Goal: Task Accomplishment & Management: Use online tool/utility

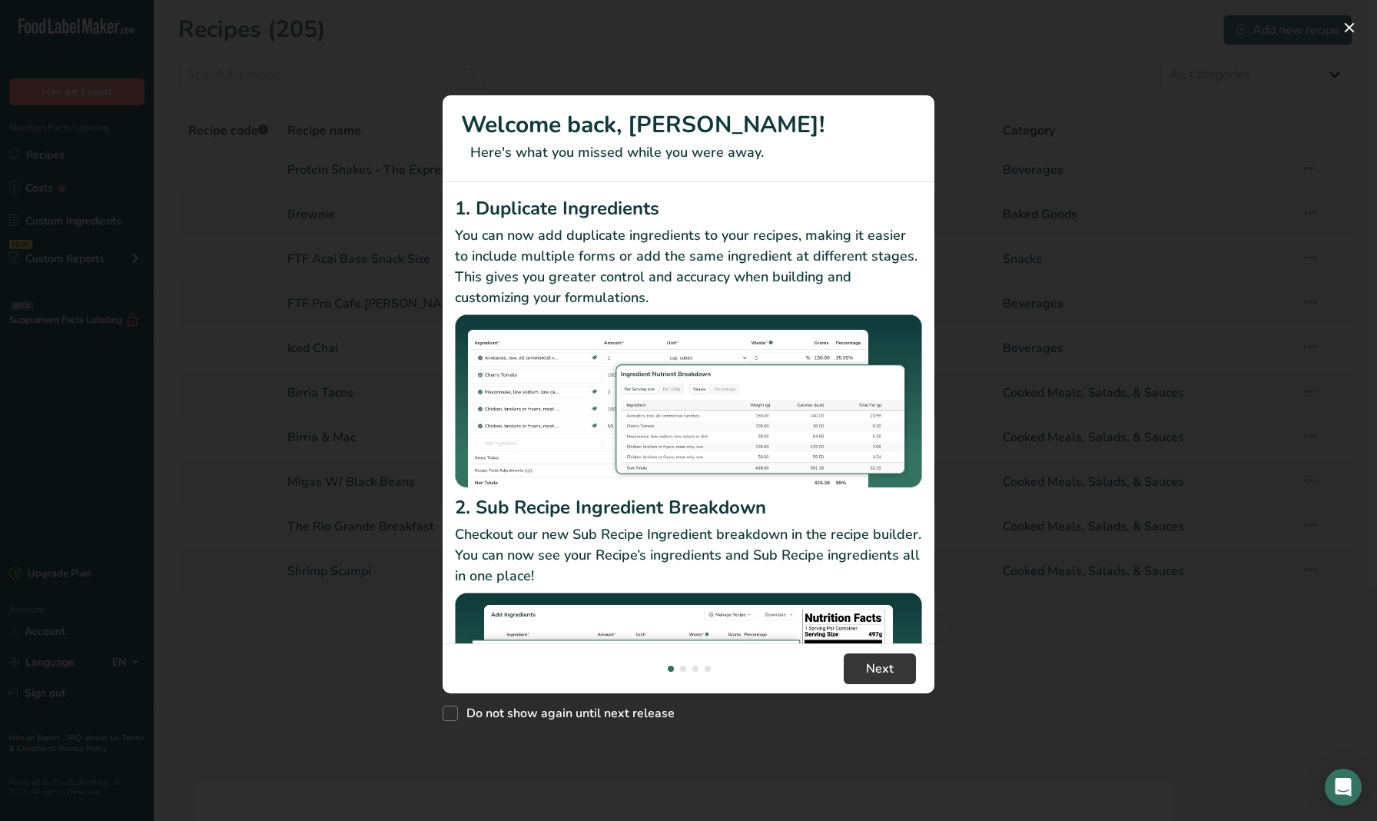
click at [671, 406] on img "New Features" at bounding box center [688, 401] width 467 height 174
click at [298, 745] on div "New Features" at bounding box center [688, 410] width 1377 height 821
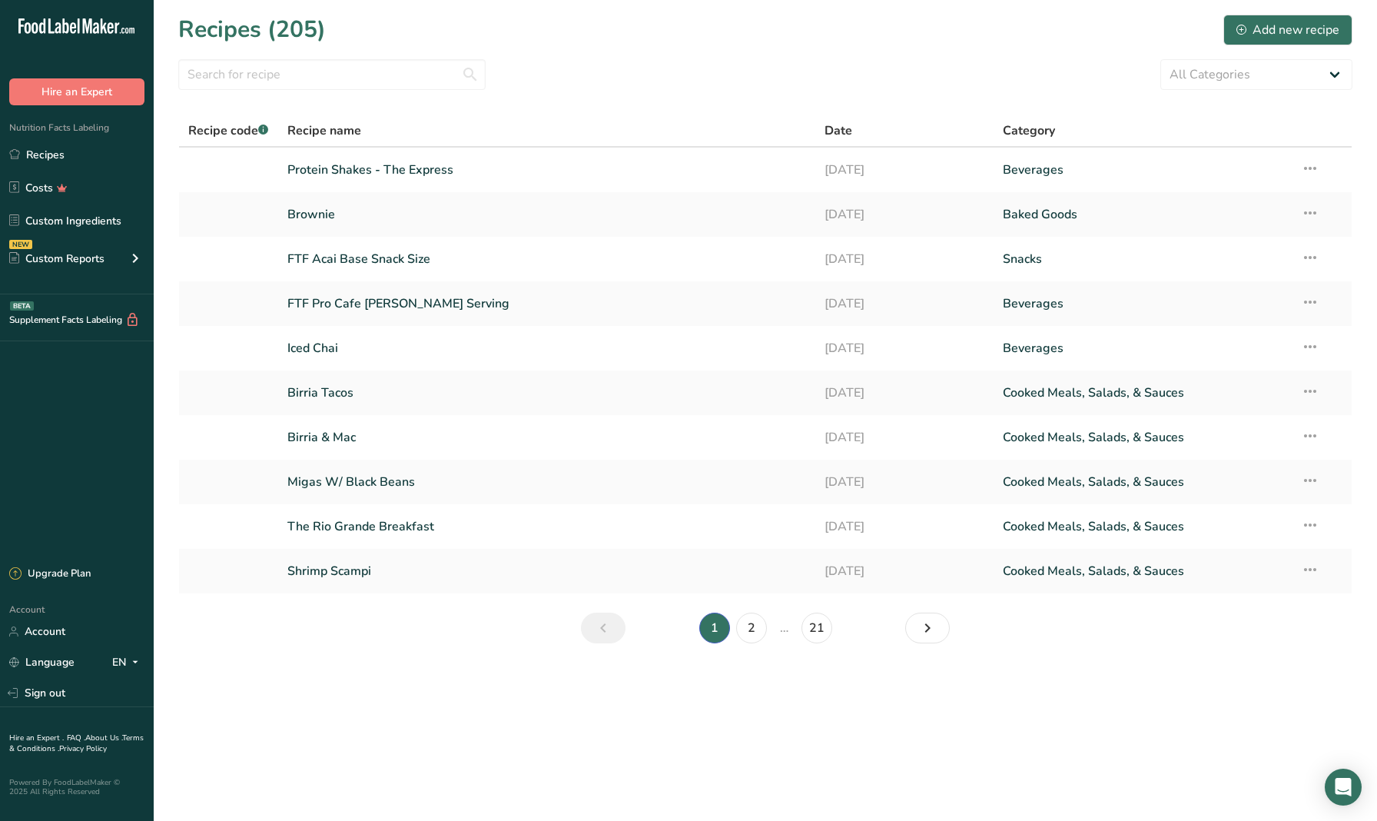
click at [466, 707] on main "Recipes (205) Add new recipe All Categories Baked Goods Beverages Confectionery…" at bounding box center [688, 410] width 1377 height 821
click at [392, 468] on link "Migas W/ Black Beans" at bounding box center [546, 482] width 518 height 32
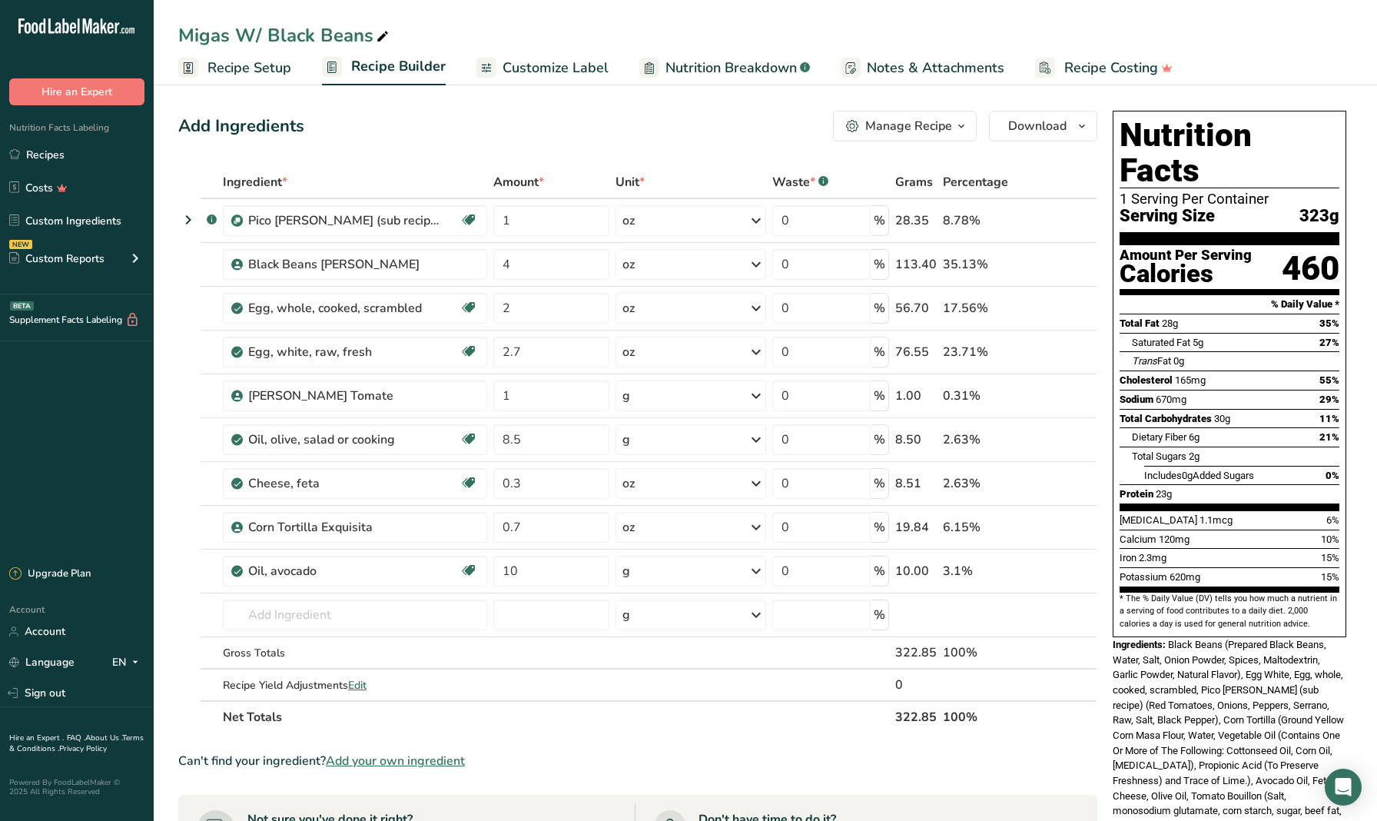
click at [355, 758] on span "Add your own ingredient" at bounding box center [395, 761] width 139 height 18
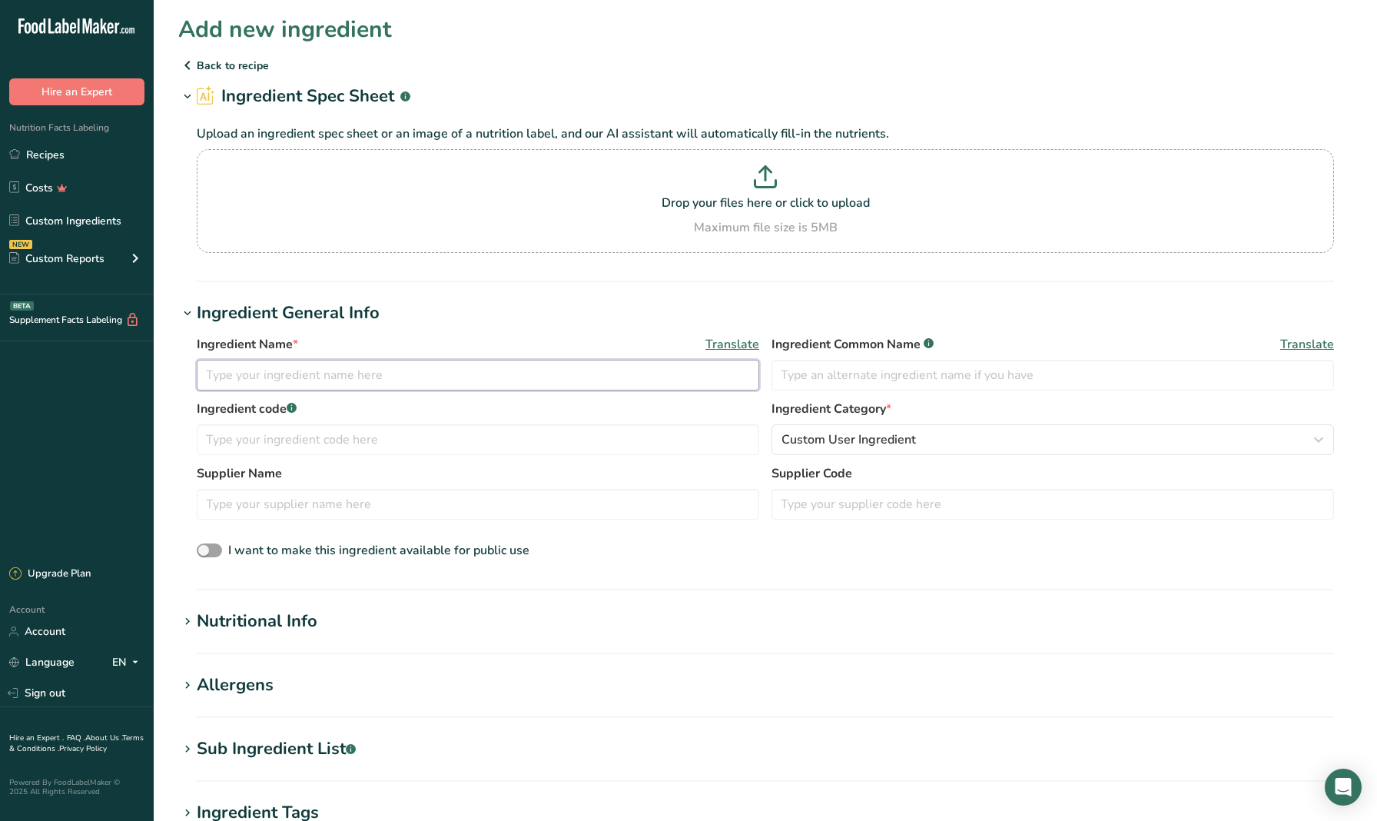
click at [352, 384] on input "text" at bounding box center [478, 375] width 563 height 31
type input "Beef Tallow"
click at [377, 436] on input "text" at bounding box center [478, 439] width 563 height 31
click at [802, 379] on input "text" at bounding box center [1053, 375] width 563 height 31
click at [828, 436] on span "Custom User Ingredient" at bounding box center [849, 439] width 134 height 18
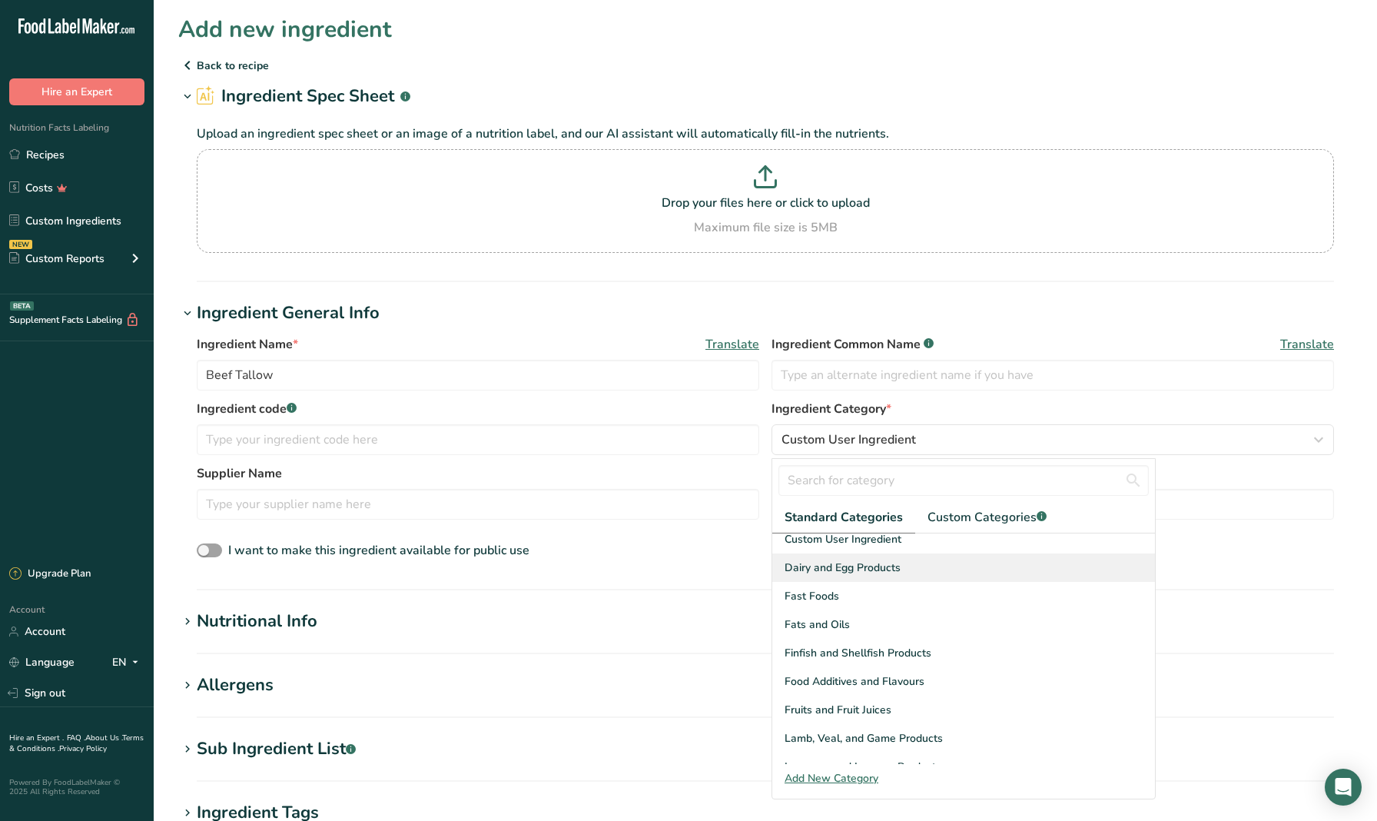
scroll to position [238, 0]
click at [887, 623] on div "Fats and Oils" at bounding box center [963, 622] width 383 height 28
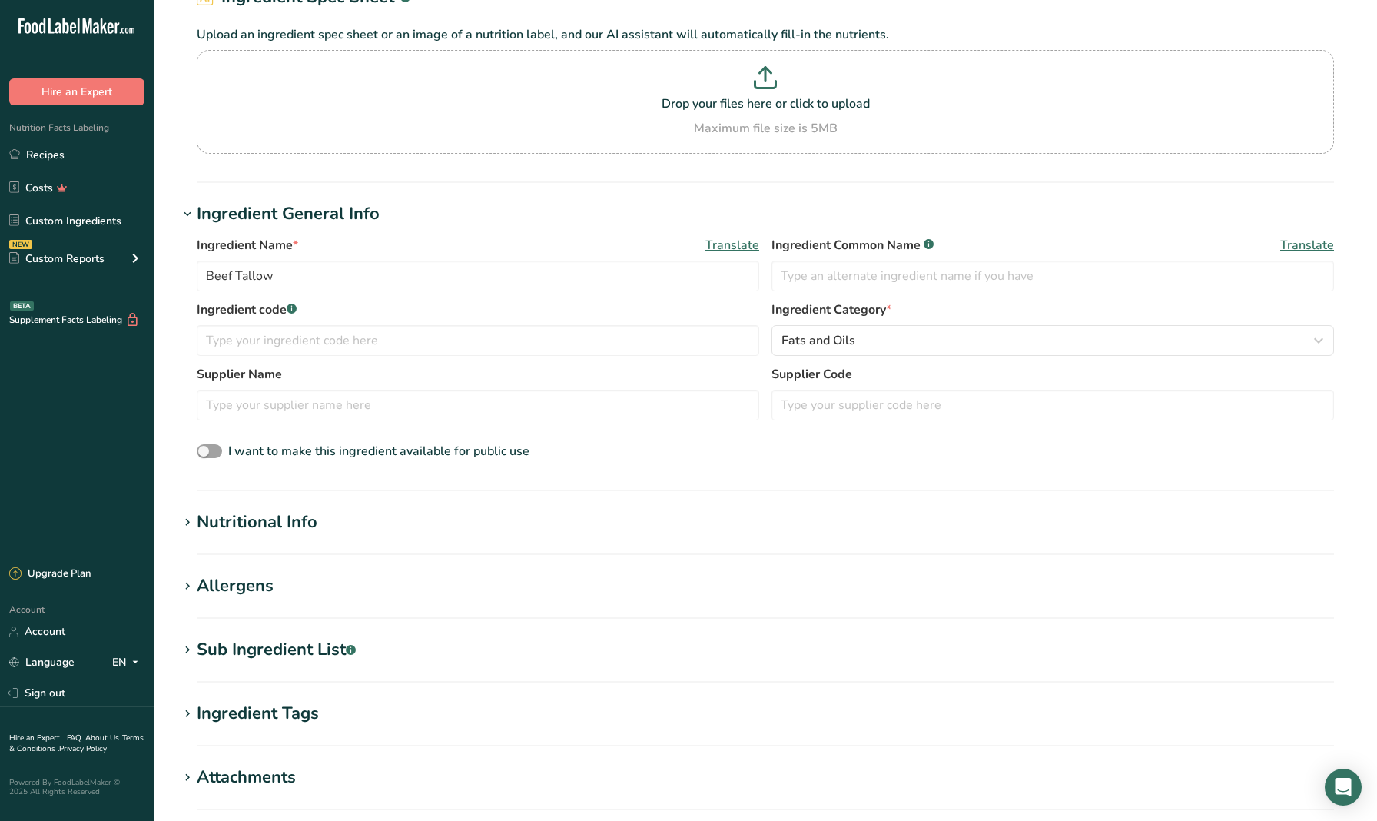
scroll to position [99, 0]
click at [225, 526] on div "Nutritional Info" at bounding box center [257, 522] width 121 height 25
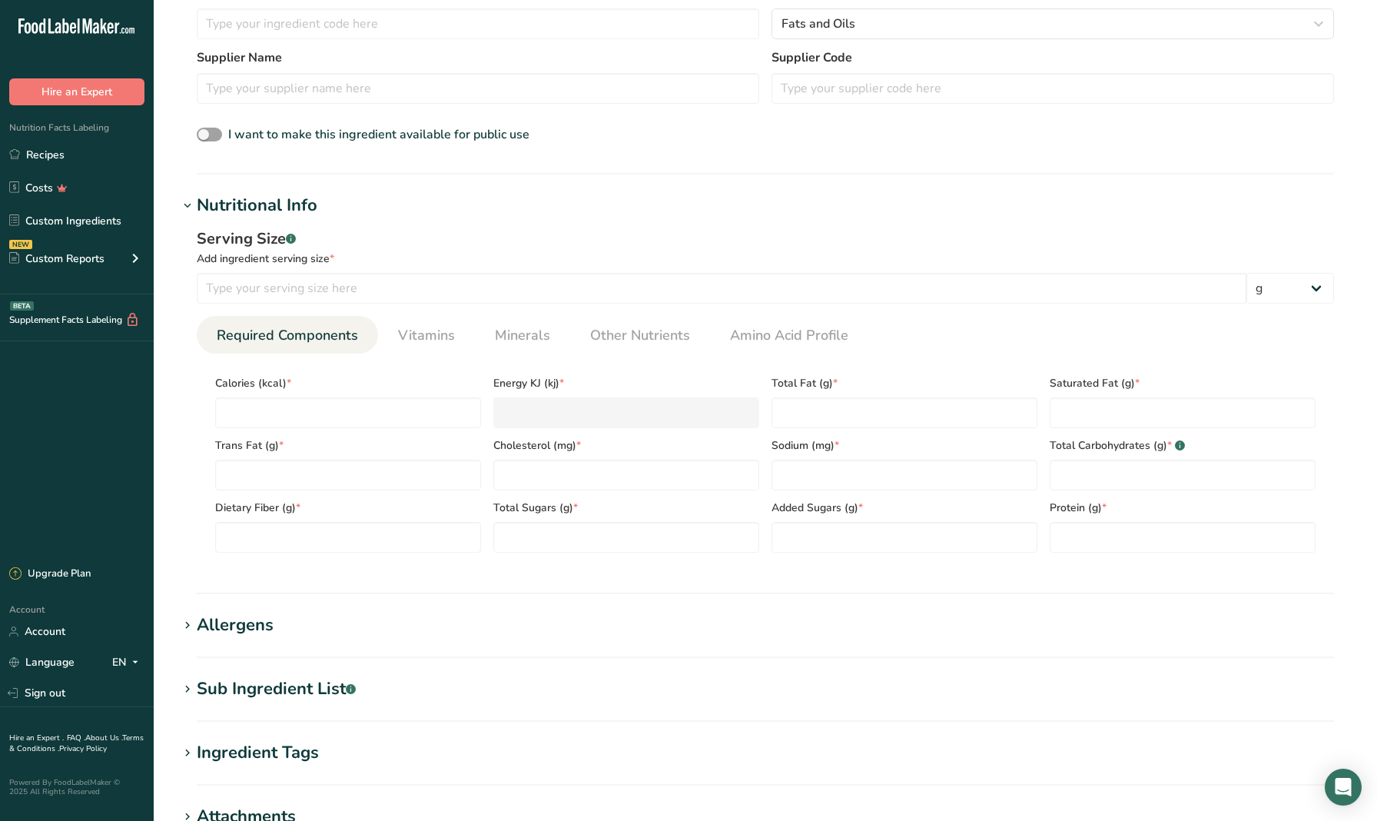
scroll to position [417, 0]
click at [272, 407] on input "number" at bounding box center [348, 412] width 266 height 31
click at [269, 281] on input "number" at bounding box center [722, 287] width 1050 height 31
type input "13"
click at [271, 420] on input "number" at bounding box center [348, 412] width 266 height 31
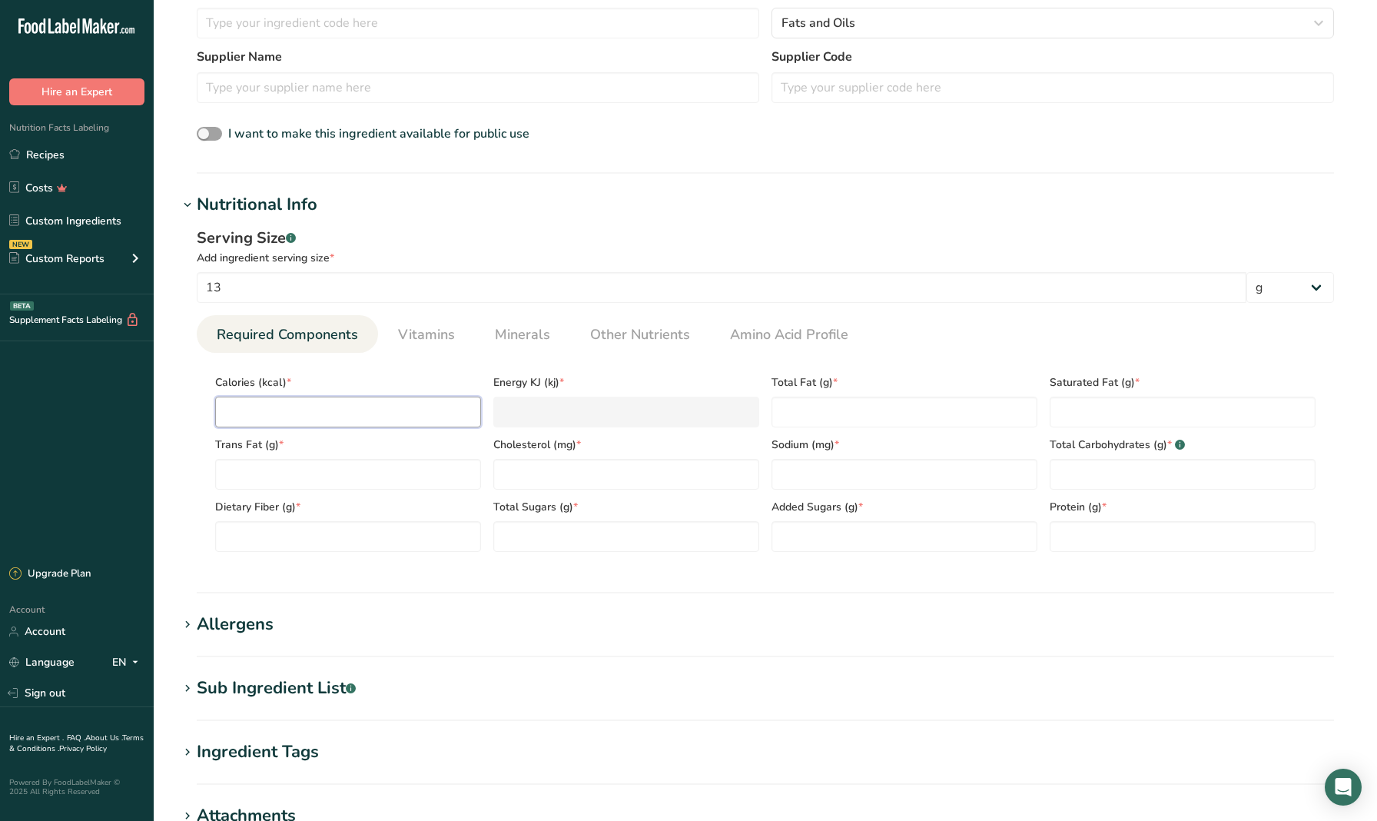
type input "1"
type KJ "4.2"
type input "12"
type KJ "50.2"
type input "120"
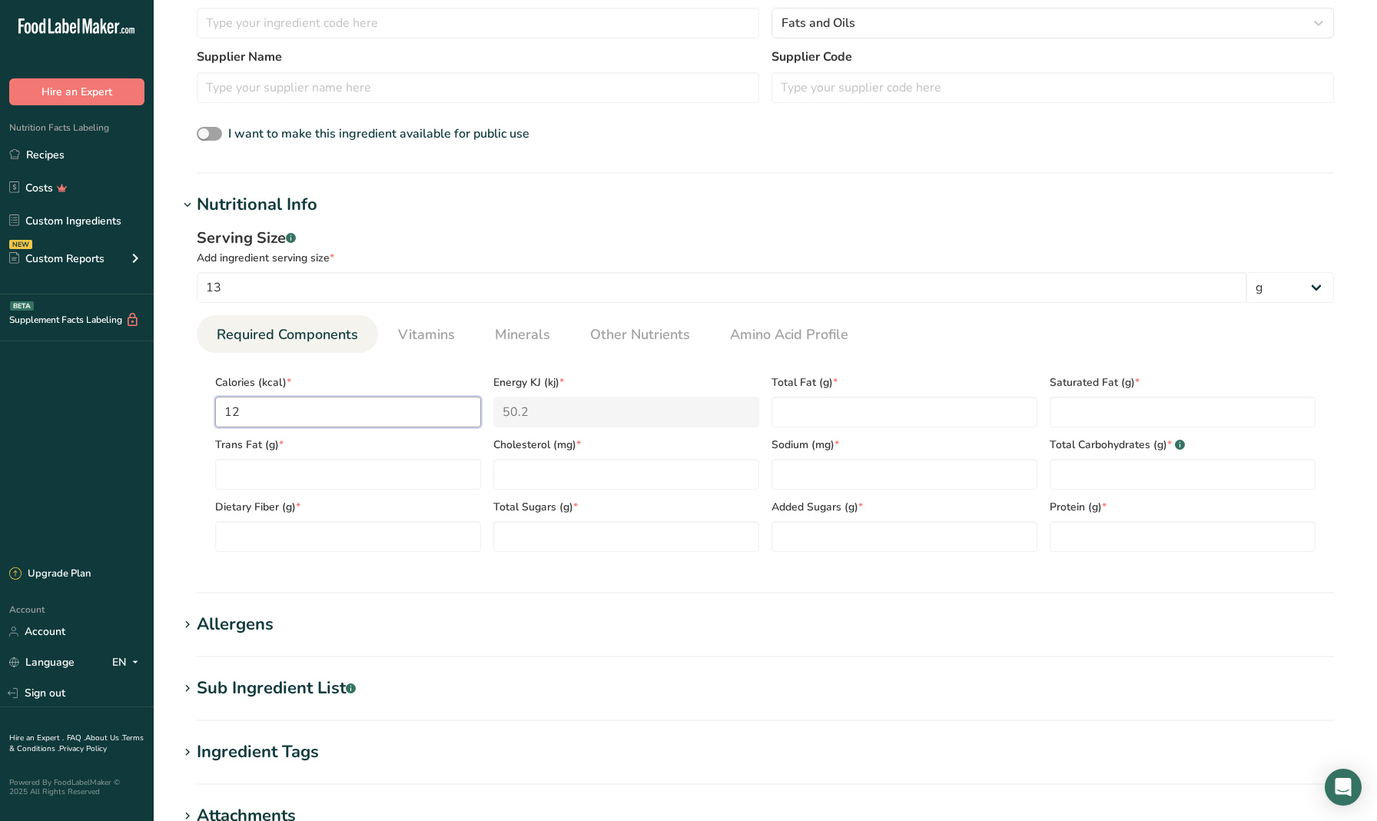
type KJ "502.1"
type input "120"
click at [791, 417] on Fat "number" at bounding box center [905, 412] width 266 height 31
type Fat "13"
click at [1079, 407] on Fat "number" at bounding box center [1183, 412] width 266 height 31
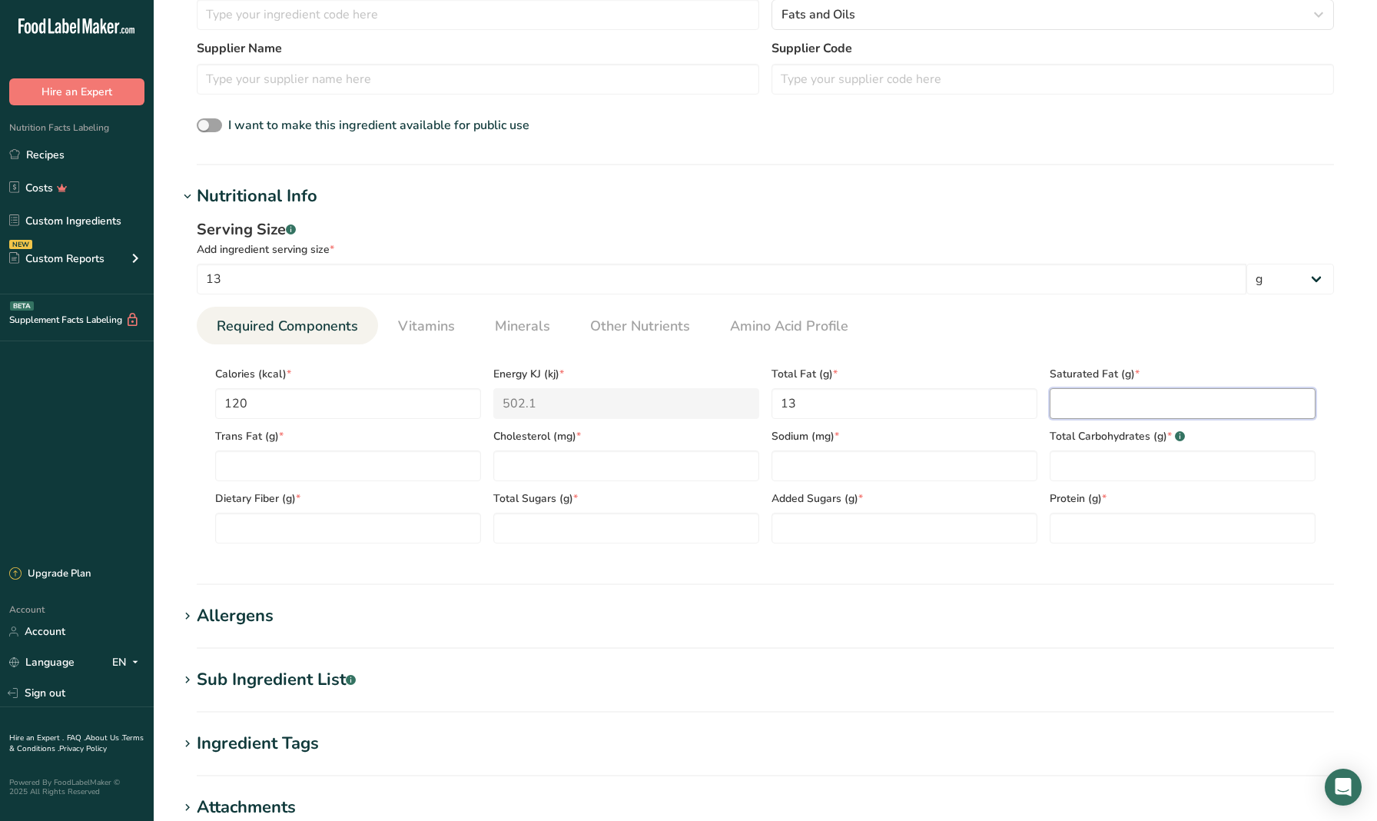
scroll to position [428, 0]
type Fat "8"
click at [377, 457] on Fat "number" at bounding box center [348, 462] width 266 height 31
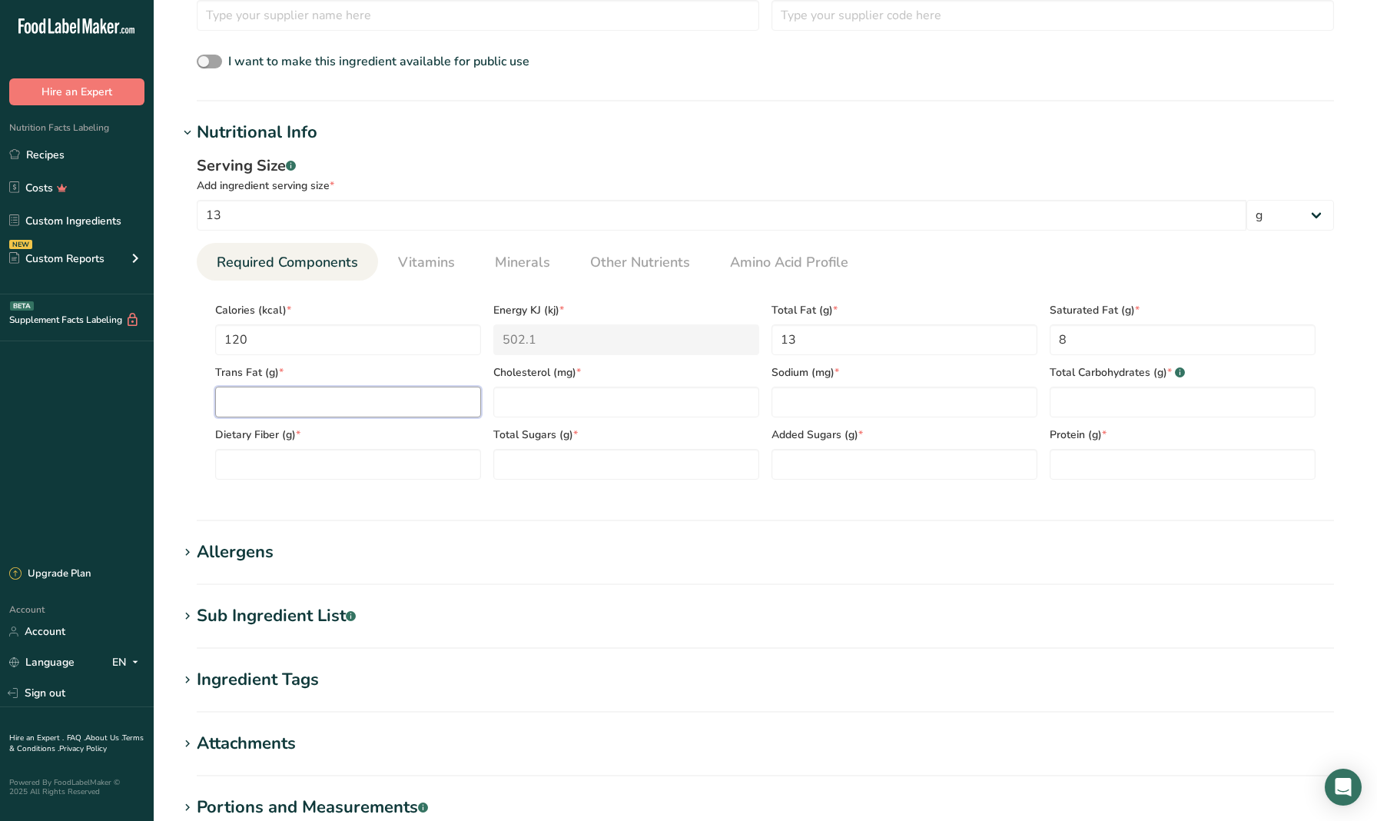
scroll to position [493, 0]
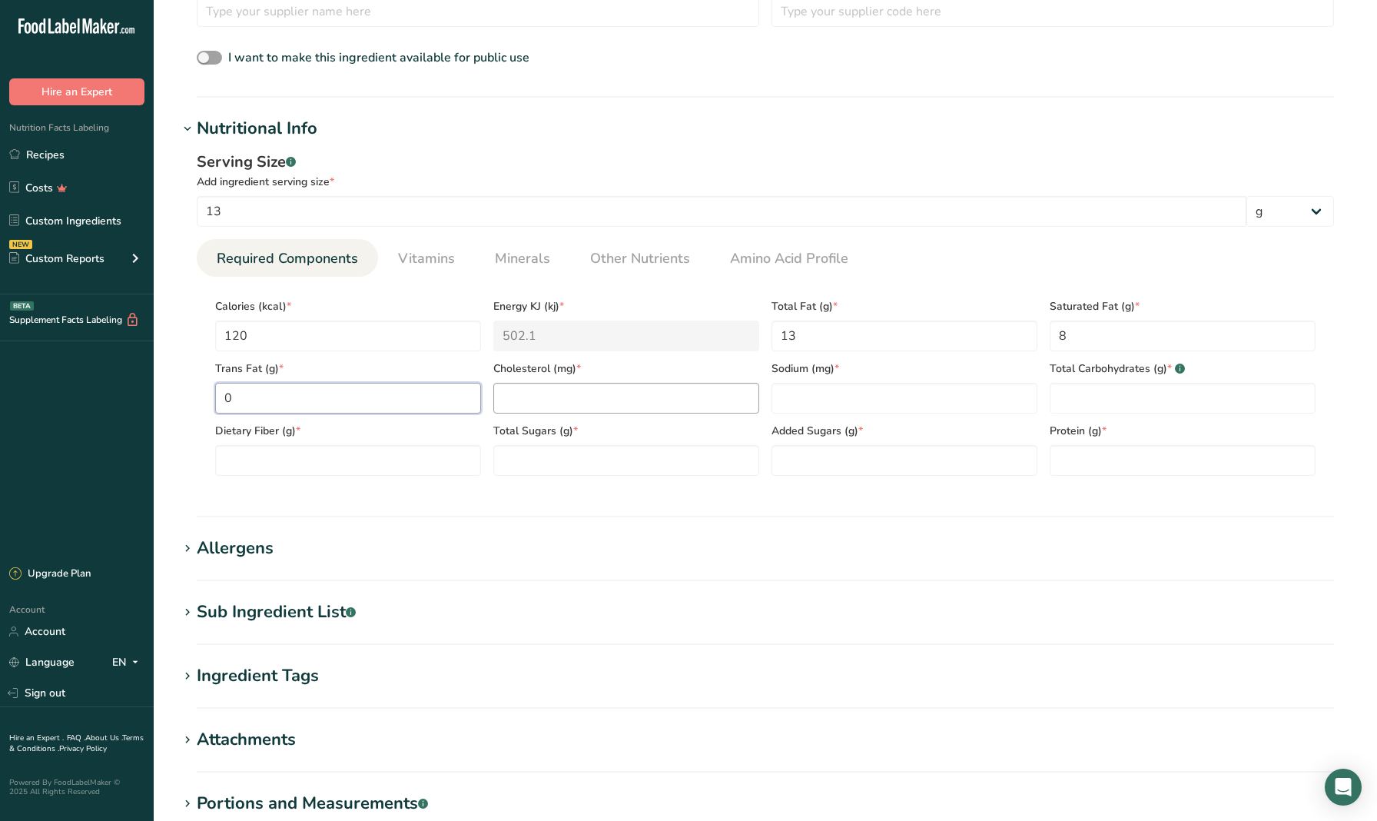
type Fat "0"
click at [532, 401] on input "number" at bounding box center [626, 398] width 266 height 31
type input "10"
click at [791, 394] on input "number" at bounding box center [905, 398] width 266 height 31
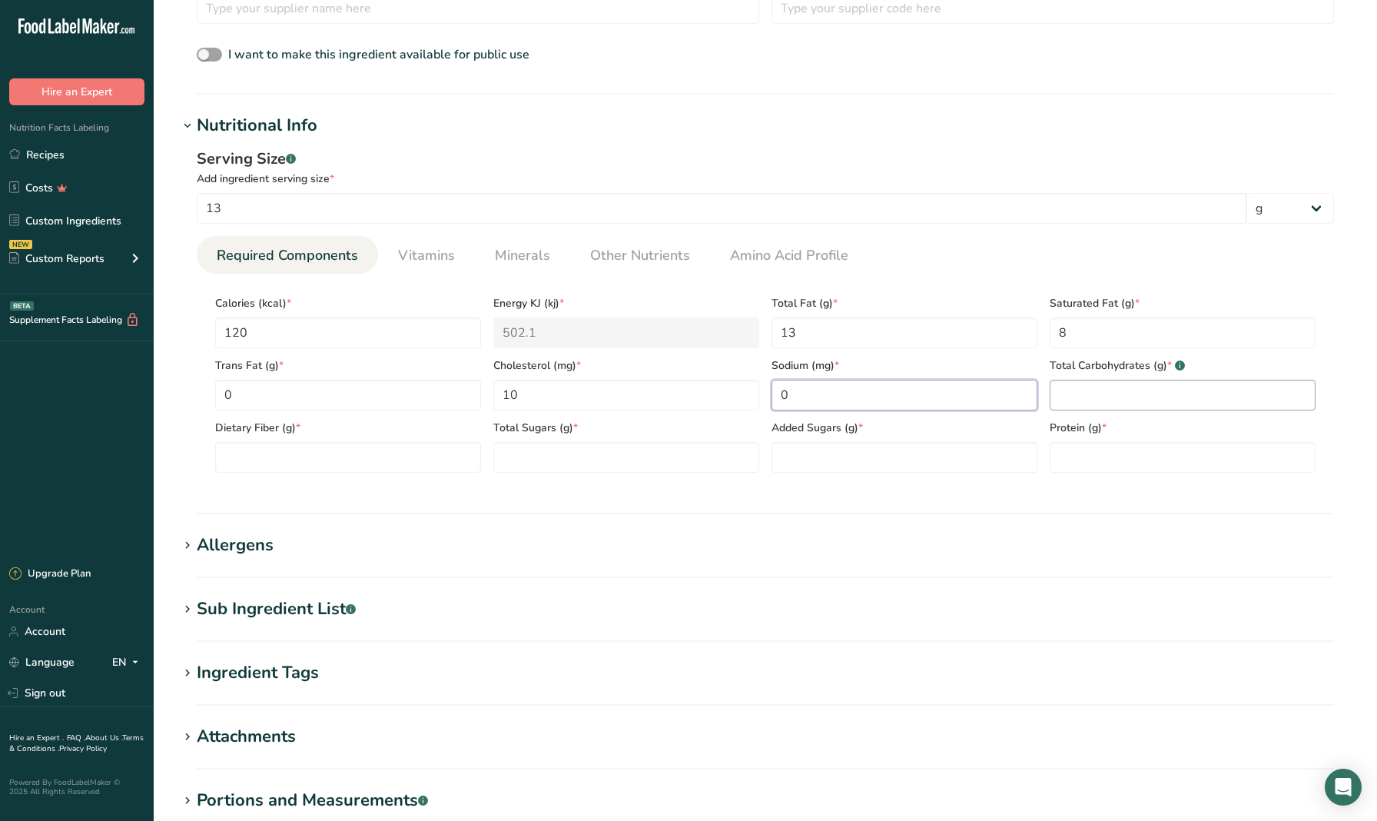
type input "0"
click at [1084, 410] on Carbohydrates "number" at bounding box center [1183, 395] width 266 height 31
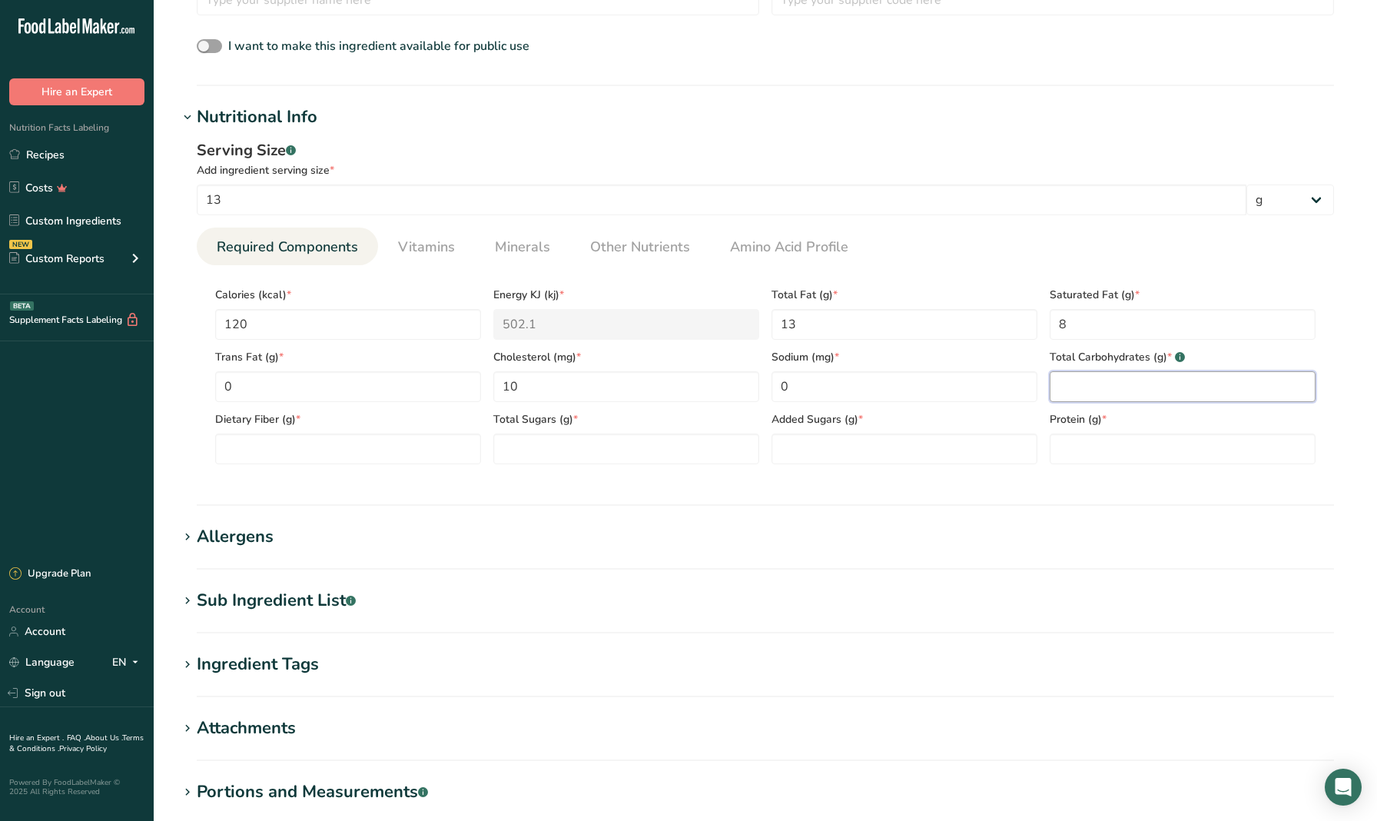
scroll to position [508, 0]
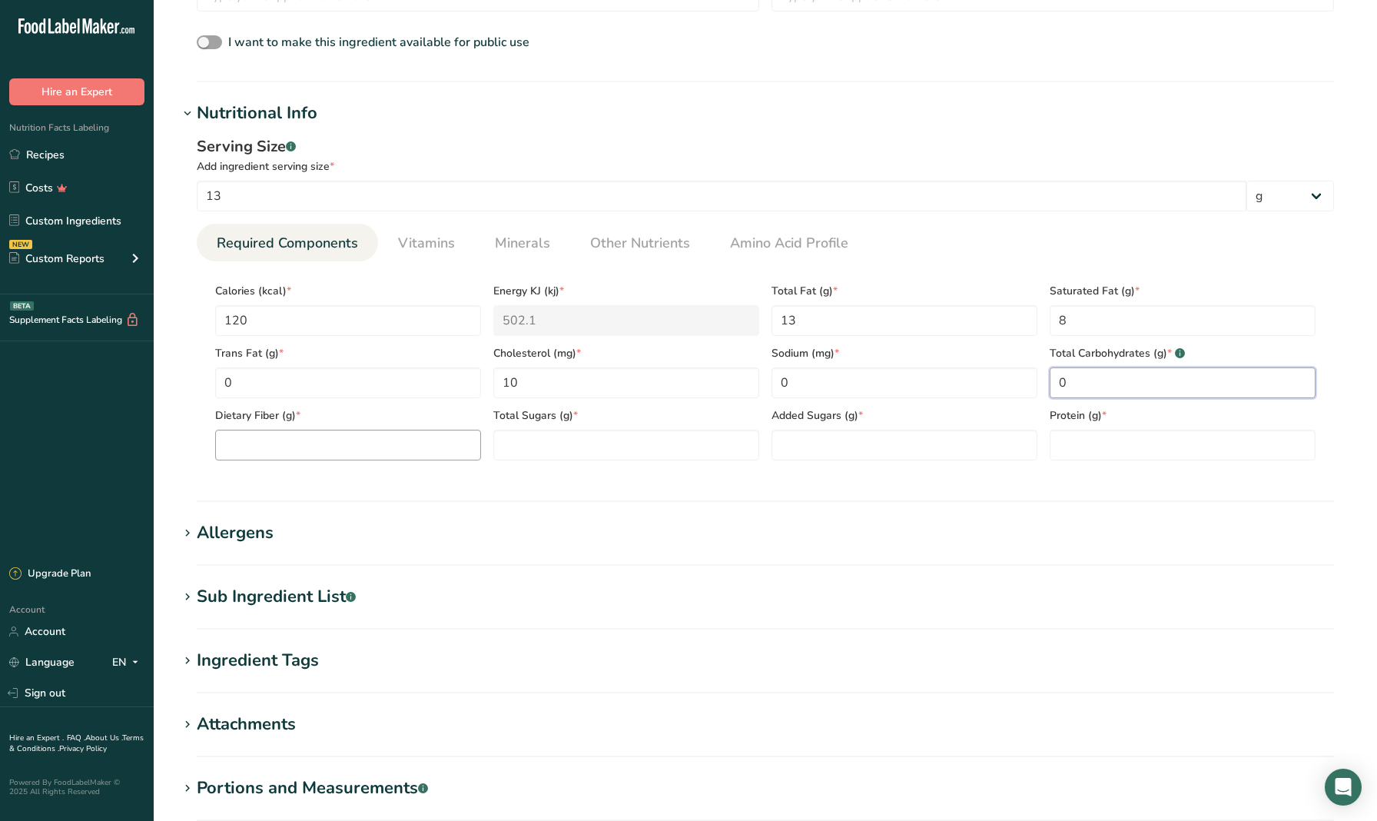
type Carbohydrates "0"
click at [348, 437] on Fiber "number" at bounding box center [348, 445] width 266 height 31
type Fiber "0"
click at [512, 440] on Sugars "number" at bounding box center [626, 443] width 266 height 31
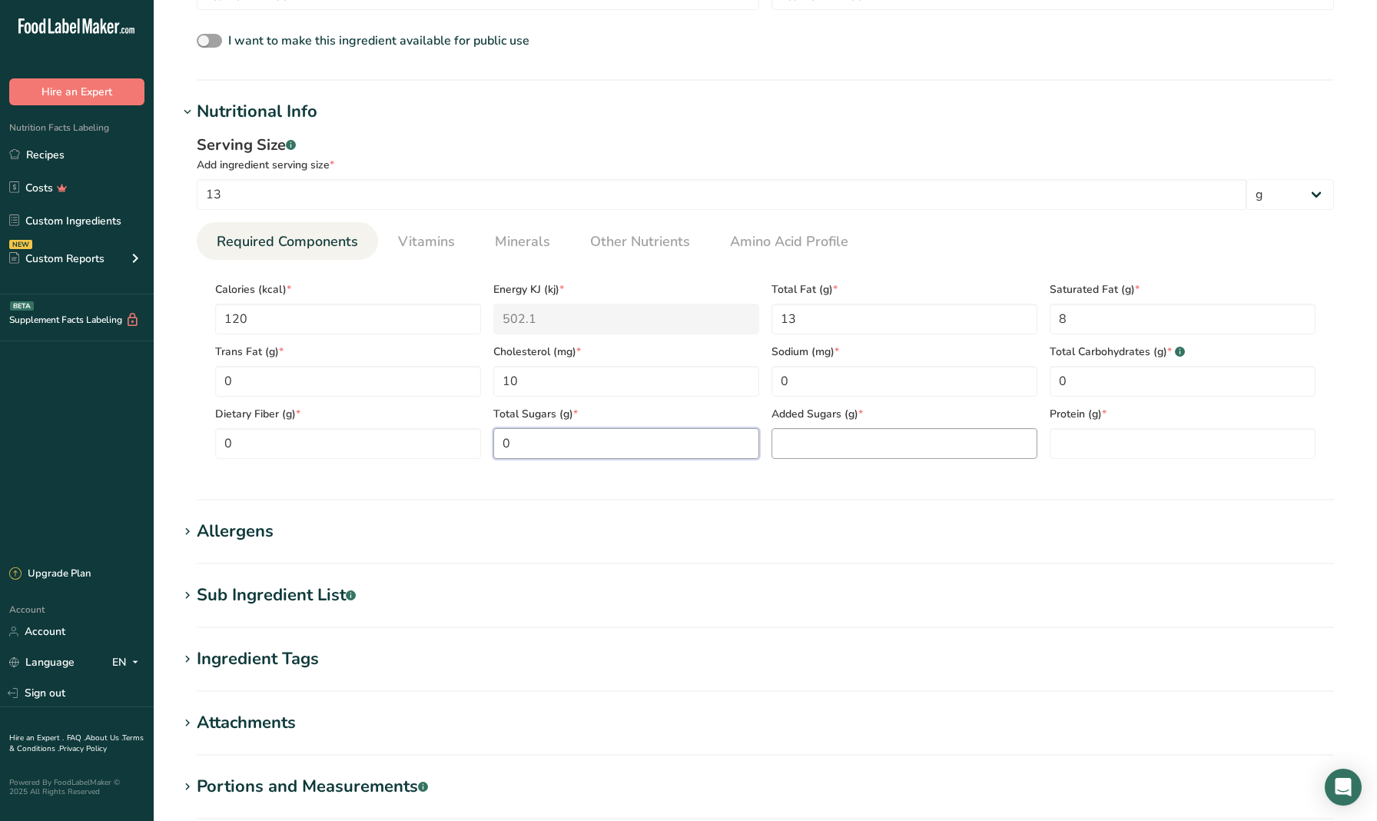
type Sugars "0"
click at [791, 442] on Sugars "number" at bounding box center [905, 443] width 266 height 31
type Sugars "0"
click at [1084, 443] on input "number" at bounding box center [1183, 443] width 266 height 31
type input "0"
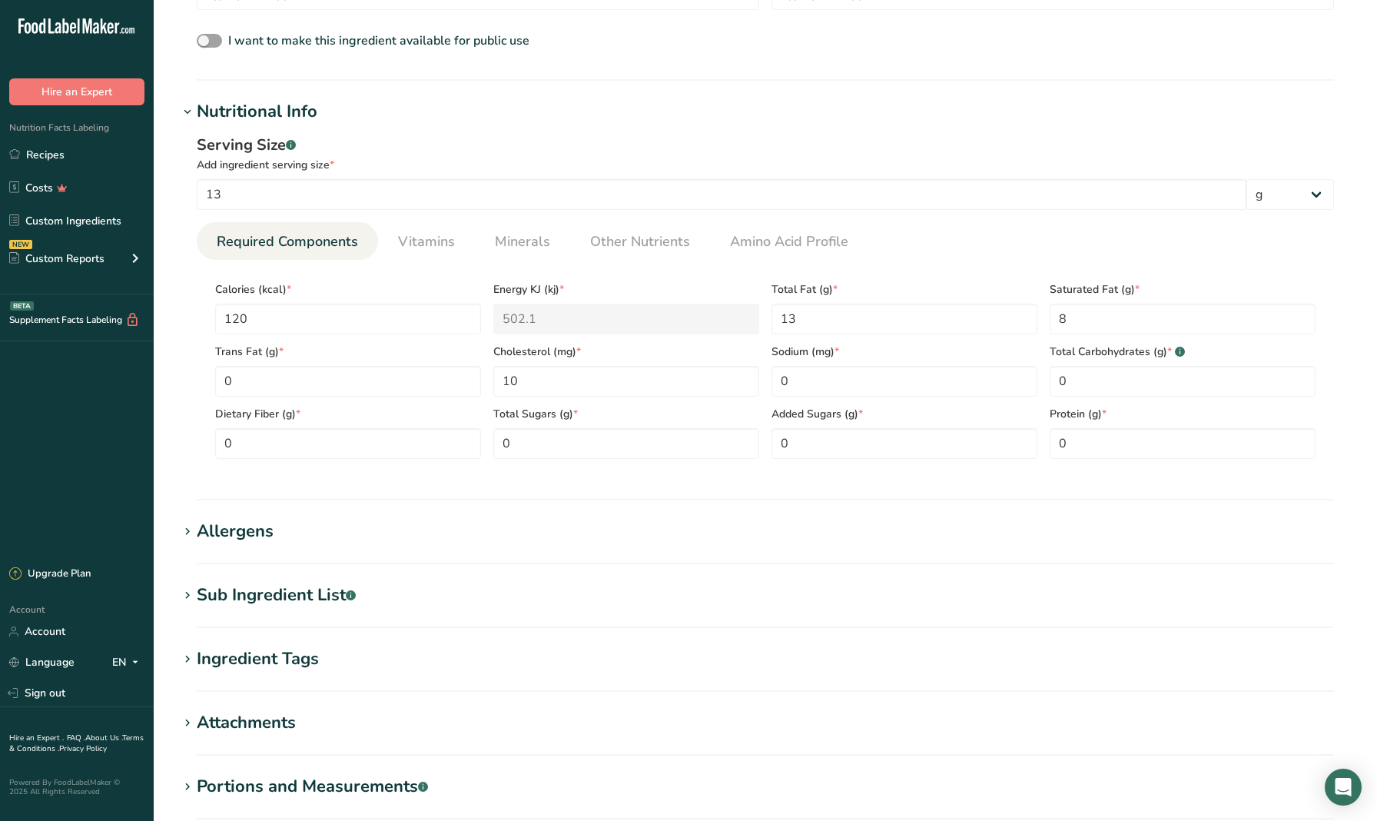
click at [177, 467] on section "Add new ingredient Back to recipe Ingredient Spec Sheet .a-a{fill:#347362;}.b-a…" at bounding box center [765, 223] width 1223 height 1466
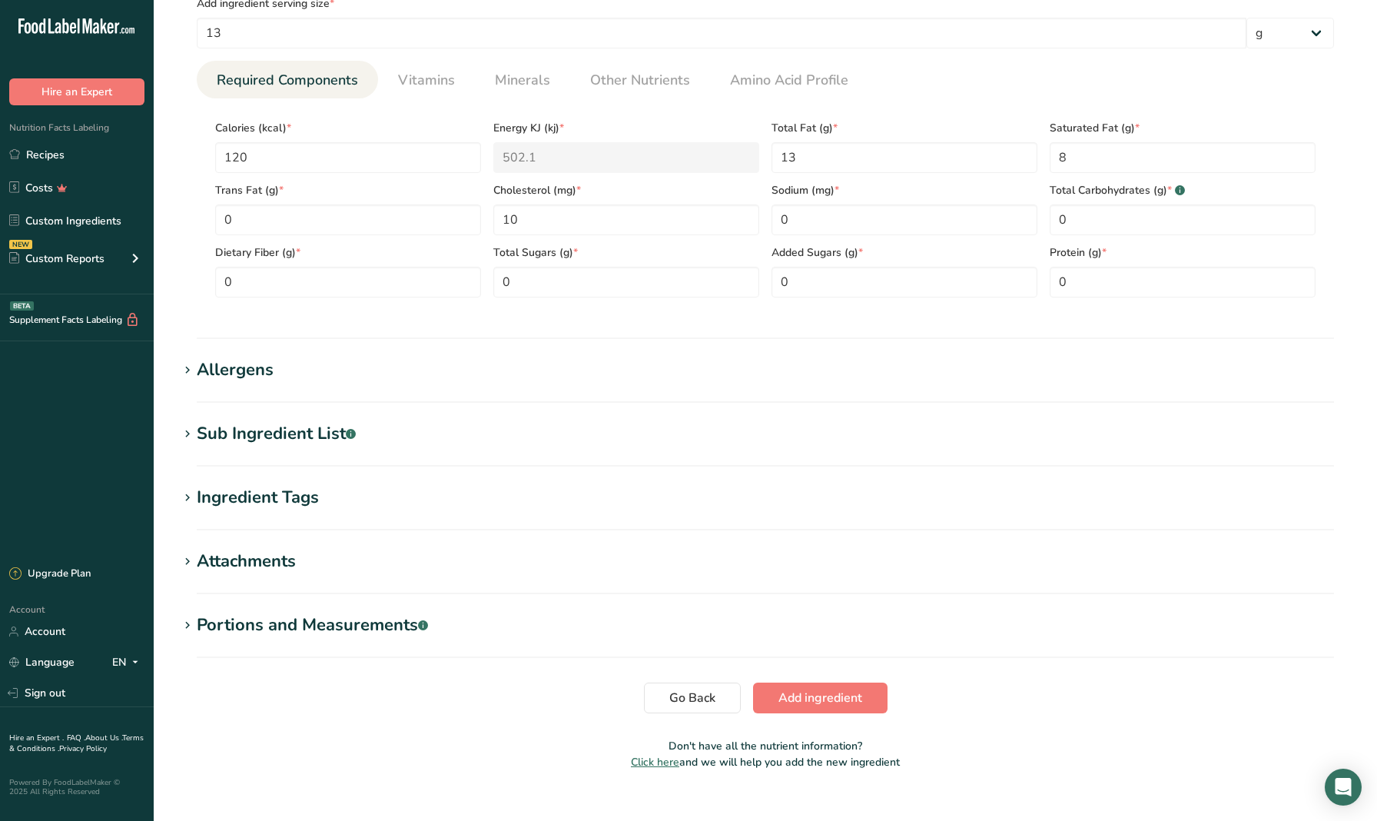
scroll to position [672, 0]
click at [239, 372] on div "Allergens" at bounding box center [235, 368] width 77 height 25
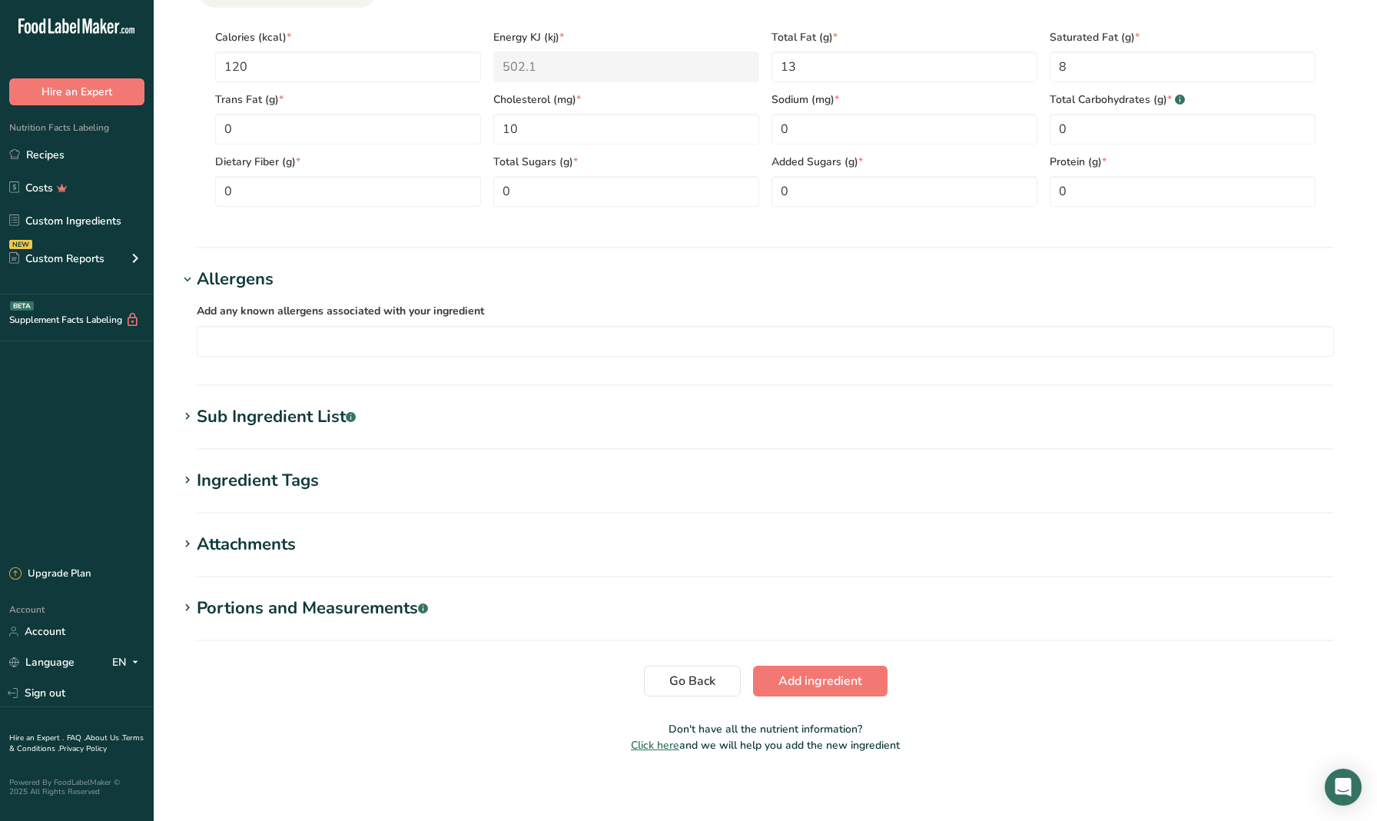
scroll to position [765, 0]
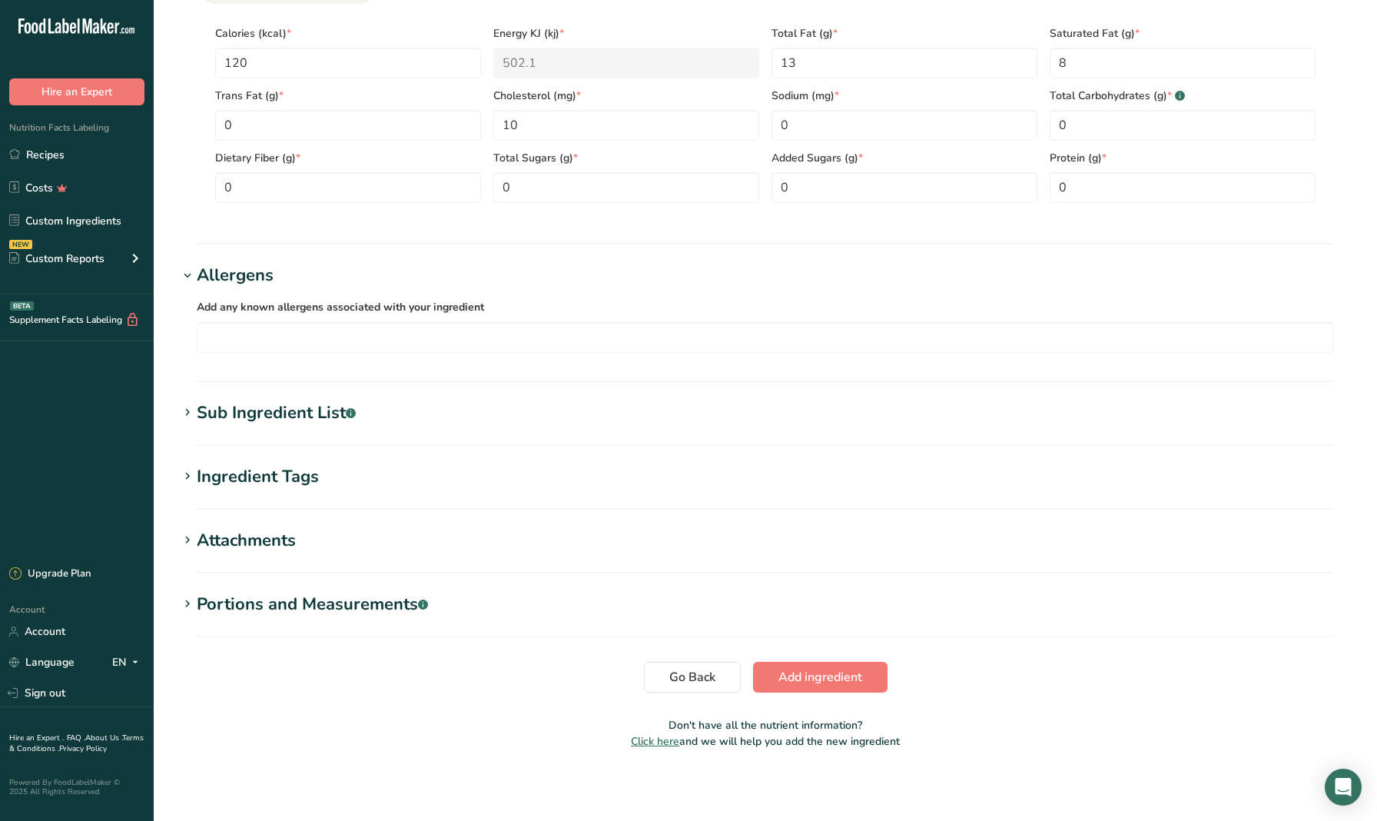
click at [264, 416] on div "Sub Ingredient List .a-a{fill:#347362;}.b-a{fill:#fff;}" at bounding box center [276, 412] width 159 height 25
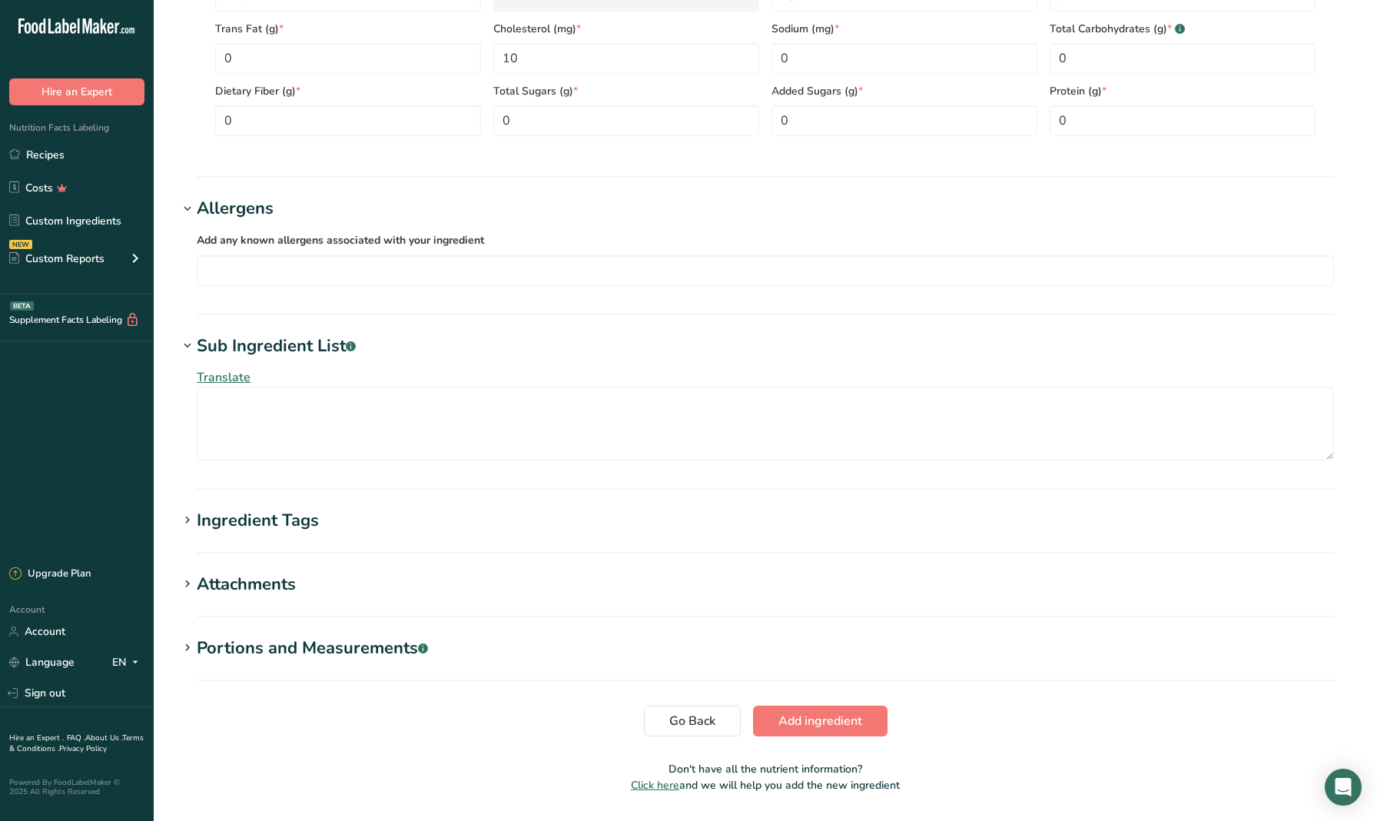
scroll to position [833, 0]
click at [254, 404] on textarea at bounding box center [765, 423] width 1137 height 74
click at [242, 401] on textarea at bounding box center [765, 423] width 1137 height 74
paste textarea
drag, startPoint x: 216, startPoint y: 394, endPoint x: 226, endPoint y: 390, distance: 10.7
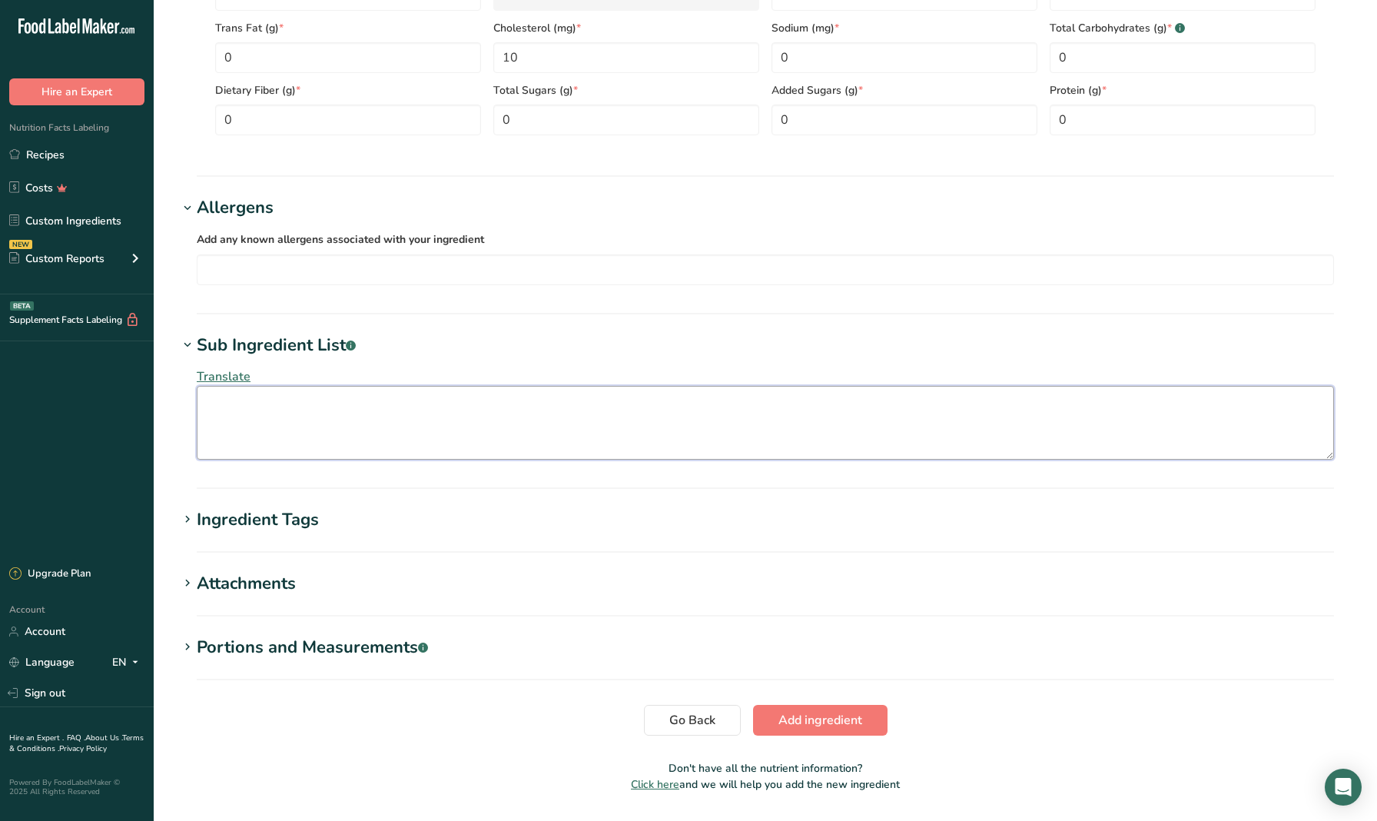
click at [226, 390] on textarea at bounding box center [765, 423] width 1137 height 74
click at [240, 402] on textarea at bounding box center [765, 423] width 1137 height 74
paste textarea "Deodorized Beef Tallow, with BHA, Propyl Gallate, Citric Acid Added to help pro…"
click at [204, 426] on textarea "Deodorized Beef Tallow, with BHA, Propyl Gallate, Citric Acid Added to help pro…" at bounding box center [765, 423] width 1137 height 74
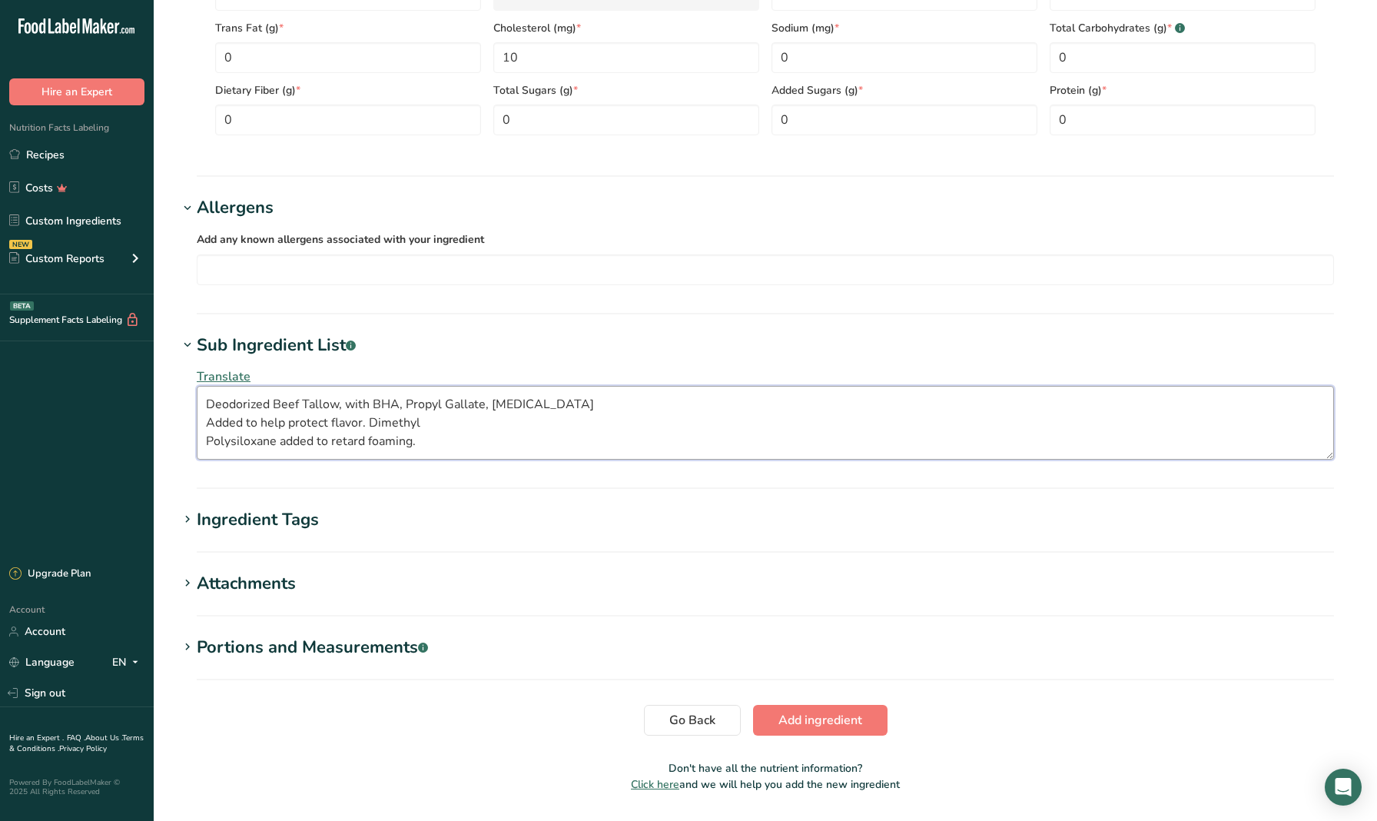
click at [203, 422] on textarea "Deodorized Beef Tallow, with BHA, Propyl Gallate, Citric Acid Added to help pro…" at bounding box center [765, 423] width 1137 height 74
click at [204, 423] on textarea "Deodorized Beef Tallow, with BHA, Propyl Gallate, Citric Acid Added to help pro…" at bounding box center [765, 423] width 1137 height 74
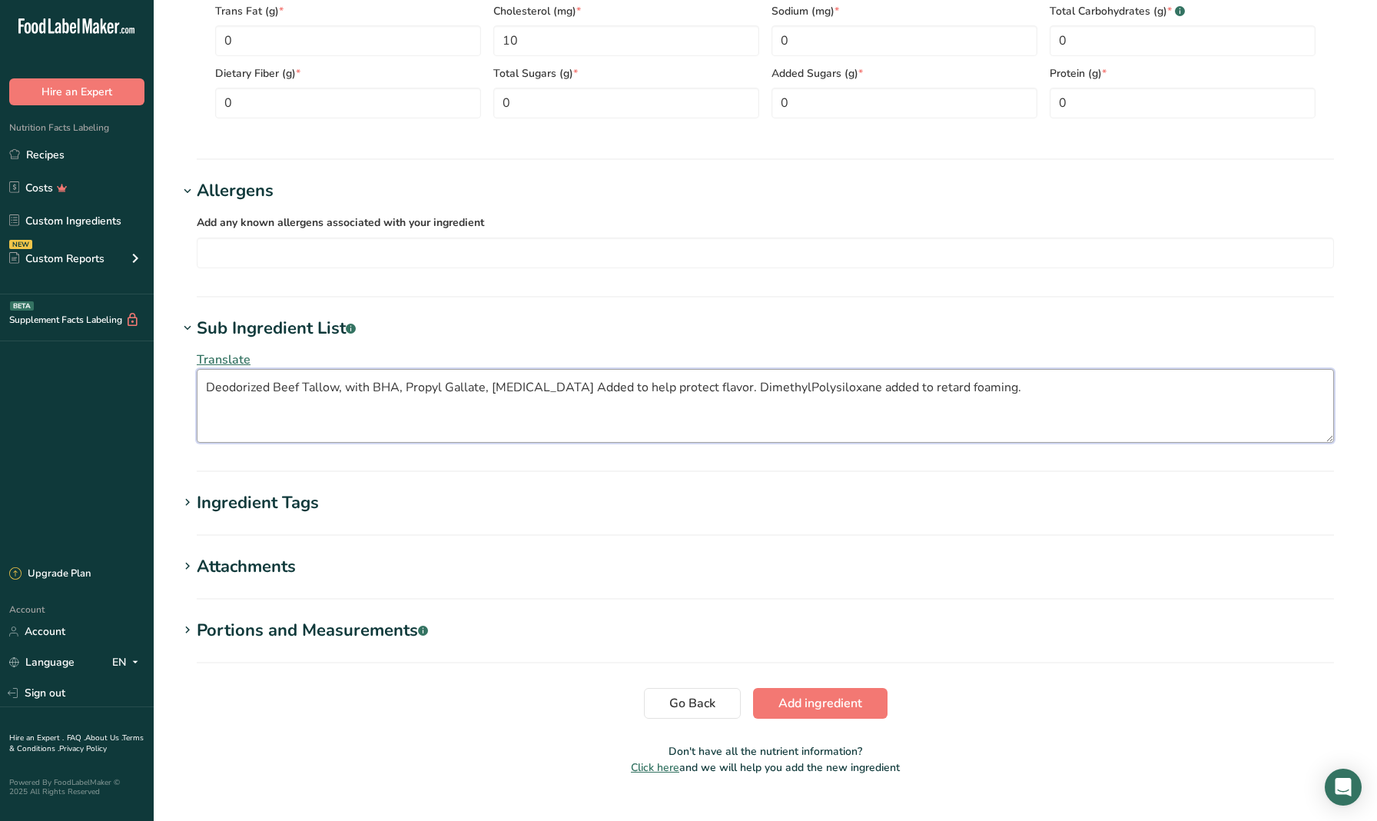
scroll to position [852, 0]
click at [744, 413] on textarea "Deodorized Beef Tallow, with BHA, Propyl Gallate, Citric Acid Added to help pro…" at bounding box center [765, 404] width 1137 height 74
click at [760, 383] on textarea "Deodorized Beef Tallow, with BHA, Propyl Gallate, Citric Acid Added to help pro…" at bounding box center [765, 404] width 1137 height 74
click at [752, 406] on textarea "Deodorized Beef Tallow, with BHA, Propyl Gallate, Citric Acid Added to help pro…" at bounding box center [765, 404] width 1137 height 74
click at [729, 413] on textarea "Deodorized Beef Tallow, with BHA, Propyl Gallate, Citric Acid Added to help pro…" at bounding box center [765, 404] width 1137 height 74
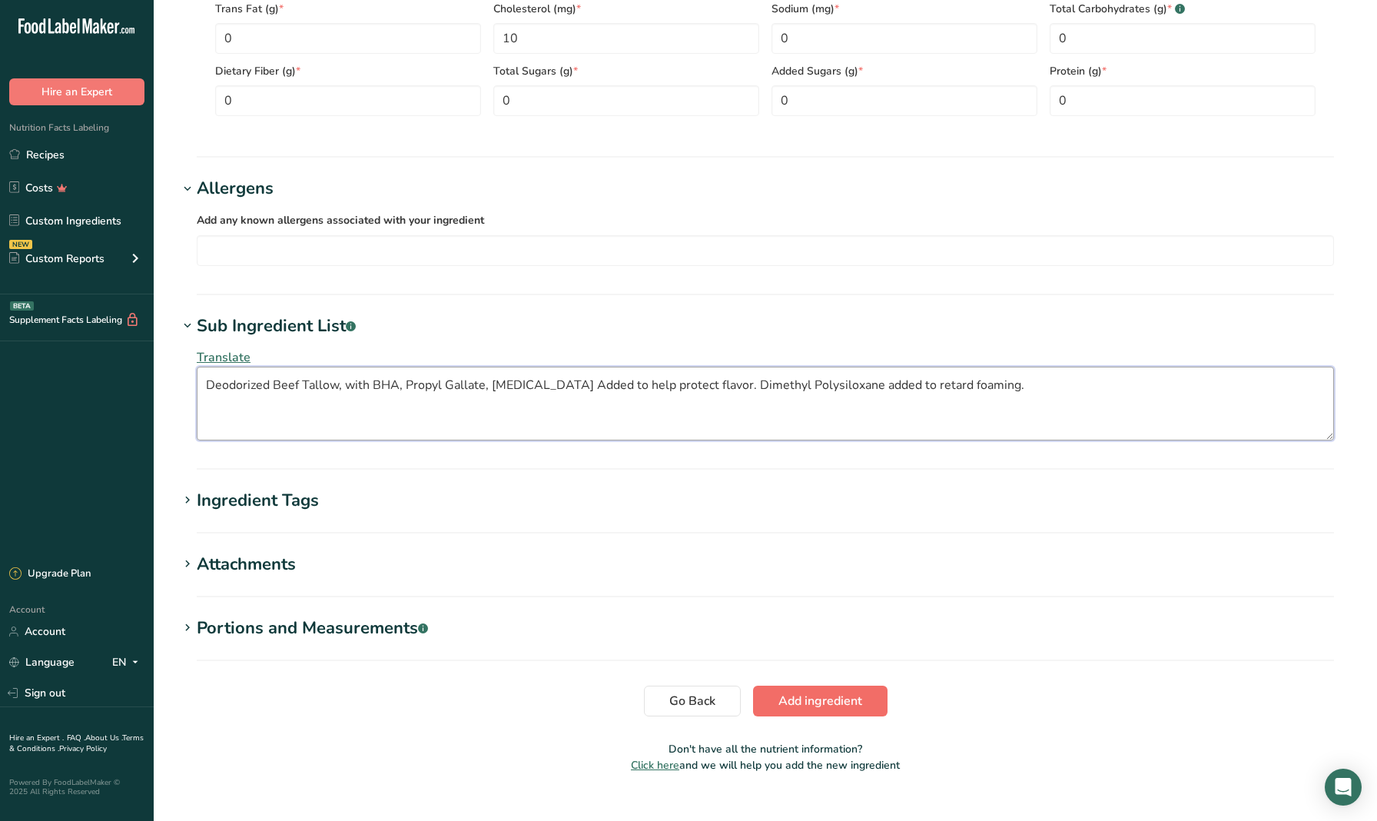
type textarea "Deodorized Beef Tallow, with BHA, Propyl Gallate, Citric Acid Added to help pro…"
click at [813, 702] on span "Add ingredient" at bounding box center [821, 701] width 84 height 18
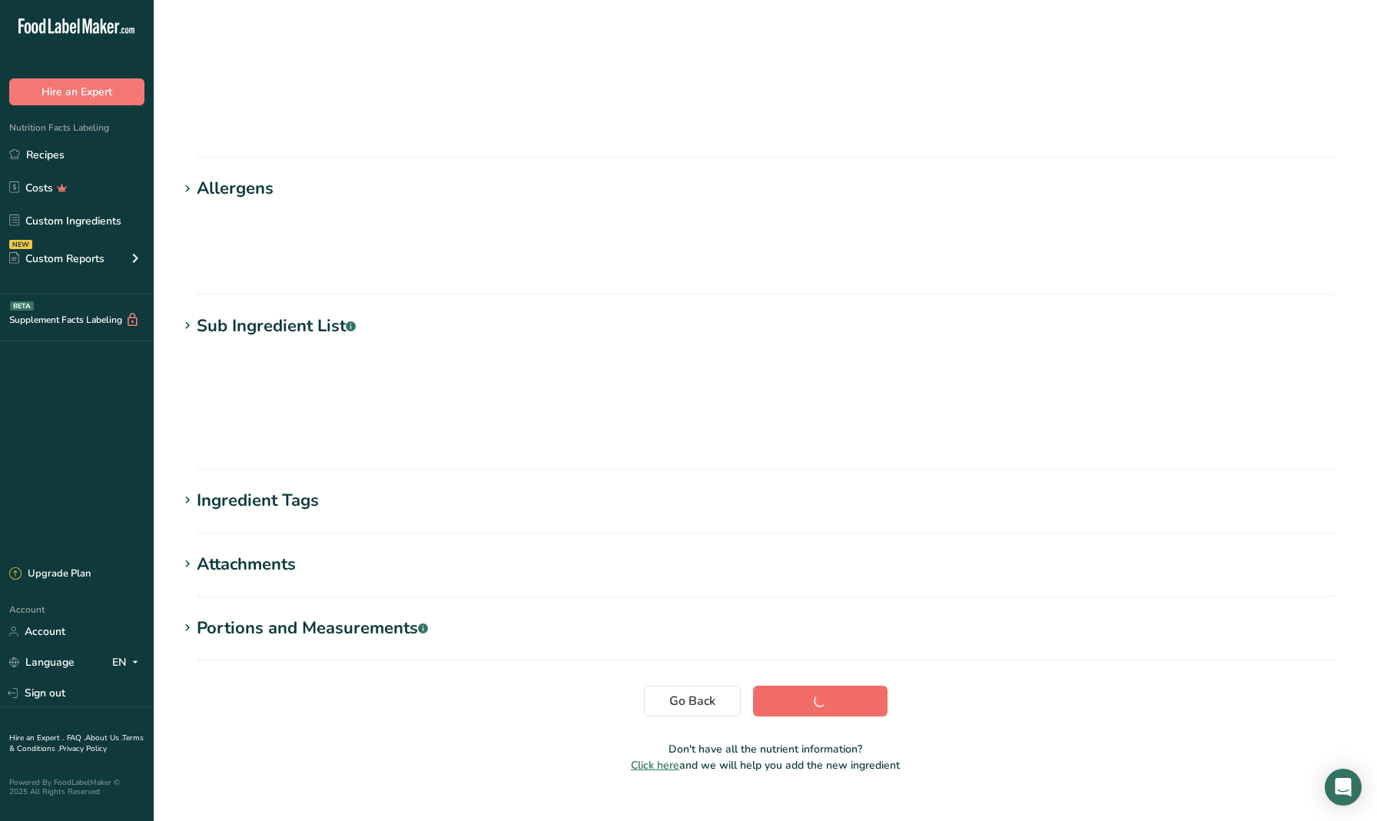
scroll to position [0, 0]
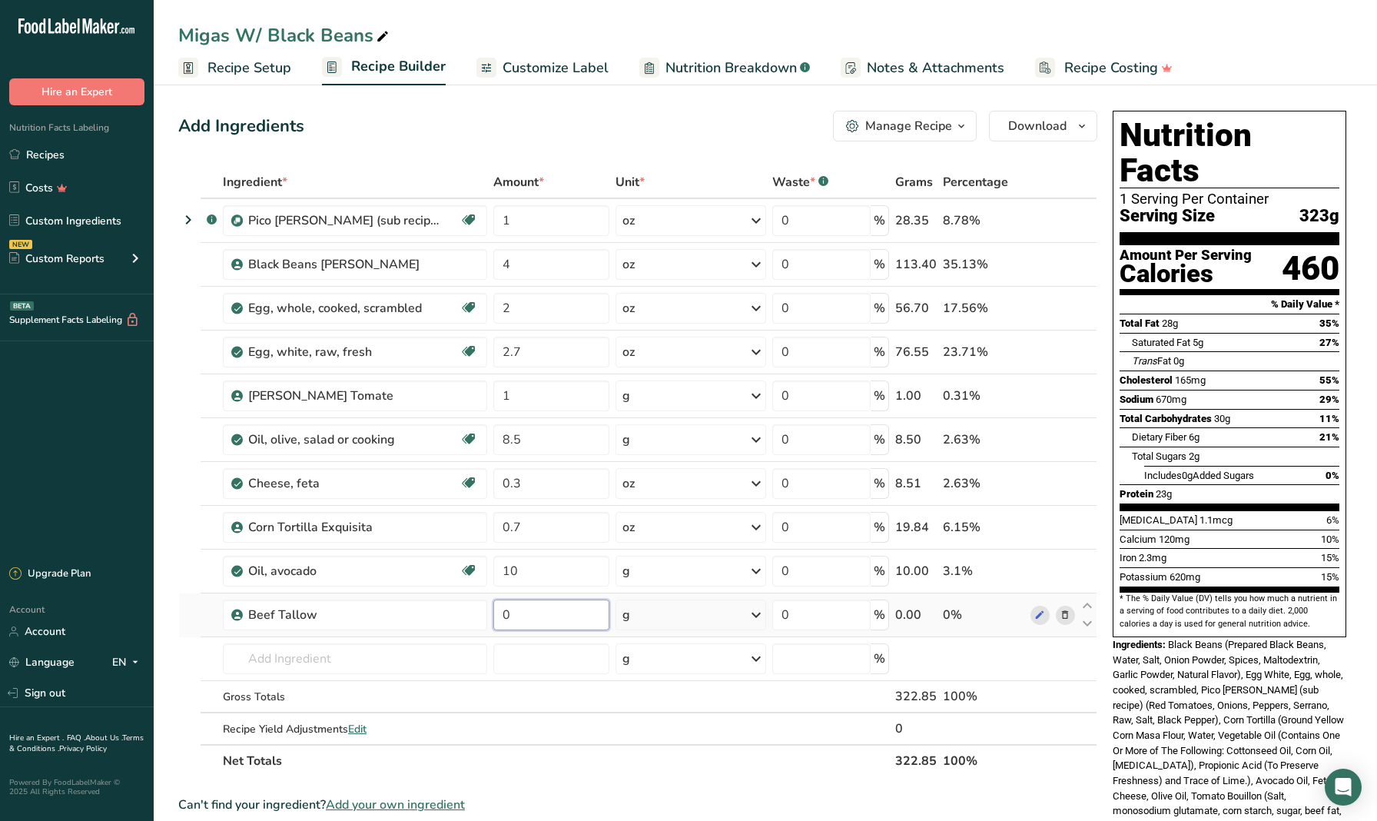
click at [543, 609] on input "0" at bounding box center [551, 614] width 116 height 31
type input "10"
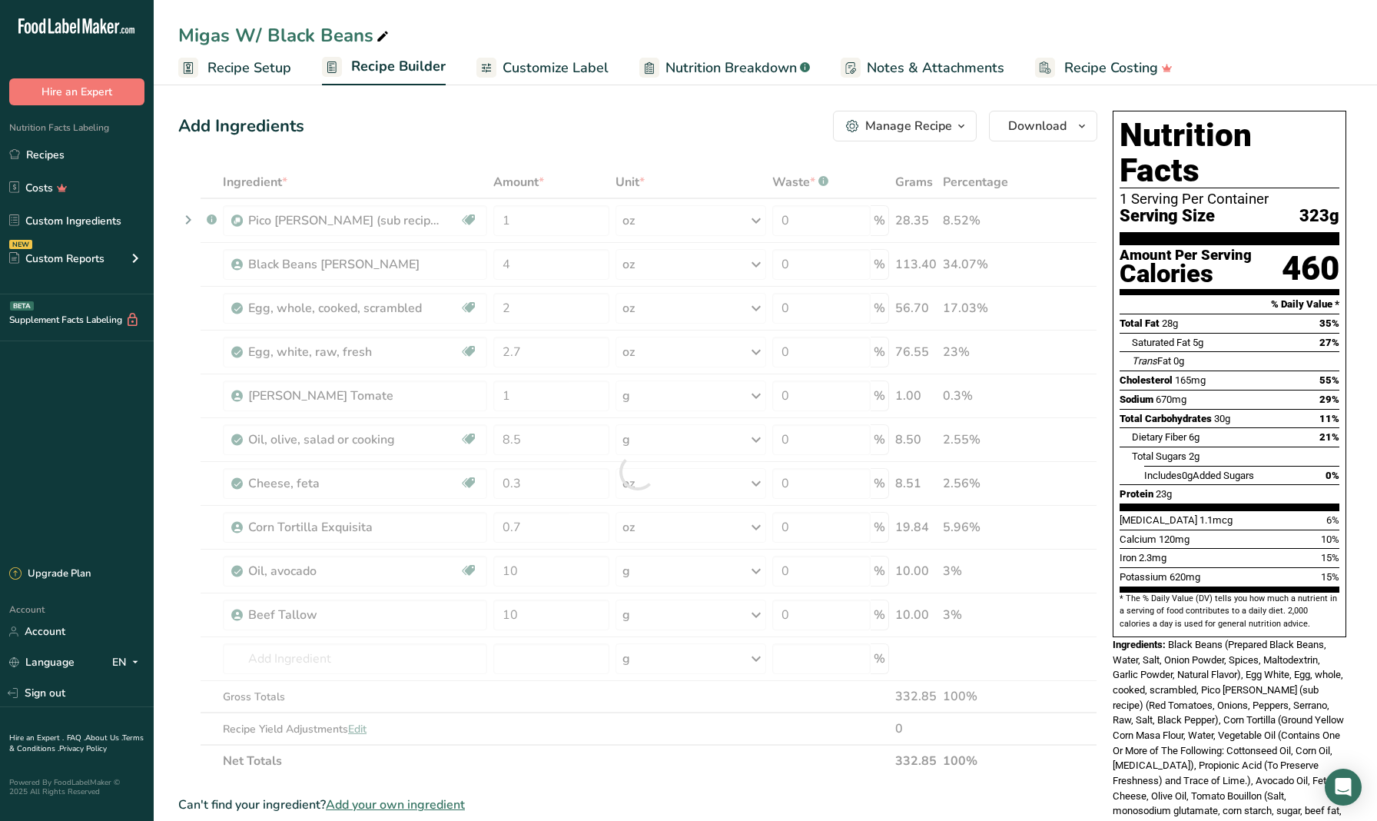
click at [1105, 691] on div "Add Ingredients Manage Recipe Delete Recipe Duplicate Recipe Scale Recipe Save …" at bounding box center [642, 713] width 928 height 1217
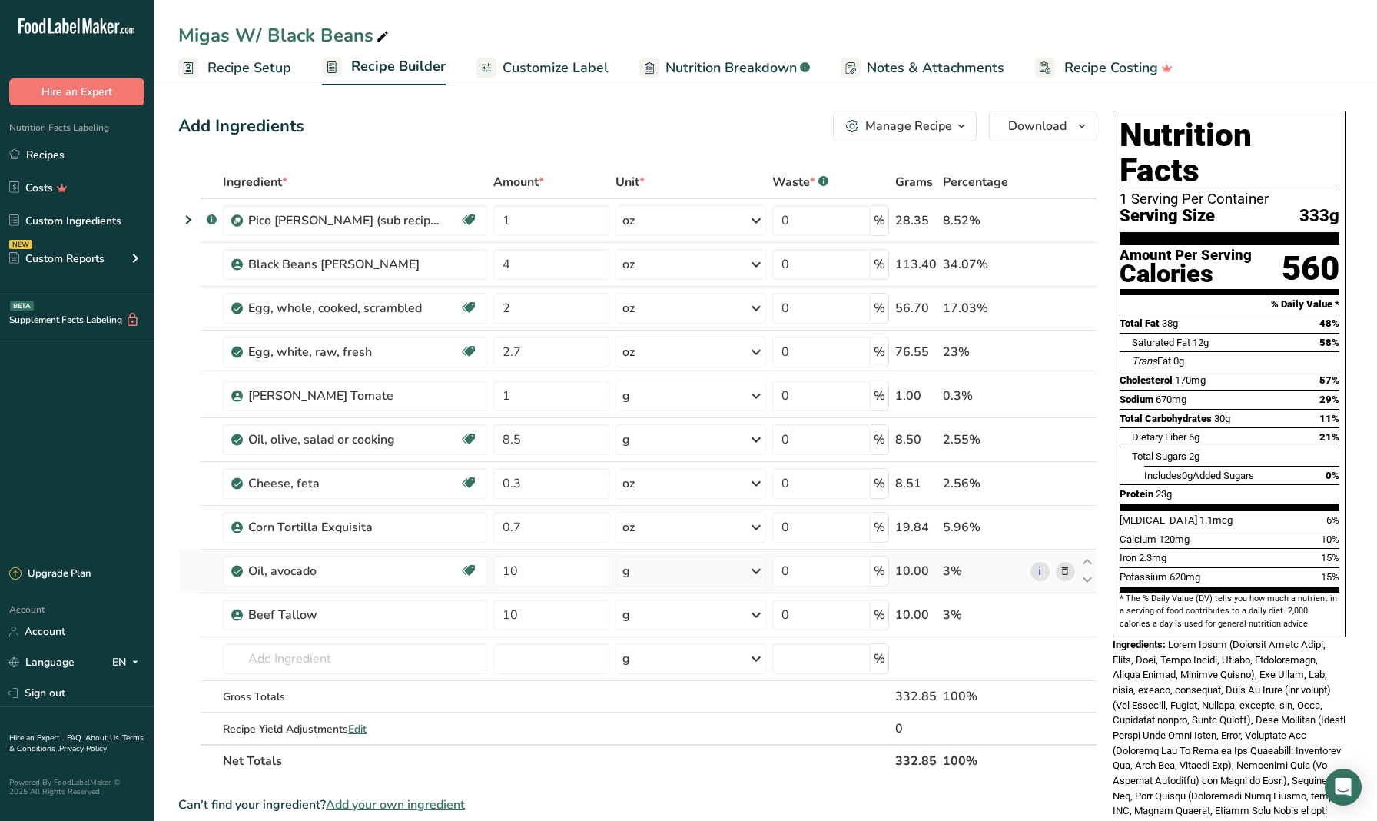
click at [1068, 572] on icon at bounding box center [1065, 571] width 11 height 16
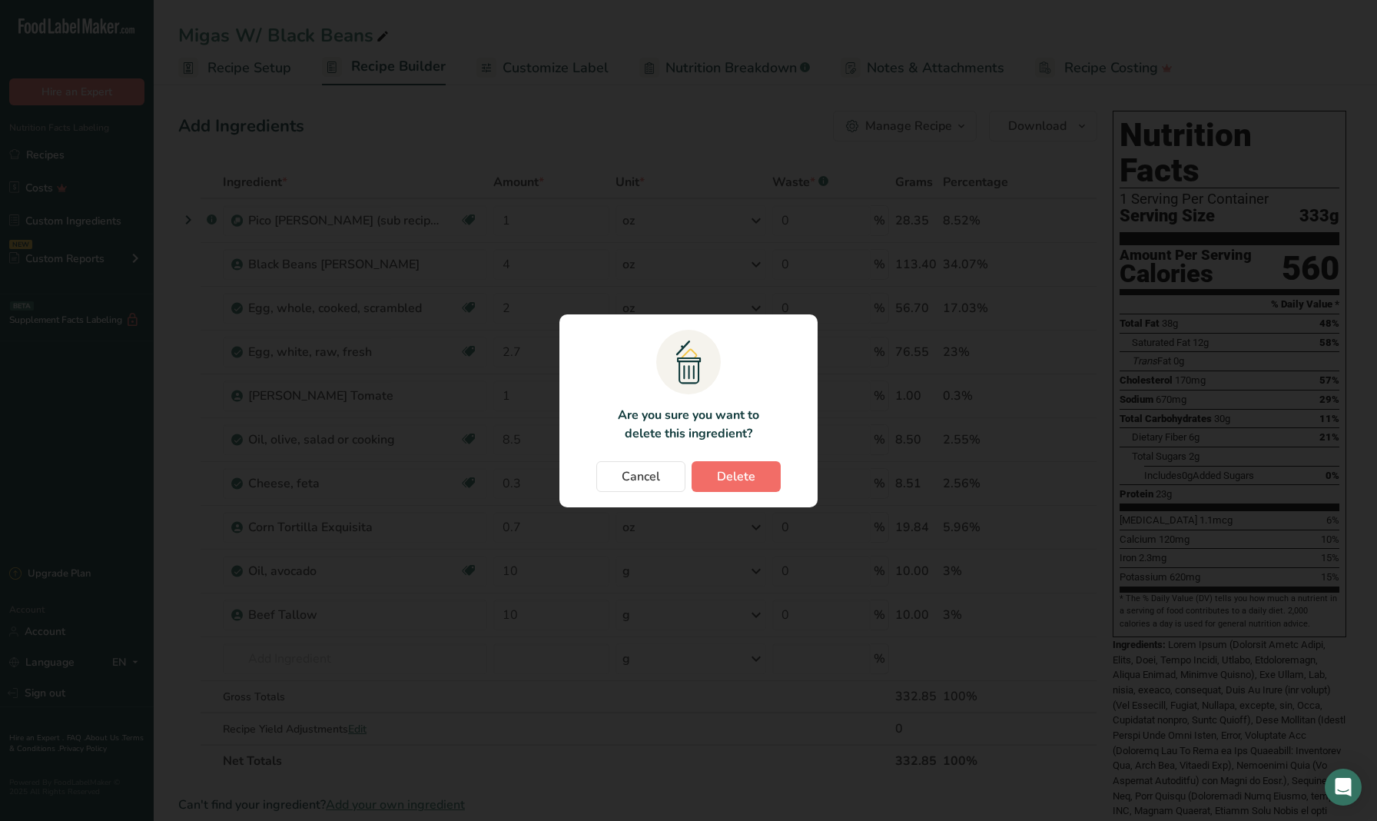
click at [767, 478] on button "Delete" at bounding box center [736, 476] width 89 height 31
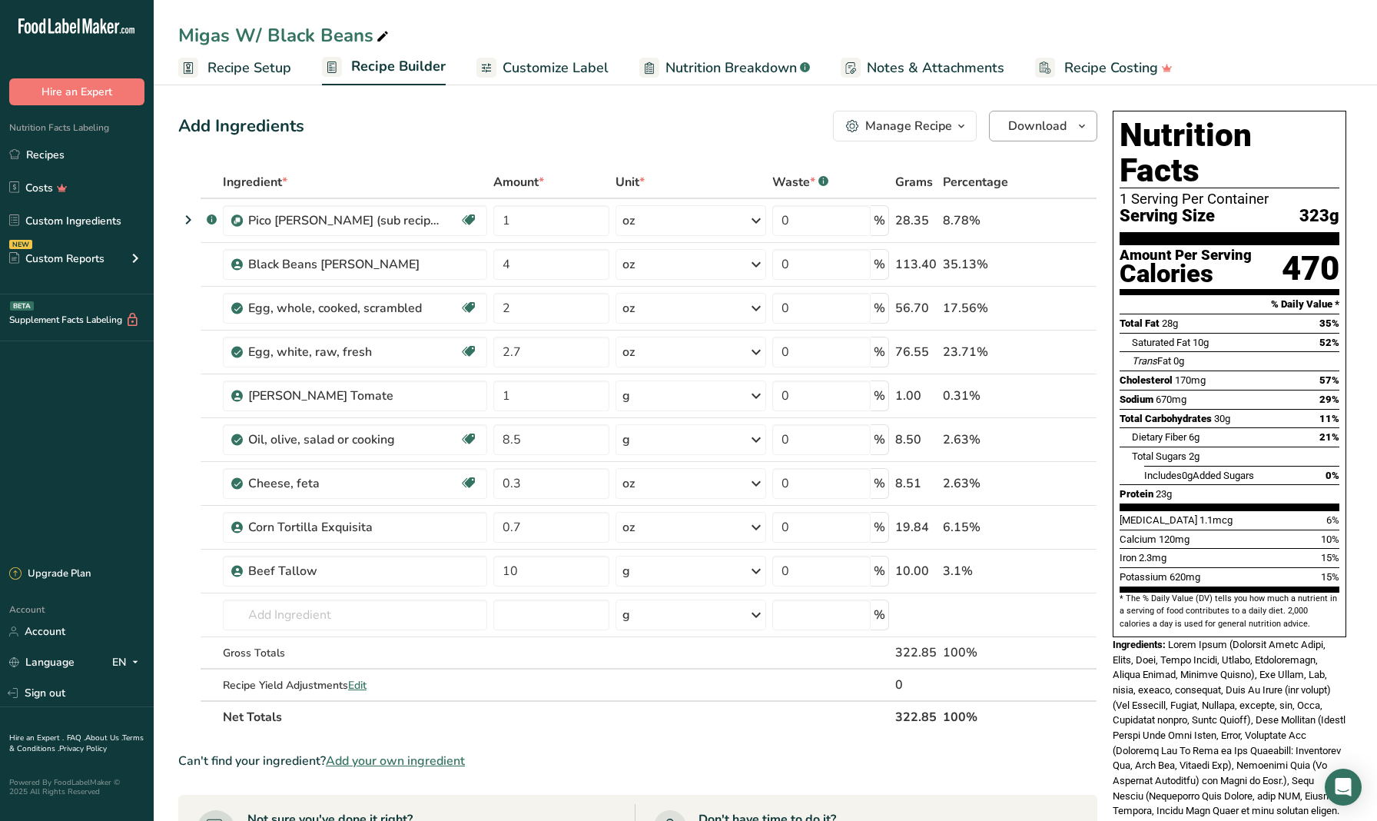
click at [1088, 129] on span "button" at bounding box center [1082, 126] width 18 height 18
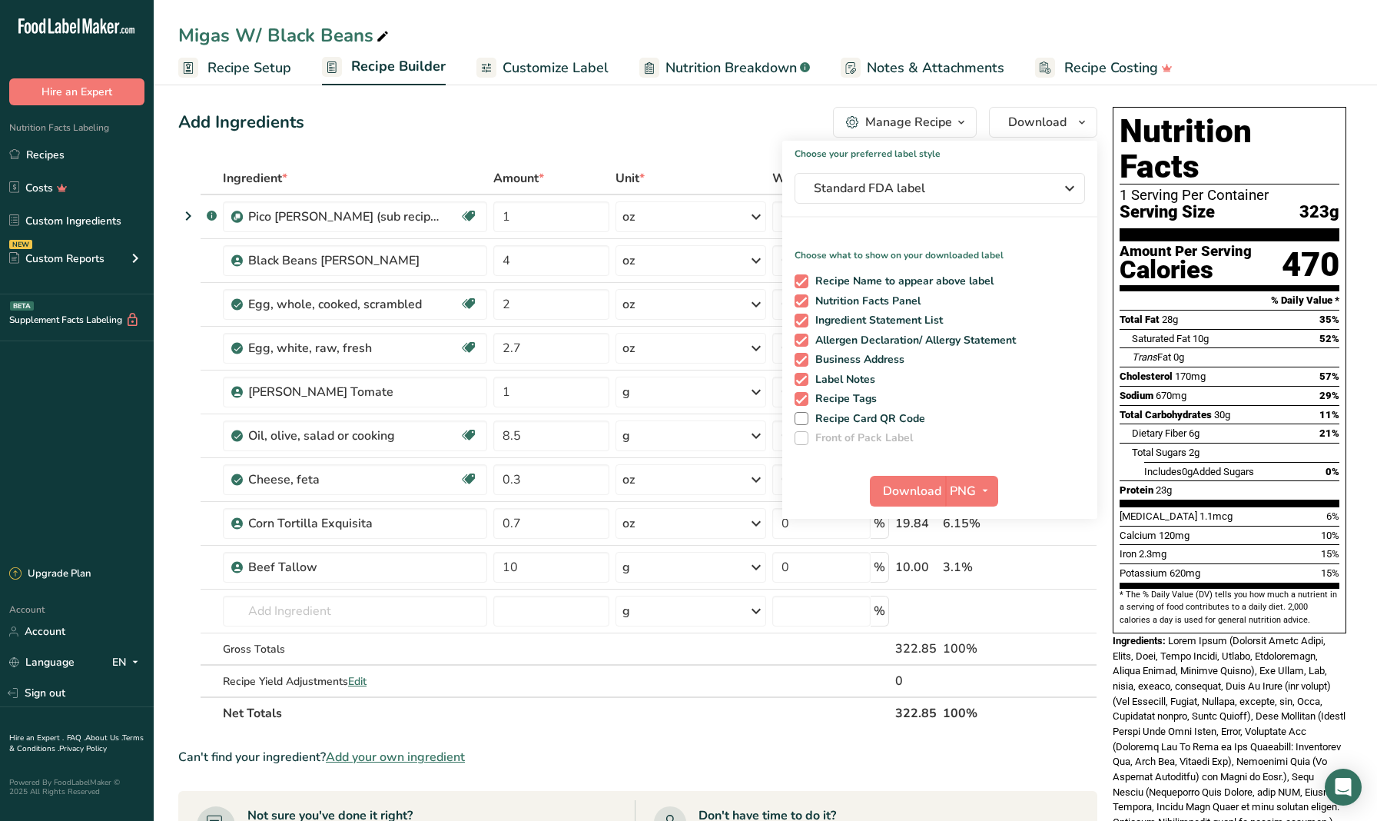
scroll to position [4, 0]
click at [908, 491] on span "Download" at bounding box center [912, 491] width 58 height 18
click at [586, 115] on div "Add Ingredients Manage Recipe Delete Recipe Duplicate Recipe Scale Recipe Save …" at bounding box center [637, 122] width 919 height 31
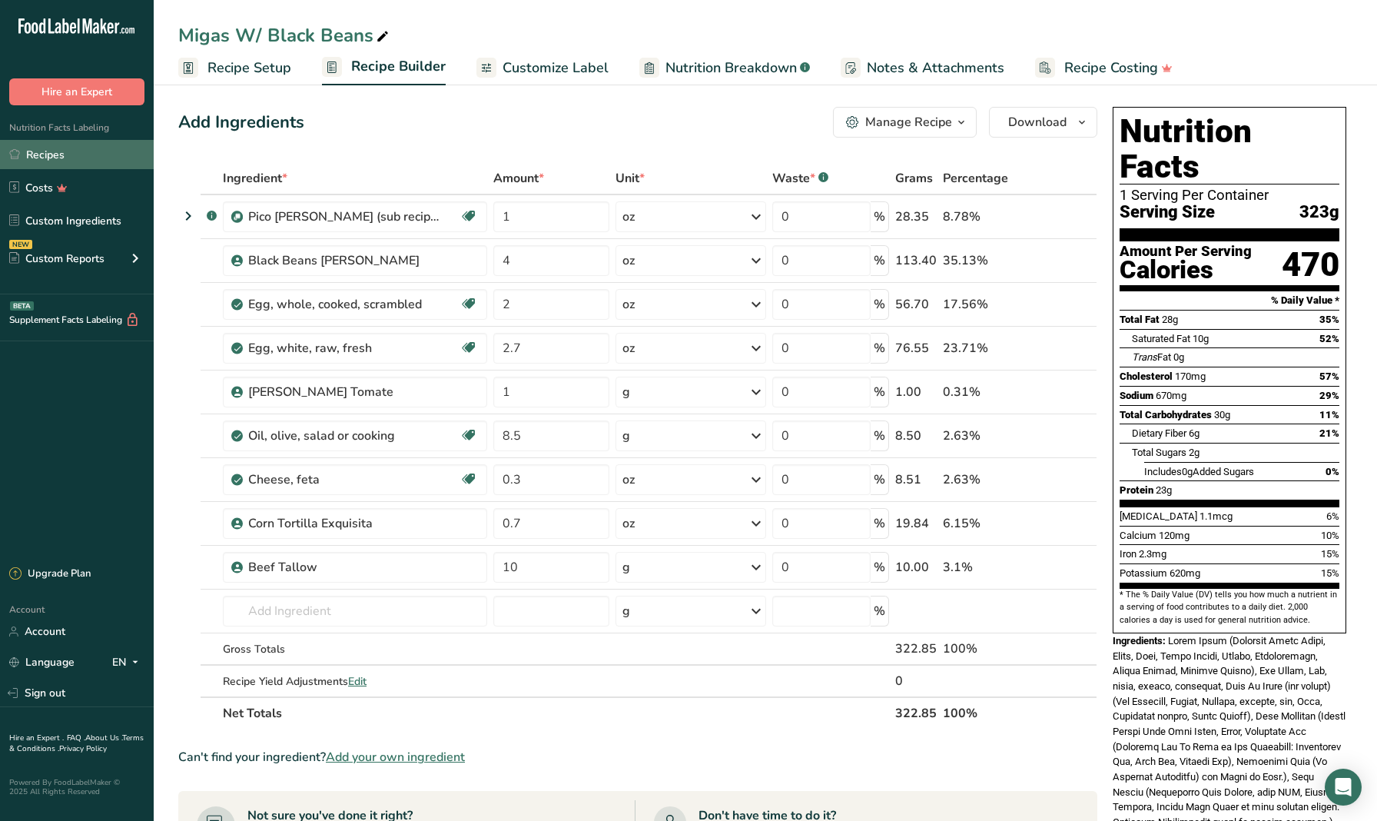
click at [108, 154] on link "Recipes" at bounding box center [77, 154] width 154 height 29
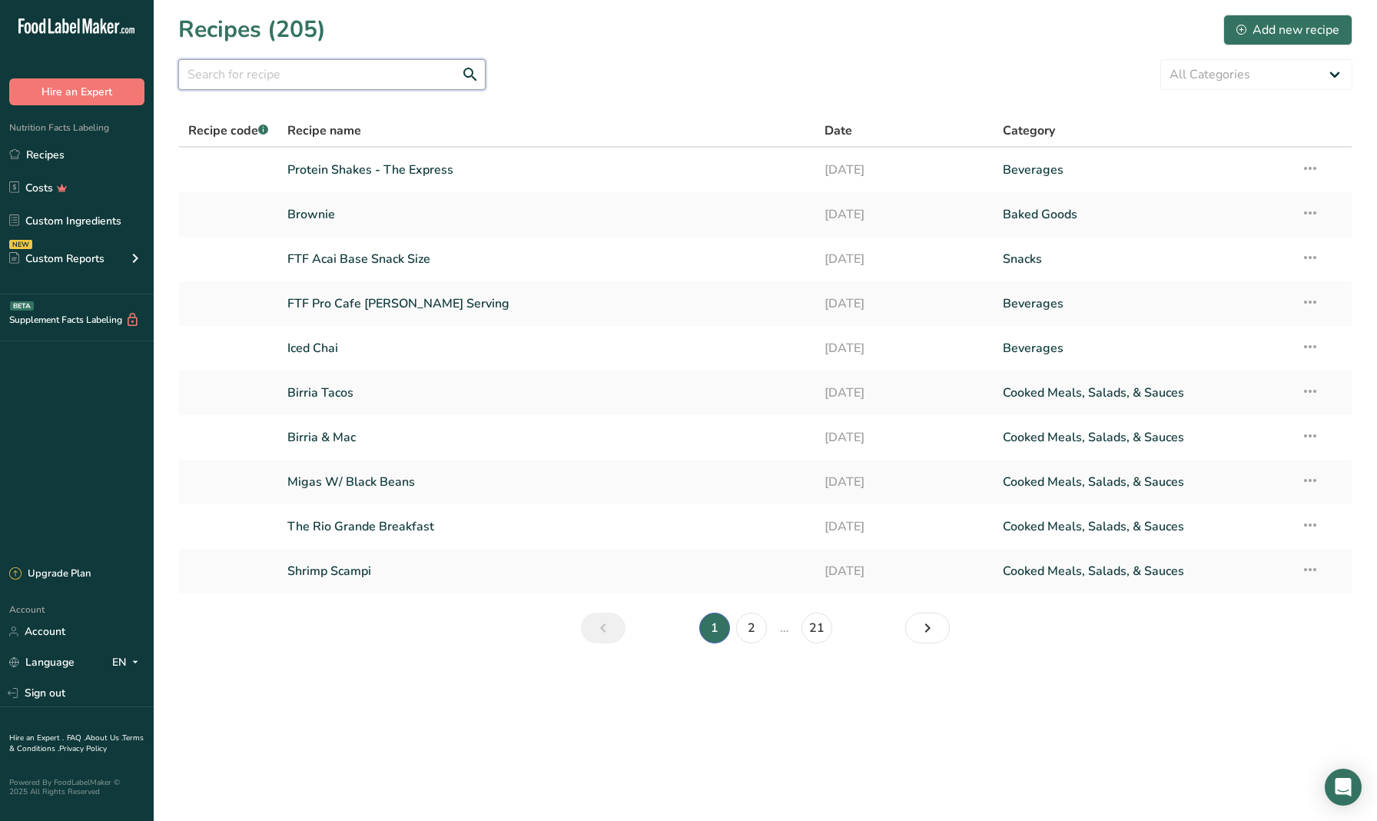
click at [365, 88] on input "text" at bounding box center [331, 74] width 307 height 31
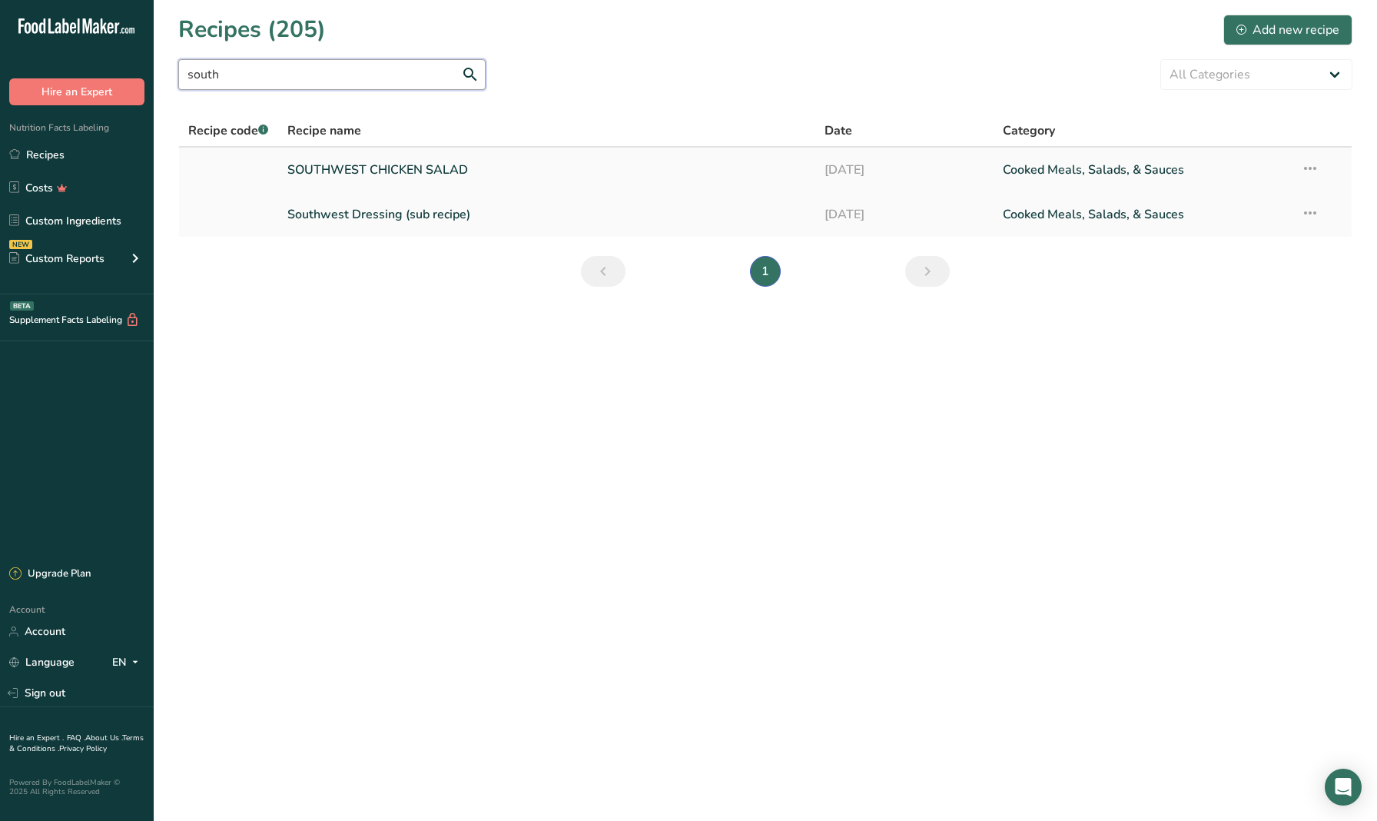
type input "south"
click at [331, 174] on link "SOUTHWEST CHICKEN SALAD" at bounding box center [546, 170] width 518 height 32
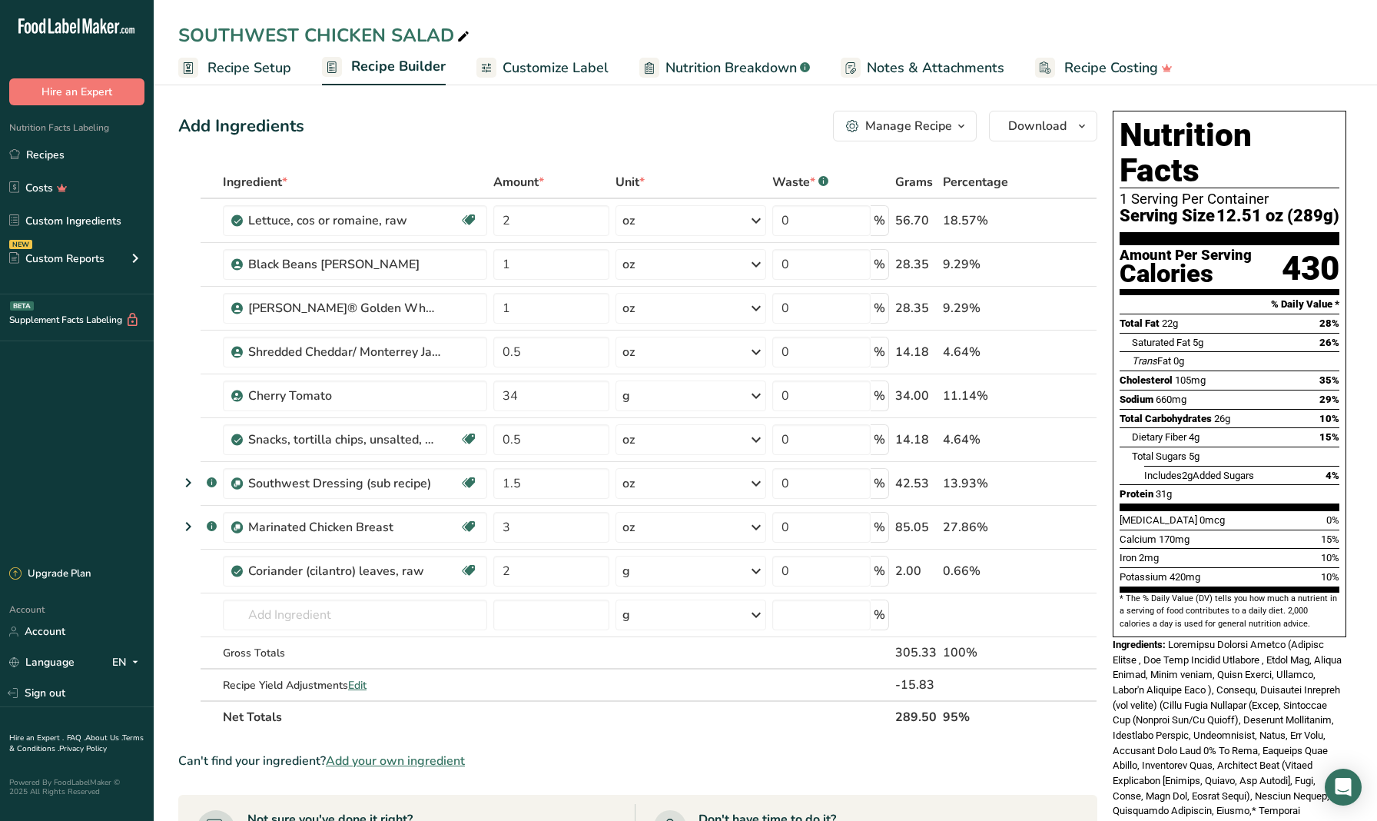
click at [530, 67] on span "Customize Label" at bounding box center [556, 68] width 106 height 21
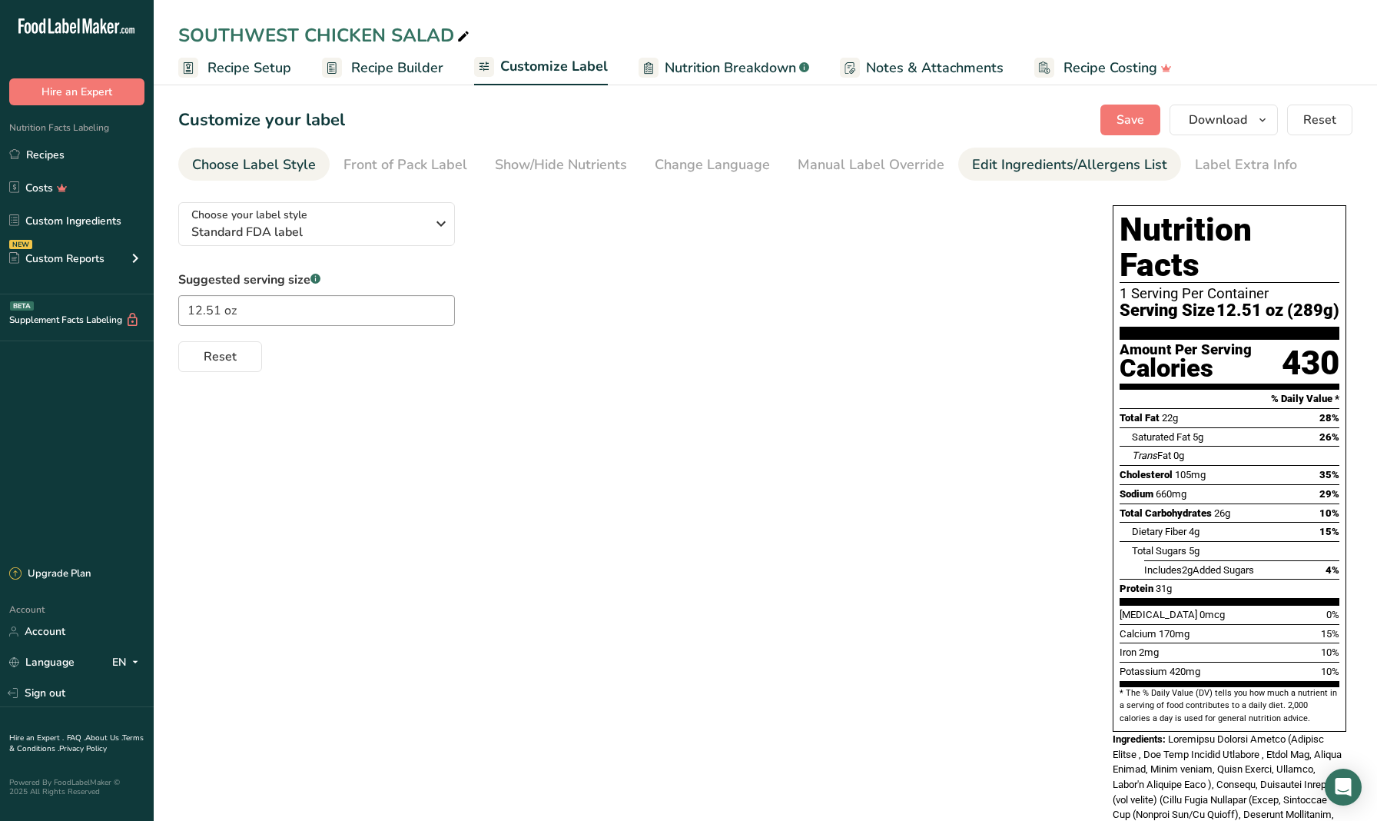
click at [1011, 169] on div "Edit Ingredients/Allergens List" at bounding box center [1069, 164] width 195 height 21
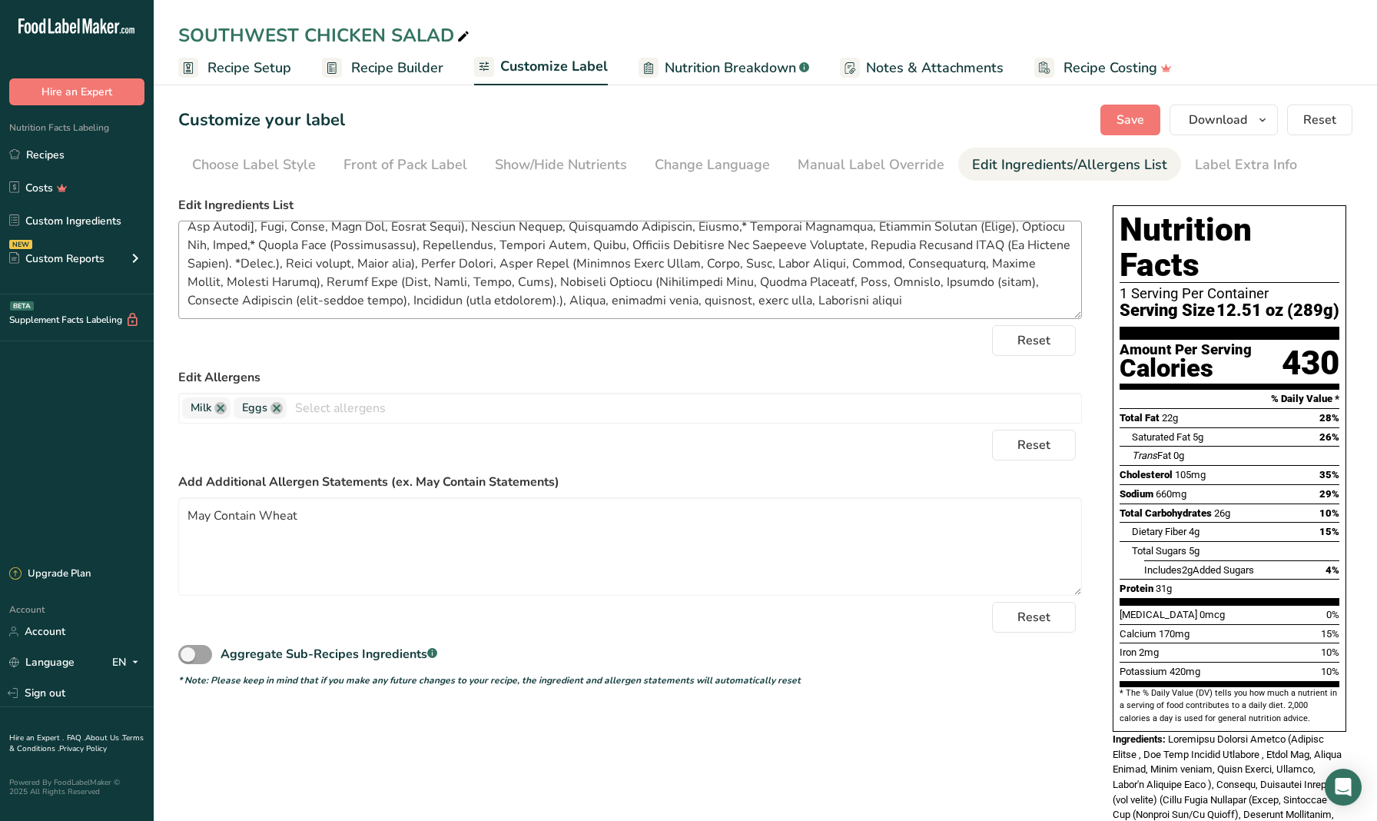
scroll to position [68, 0]
click at [466, 303] on textarea at bounding box center [630, 270] width 904 height 98
click at [469, 301] on textarea at bounding box center [630, 270] width 904 height 98
click at [430, 302] on textarea at bounding box center [630, 270] width 904 height 98
click at [618, 301] on textarea at bounding box center [630, 270] width 904 height 98
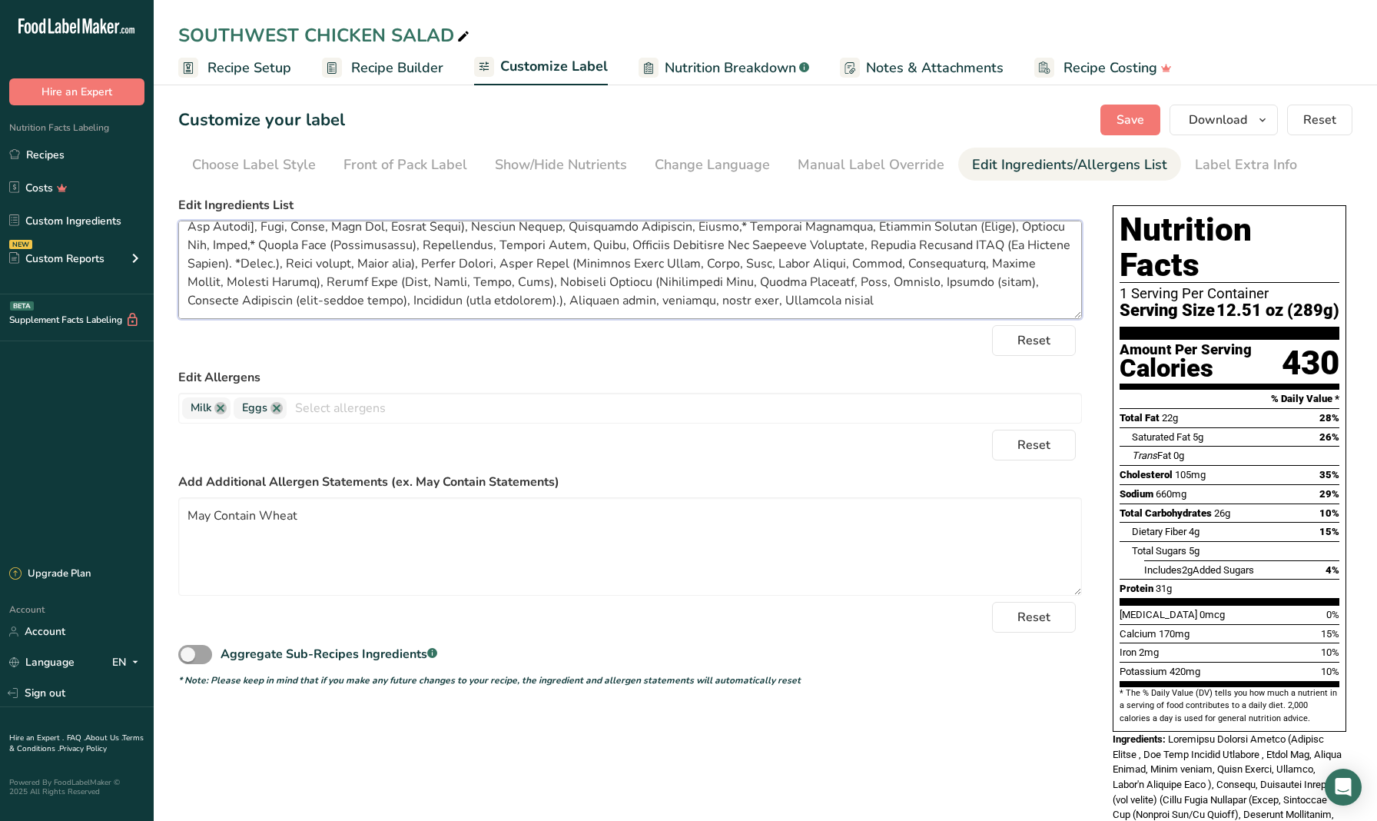
click at [473, 300] on textarea at bounding box center [630, 270] width 904 height 98
click at [617, 300] on textarea at bounding box center [630, 270] width 904 height 98
click at [1139, 128] on span "Save" at bounding box center [1131, 120] width 28 height 18
click at [743, 298] on textarea at bounding box center [630, 270] width 904 height 98
type textarea "Marinated Chicken Breast (Chicken Breast , Fat Free Italian Dressing , Olive Oi…"
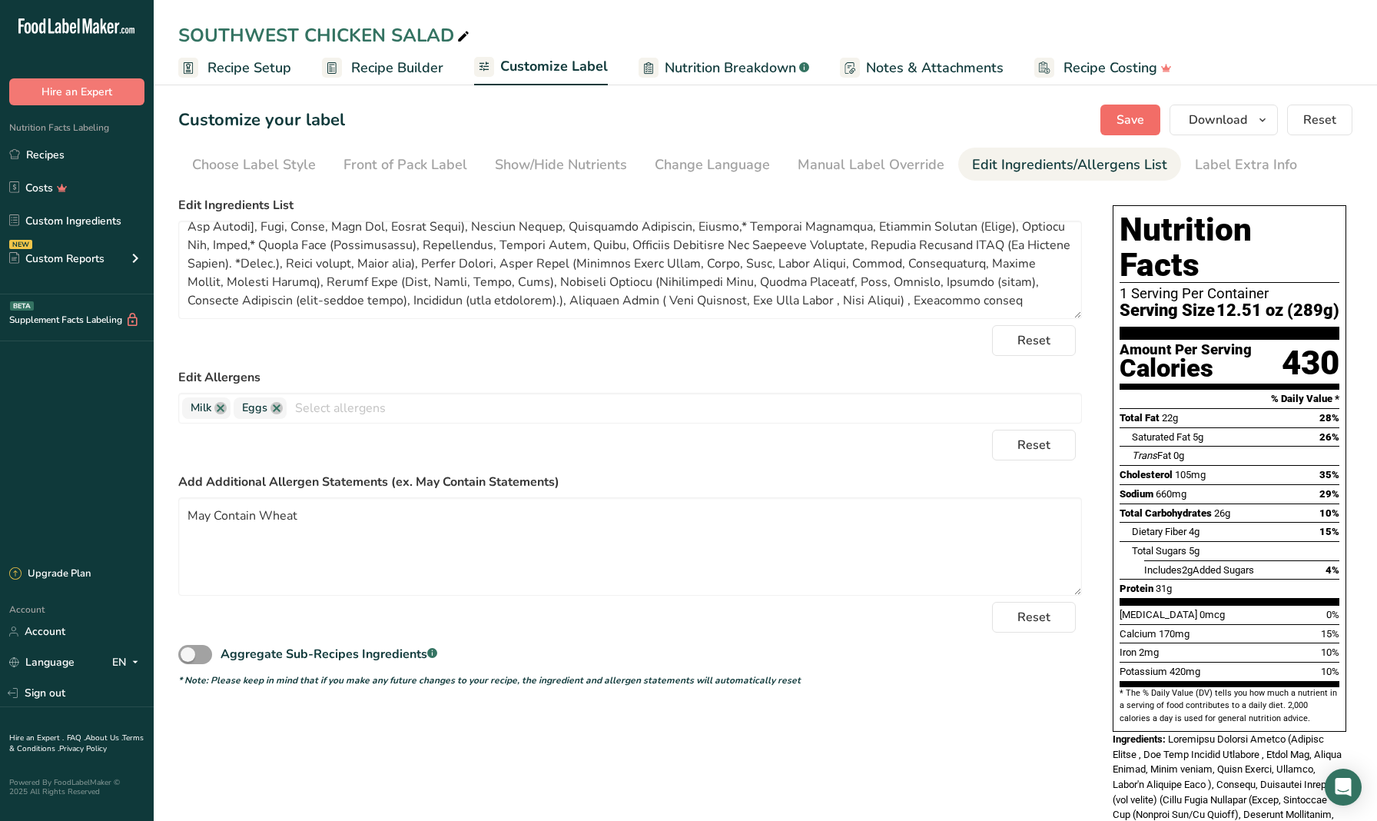
click at [1133, 121] on span "Save" at bounding box center [1131, 120] width 28 height 18
click at [1227, 122] on span "Download" at bounding box center [1218, 120] width 58 height 18
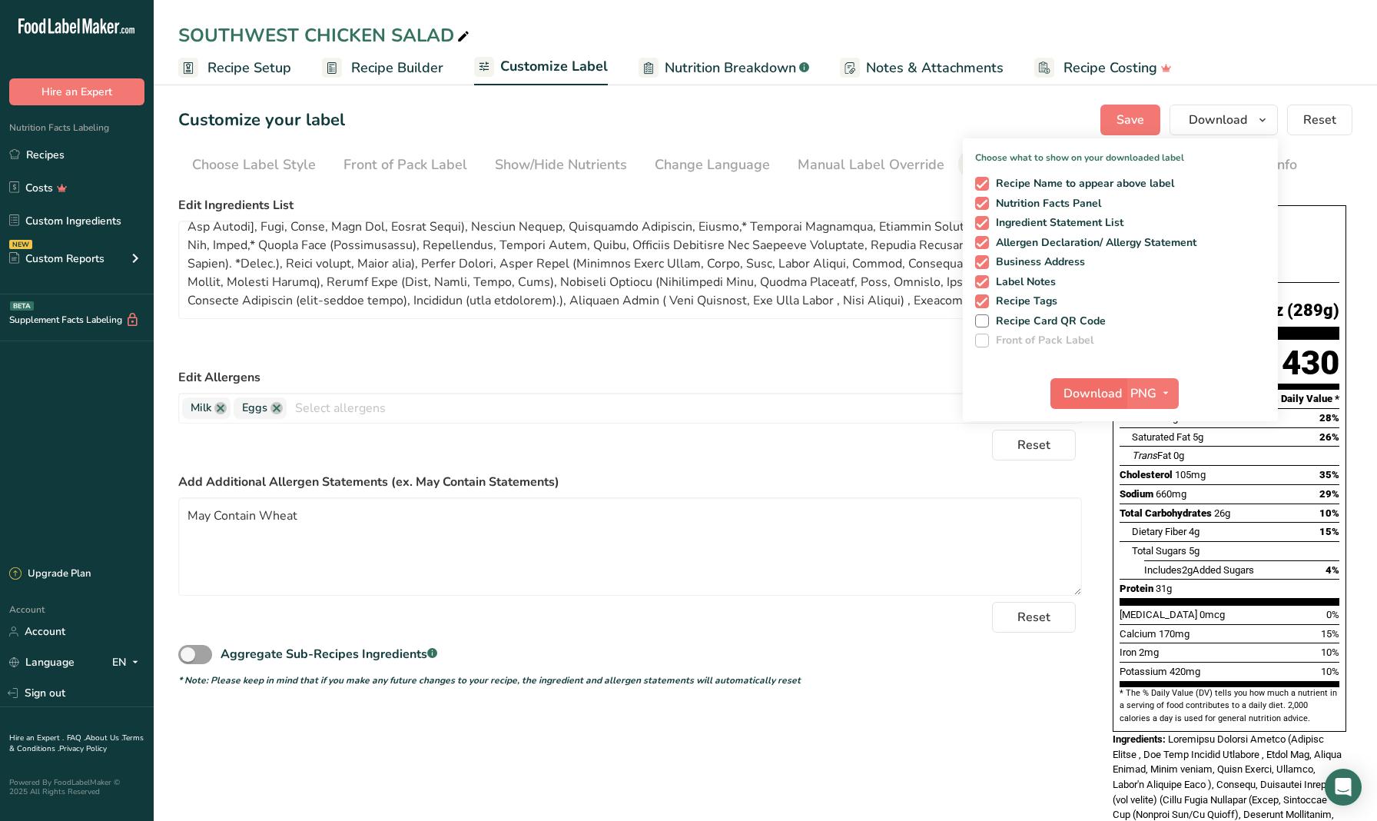
click at [1094, 391] on span "Download" at bounding box center [1093, 393] width 58 height 18
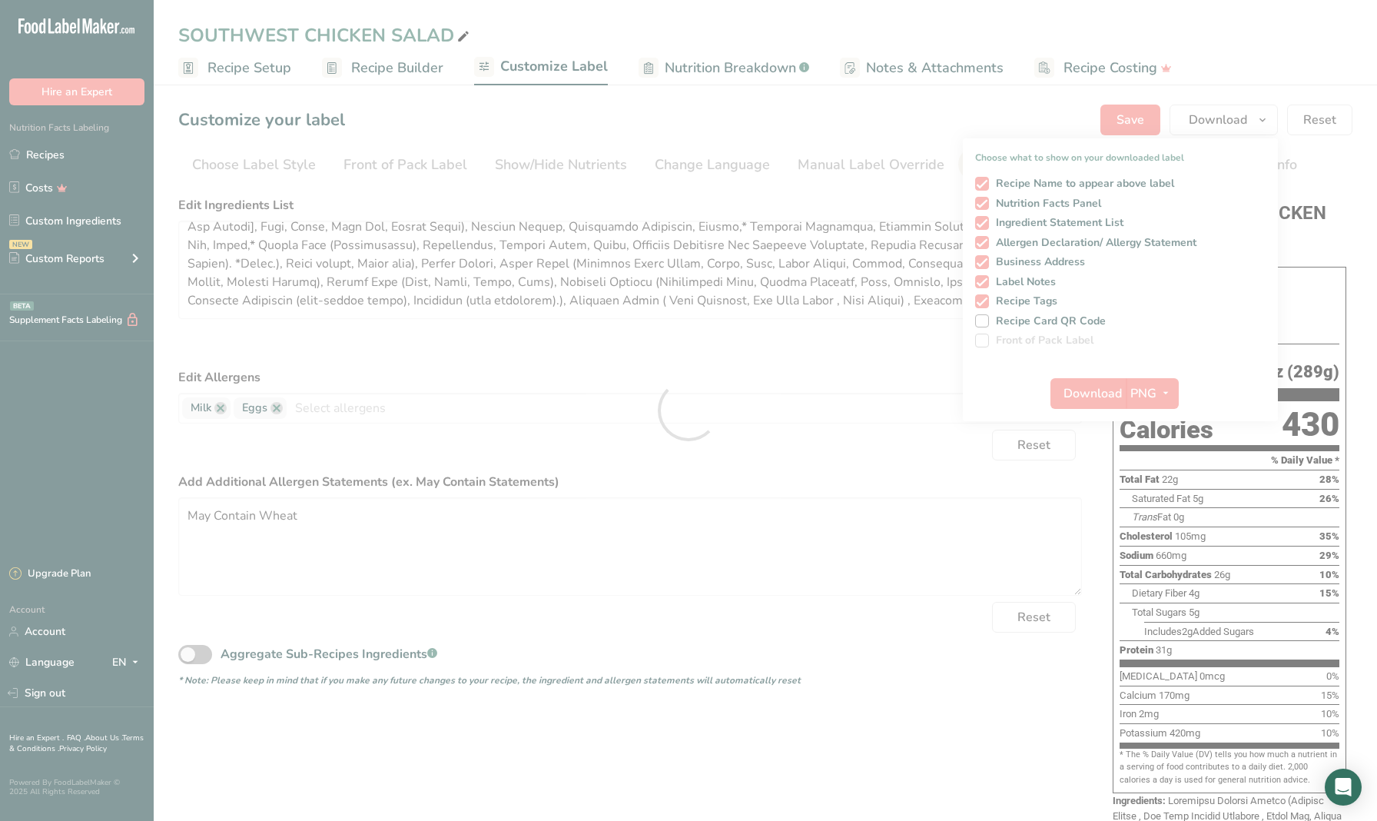
scroll to position [0, 0]
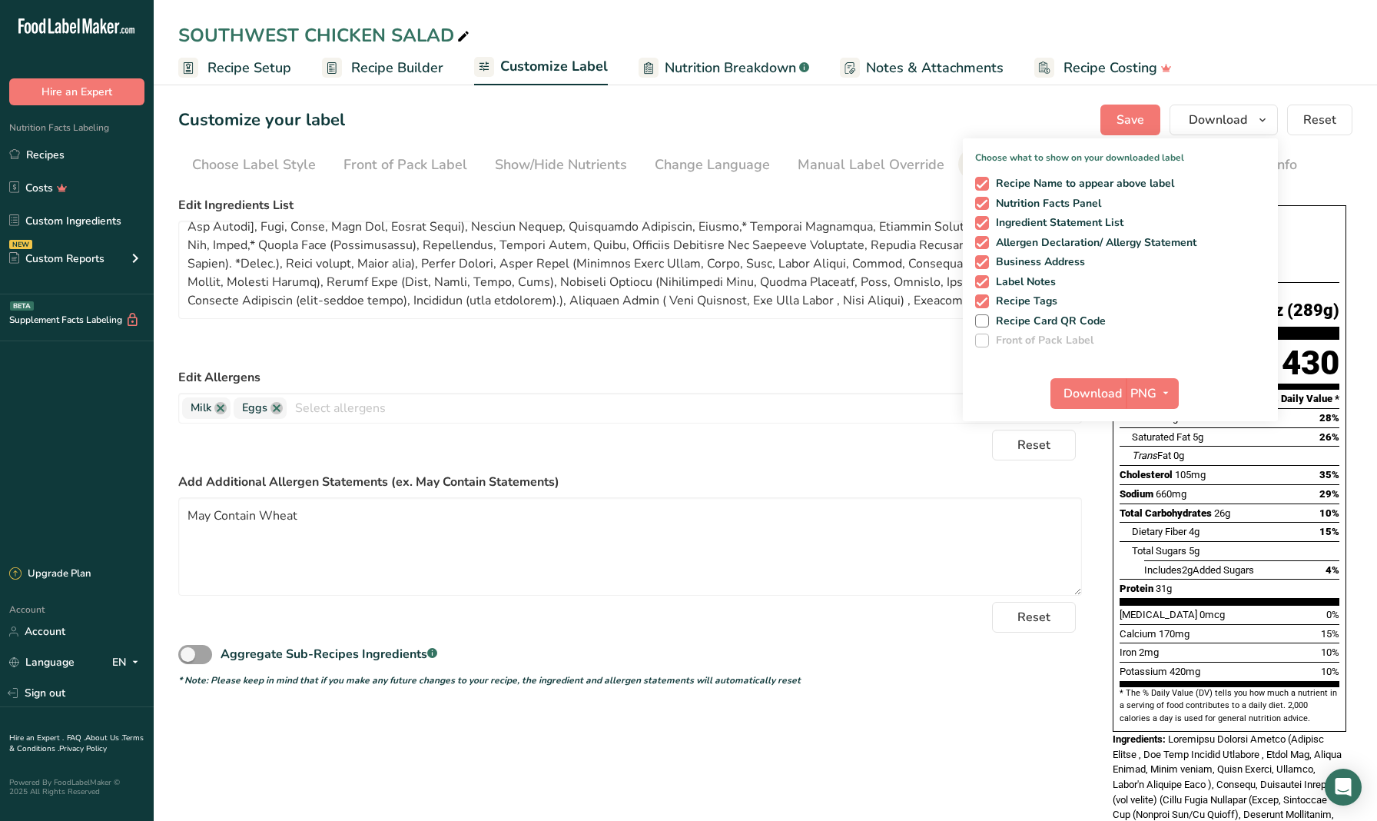
click at [1089, 115] on div "Customize your label Save Download Choose what to show on your downloaded label…" at bounding box center [765, 120] width 1174 height 31
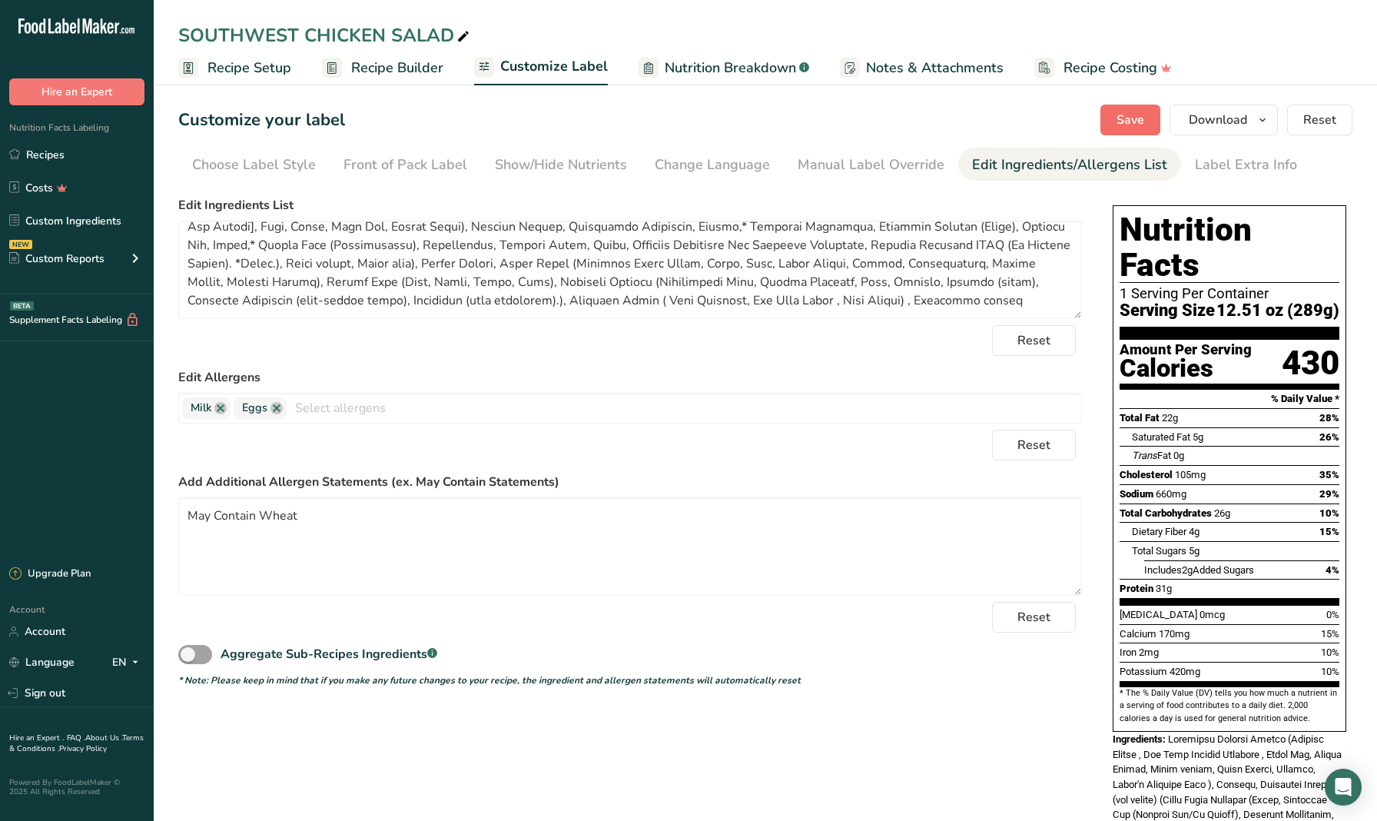
click at [1124, 108] on button "Save" at bounding box center [1131, 120] width 60 height 31
click at [51, 161] on link "Recipes" at bounding box center [77, 154] width 154 height 29
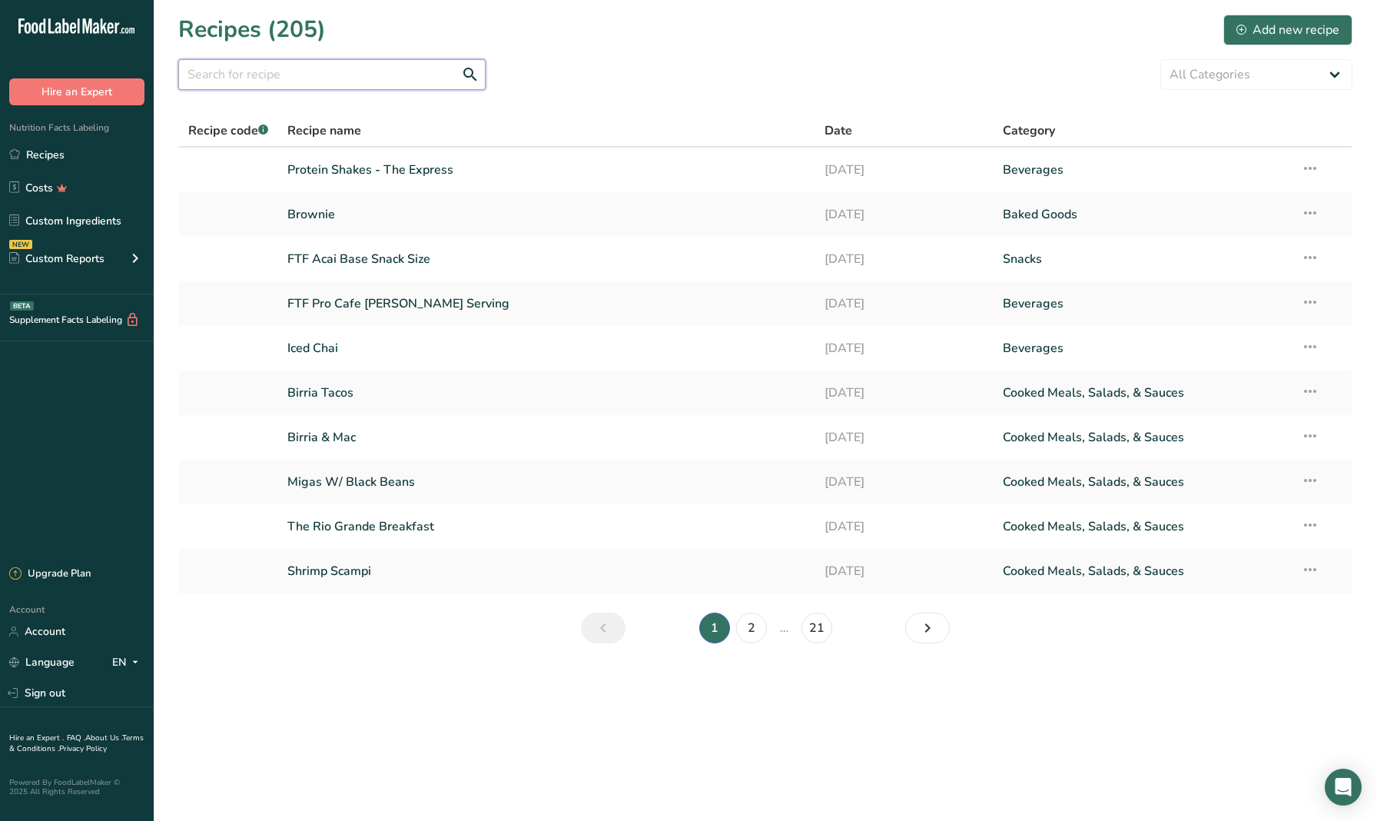
click at [288, 79] on input "text" at bounding box center [331, 74] width 307 height 31
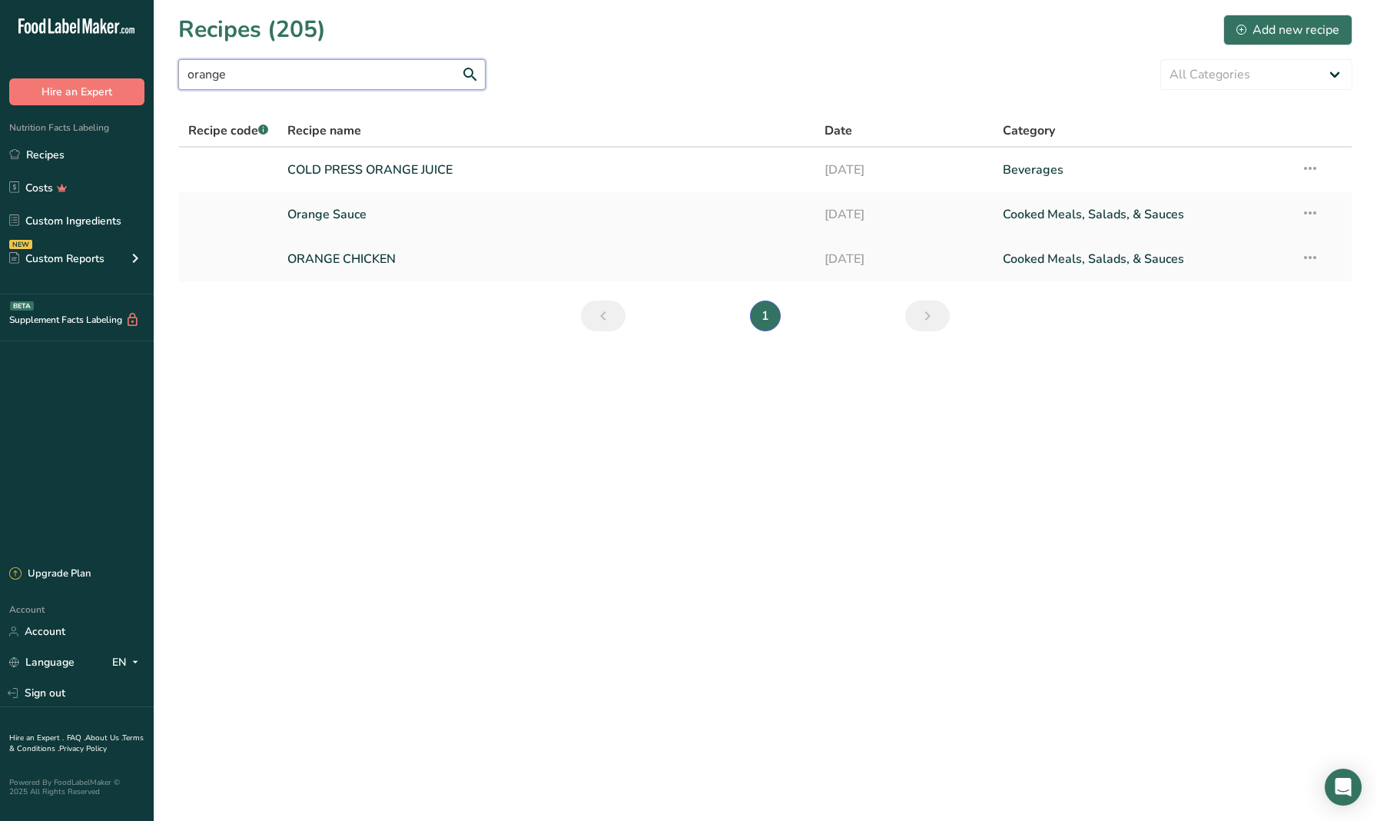
type input "orange"
click at [340, 257] on link "ORANGE CHICKEN" at bounding box center [546, 259] width 518 height 32
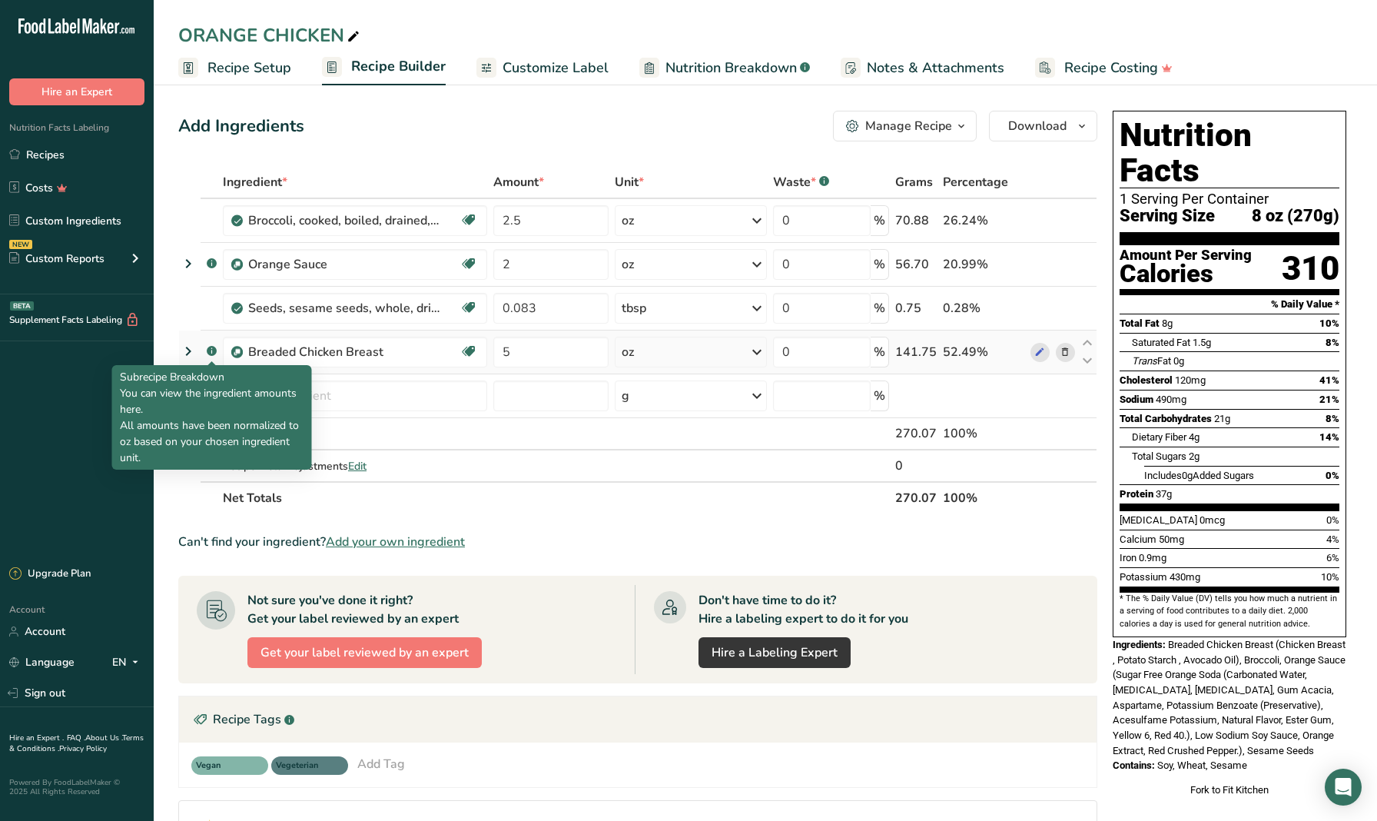
click at [213, 352] on rect at bounding box center [212, 351] width 10 height 10
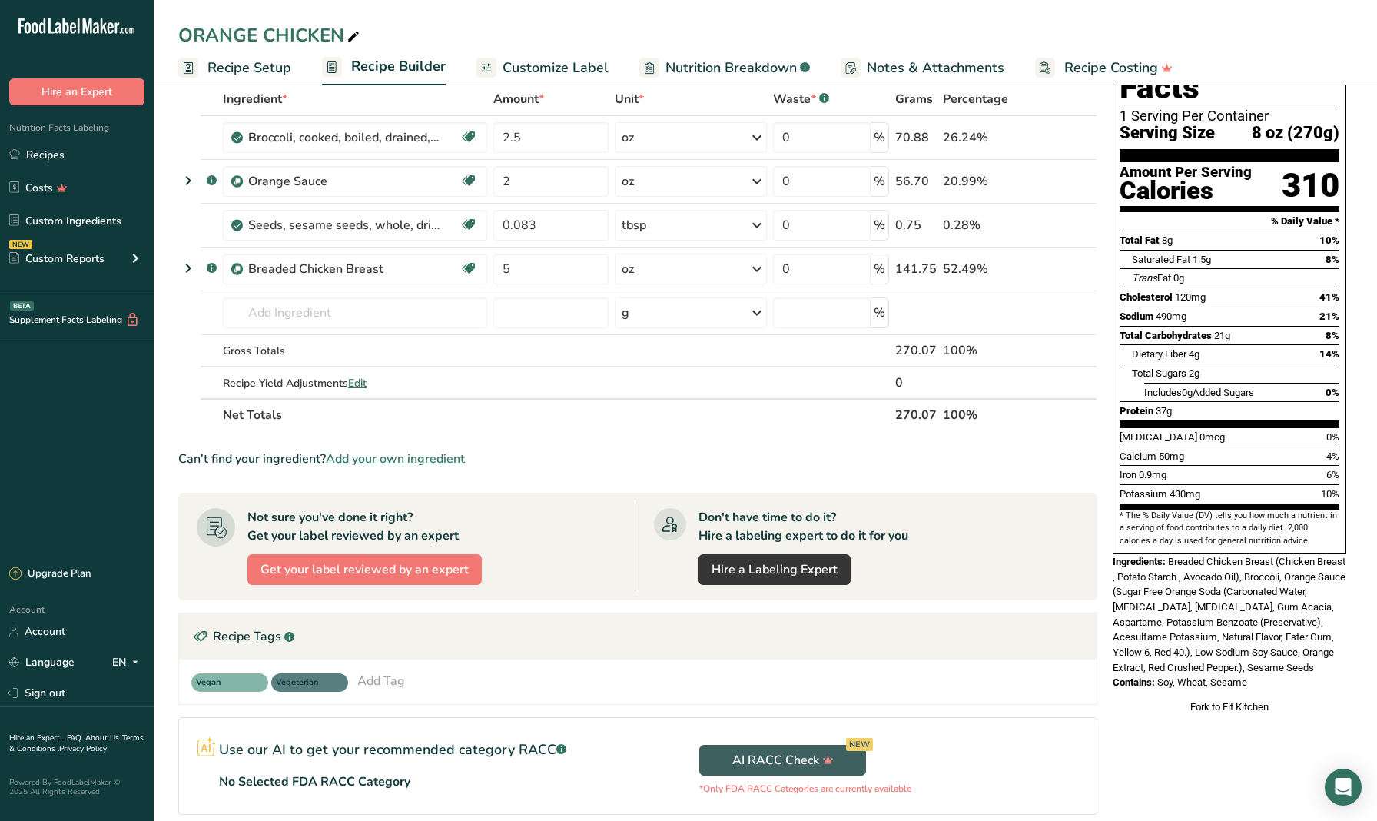
scroll to position [107, 0]
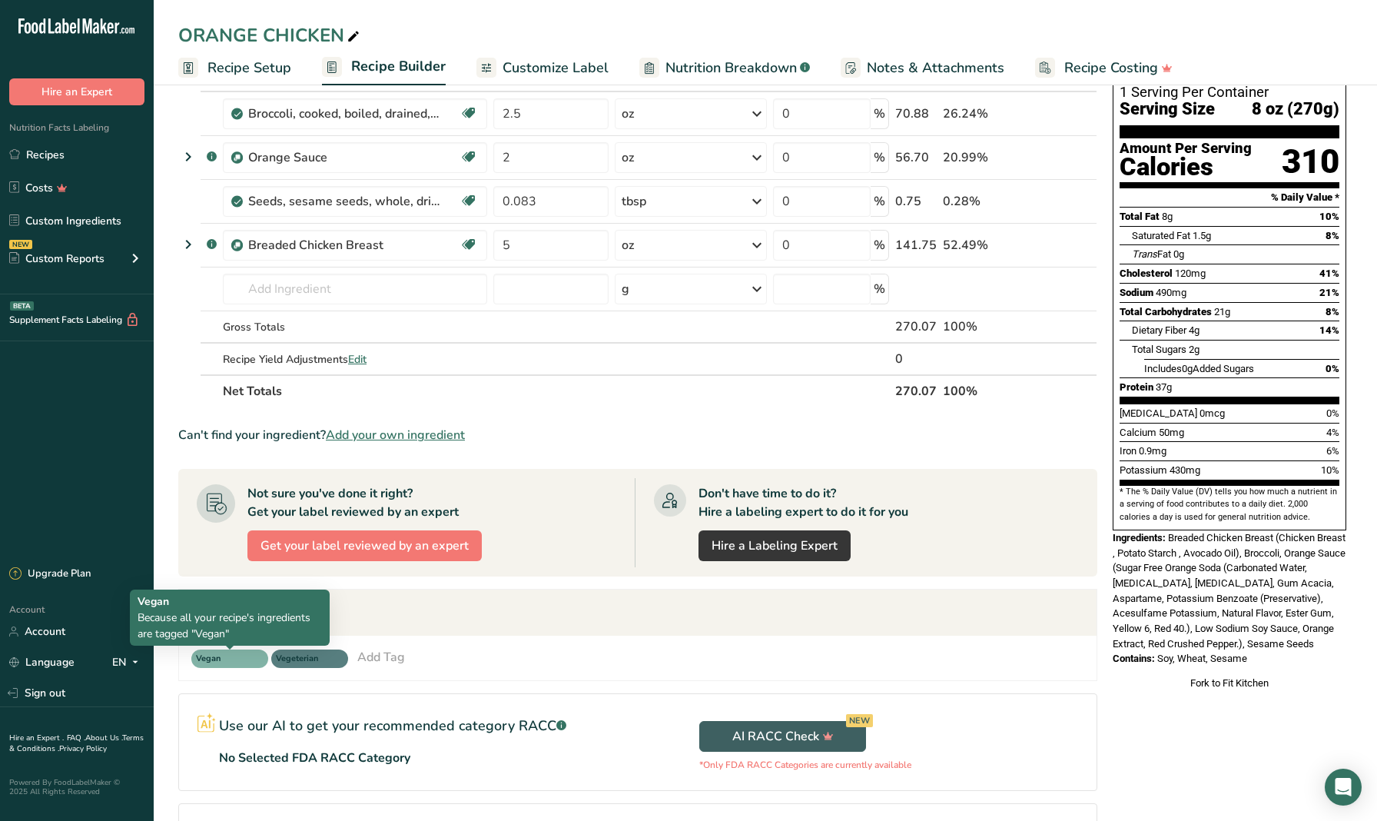
click at [251, 664] on span "Vegan" at bounding box center [229, 658] width 77 height 18
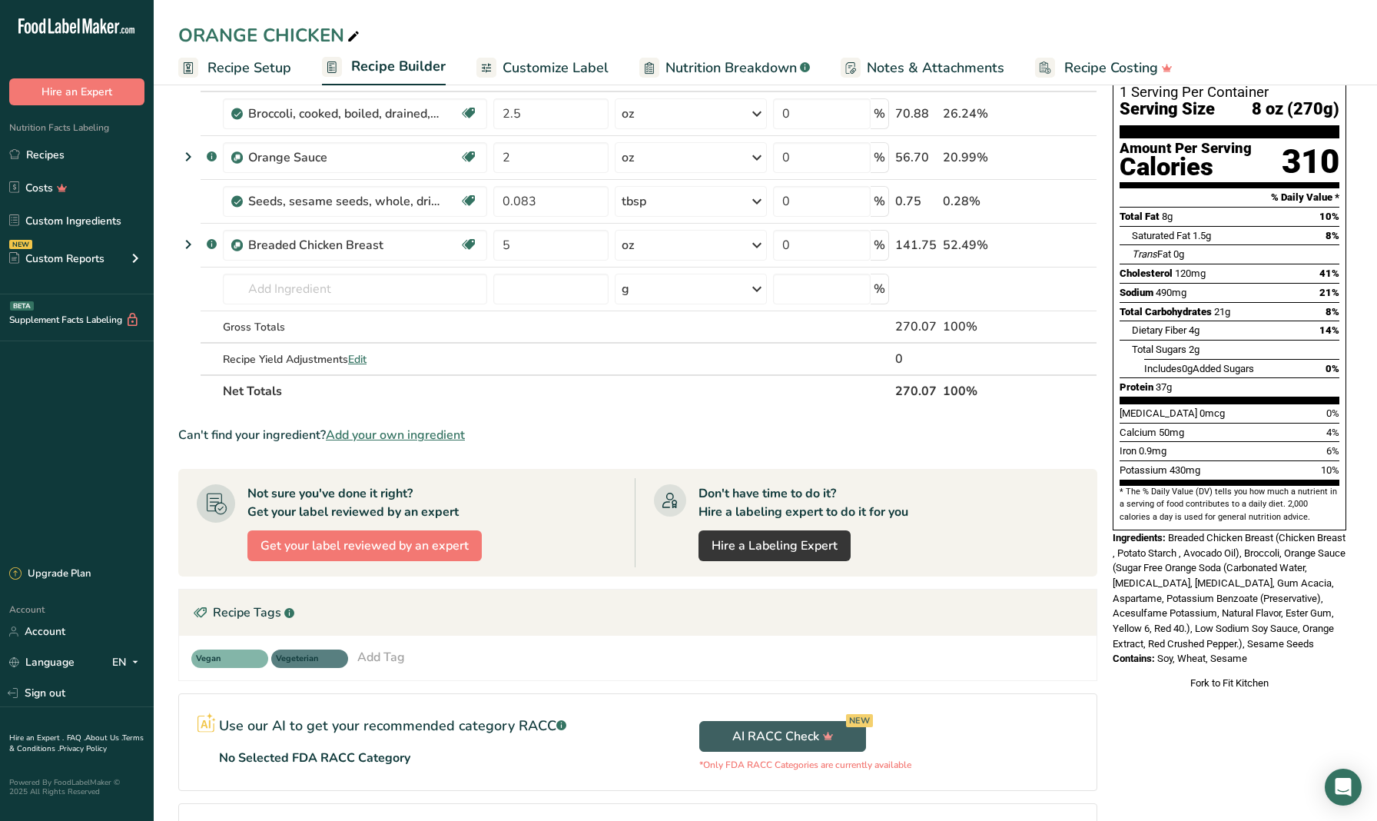
click at [210, 656] on span "Vegan" at bounding box center [223, 658] width 54 height 13
click at [412, 642] on div "Vegan Vegeterian Add Tag Standard Tags Custom Tags Source of Antioxidants Prebi…" at bounding box center [638, 658] width 918 height 45
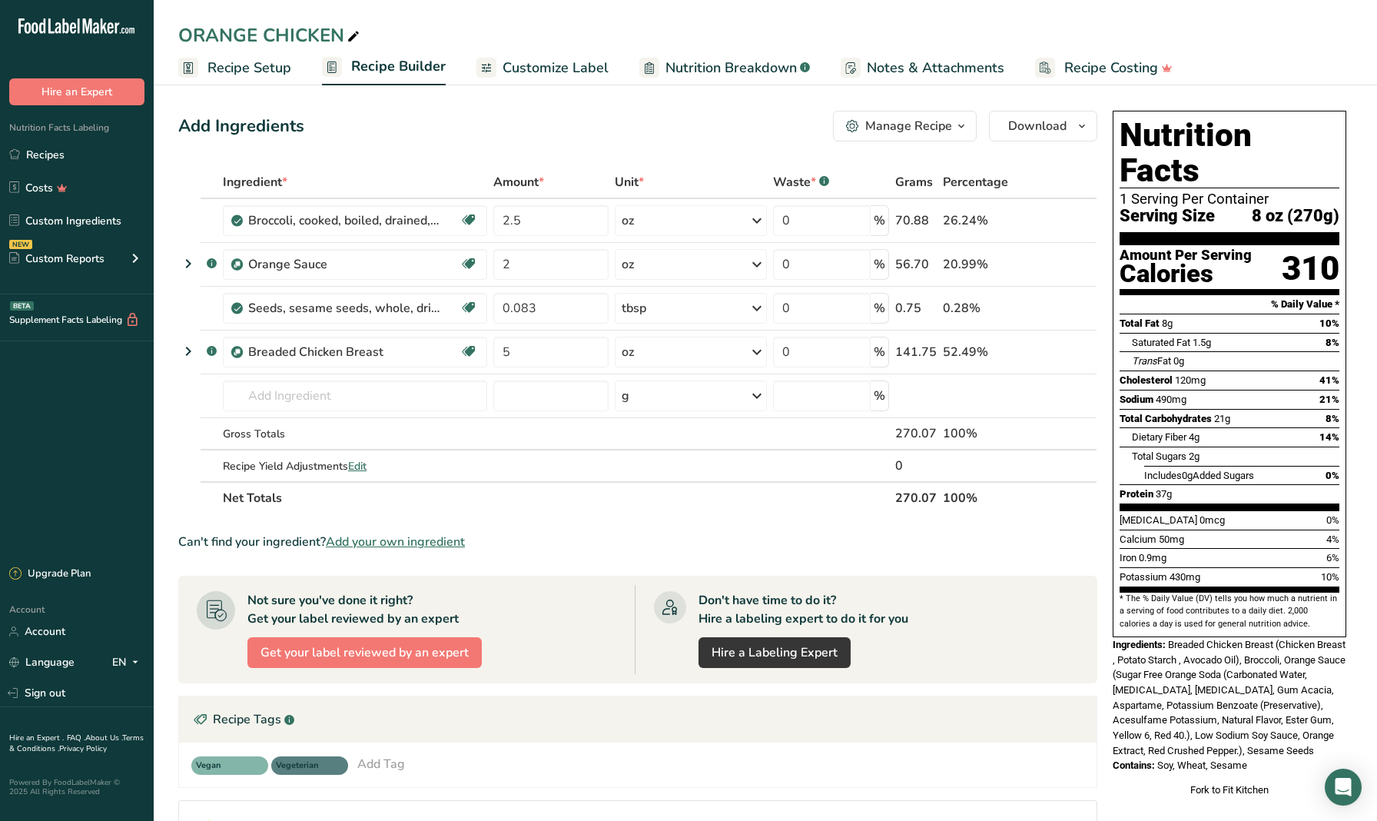
scroll to position [0, 0]
click at [1039, 355] on icon at bounding box center [1039, 352] width 11 height 16
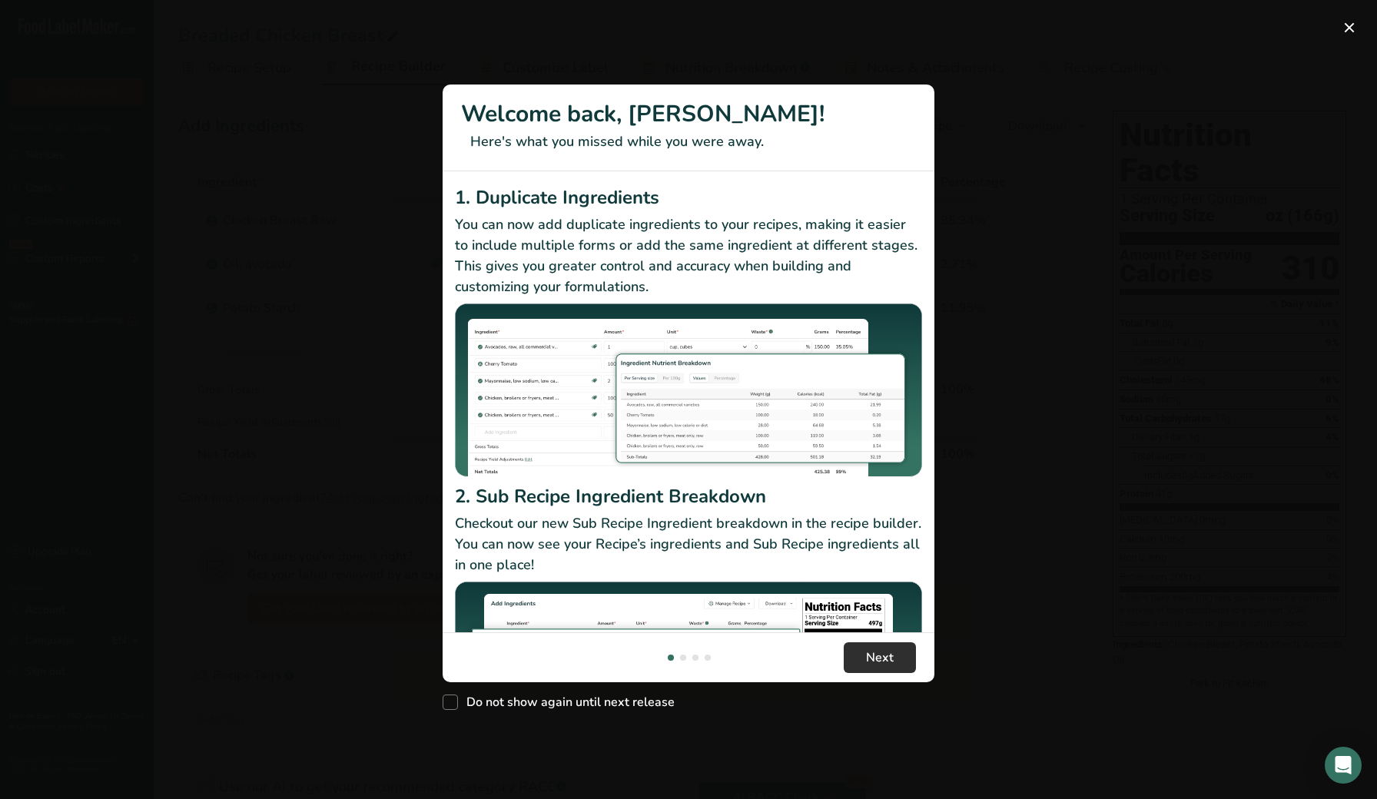
click at [882, 652] on span "Next" at bounding box center [880, 658] width 28 height 18
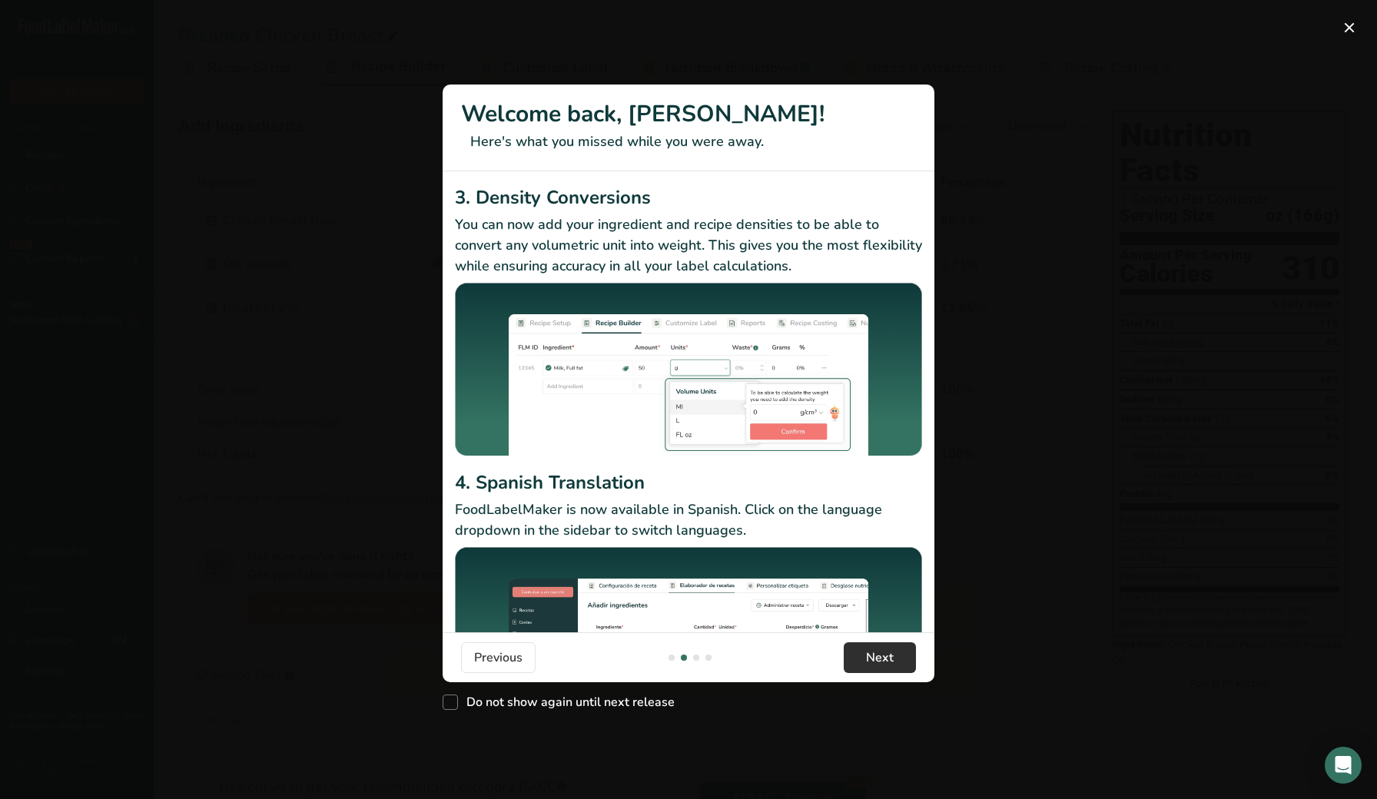
click at [881, 652] on span "Next" at bounding box center [880, 658] width 28 height 18
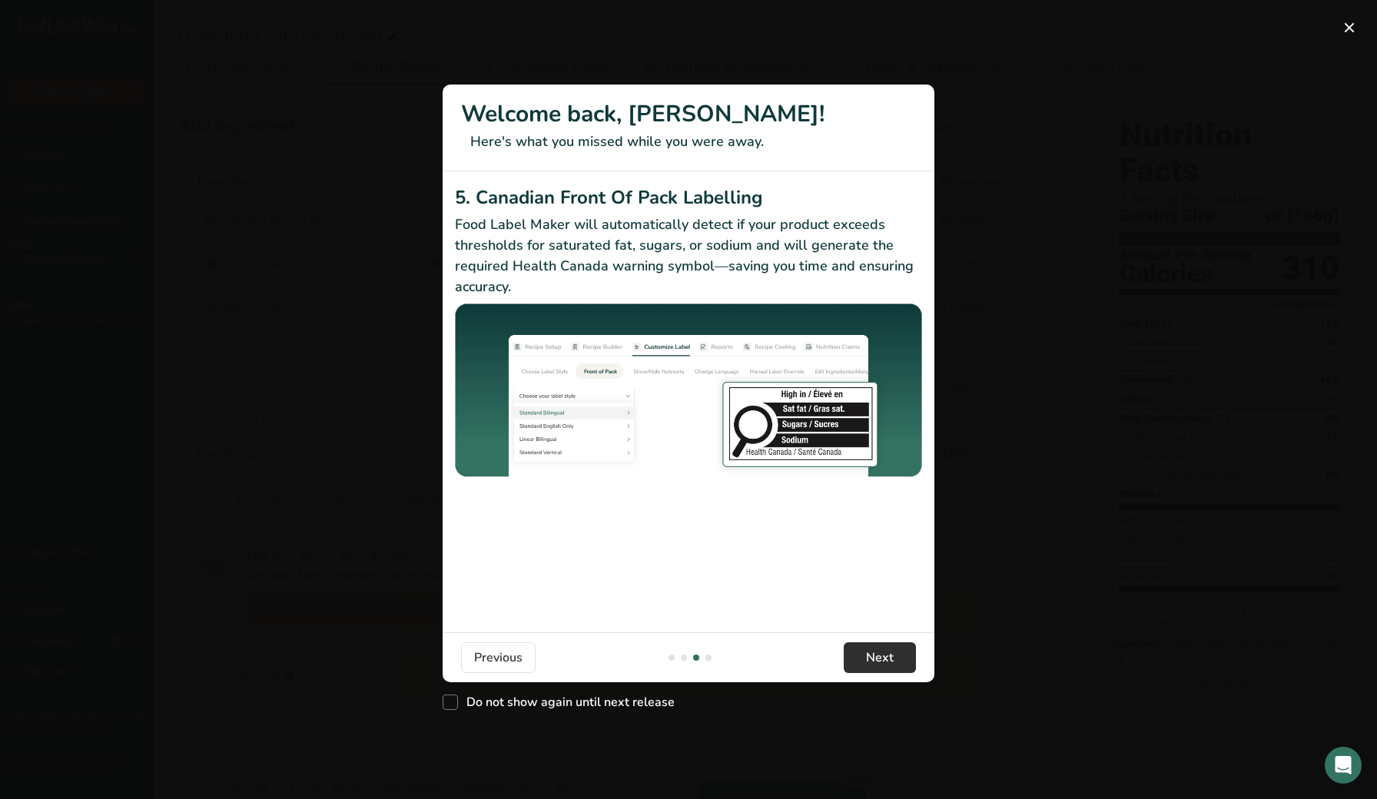
click at [881, 652] on span "Next" at bounding box center [880, 658] width 28 height 18
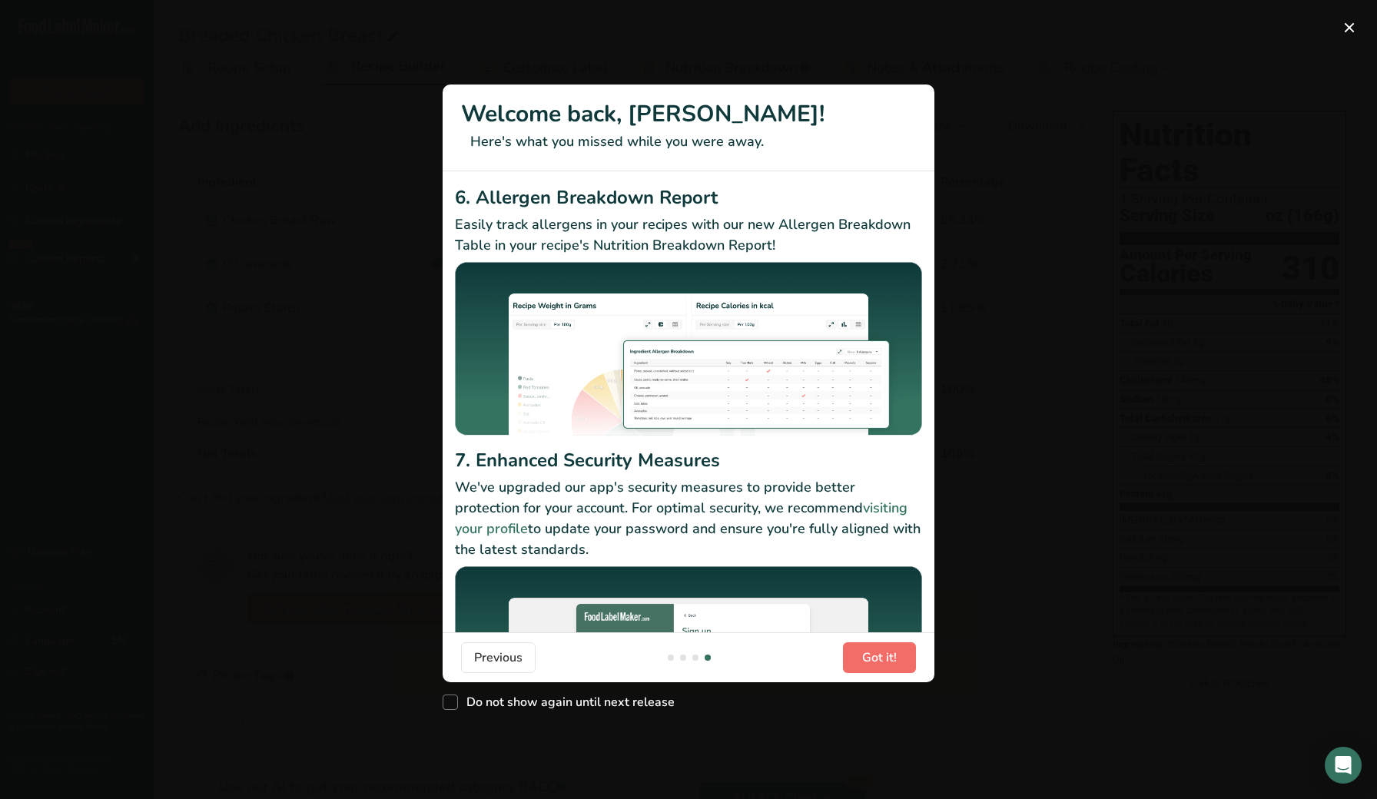
click at [881, 652] on span "Got it!" at bounding box center [879, 658] width 35 height 18
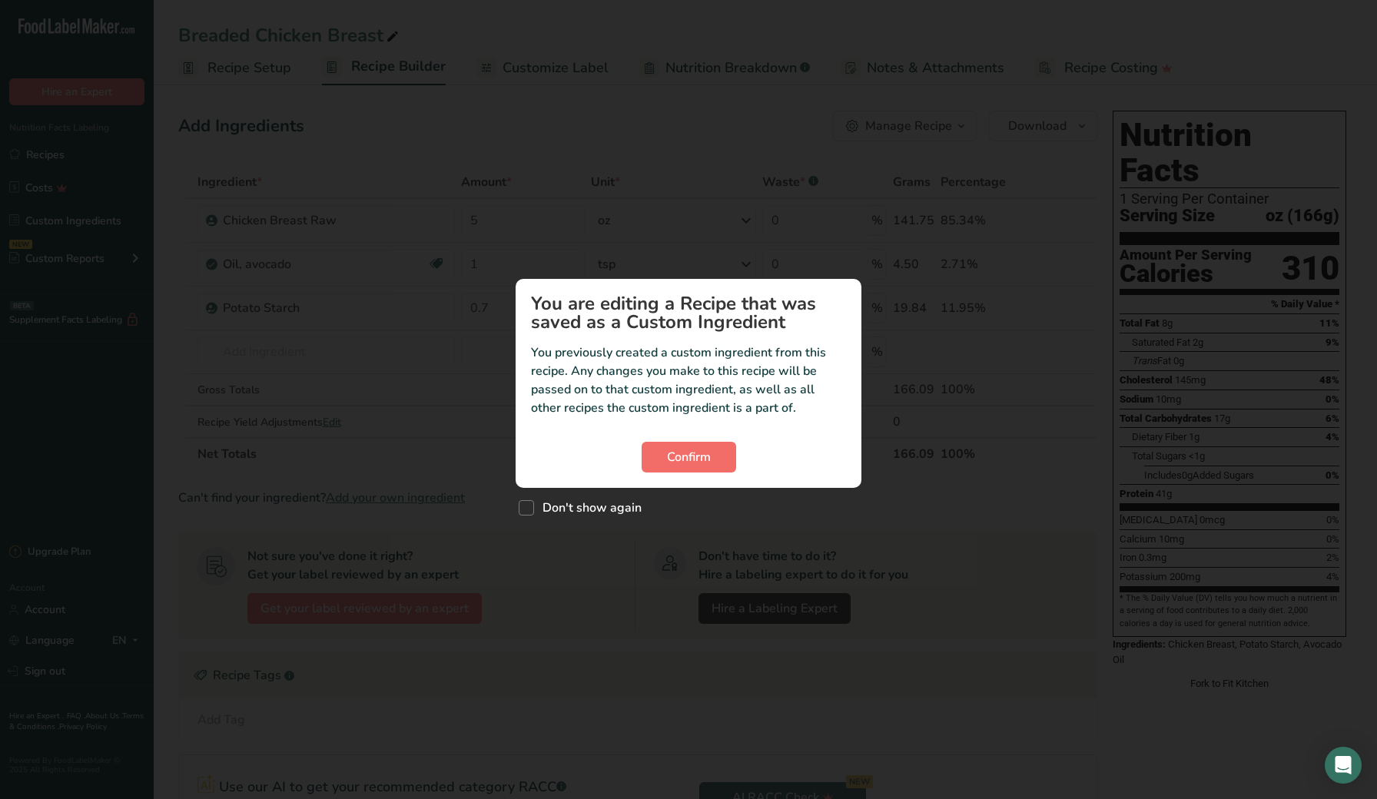
click at [704, 457] on span "Confirm" at bounding box center [689, 457] width 44 height 18
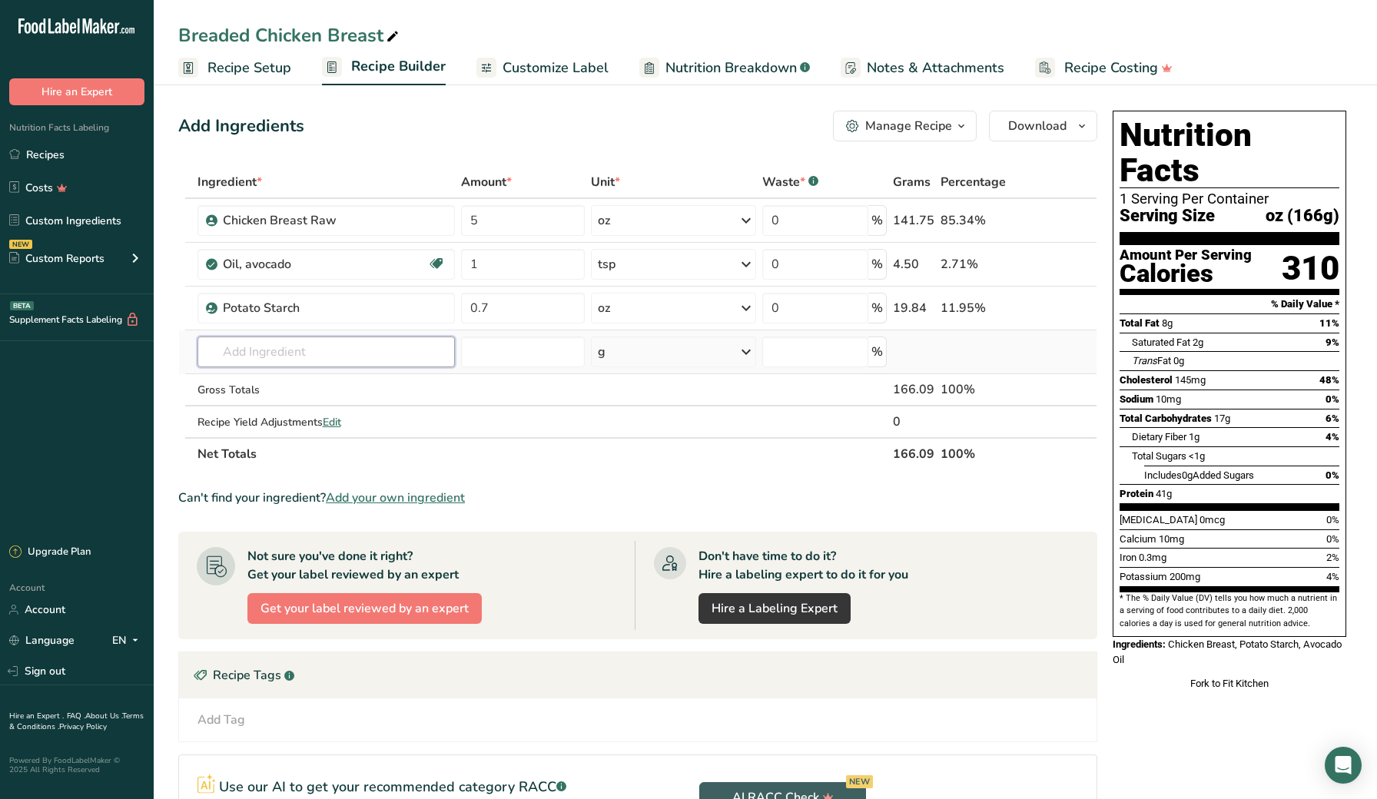
click at [289, 350] on input "text" at bounding box center [327, 352] width 258 height 31
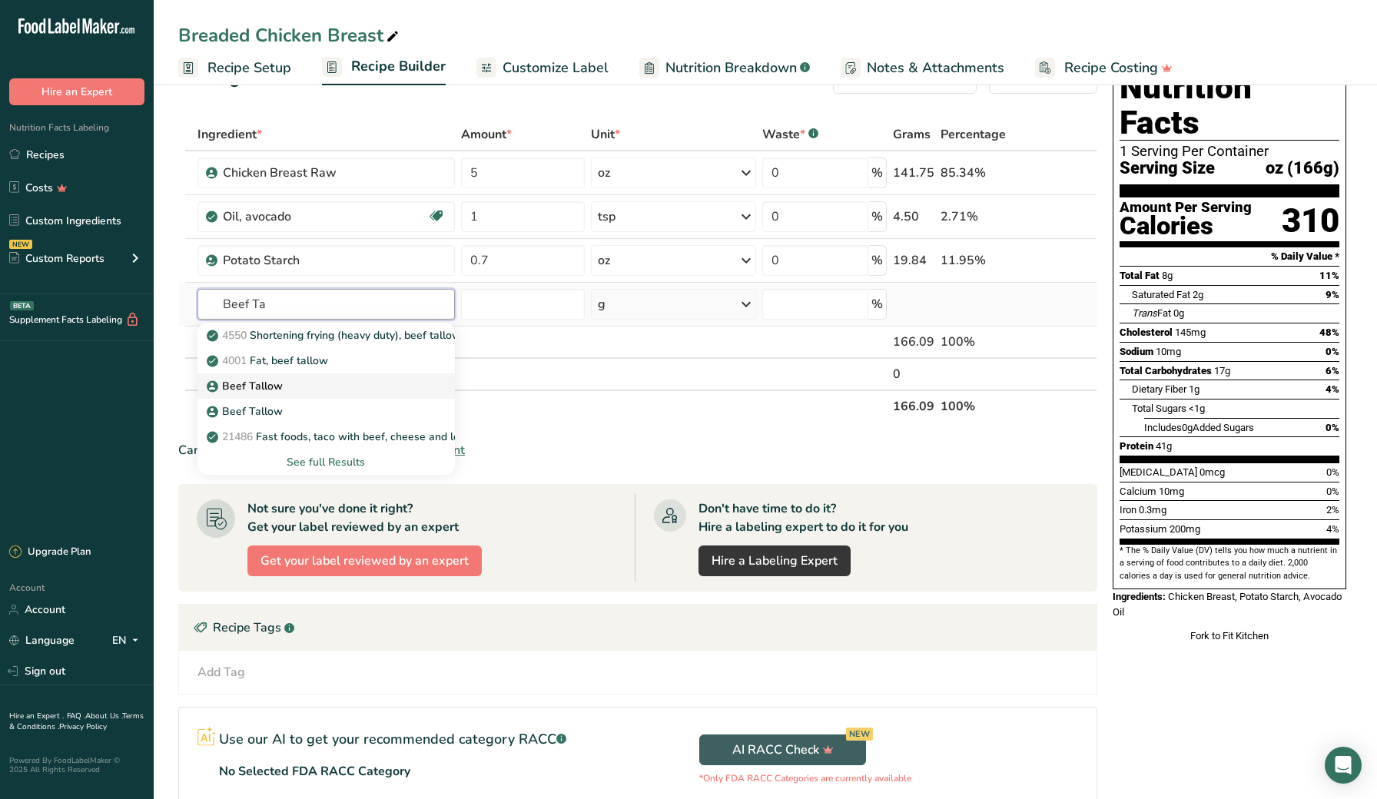
scroll to position [50, 0]
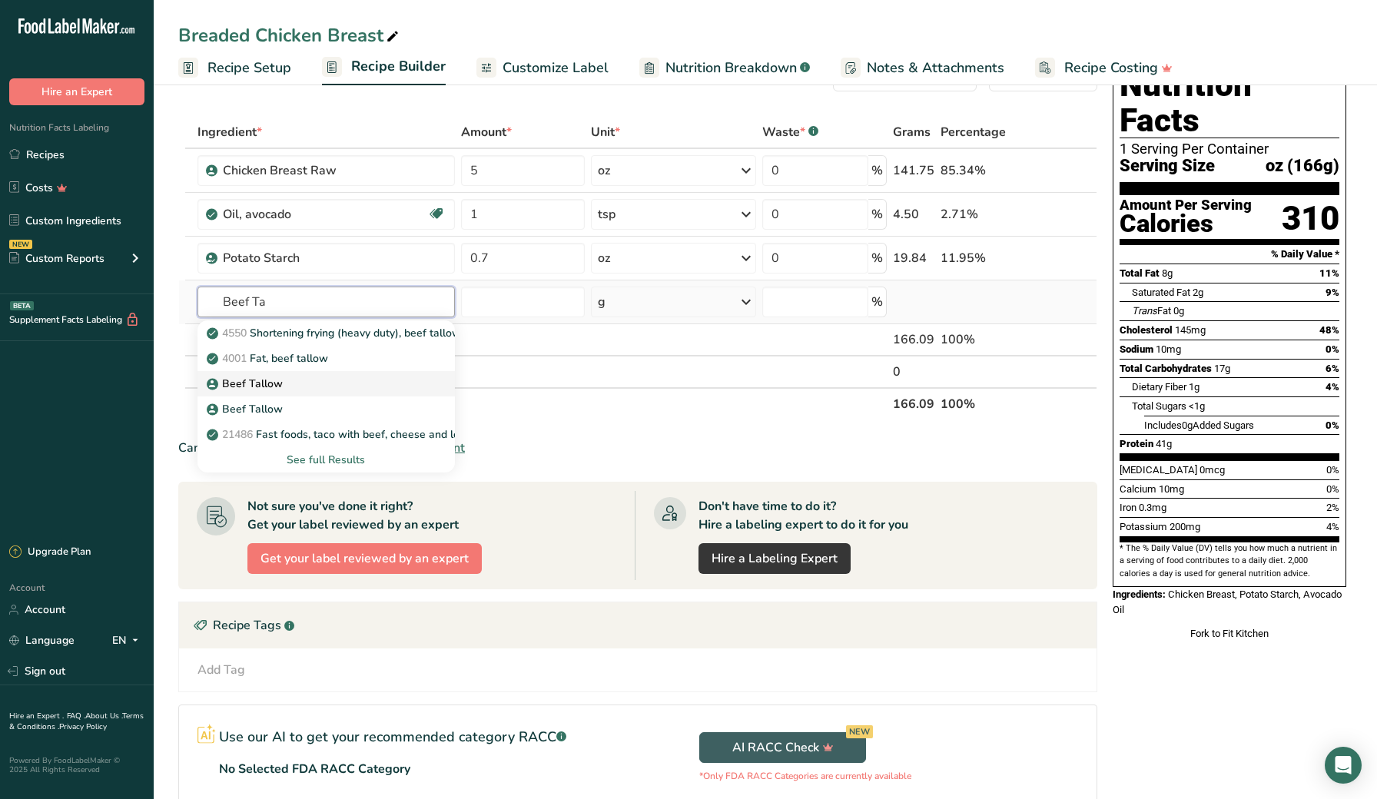
type input "Beef Ta"
click at [291, 383] on div "Beef Tallow" at bounding box center [314, 384] width 209 height 16
type input "Beef Tallow"
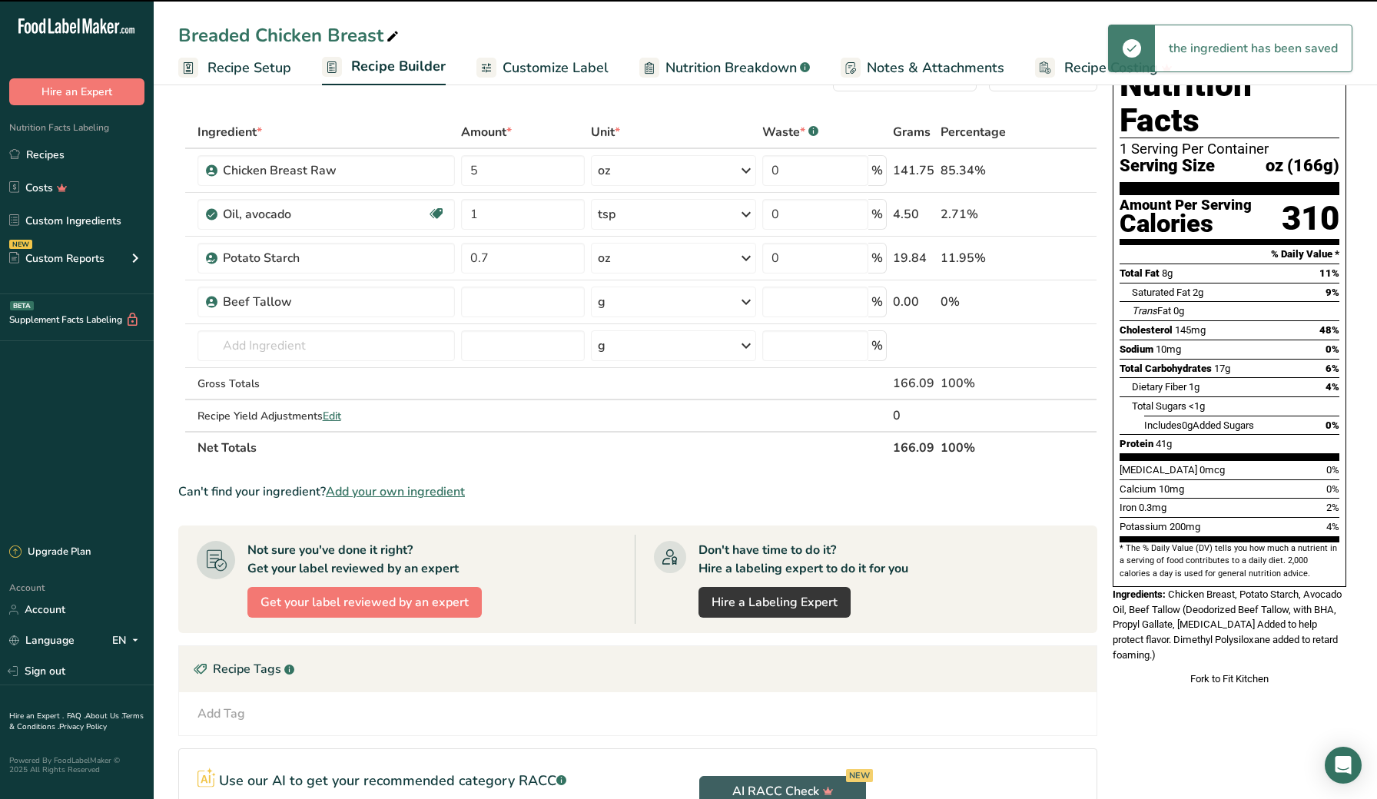
type input "0"
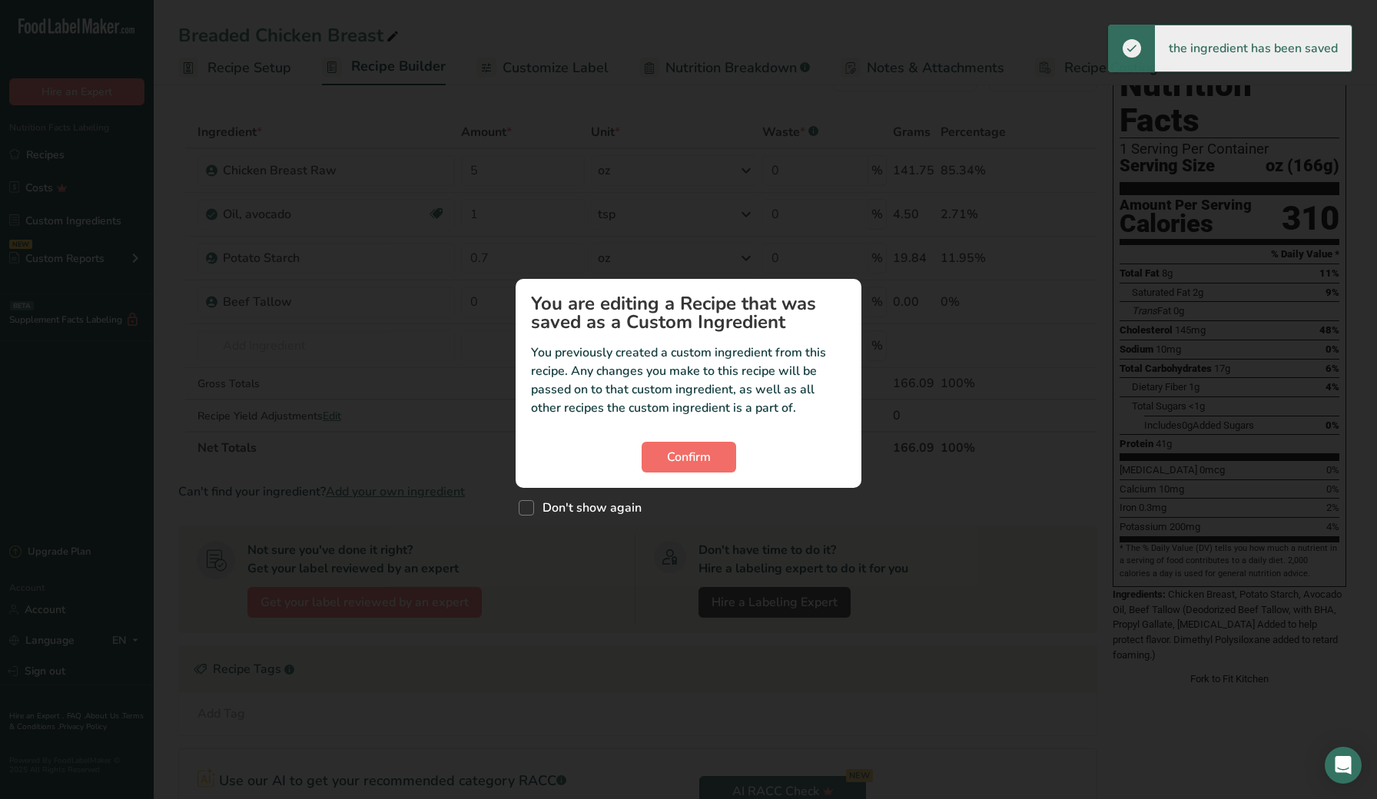
click at [715, 457] on button "Confirm" at bounding box center [689, 457] width 95 height 31
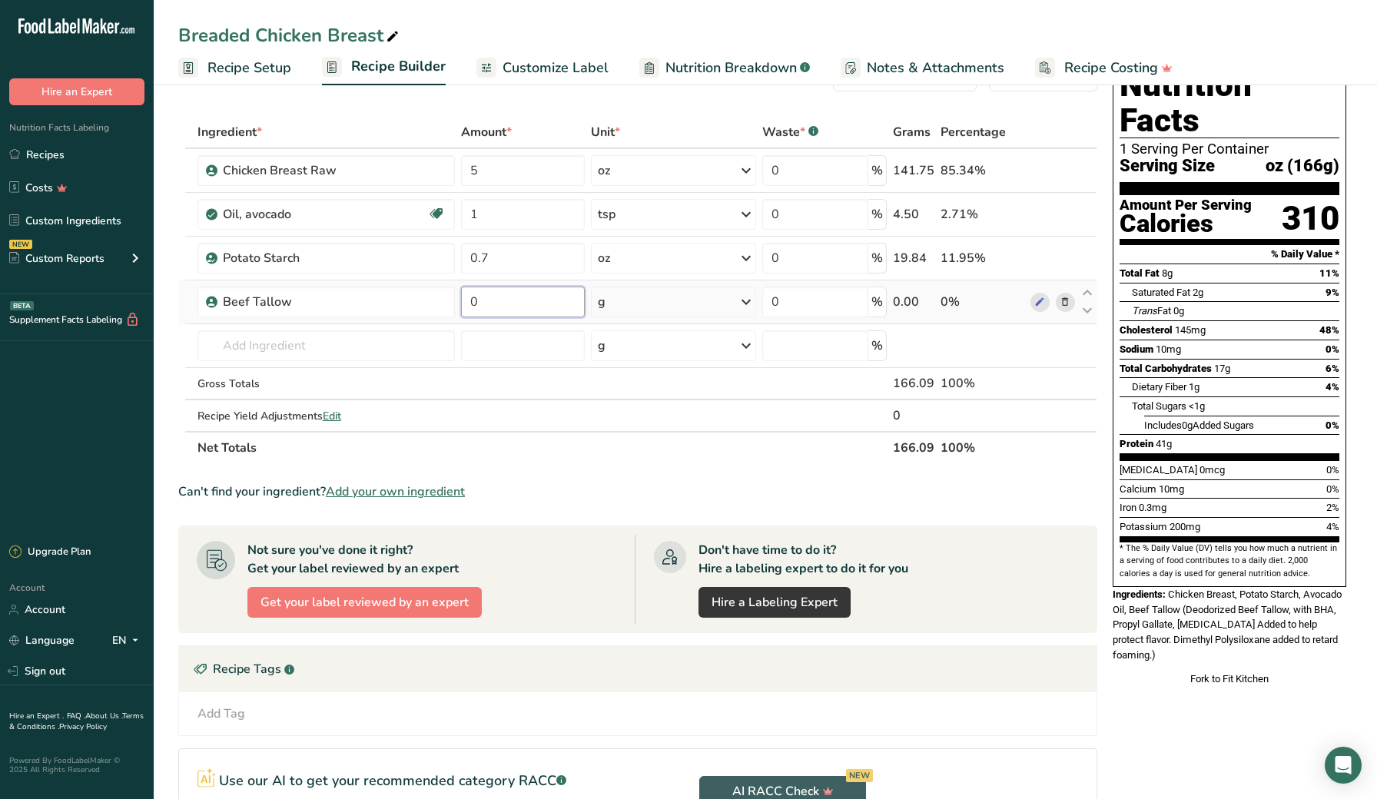
click at [532, 305] on input "0" at bounding box center [523, 302] width 124 height 31
type input "4.5"
click at [543, 460] on div "Ingredient * Amount * Unit * Waste * .a-a{fill:#347362;}.b-a{fill:#fff;} Grams …" at bounding box center [637, 290] width 919 height 348
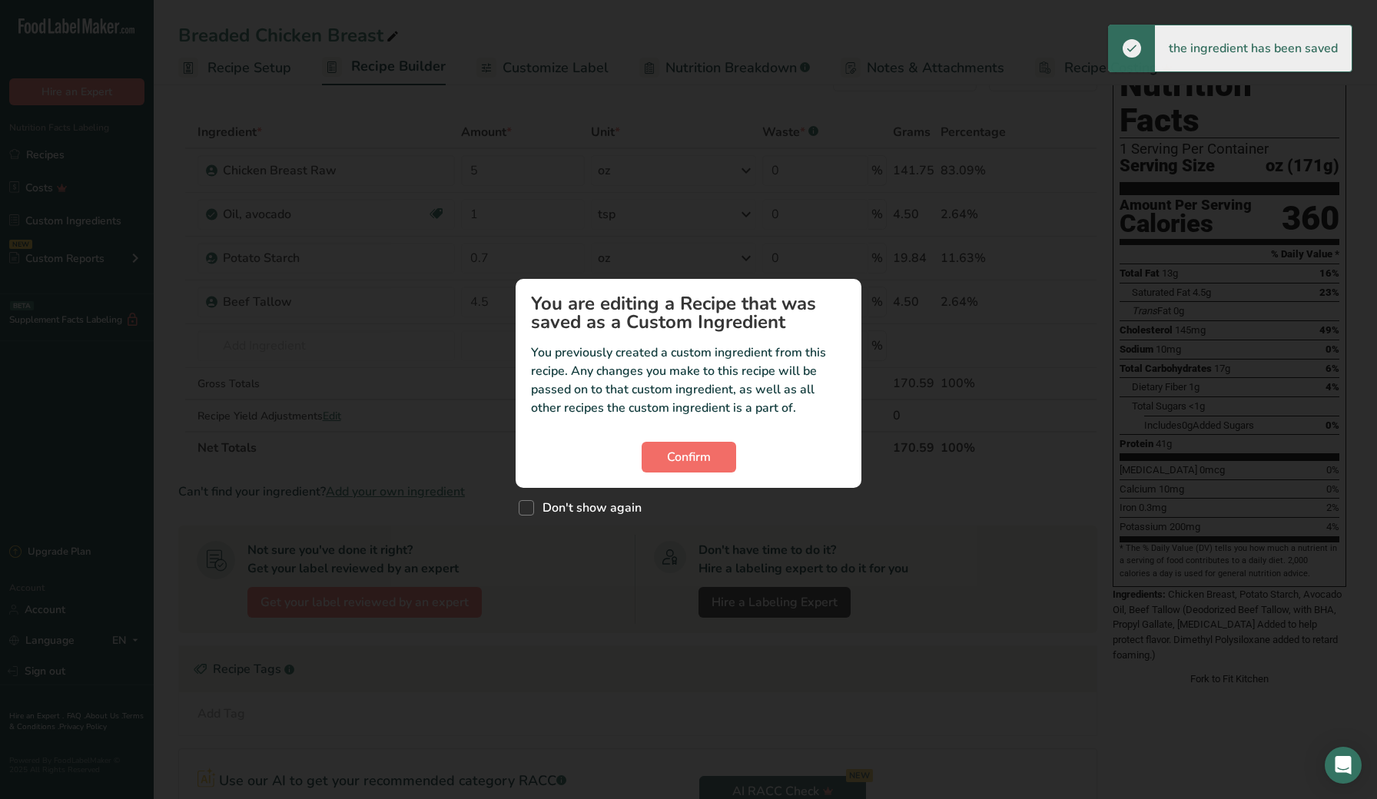
click at [666, 457] on button "Confirm" at bounding box center [689, 457] width 95 height 31
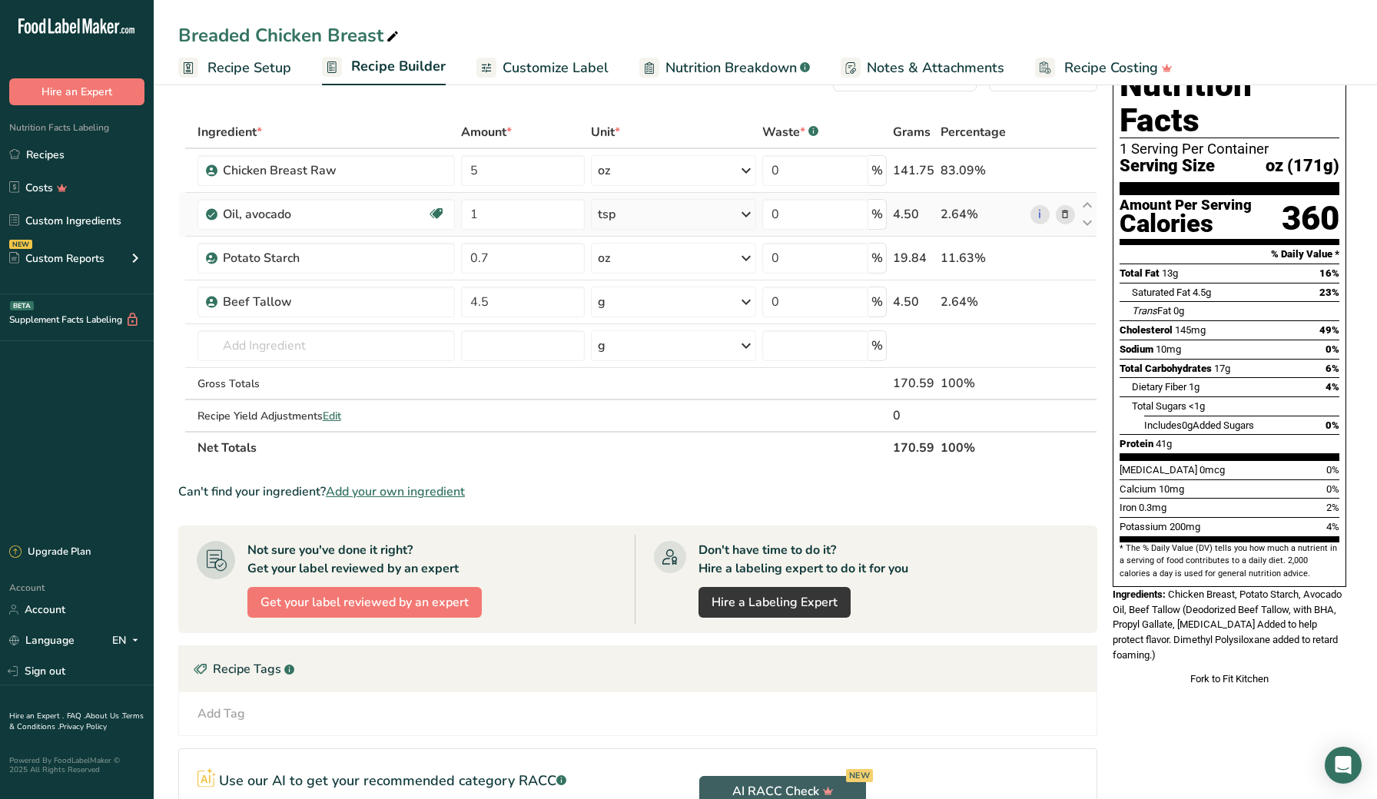
click at [1064, 217] on icon at bounding box center [1065, 215] width 11 height 16
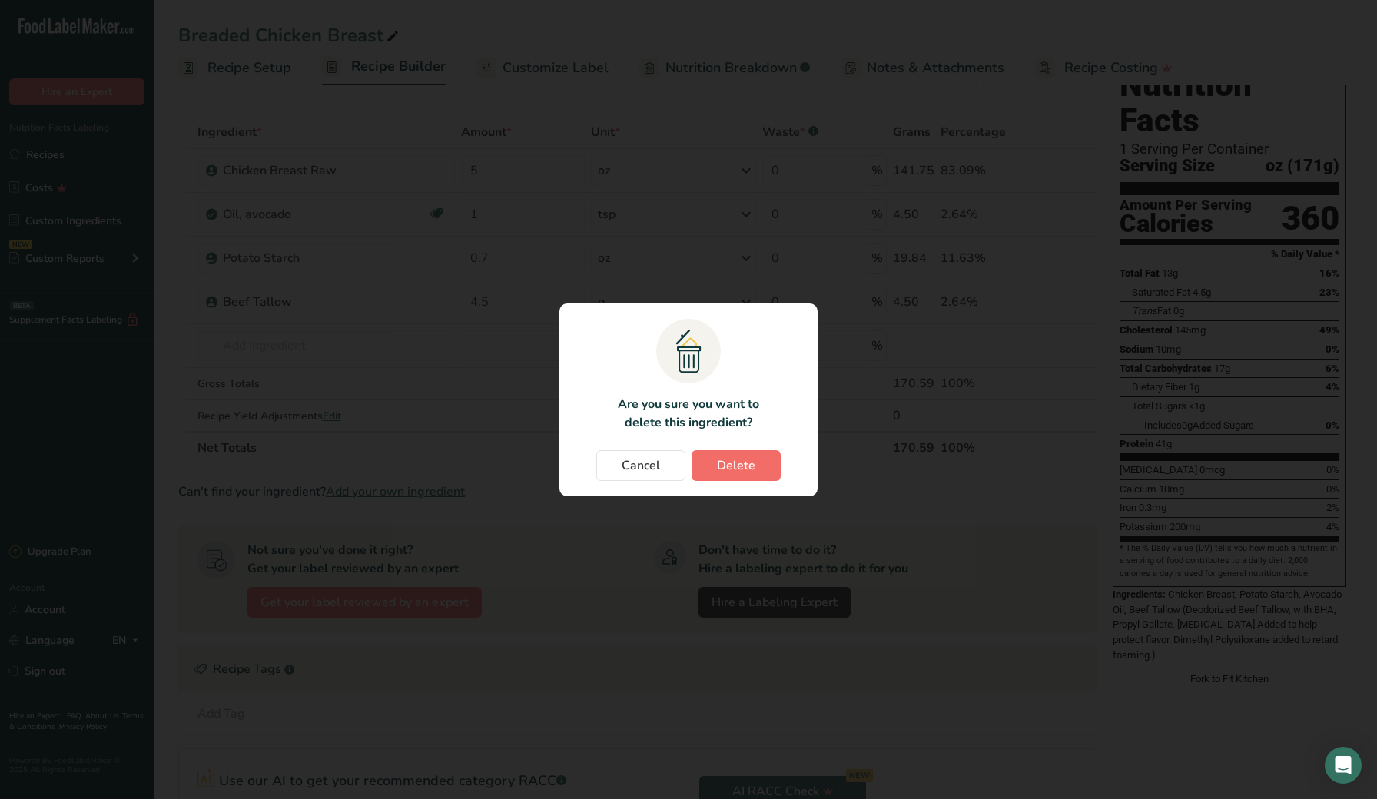
click at [724, 464] on span "Delete" at bounding box center [736, 466] width 38 height 18
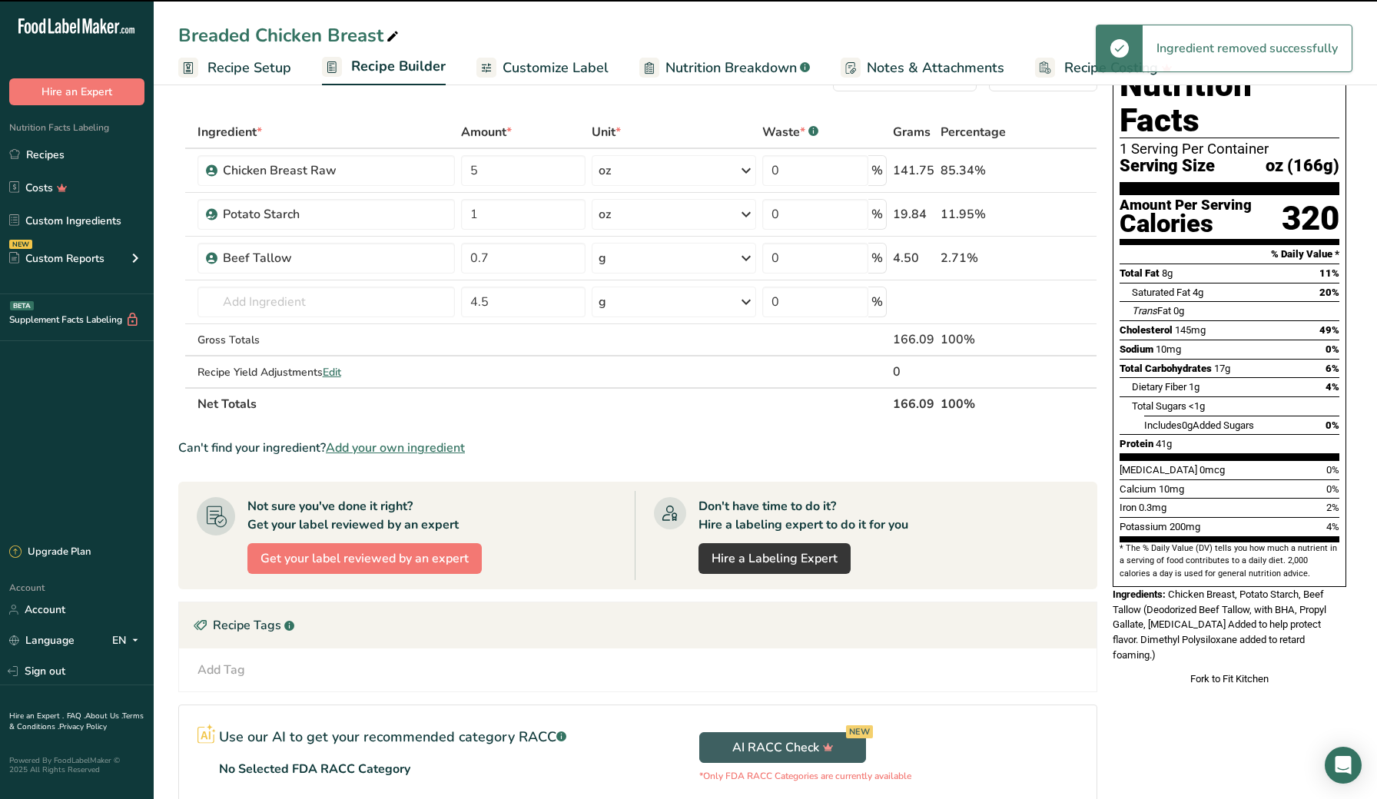
type input "0.7"
type input "4.5"
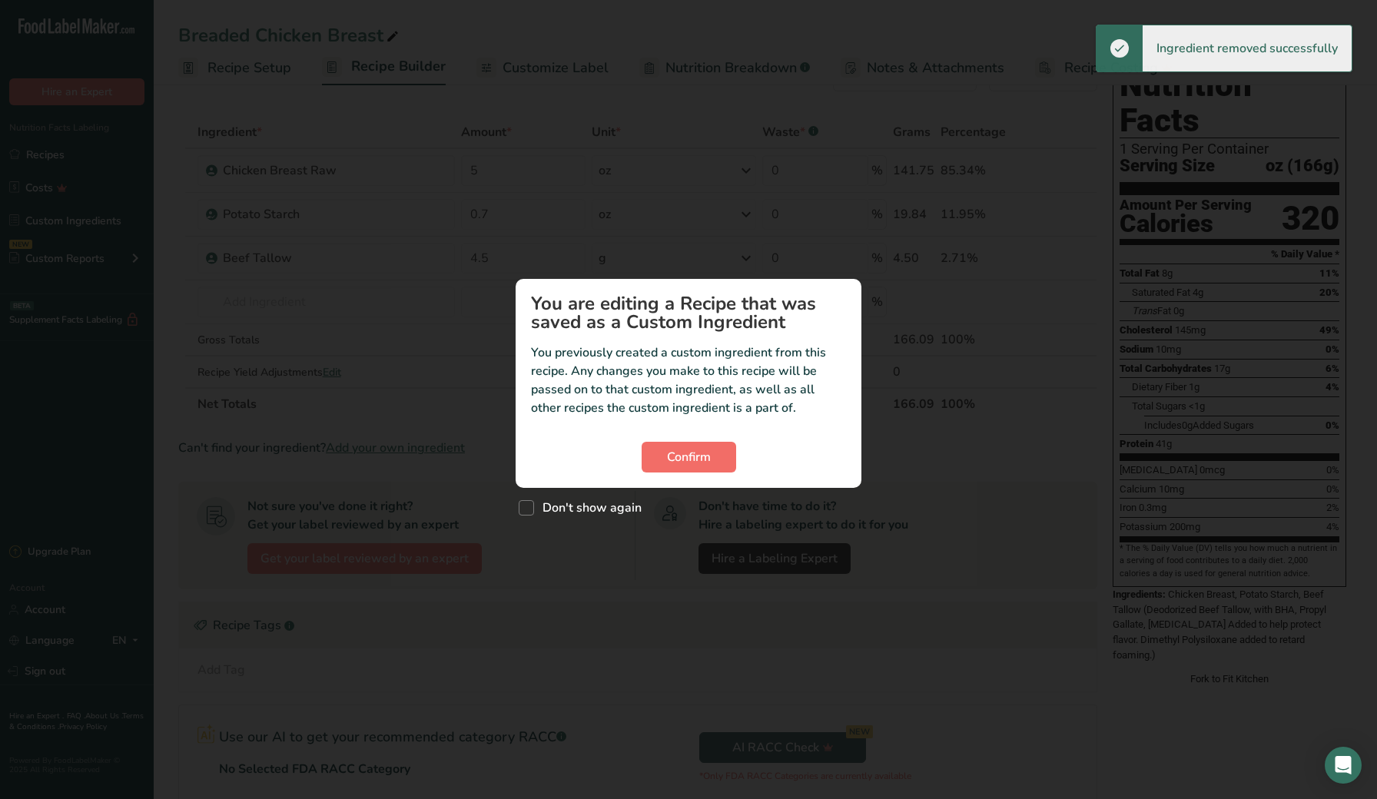
click at [677, 460] on span "Confirm" at bounding box center [689, 457] width 44 height 18
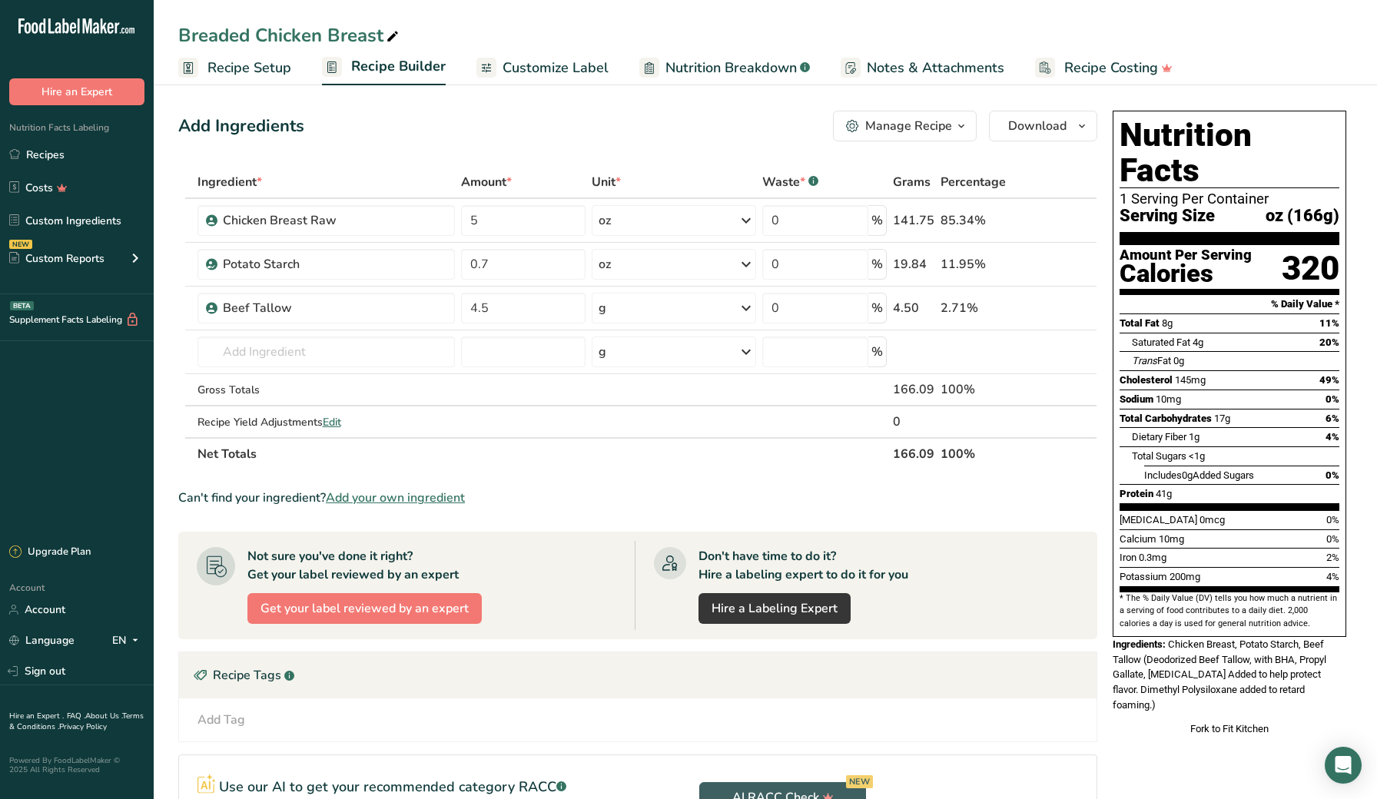
scroll to position [0, 0]
click at [1084, 131] on icon "button" at bounding box center [1082, 126] width 12 height 19
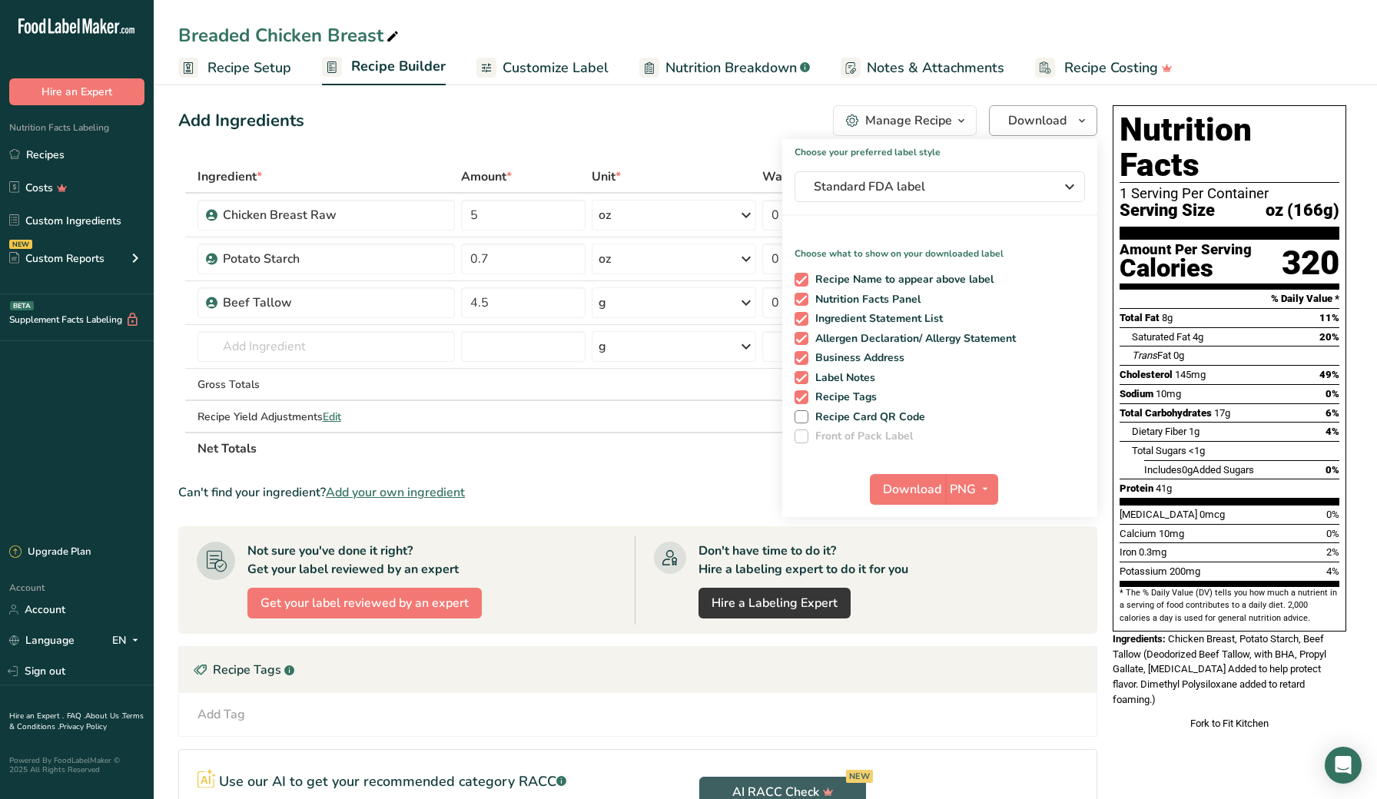
scroll to position [12, 0]
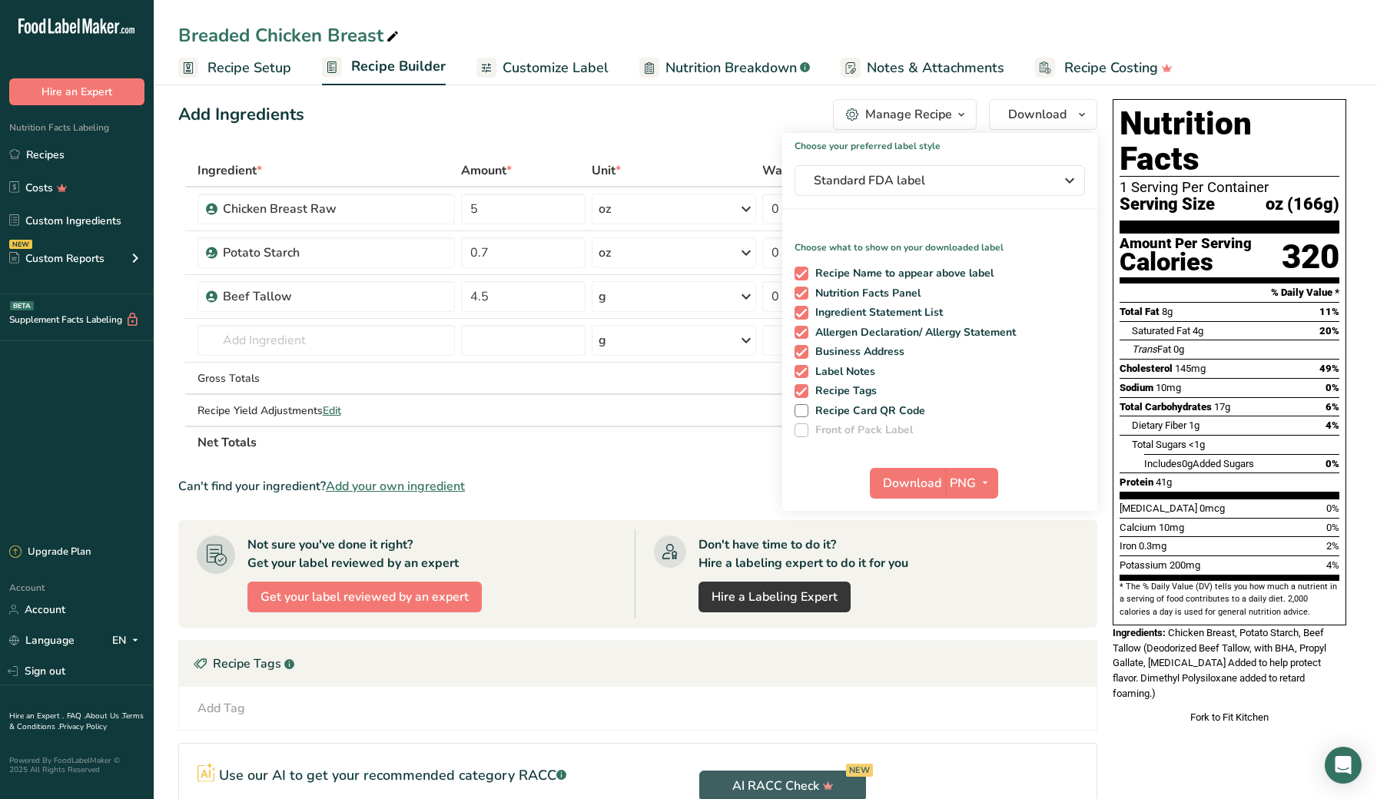
click at [1104, 127] on div "Add Ingredients Manage Recipe Delete Recipe Duplicate Recipe Scale Recipe Save …" at bounding box center [642, 548] width 928 height 910
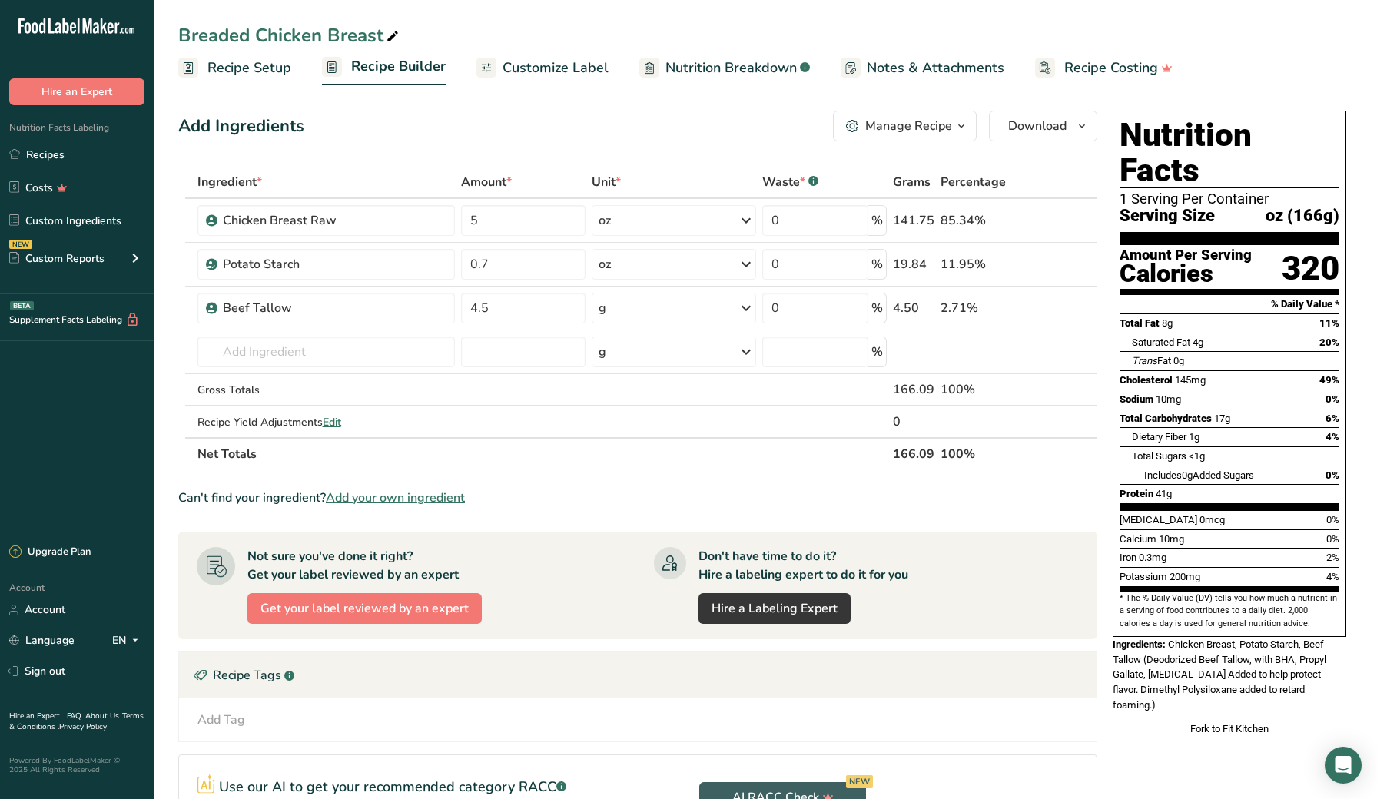
scroll to position [0, 0]
click at [40, 157] on link "Recipes" at bounding box center [77, 154] width 154 height 29
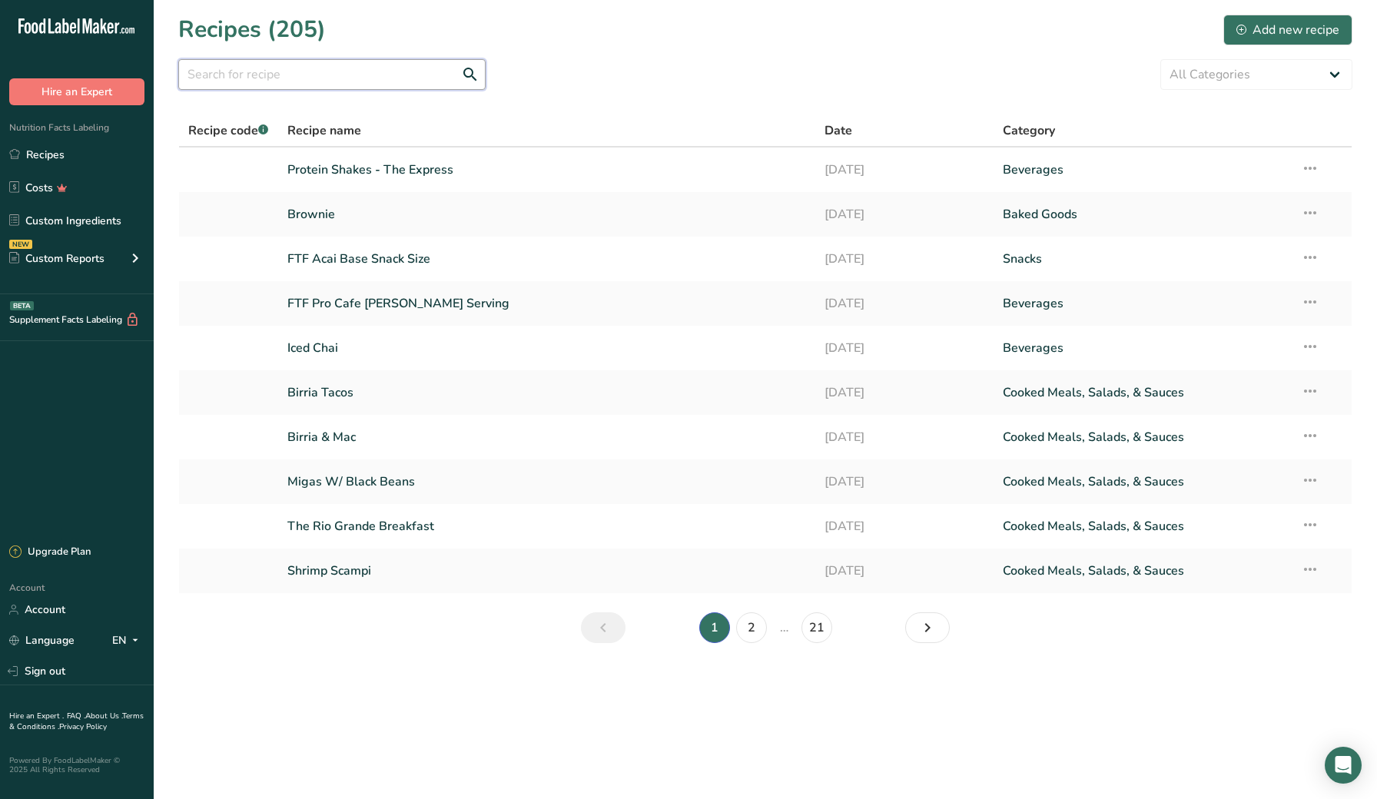
click at [334, 87] on input "text" at bounding box center [331, 74] width 307 height 31
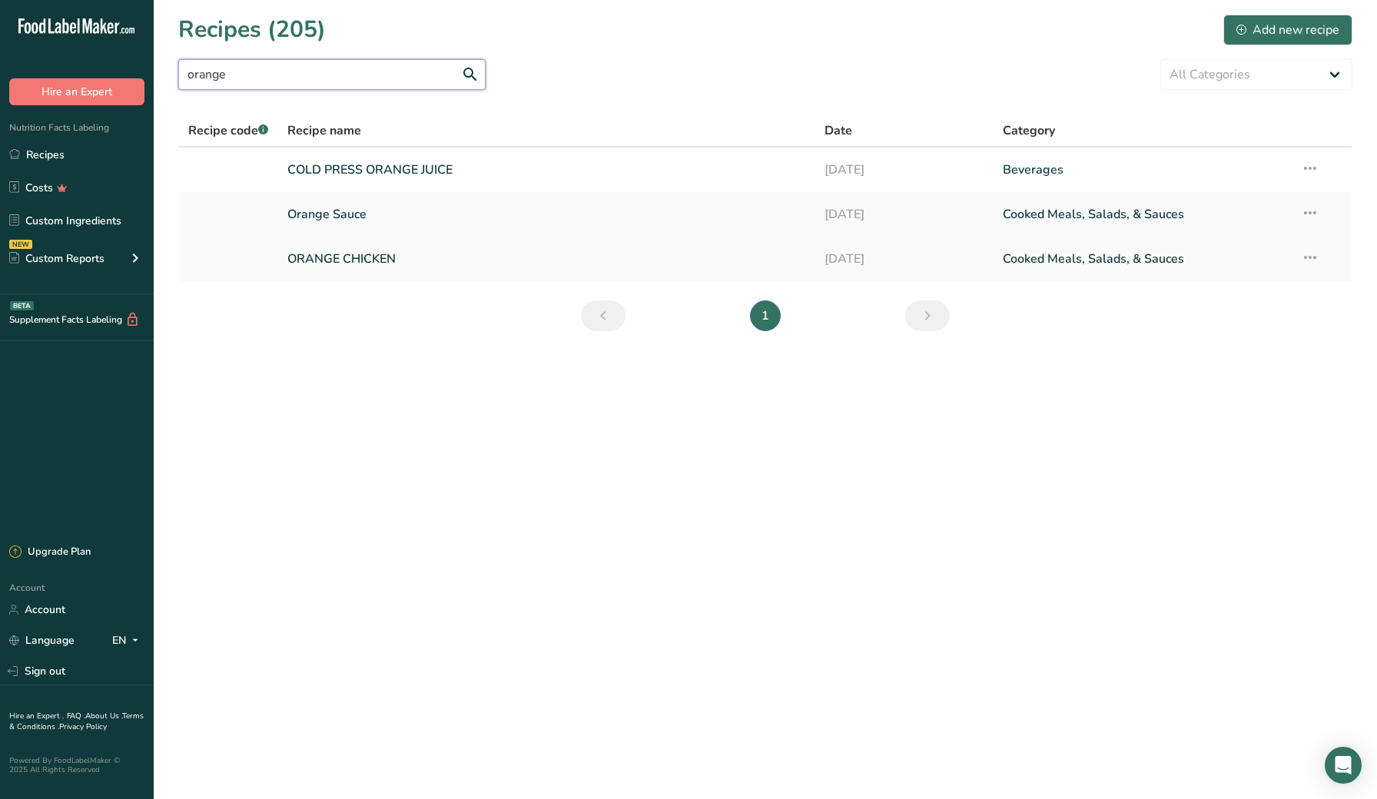
type input "orange"
click at [355, 251] on link "ORANGE CHICKEN" at bounding box center [546, 259] width 518 height 32
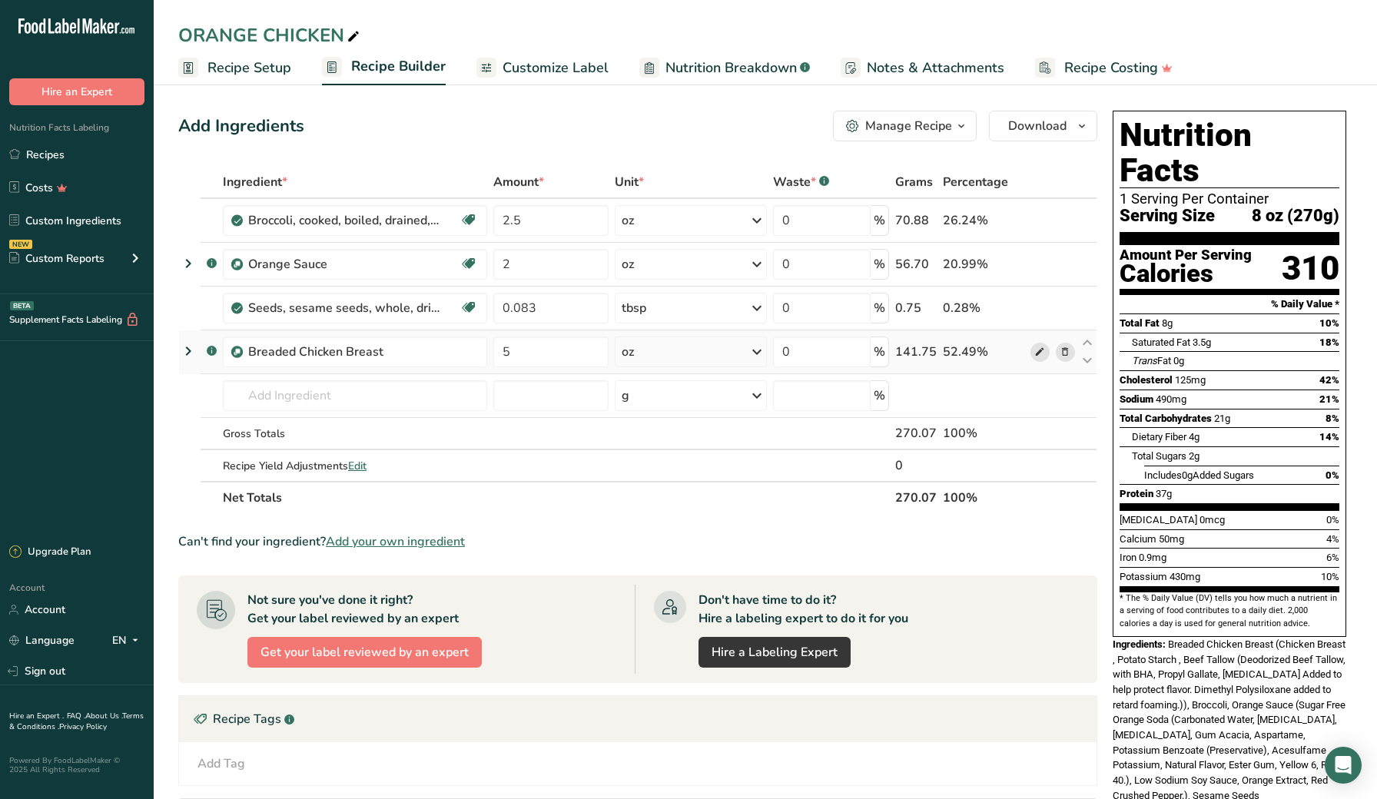
click at [1039, 357] on icon at bounding box center [1039, 352] width 11 height 16
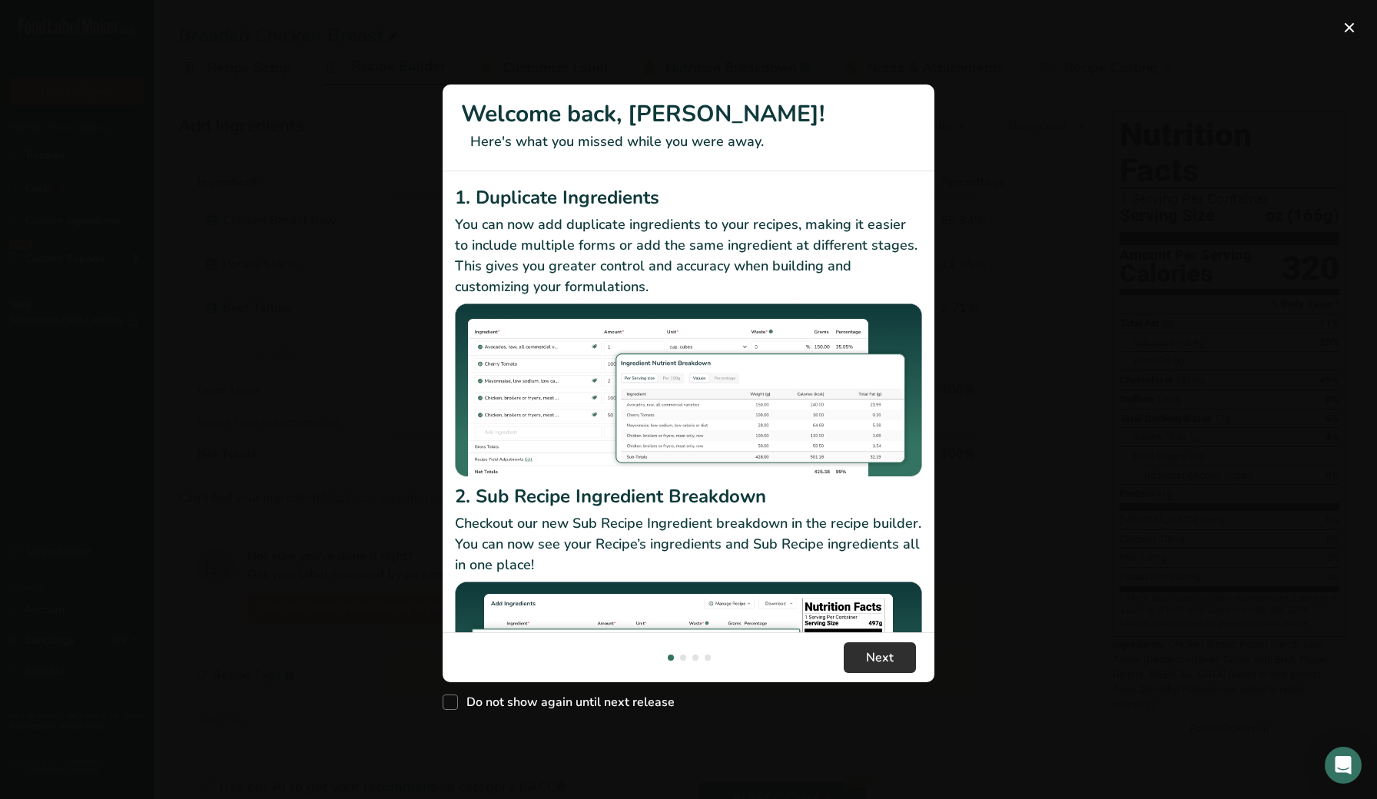
click at [885, 666] on span "Next" at bounding box center [880, 658] width 28 height 18
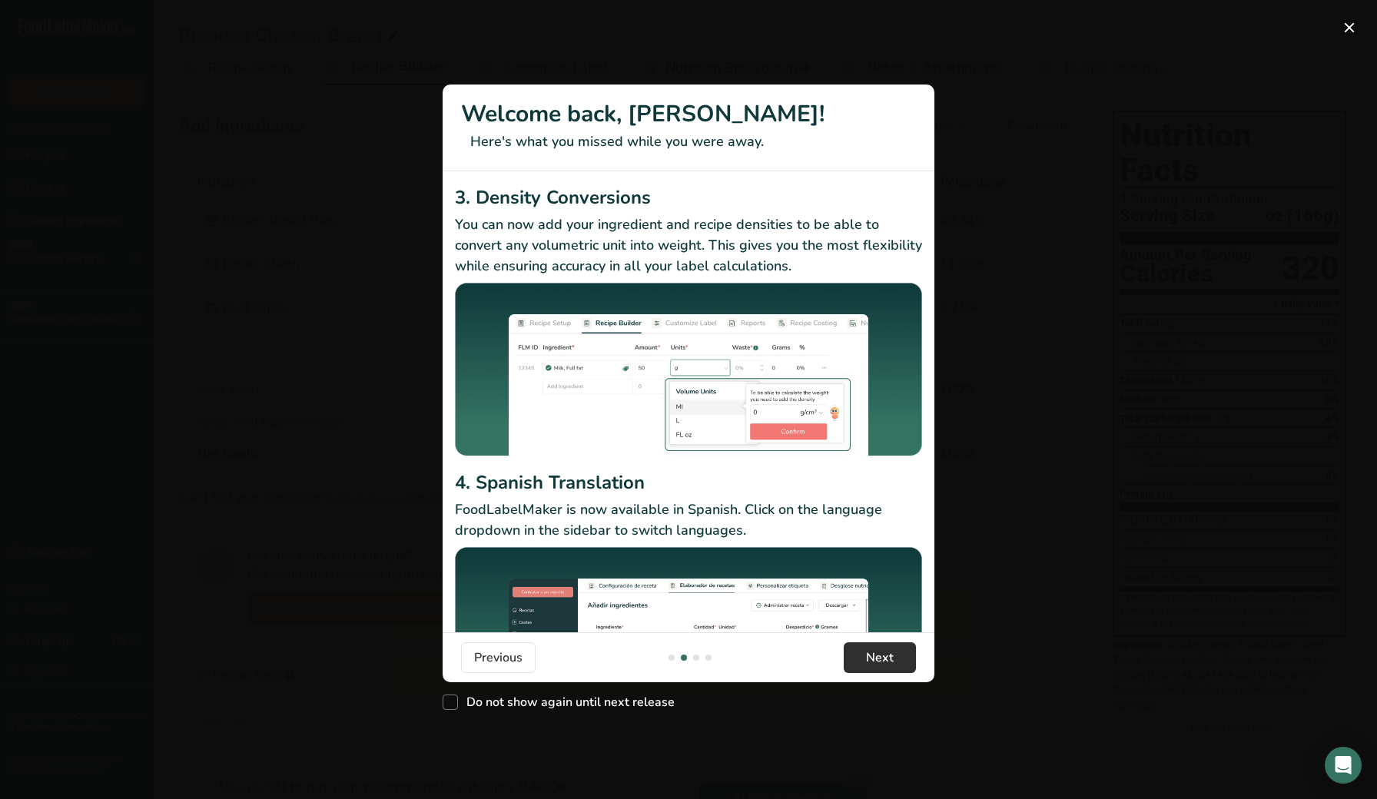
click at [885, 666] on span "Next" at bounding box center [880, 658] width 28 height 18
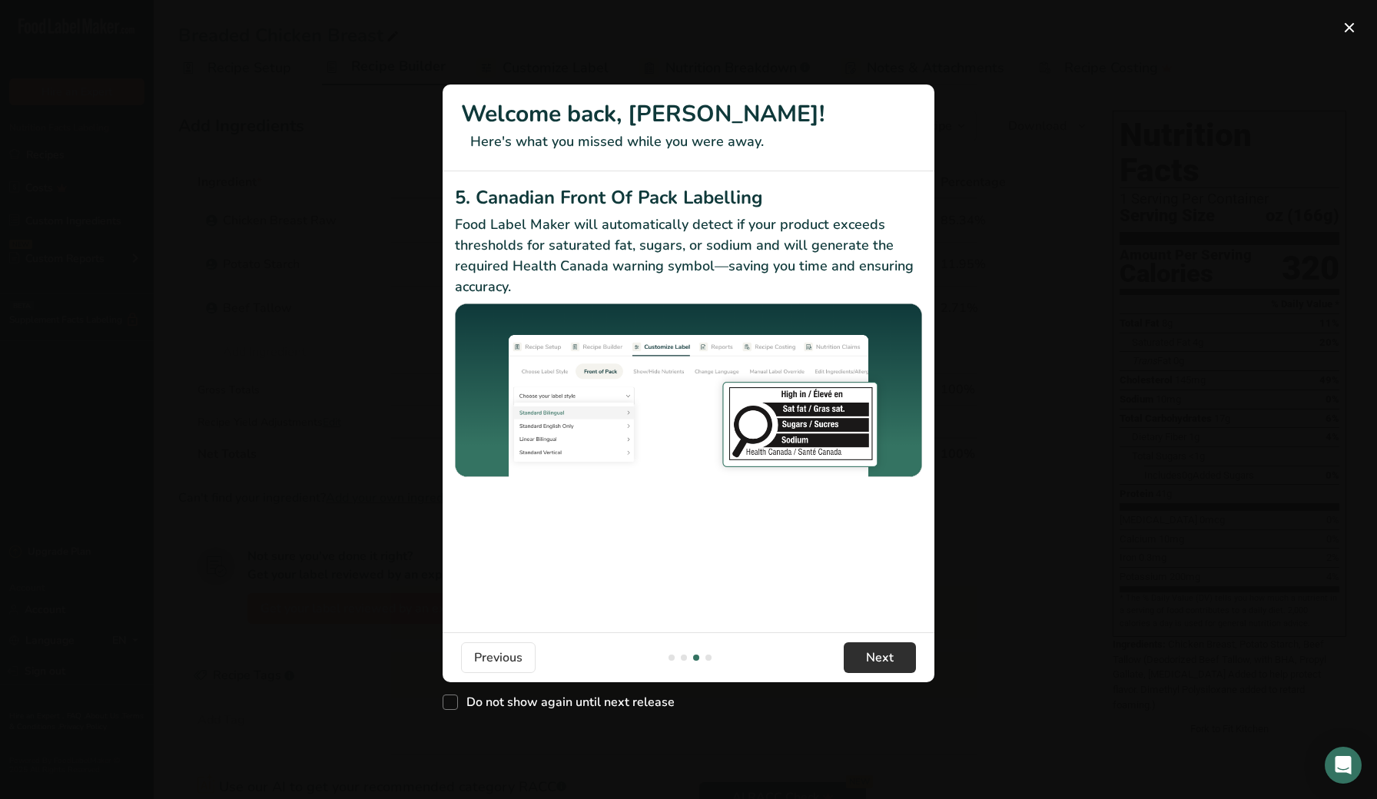
click at [885, 666] on span "Next" at bounding box center [880, 658] width 28 height 18
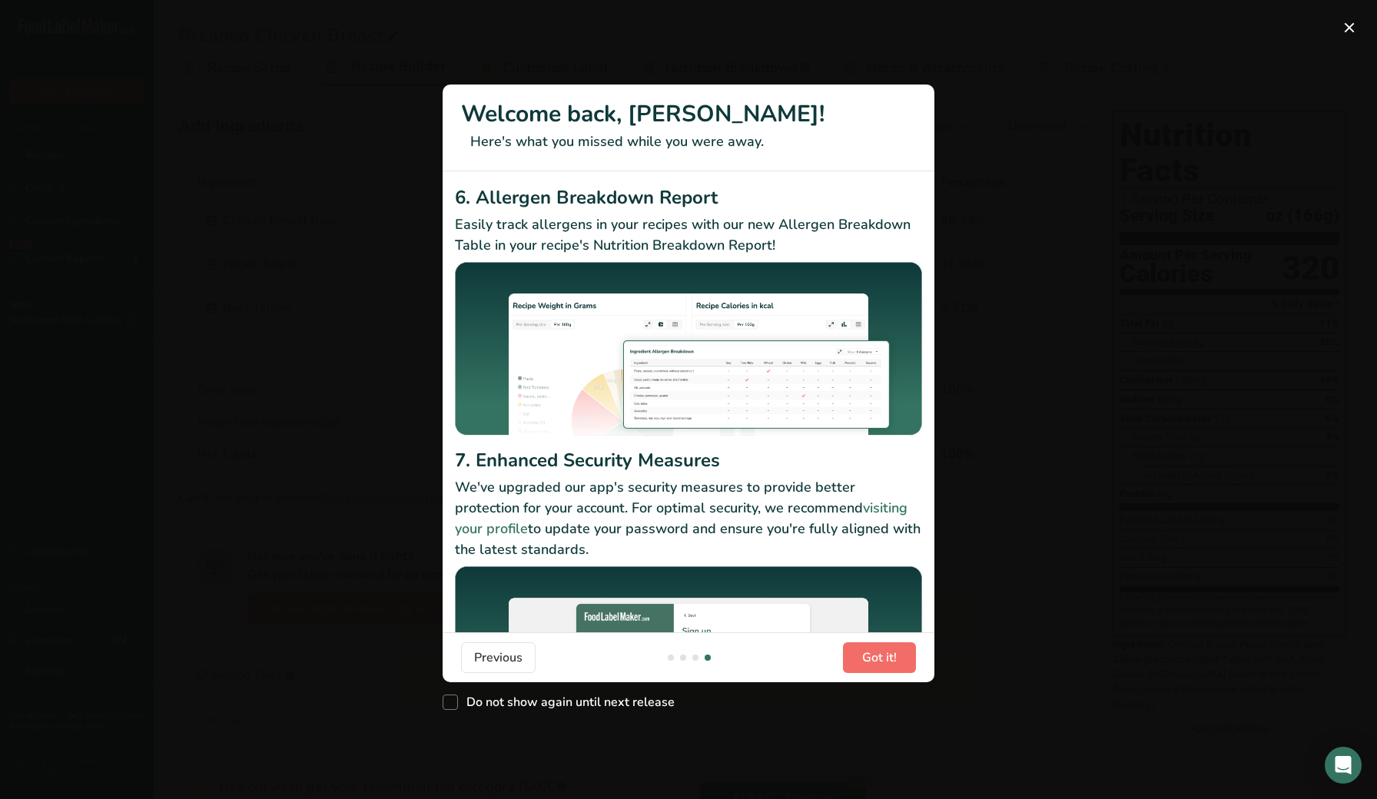
click at [885, 666] on span "Got it!" at bounding box center [879, 658] width 35 height 18
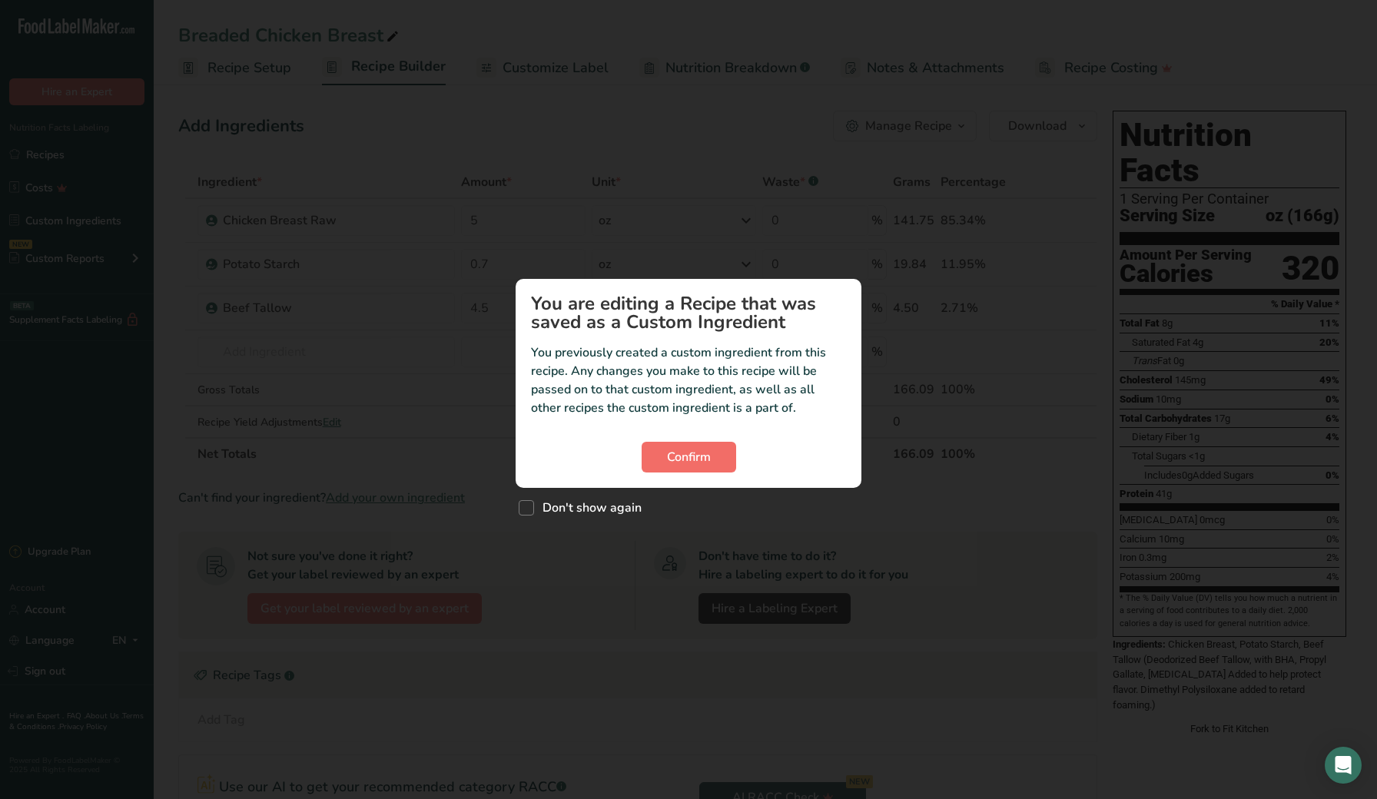
click at [710, 464] on span "Confirm" at bounding box center [689, 457] width 44 height 18
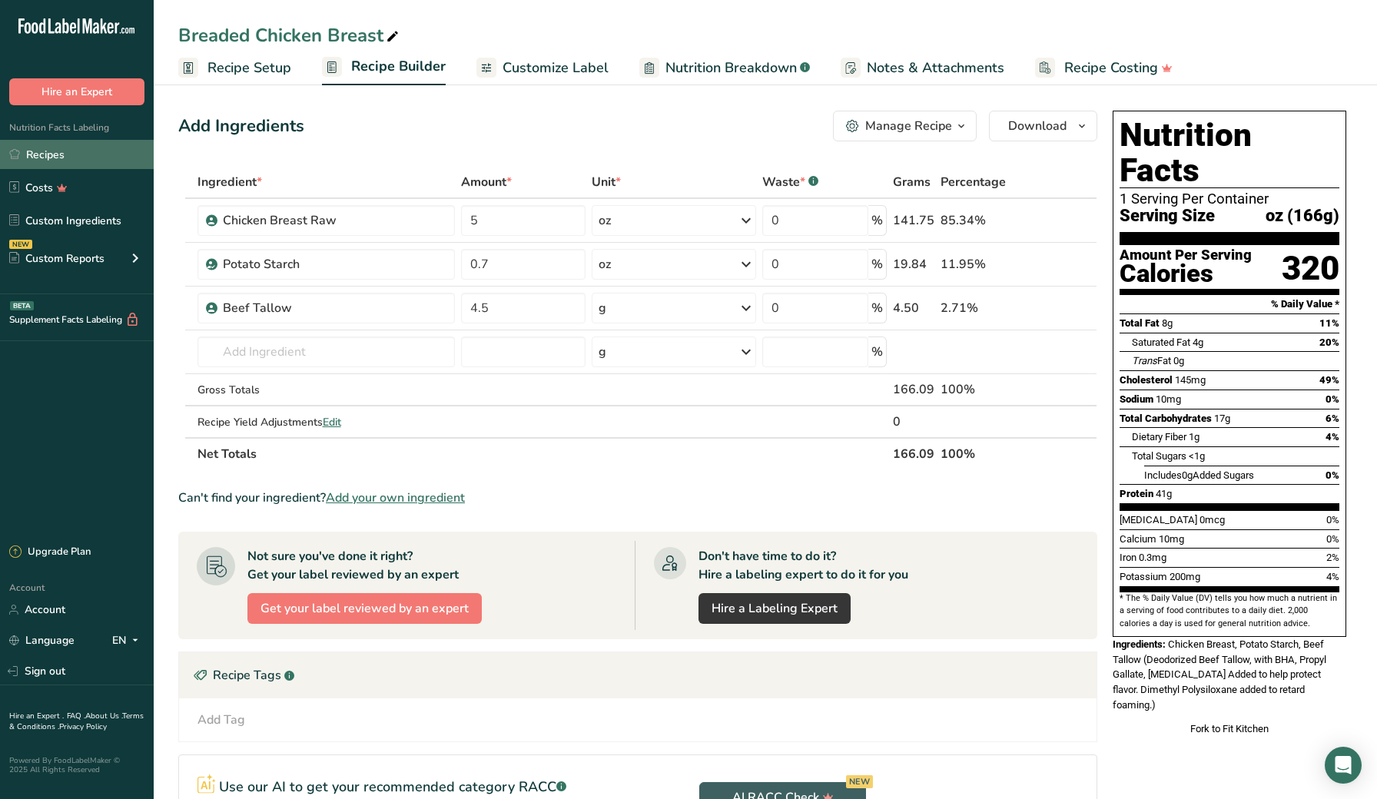
click at [55, 154] on link "Recipes" at bounding box center [77, 154] width 154 height 29
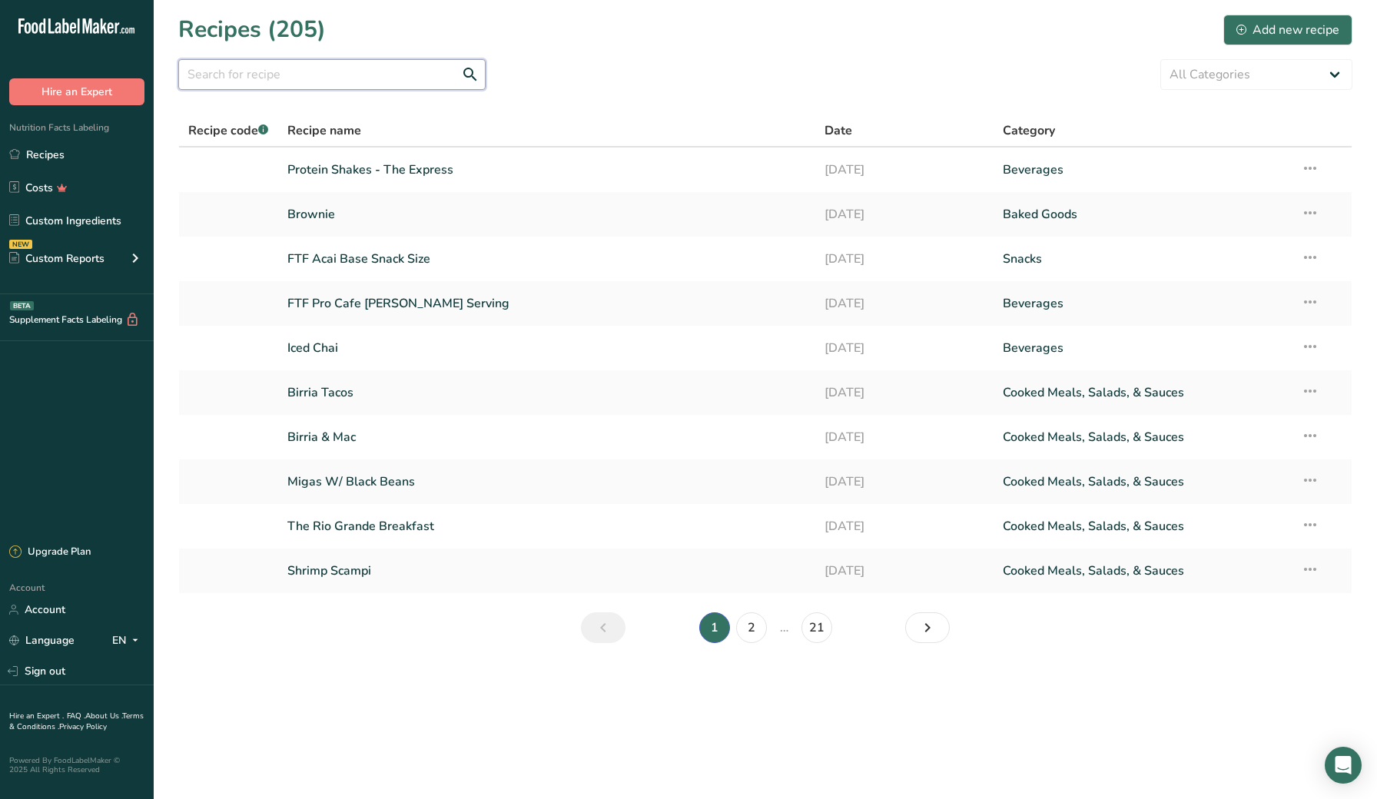
click at [370, 72] on input "text" at bounding box center [331, 74] width 307 height 31
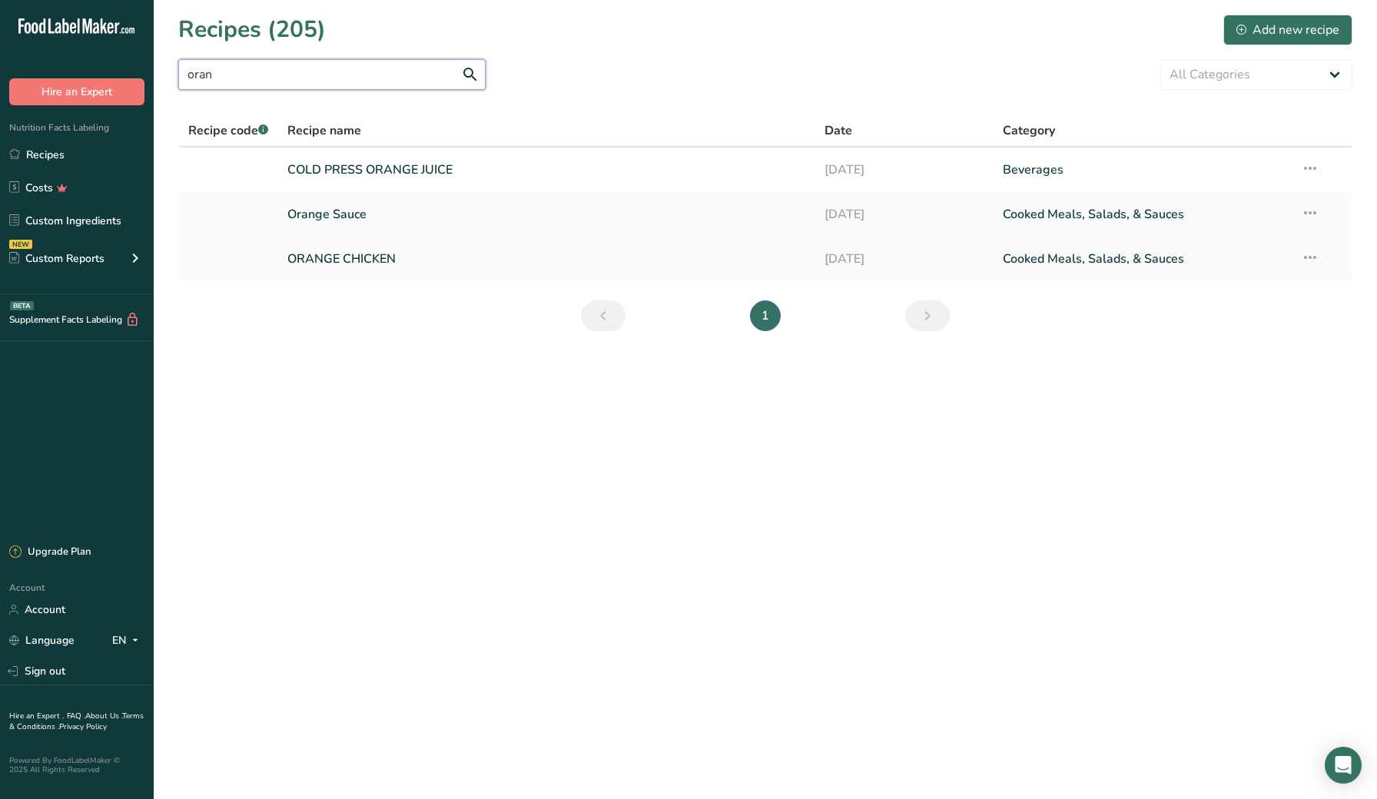
type input "oran"
click at [330, 255] on link "ORANGE CHICKEN" at bounding box center [546, 259] width 518 height 32
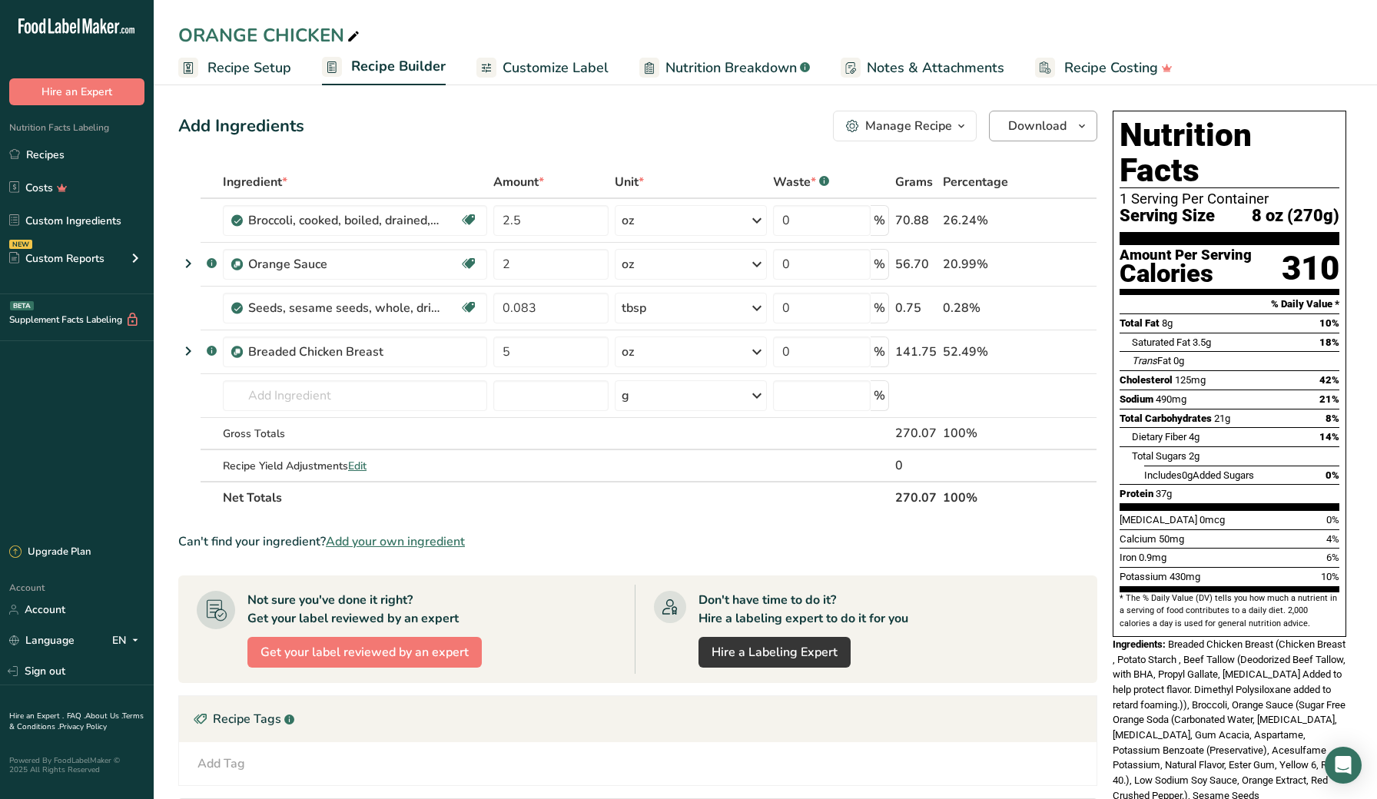
click at [1081, 128] on icon "button" at bounding box center [1082, 126] width 12 height 19
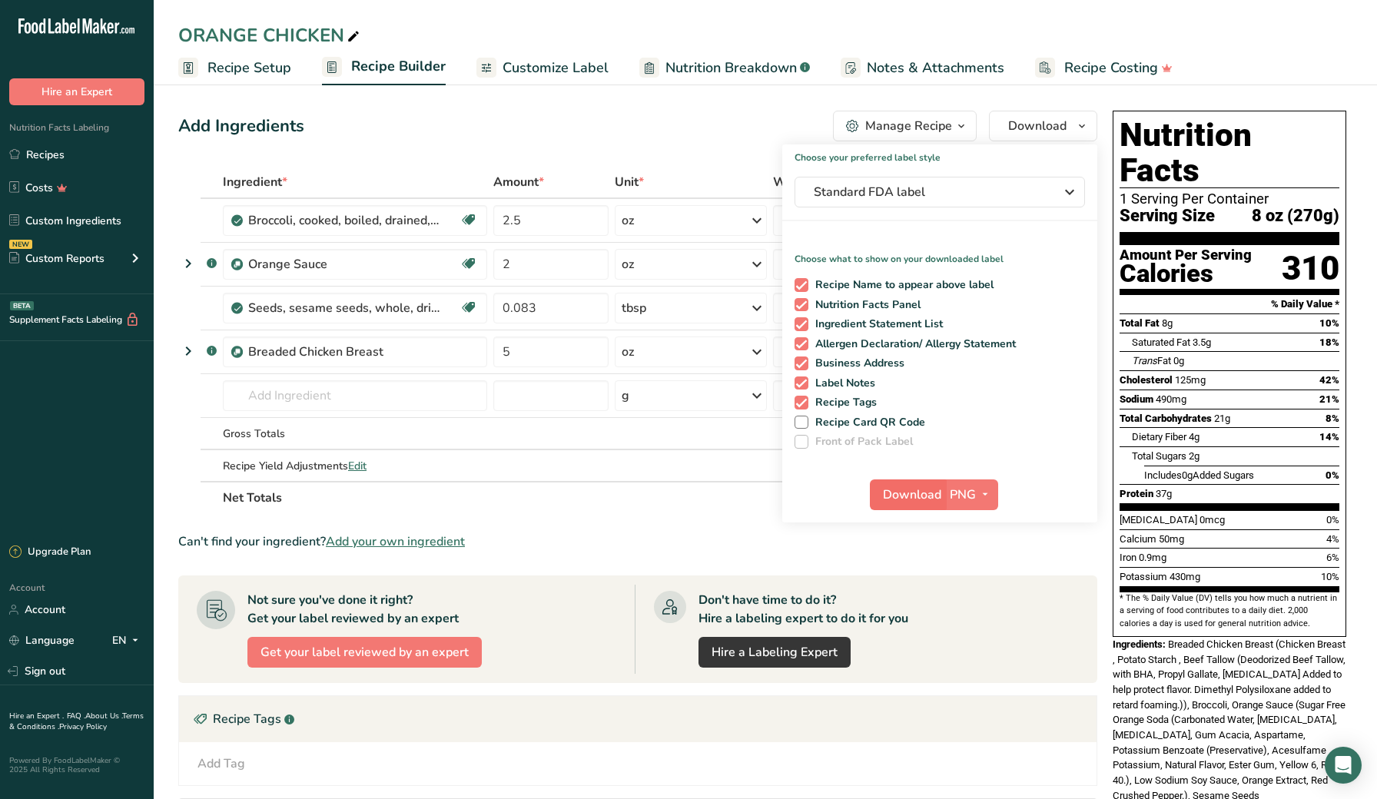
click at [901, 486] on span "Download" at bounding box center [912, 495] width 58 height 18
click at [74, 154] on link "Recipes" at bounding box center [77, 154] width 154 height 29
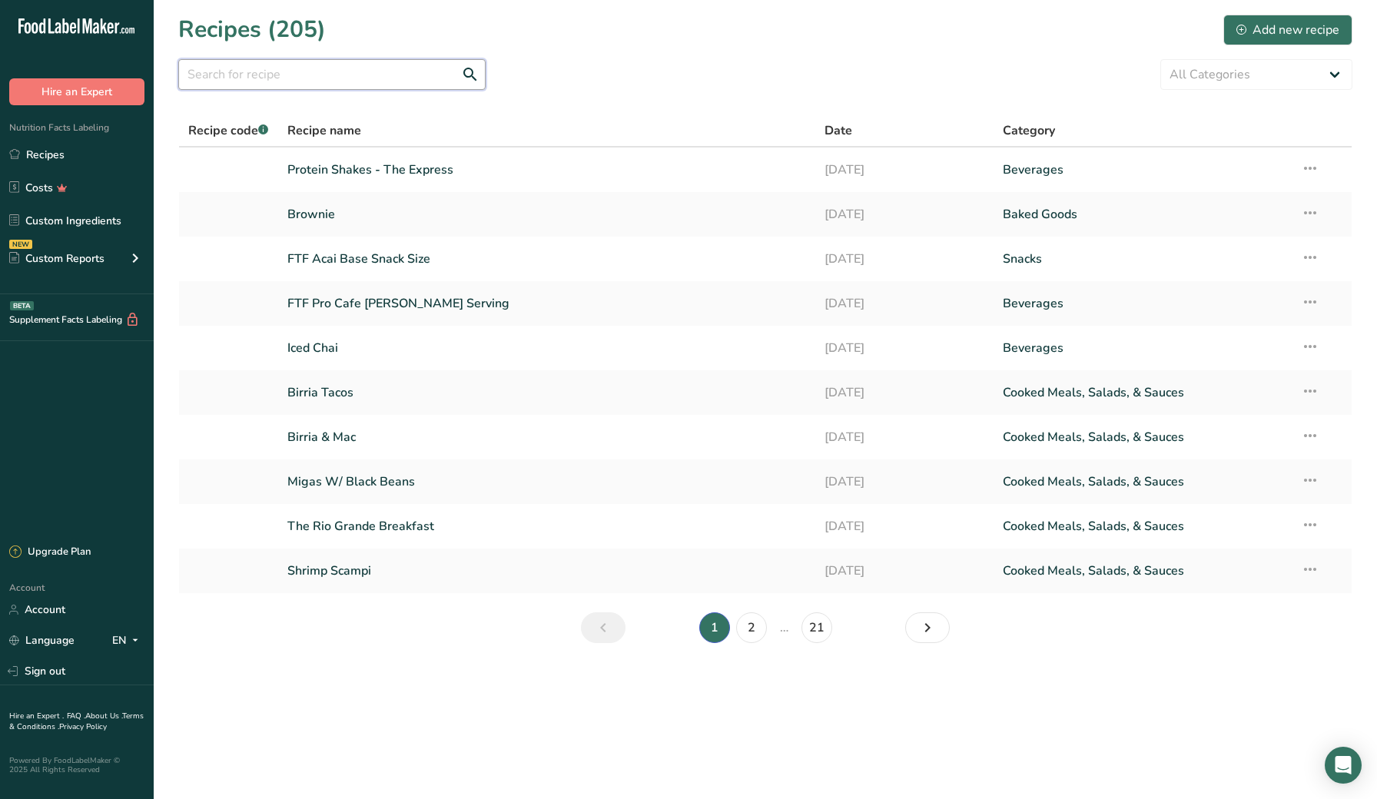
click at [320, 78] on input "text" at bounding box center [331, 74] width 307 height 31
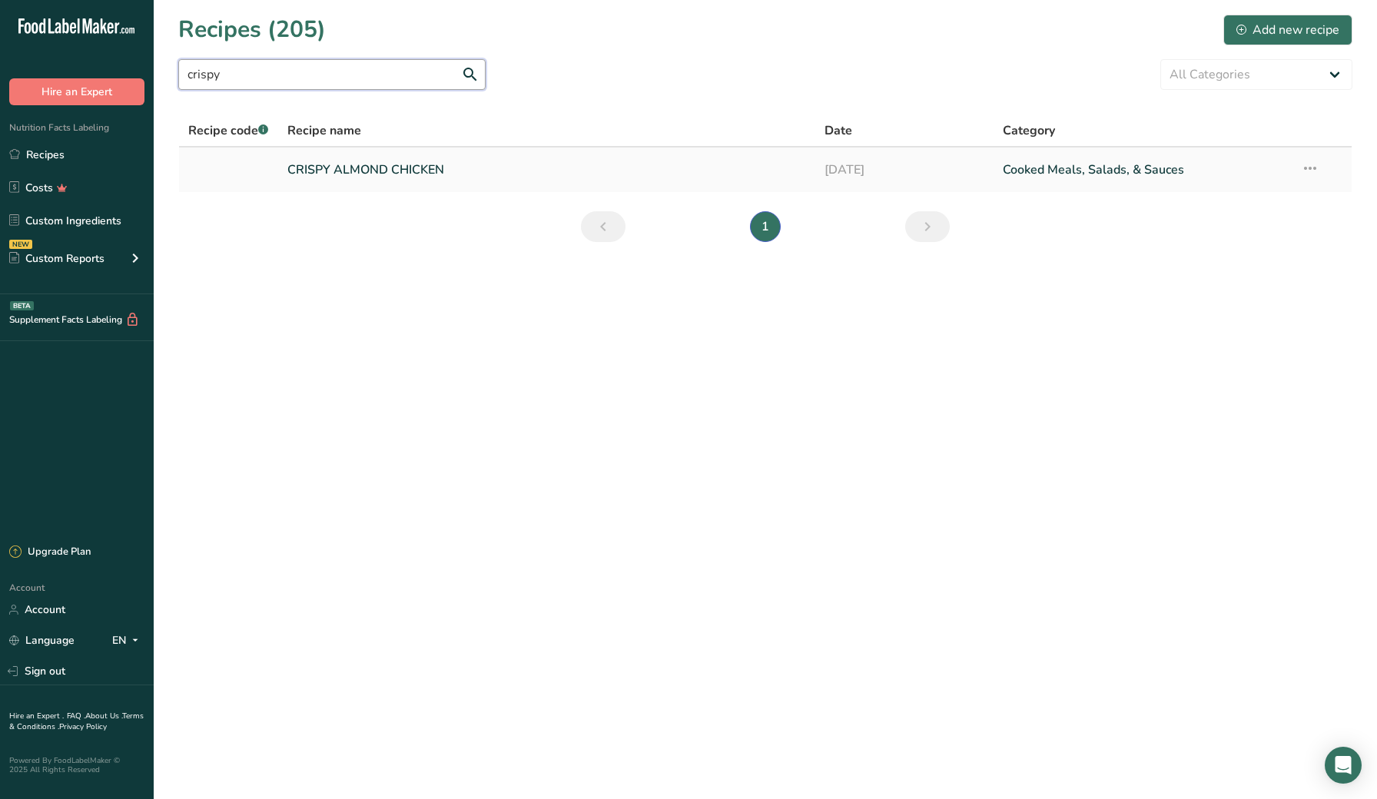
type input "crispy"
click at [317, 163] on link "CRISPY ALMOND CHICKEN" at bounding box center [546, 170] width 518 height 32
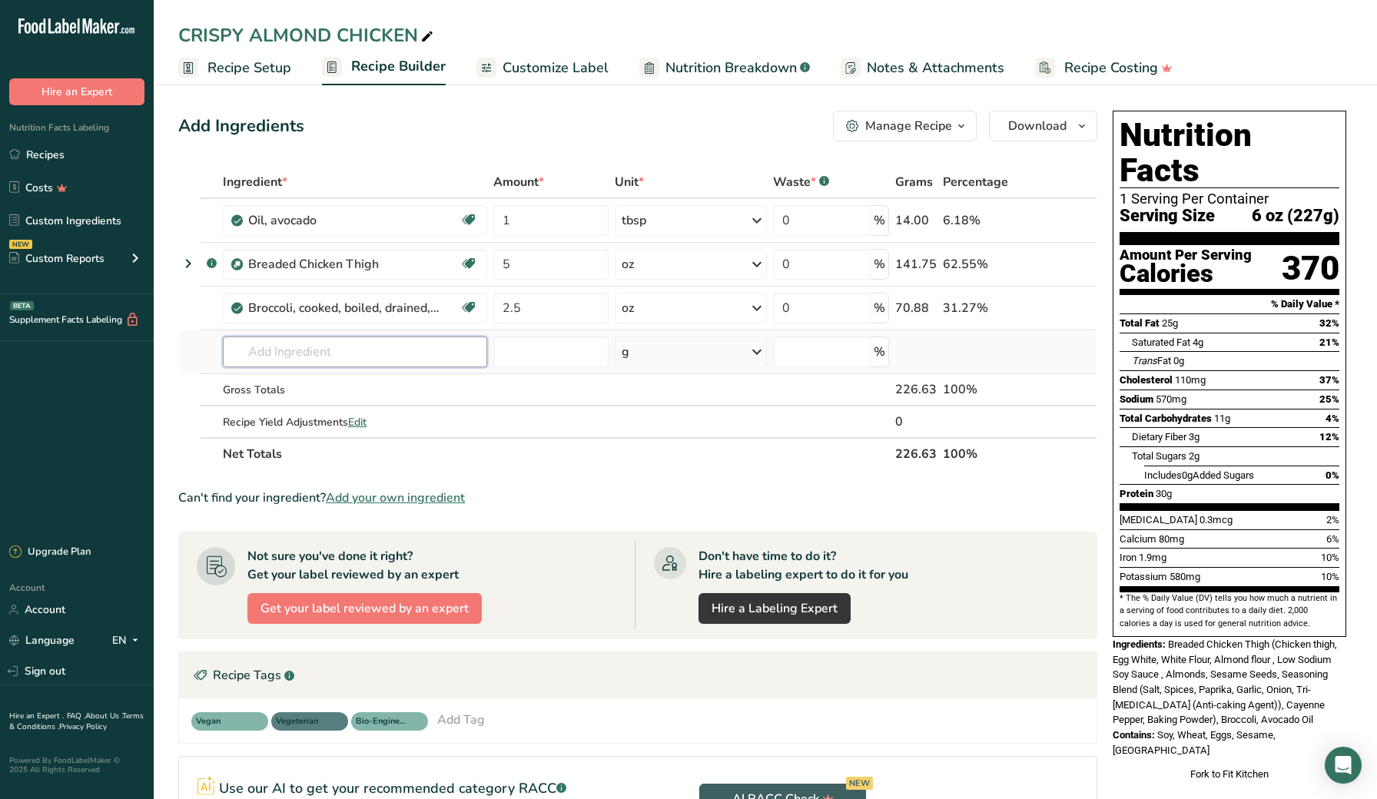
click at [322, 355] on input "text" at bounding box center [355, 352] width 264 height 31
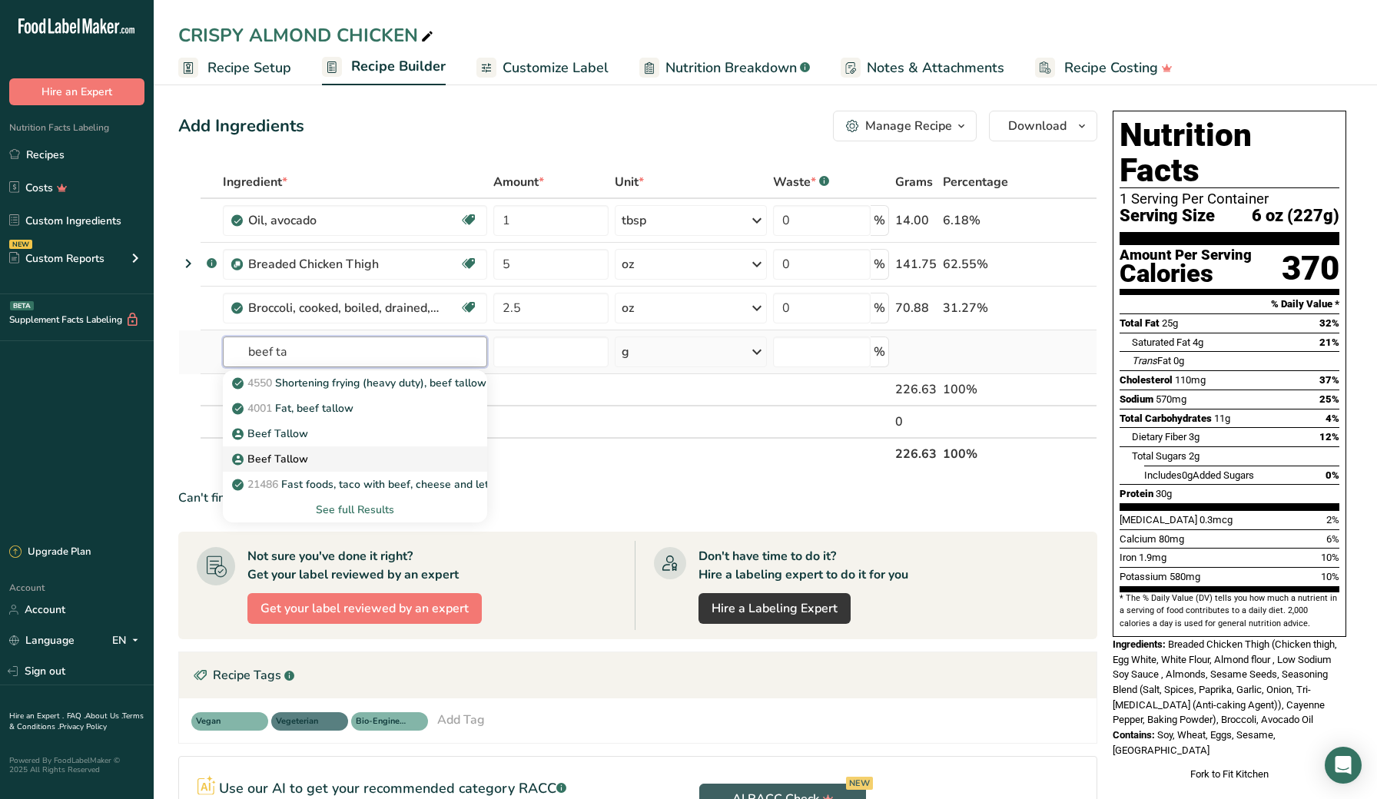
type input "beef ta"
click at [314, 442] on div "Beef Tallow" at bounding box center [342, 434] width 215 height 16
type input "Beef Tallow"
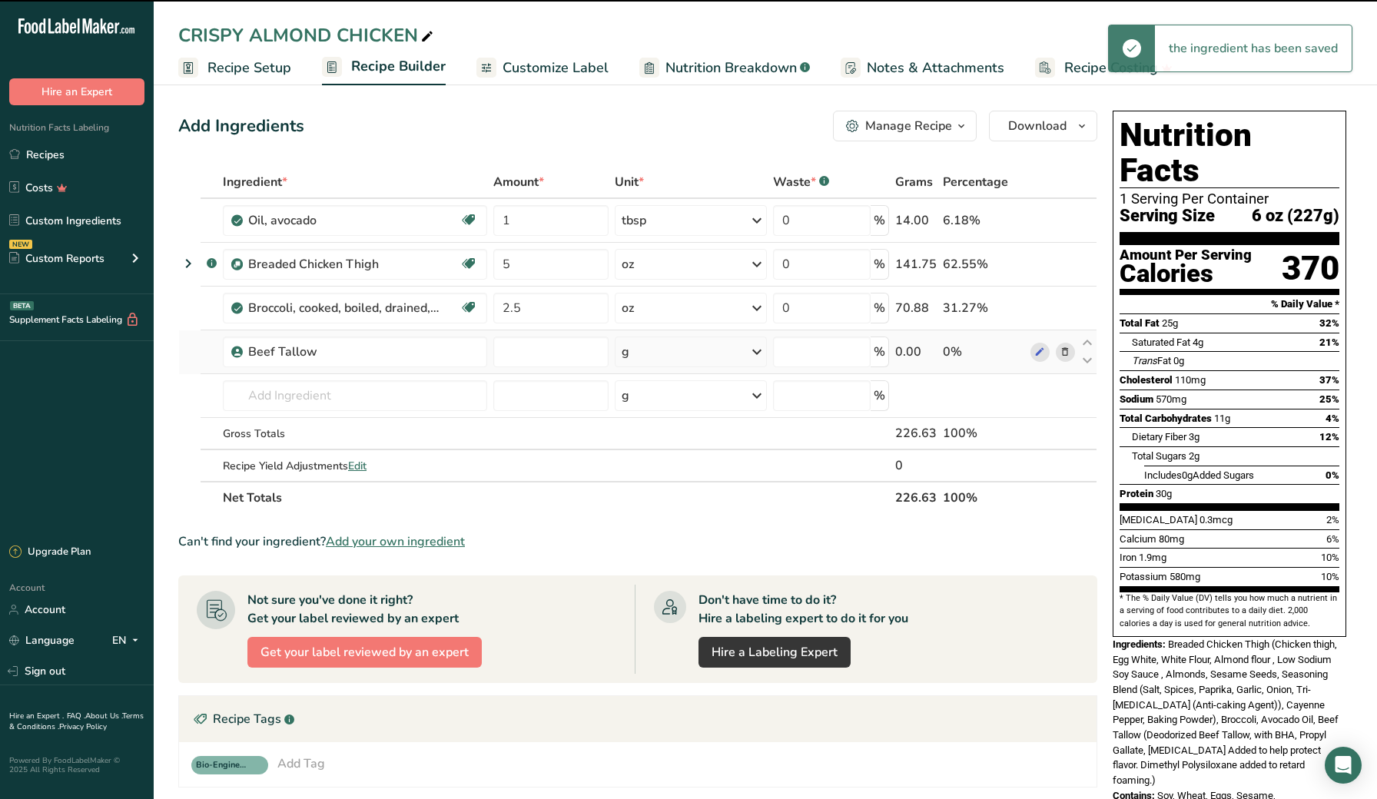
type input "0"
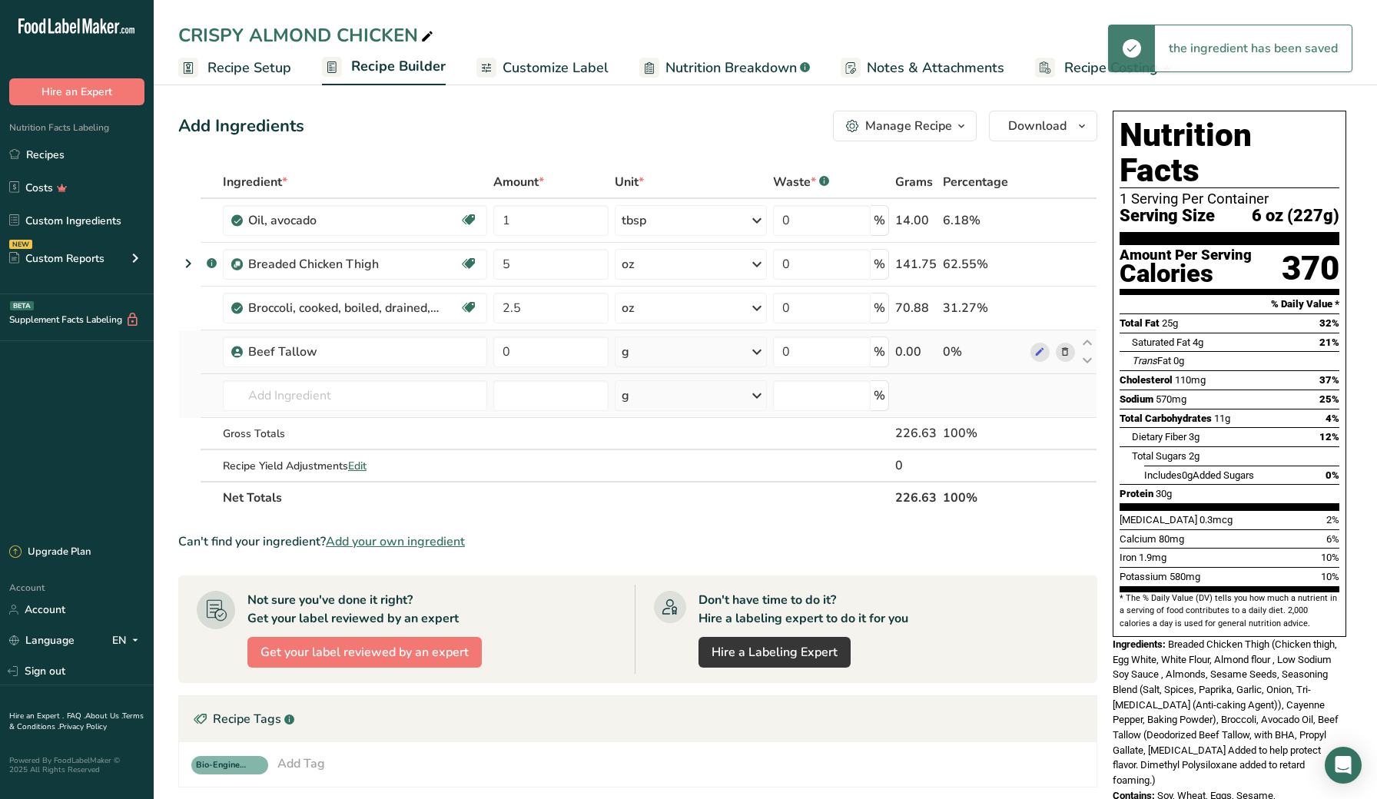
click at [659, 399] on div "g" at bounding box center [691, 395] width 152 height 31
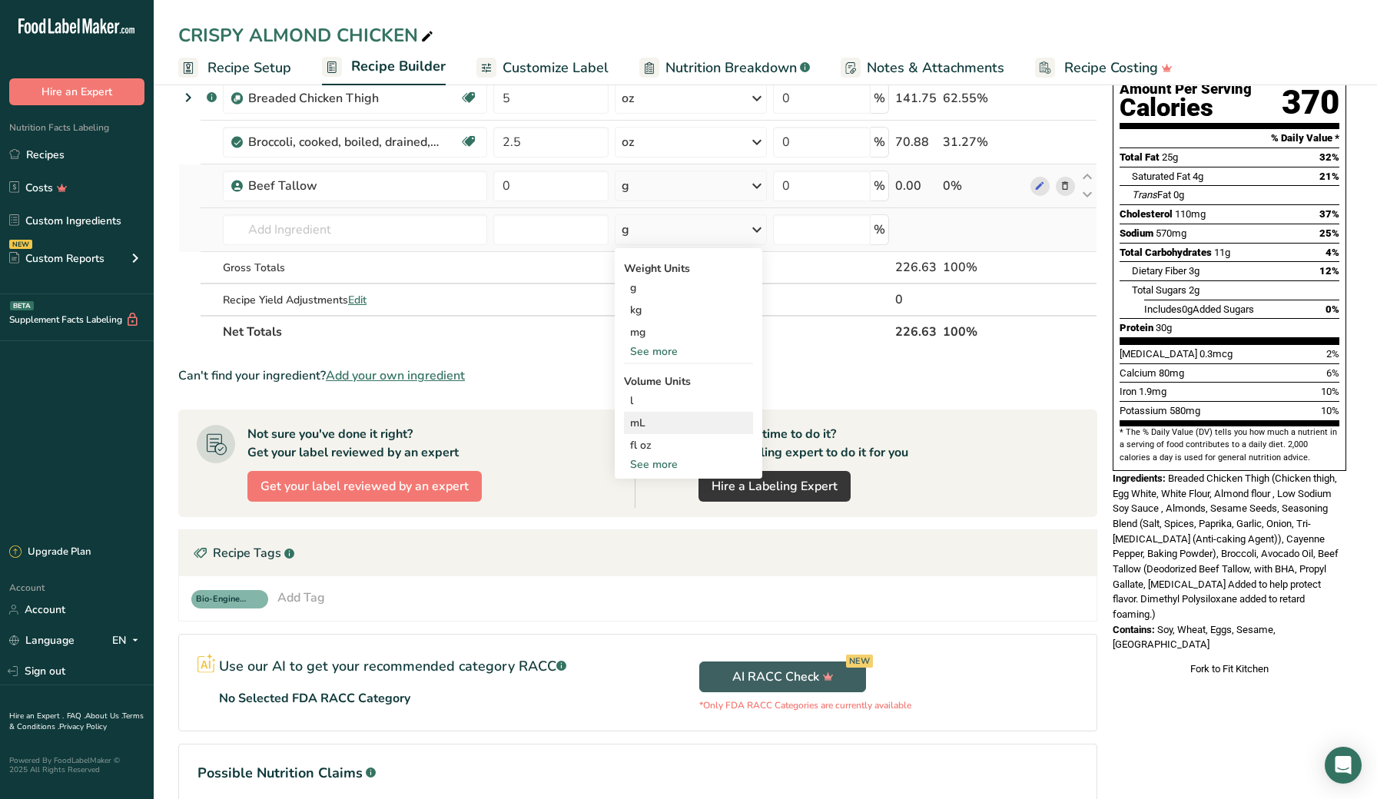
scroll to position [179, 0]
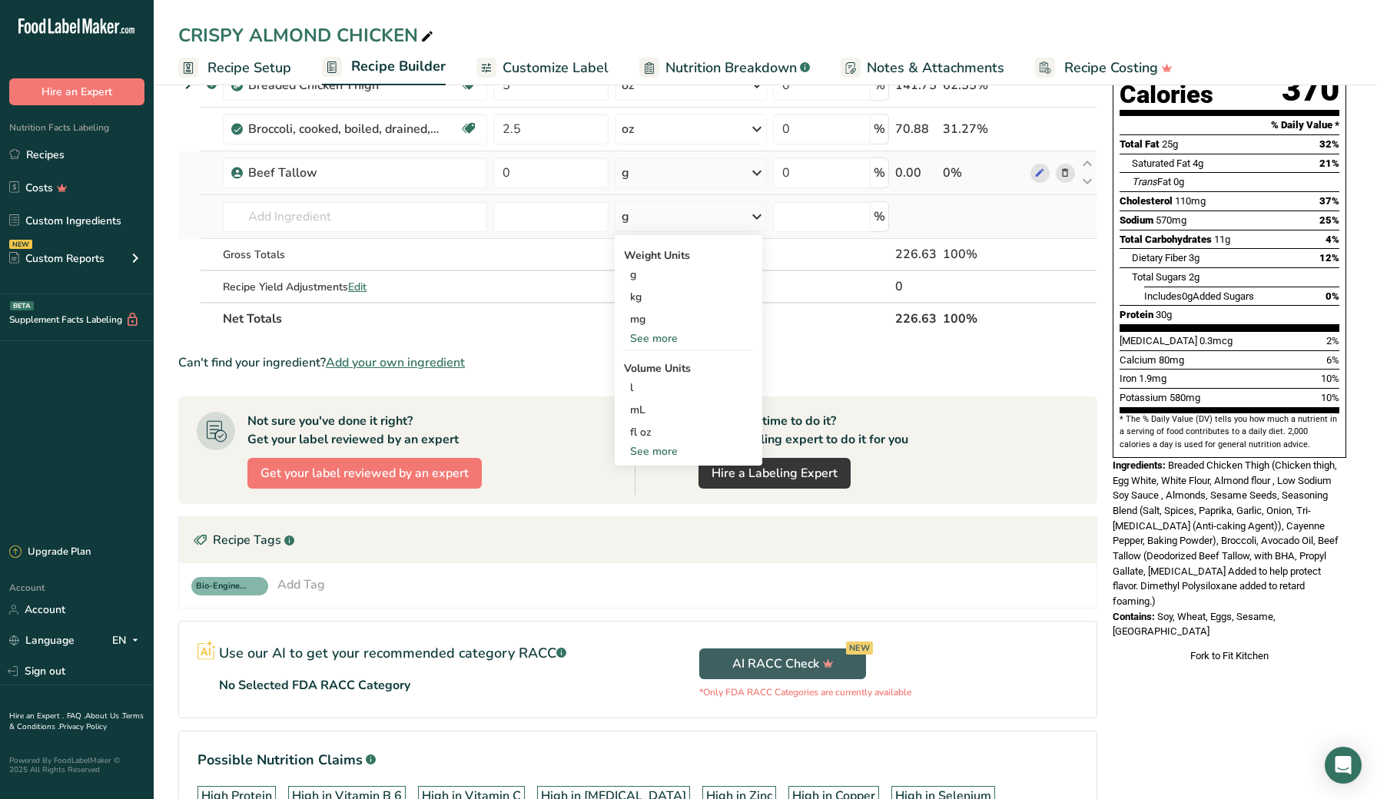
click at [660, 457] on div "See more" at bounding box center [688, 451] width 129 height 16
click at [660, 452] on div "tbsp" at bounding box center [688, 455] width 117 height 16
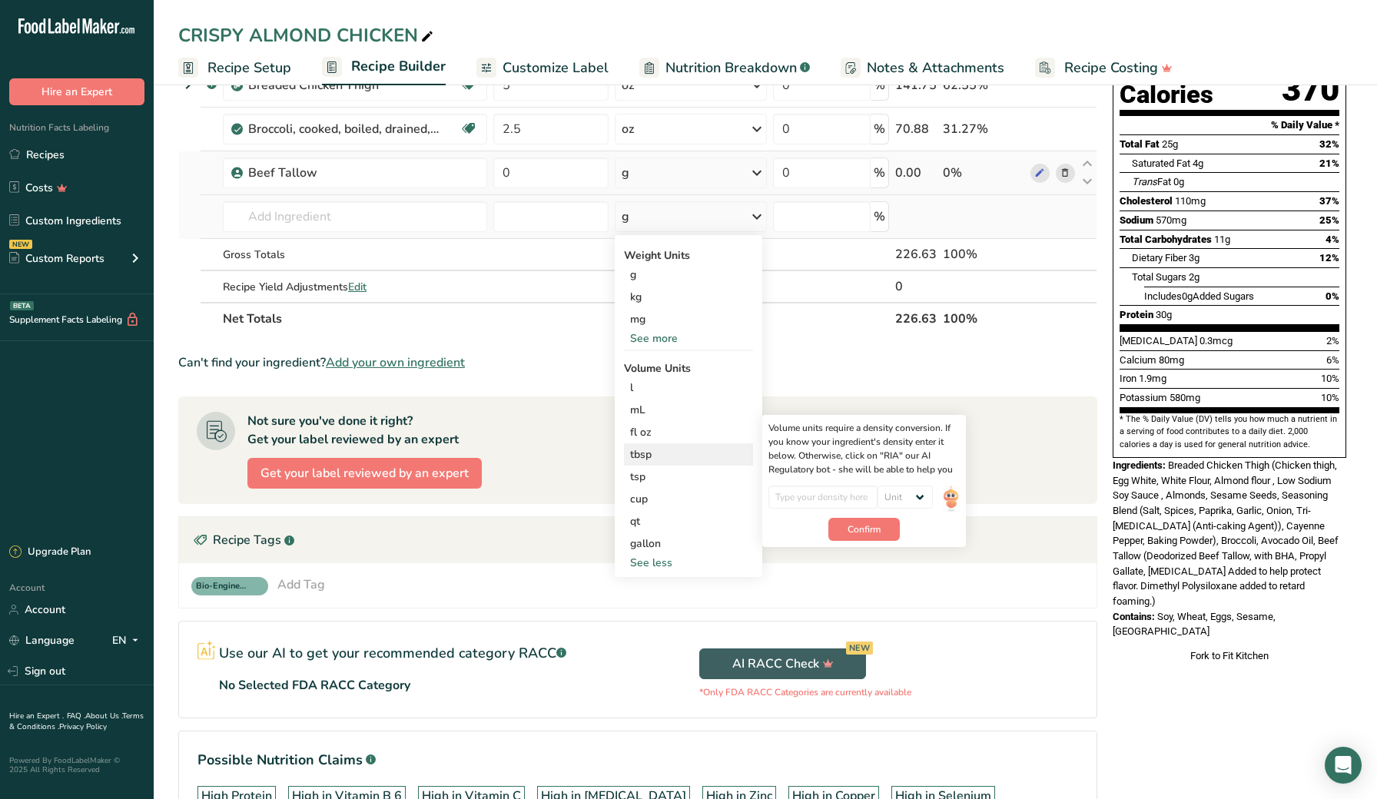
click at [646, 456] on div "tbsp" at bounding box center [688, 455] width 117 height 16
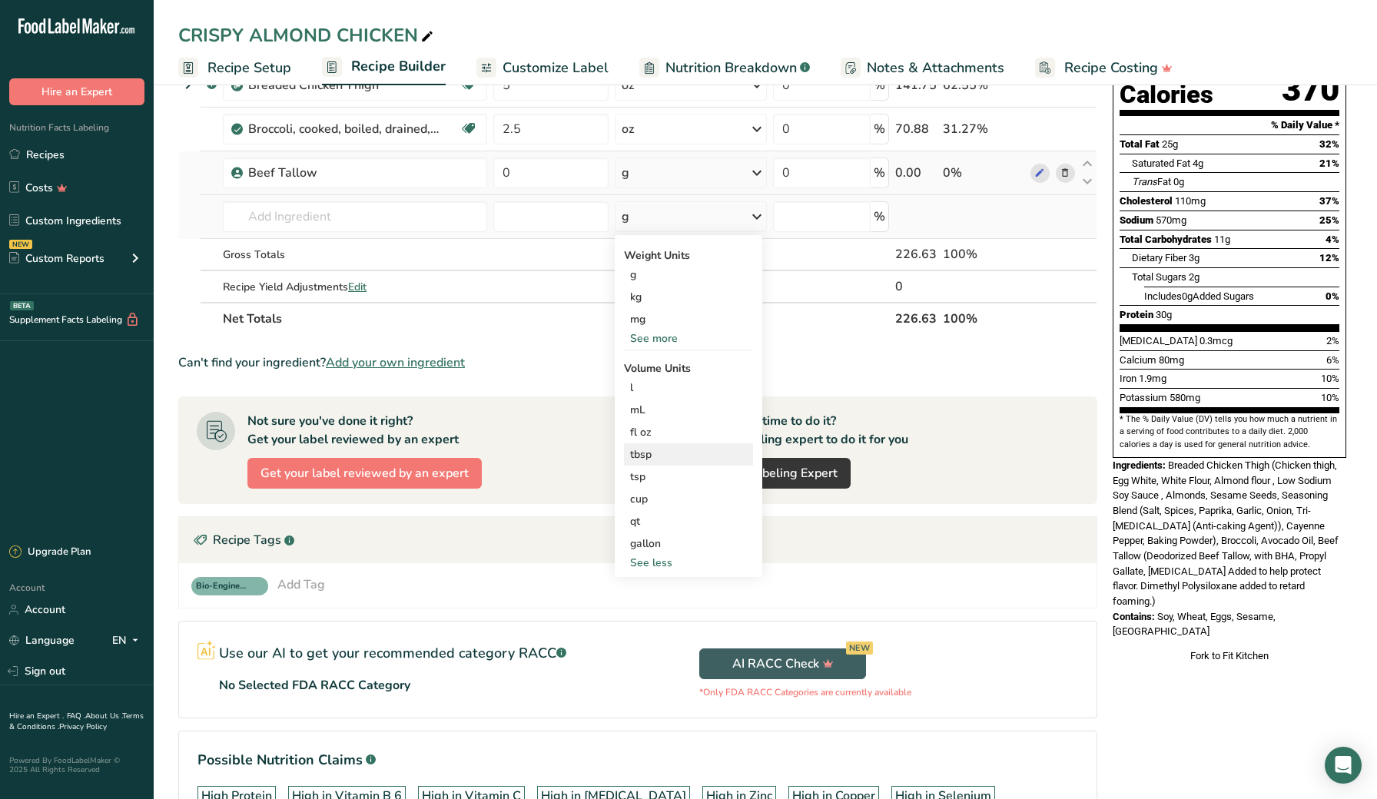
click at [646, 456] on div "tbsp" at bounding box center [688, 455] width 117 height 16
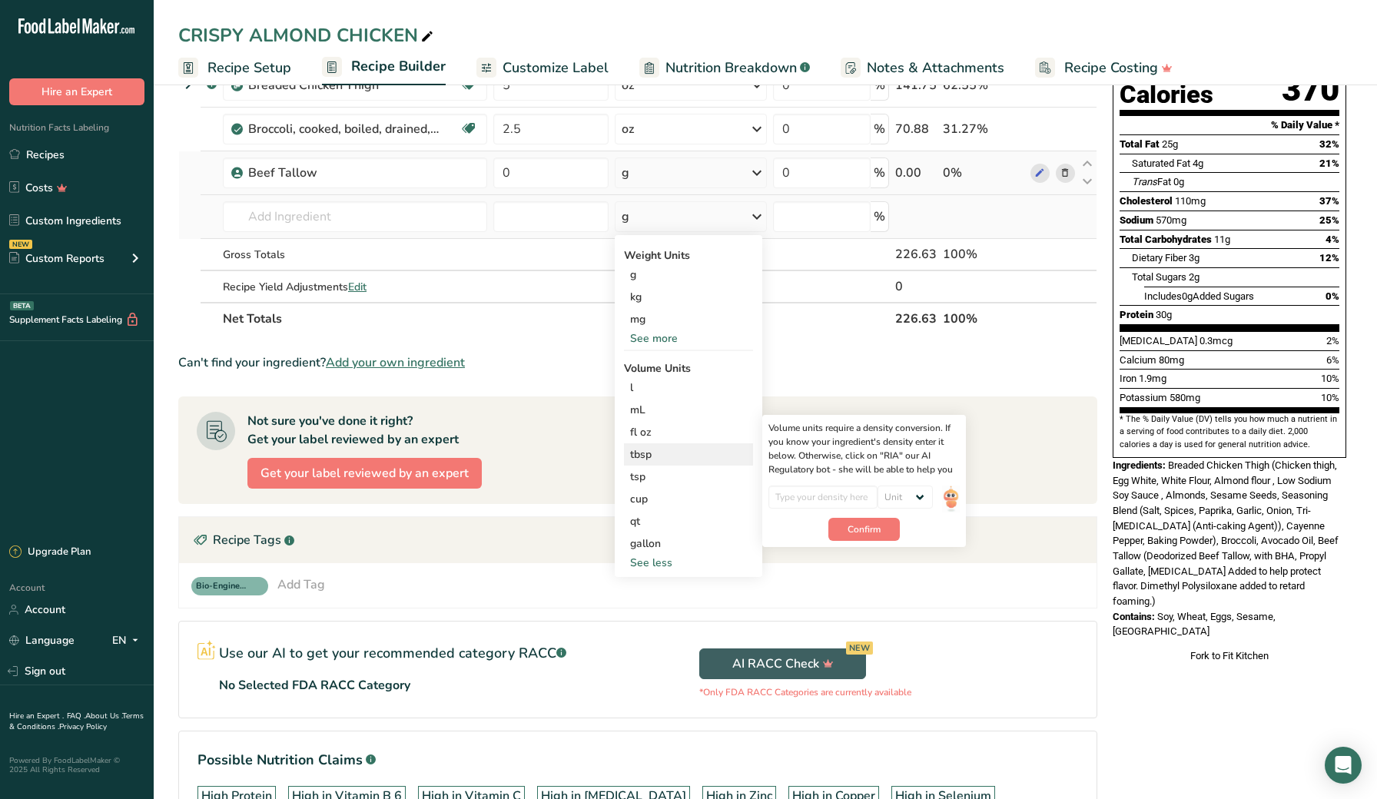
click at [646, 456] on div "tbsp" at bounding box center [688, 455] width 117 height 16
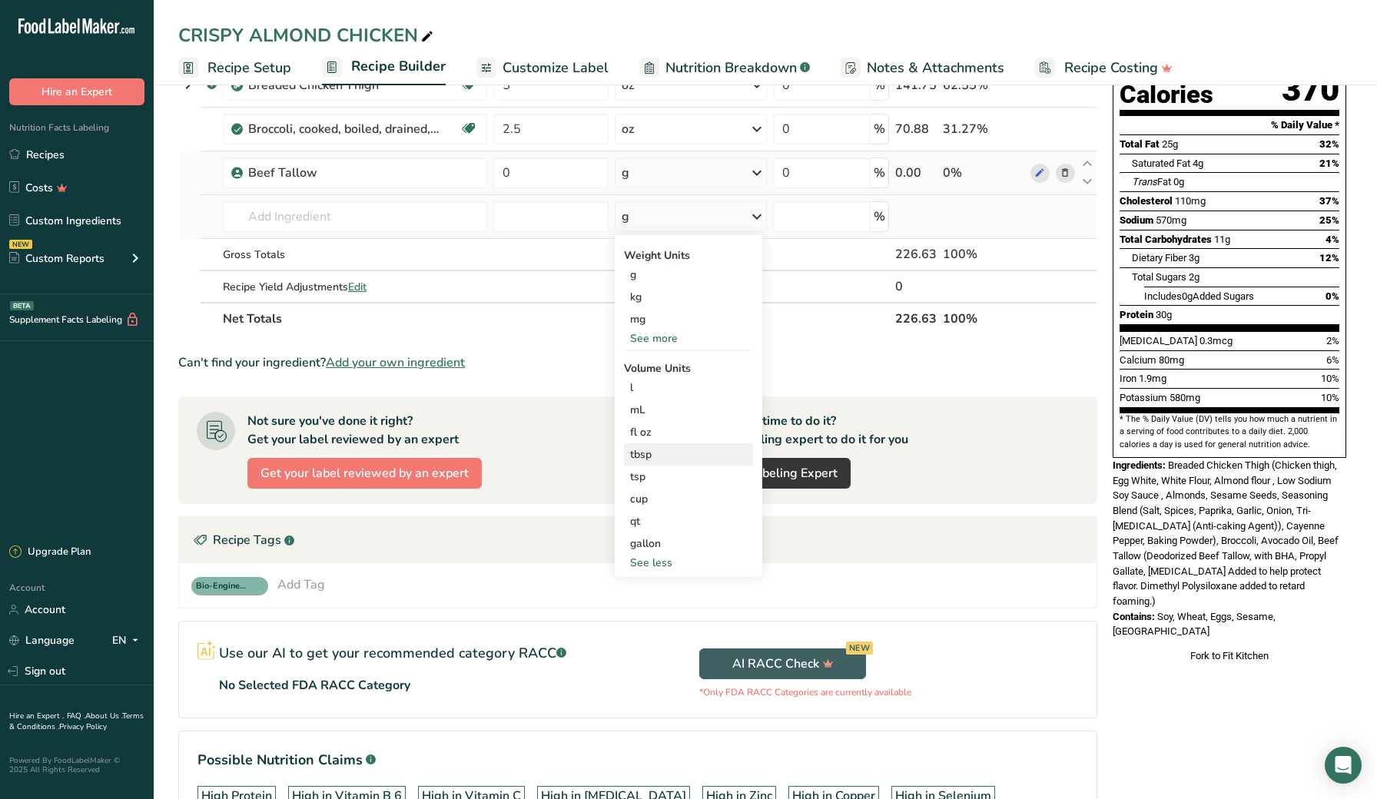
click at [646, 456] on div "tbsp" at bounding box center [688, 455] width 117 height 16
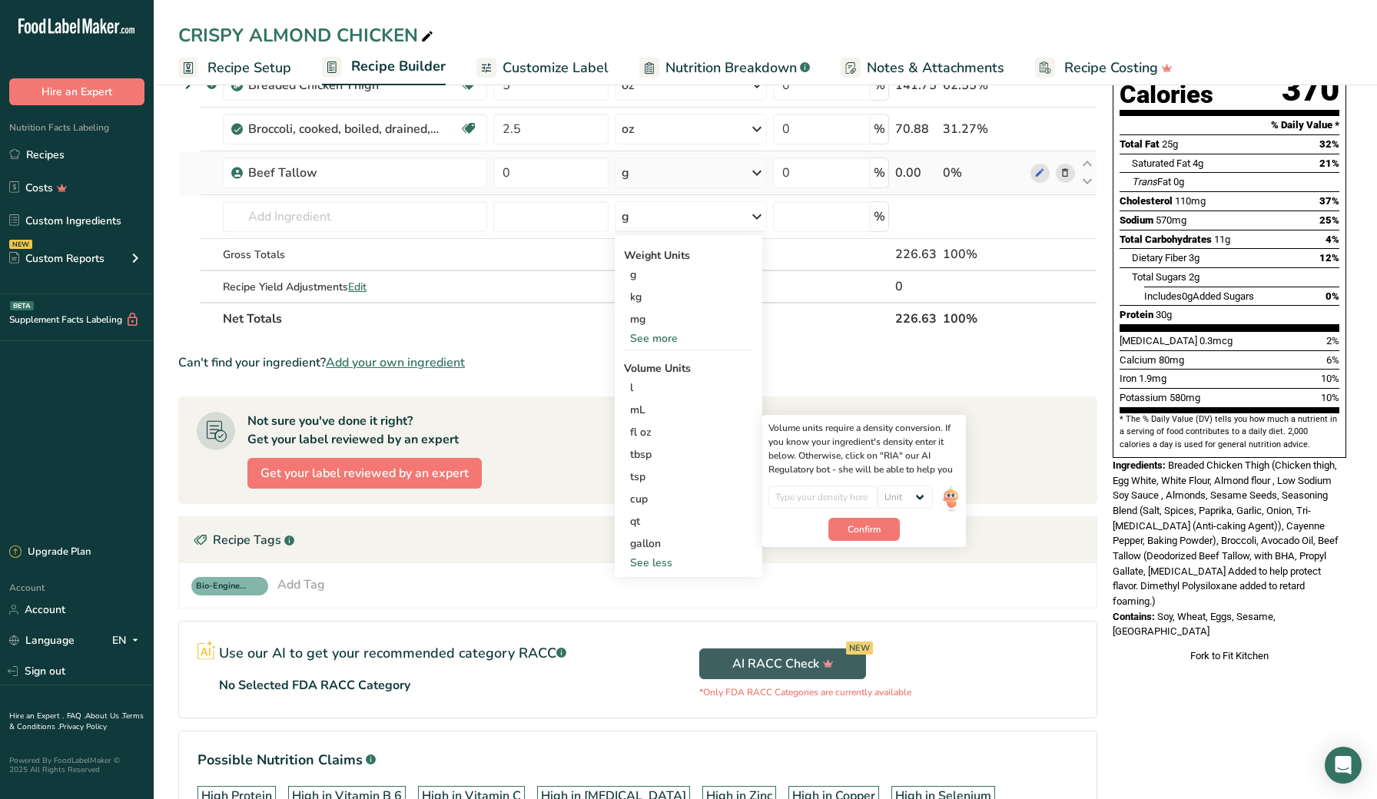
click at [569, 360] on div "Can't find your ingredient? Add your own ingredient" at bounding box center [637, 363] width 919 height 18
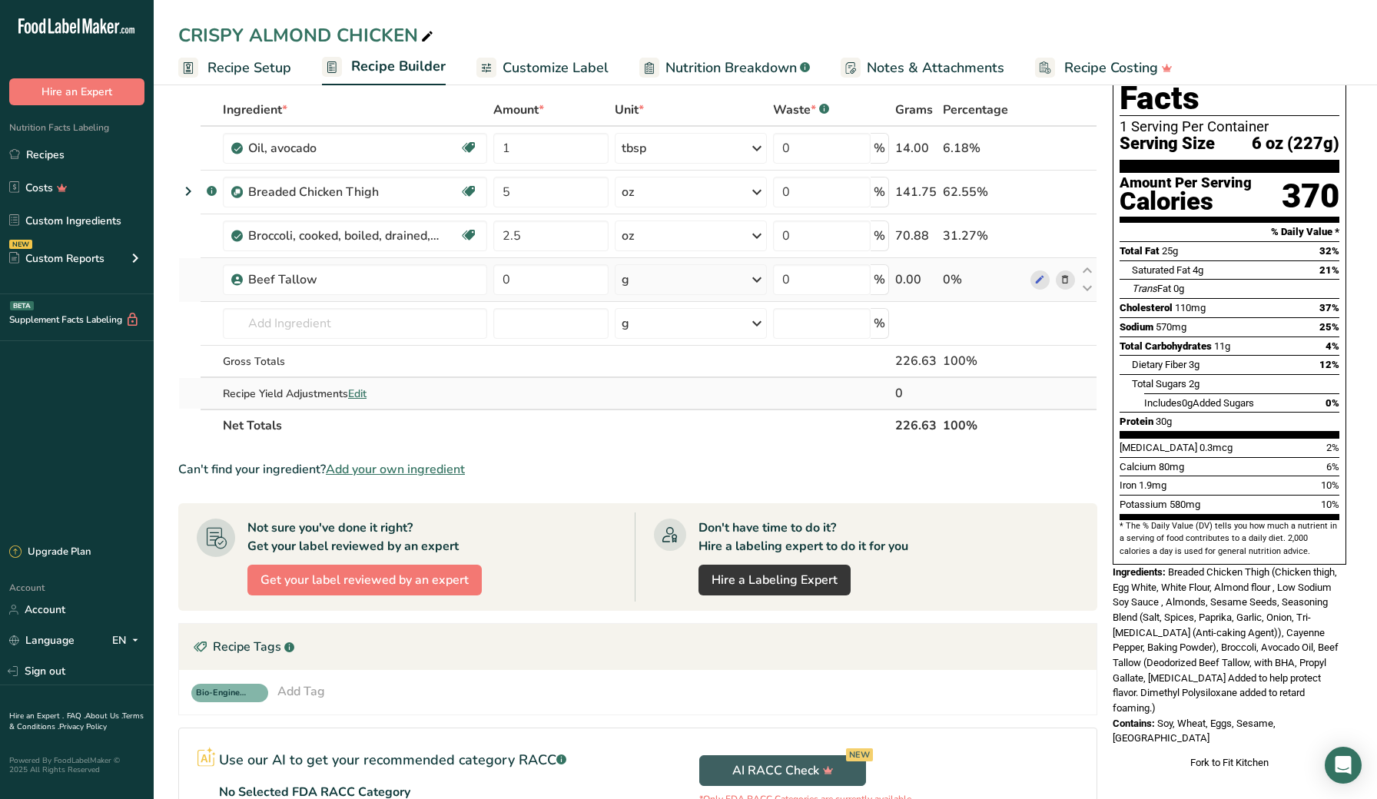
scroll to position [71, 0]
click at [411, 327] on input "text" at bounding box center [355, 324] width 264 height 31
click at [546, 290] on input "0" at bounding box center [550, 280] width 115 height 31
type input "14"
click at [532, 417] on div "Ingredient * Amount * Unit * Waste * .a-a{fill:#347362;}.b-a{fill:#fff;} Grams …" at bounding box center [637, 269] width 919 height 348
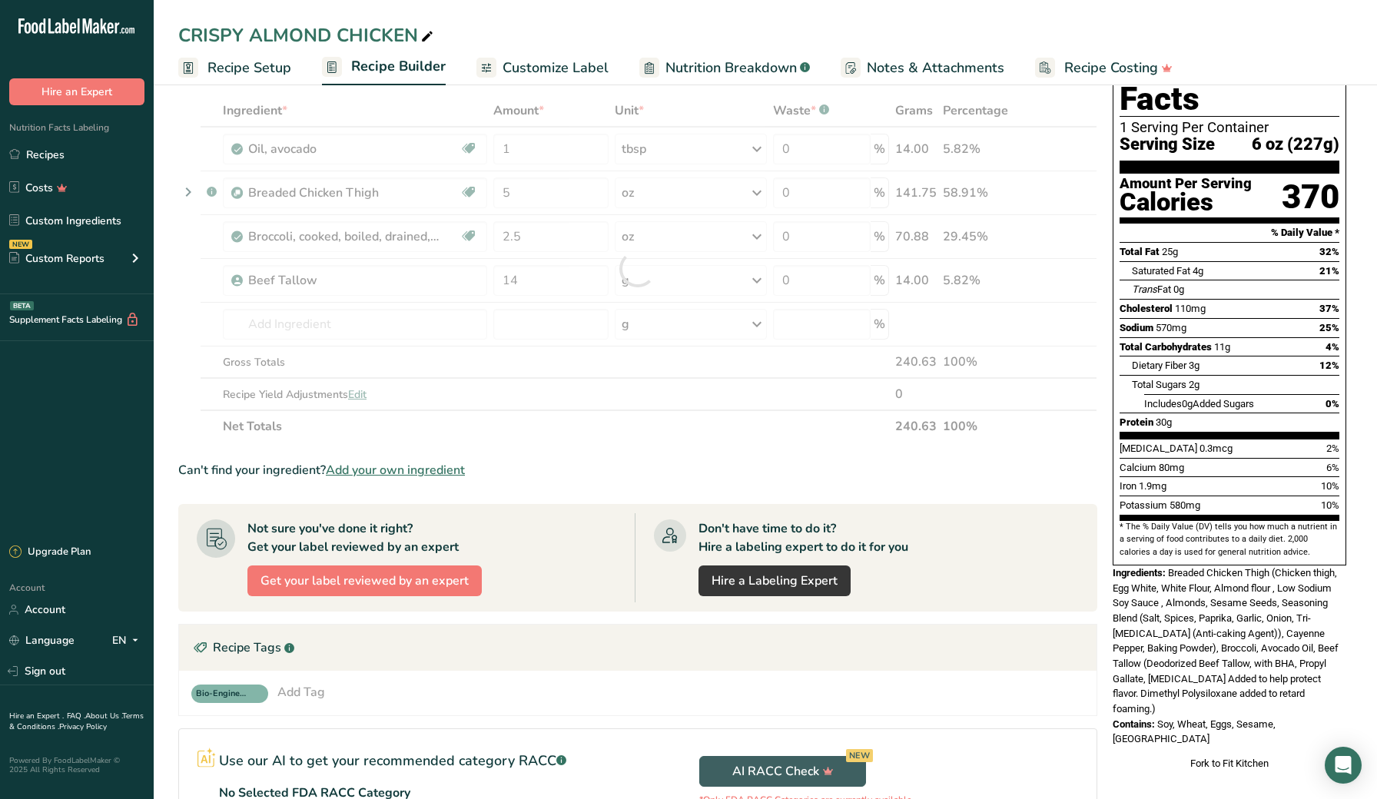
scroll to position [78, 0]
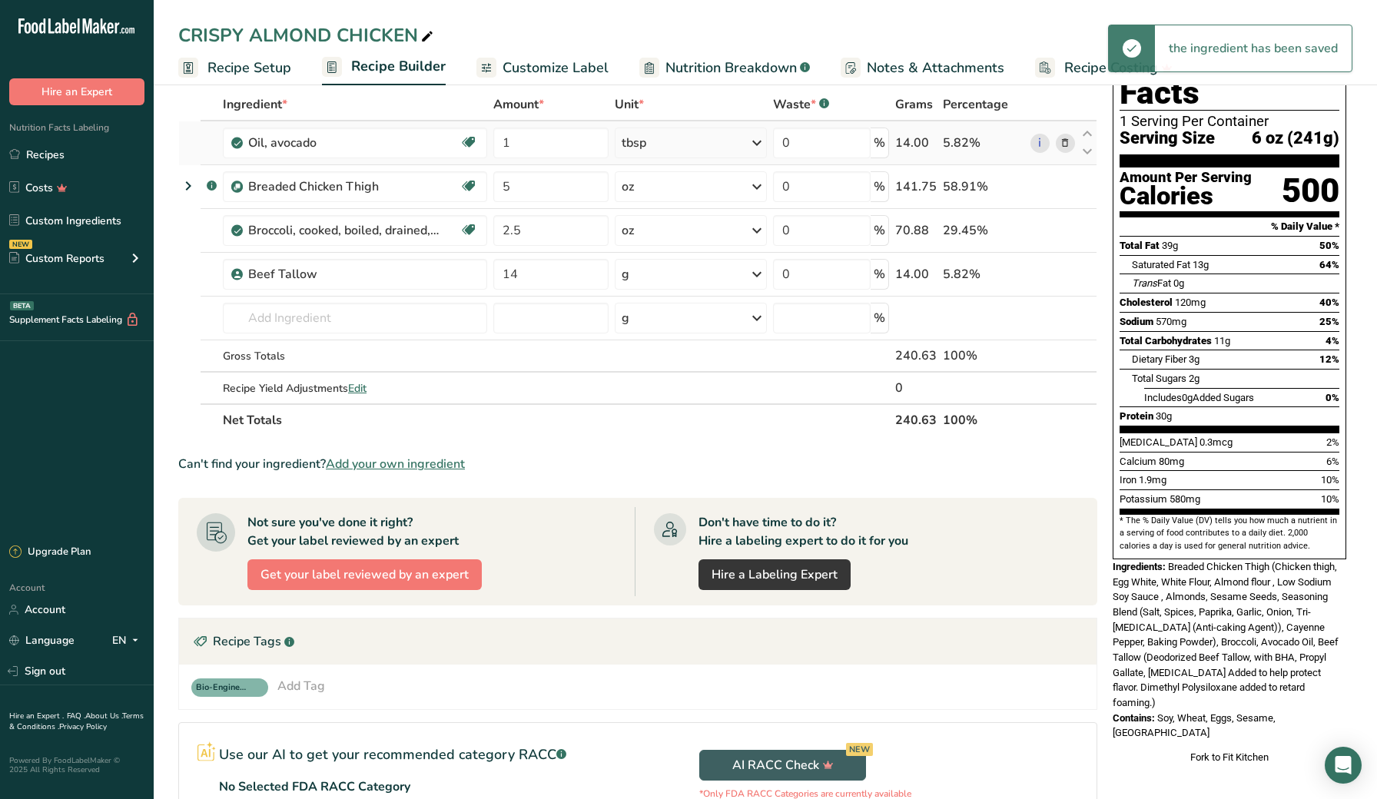
click at [1015, 144] on div "5.82%" at bounding box center [983, 143] width 81 height 18
click at [1064, 142] on icon at bounding box center [1065, 143] width 11 height 16
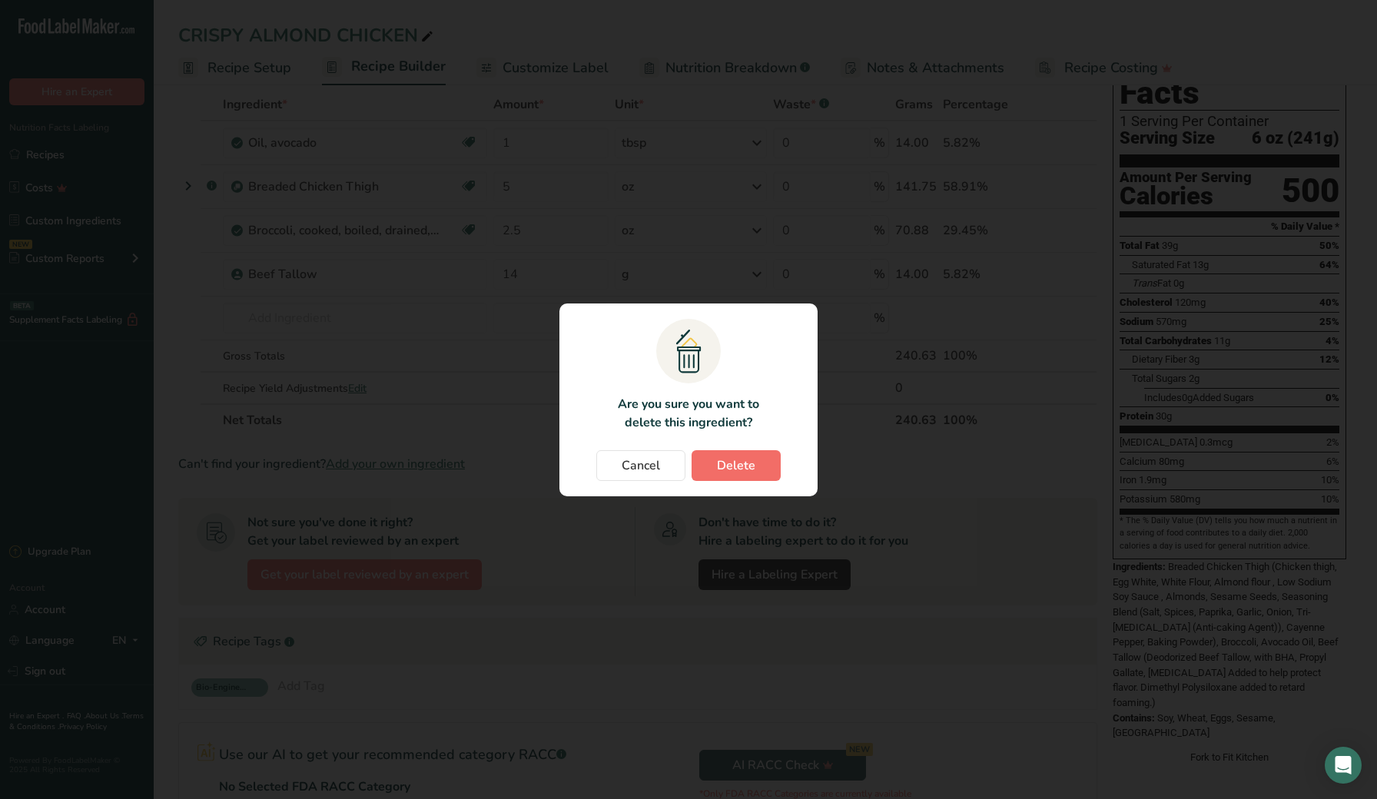
click at [756, 470] on button "Delete" at bounding box center [736, 465] width 89 height 31
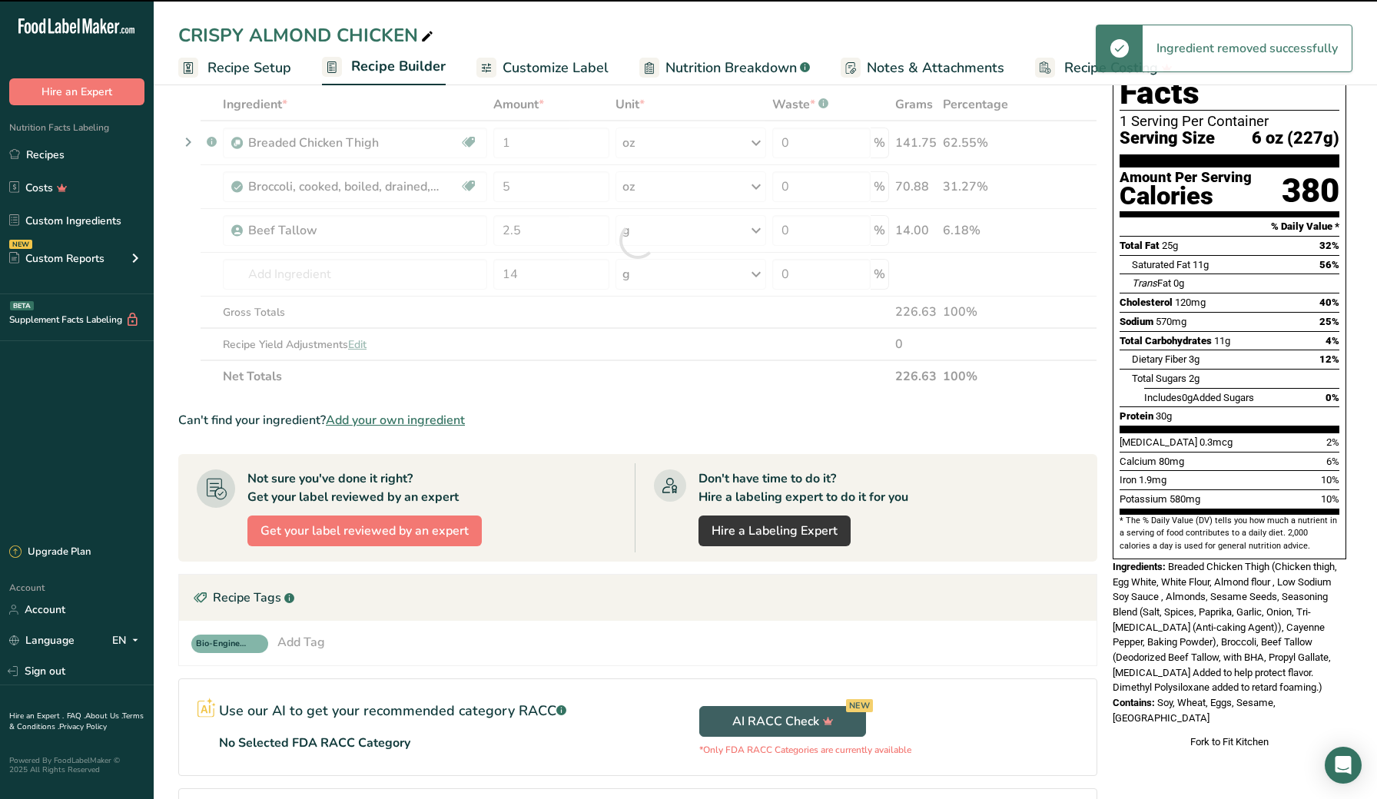
type input "5"
type input "2.5"
type input "14"
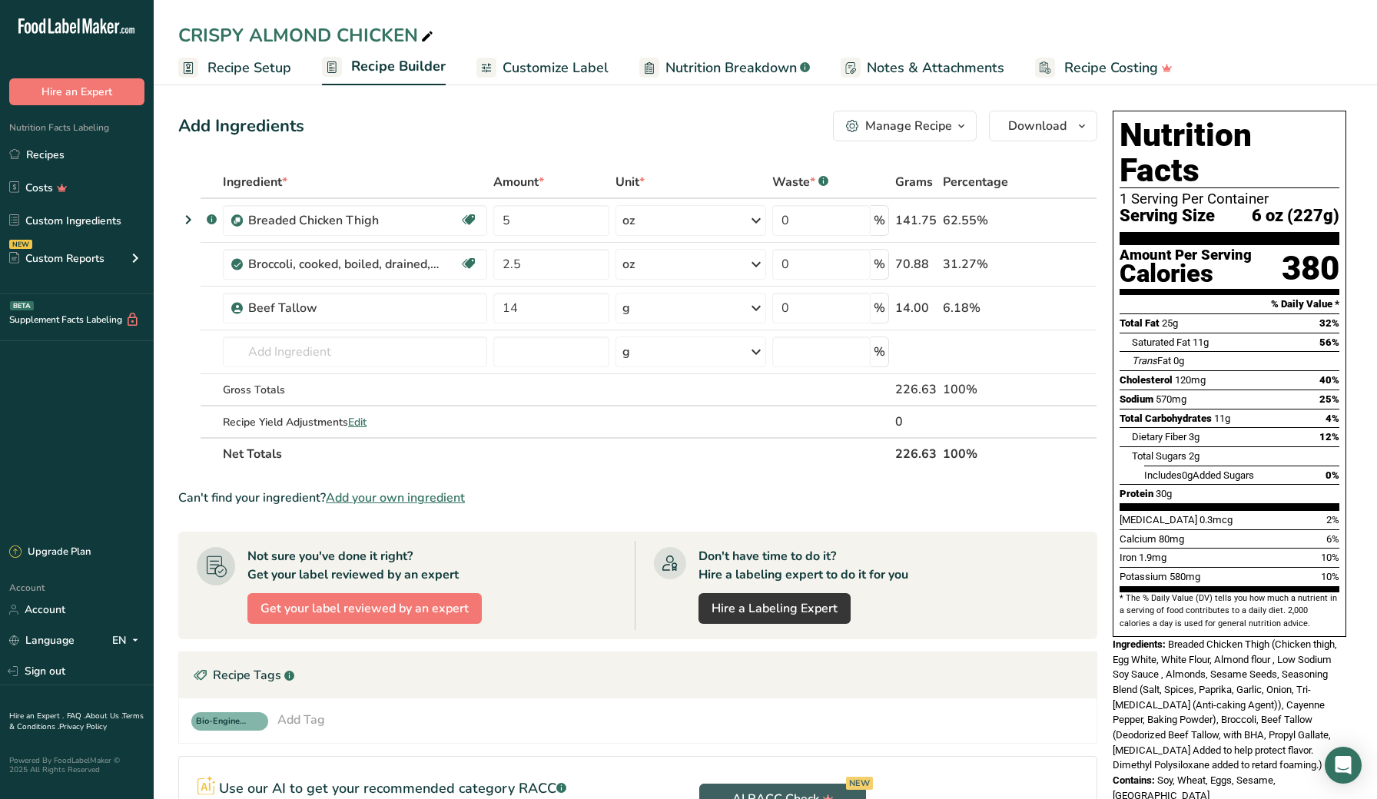
scroll to position [0, 0]
click at [1034, 133] on span "Download" at bounding box center [1037, 126] width 58 height 18
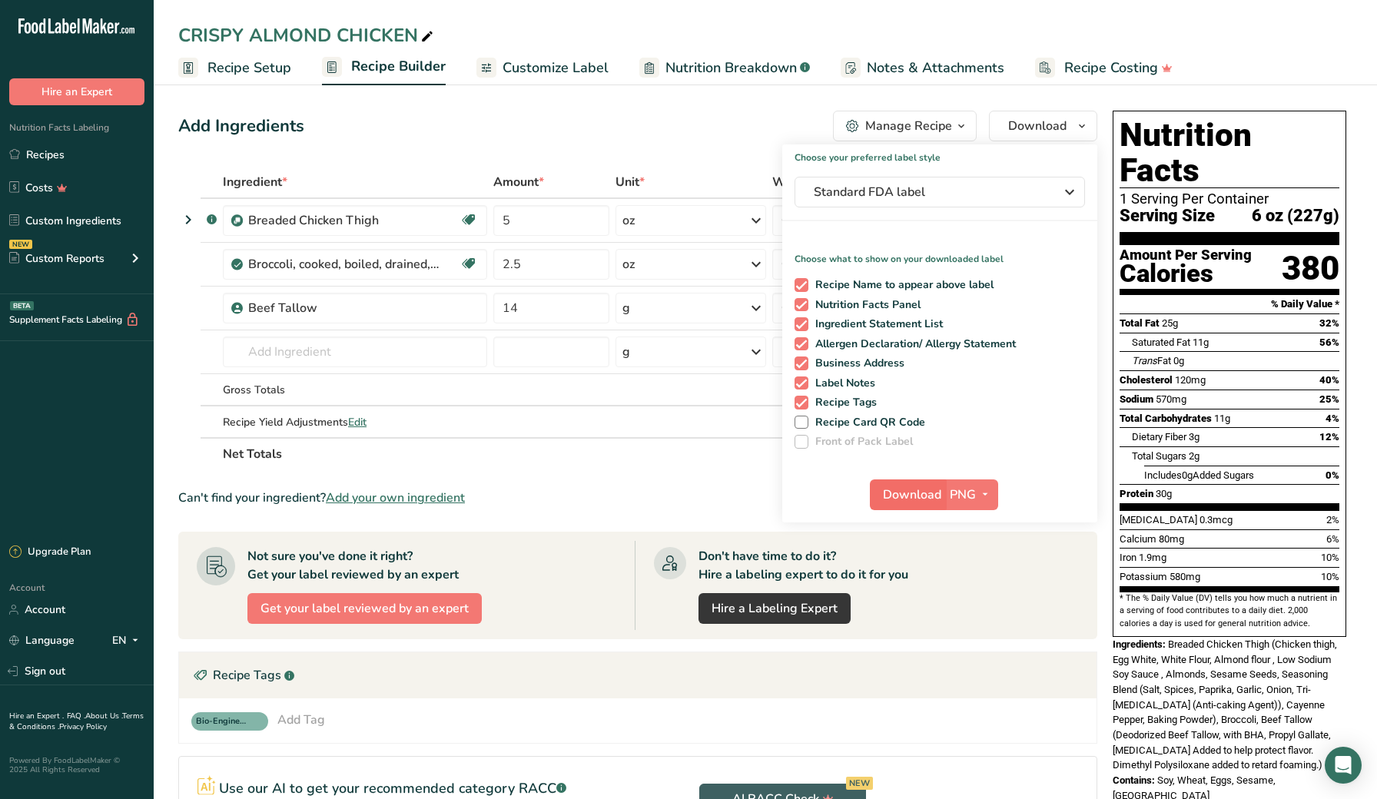
click at [915, 495] on span "Download" at bounding box center [912, 495] width 58 height 18
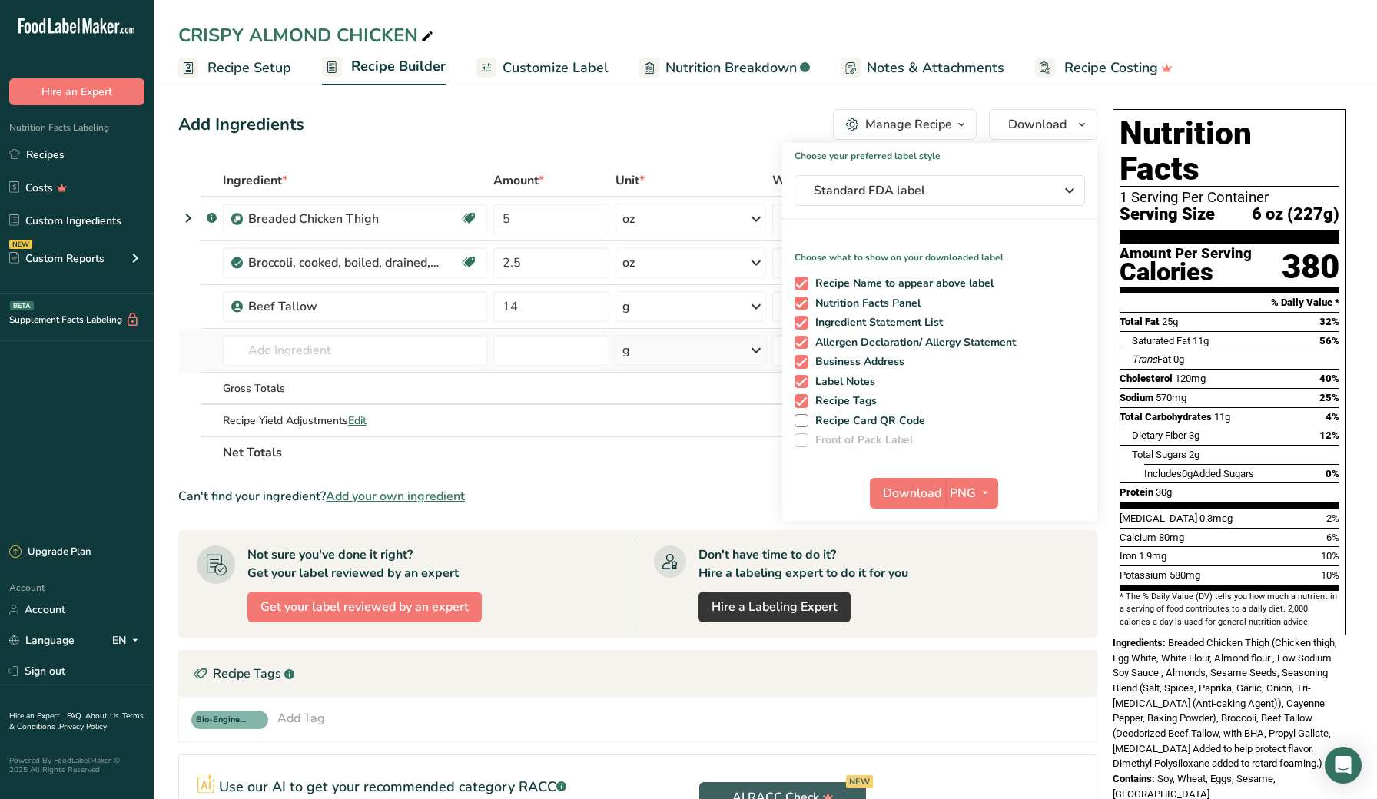
click at [179, 350] on td at bounding box center [190, 351] width 22 height 44
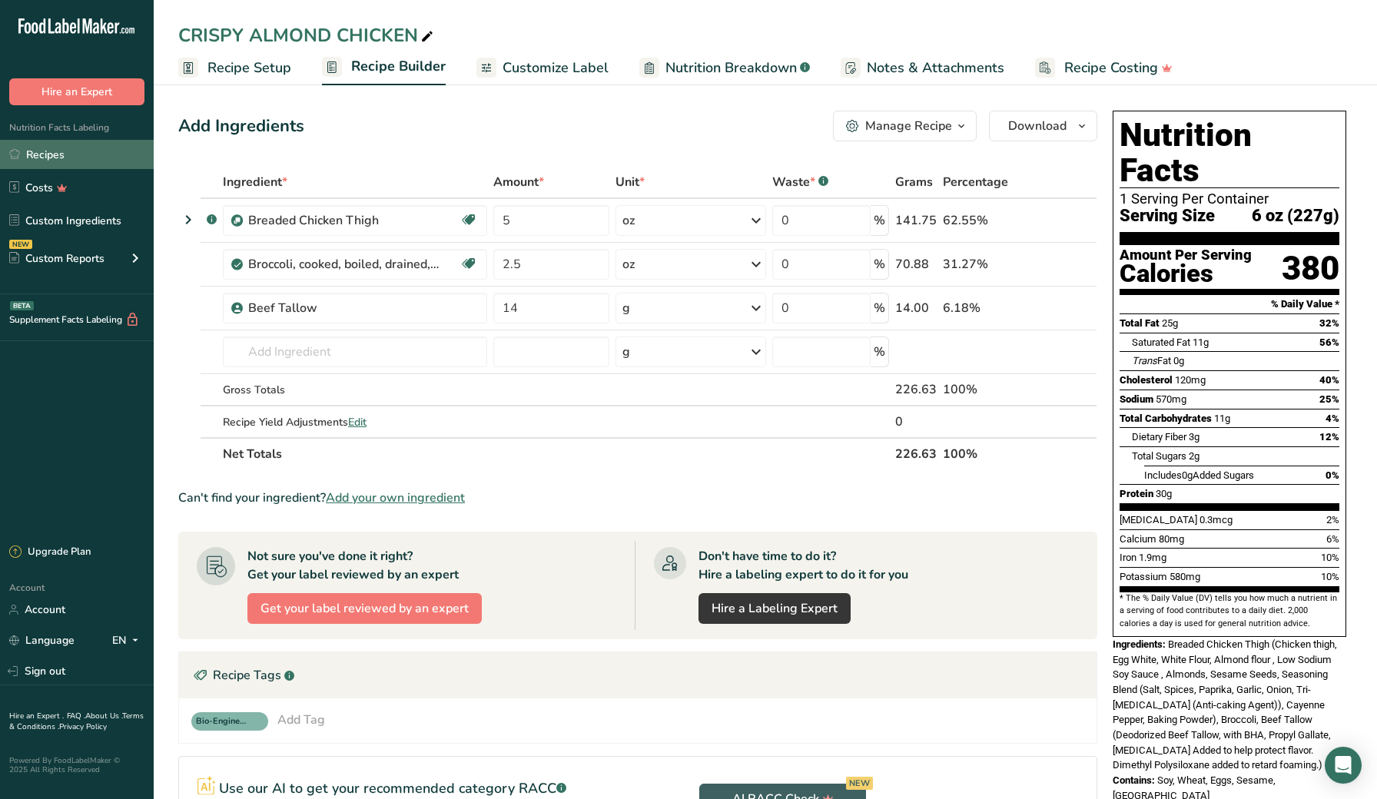
click at [86, 152] on link "Recipes" at bounding box center [77, 154] width 154 height 29
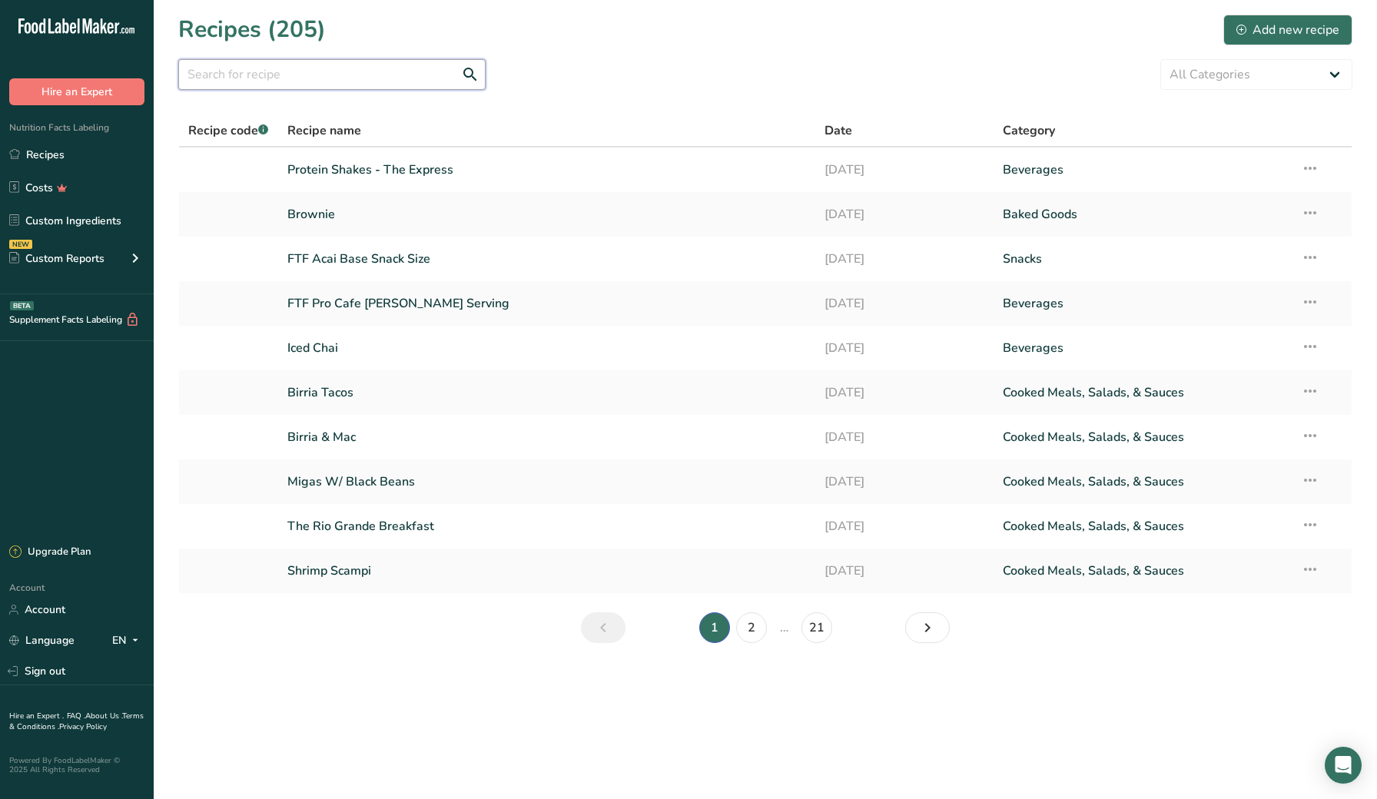
click at [323, 84] on input "text" at bounding box center [331, 74] width 307 height 31
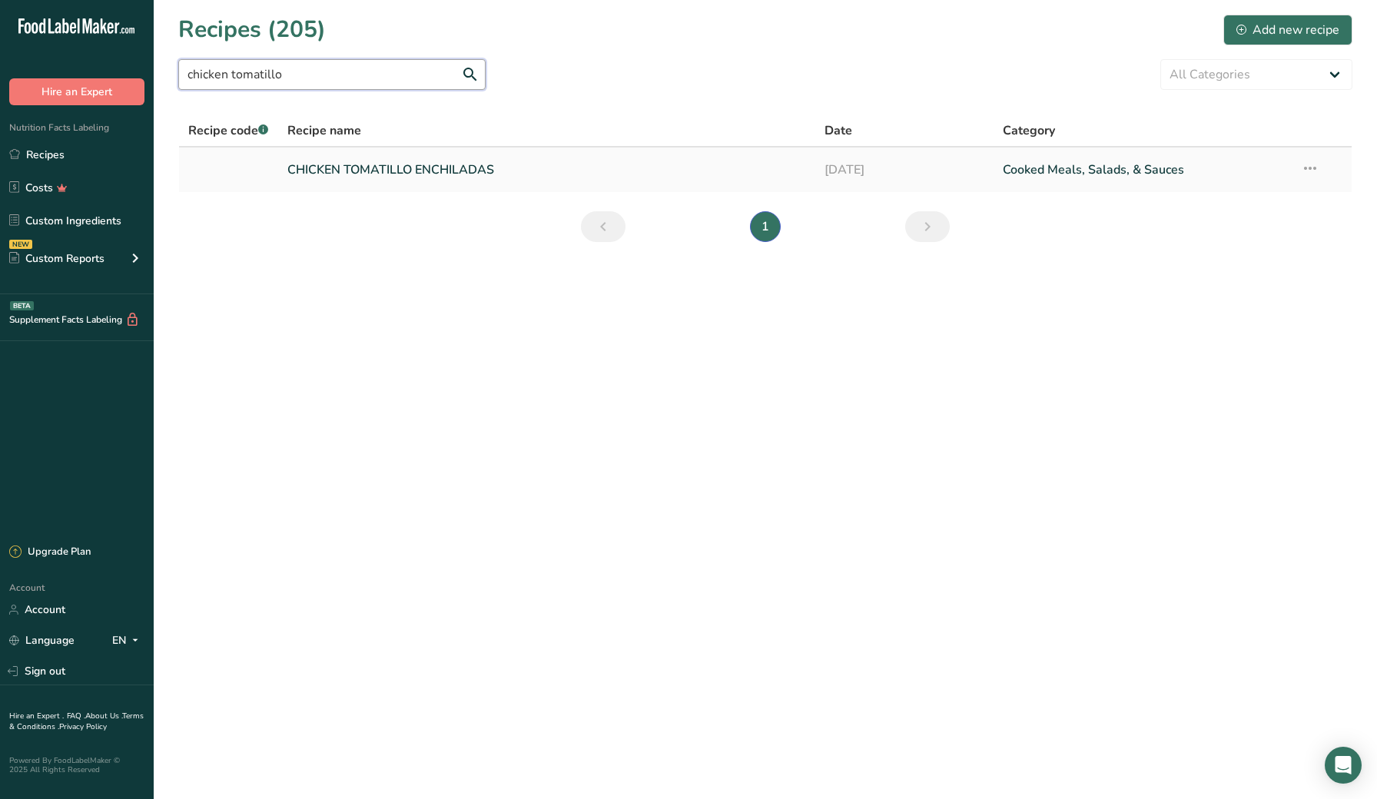
type input "chicken tomatillo"
click at [326, 179] on link "CHICKEN TOMATILLO ENCHILADAS" at bounding box center [546, 170] width 518 height 32
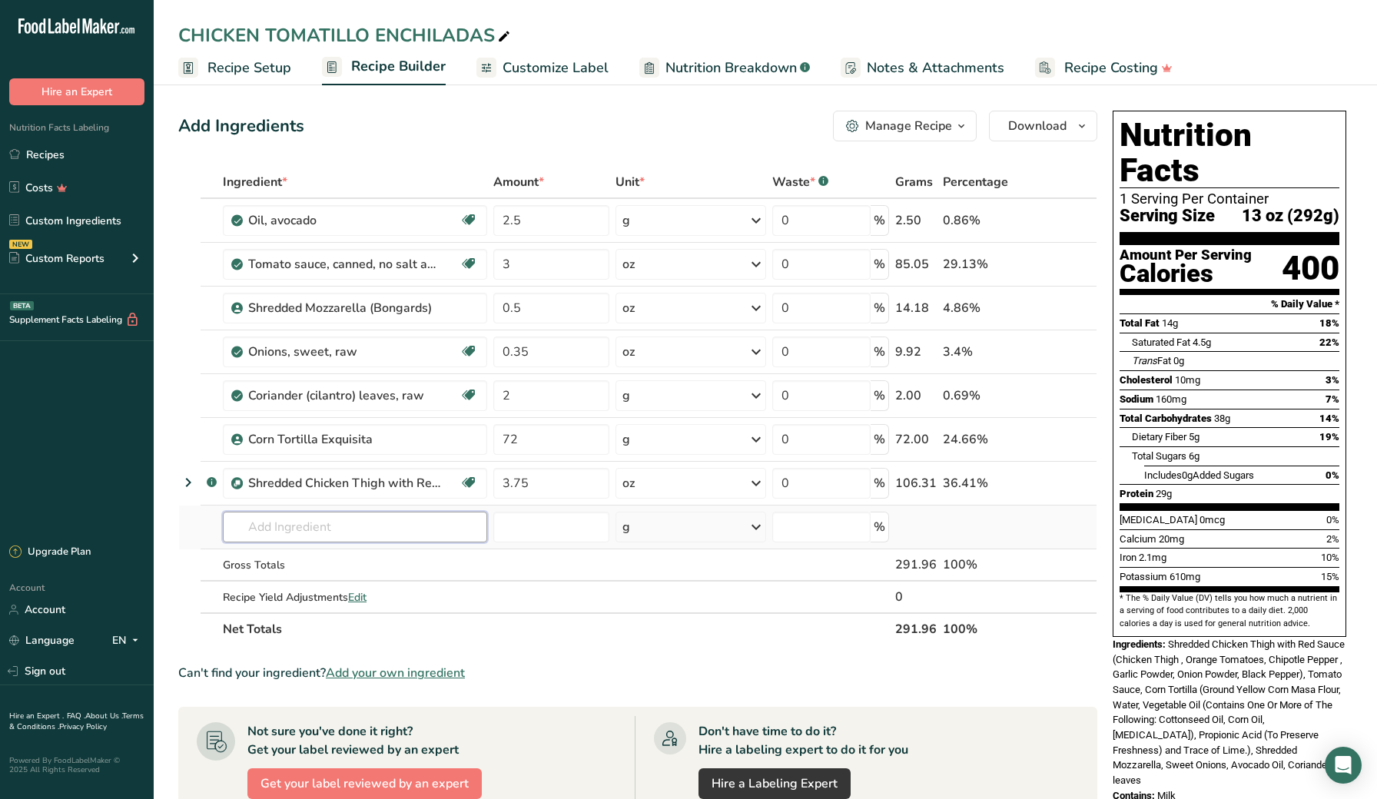
click at [308, 530] on input "text" at bounding box center [355, 527] width 264 height 31
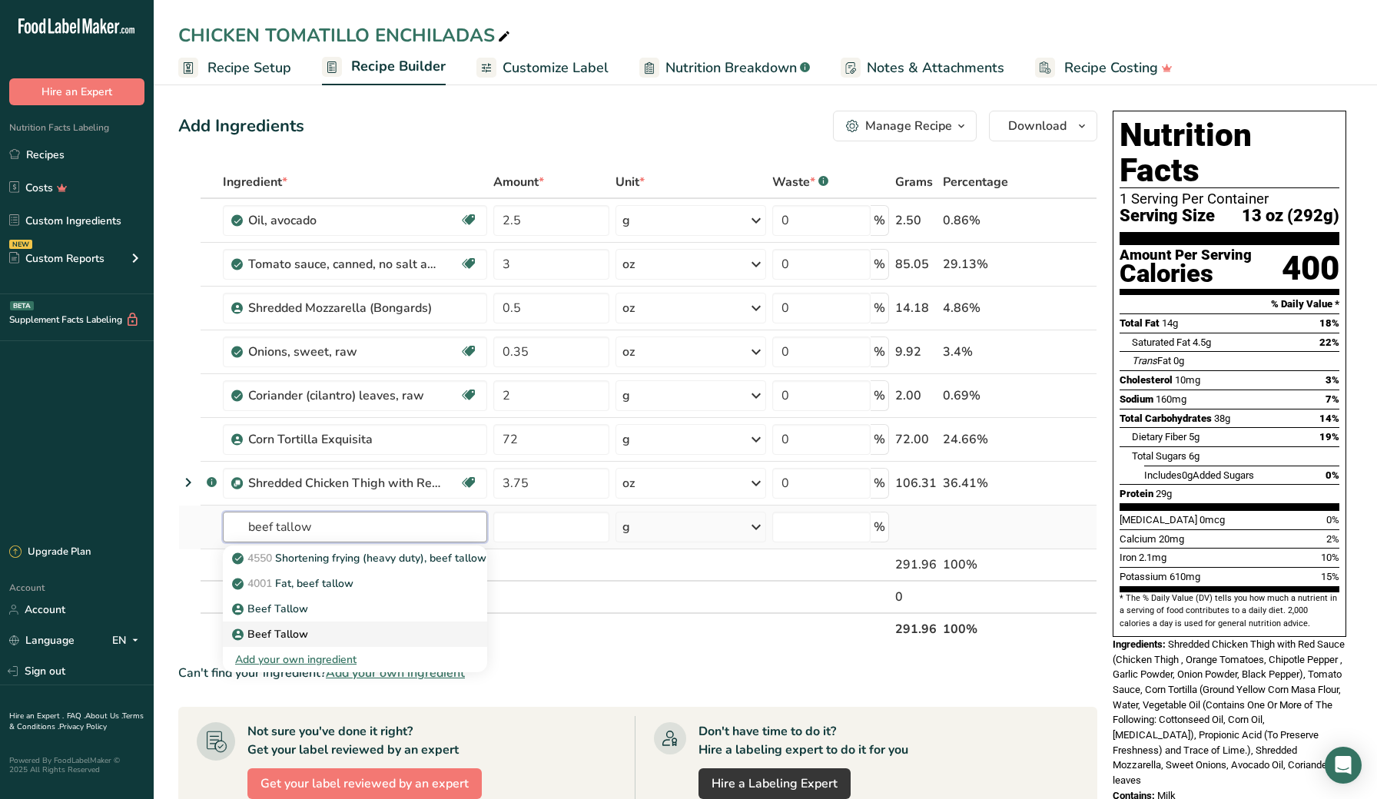
type input "beef tallow"
click at [291, 617] on p "Beef Tallow" at bounding box center [271, 609] width 73 height 16
type input "Beef Tallow"
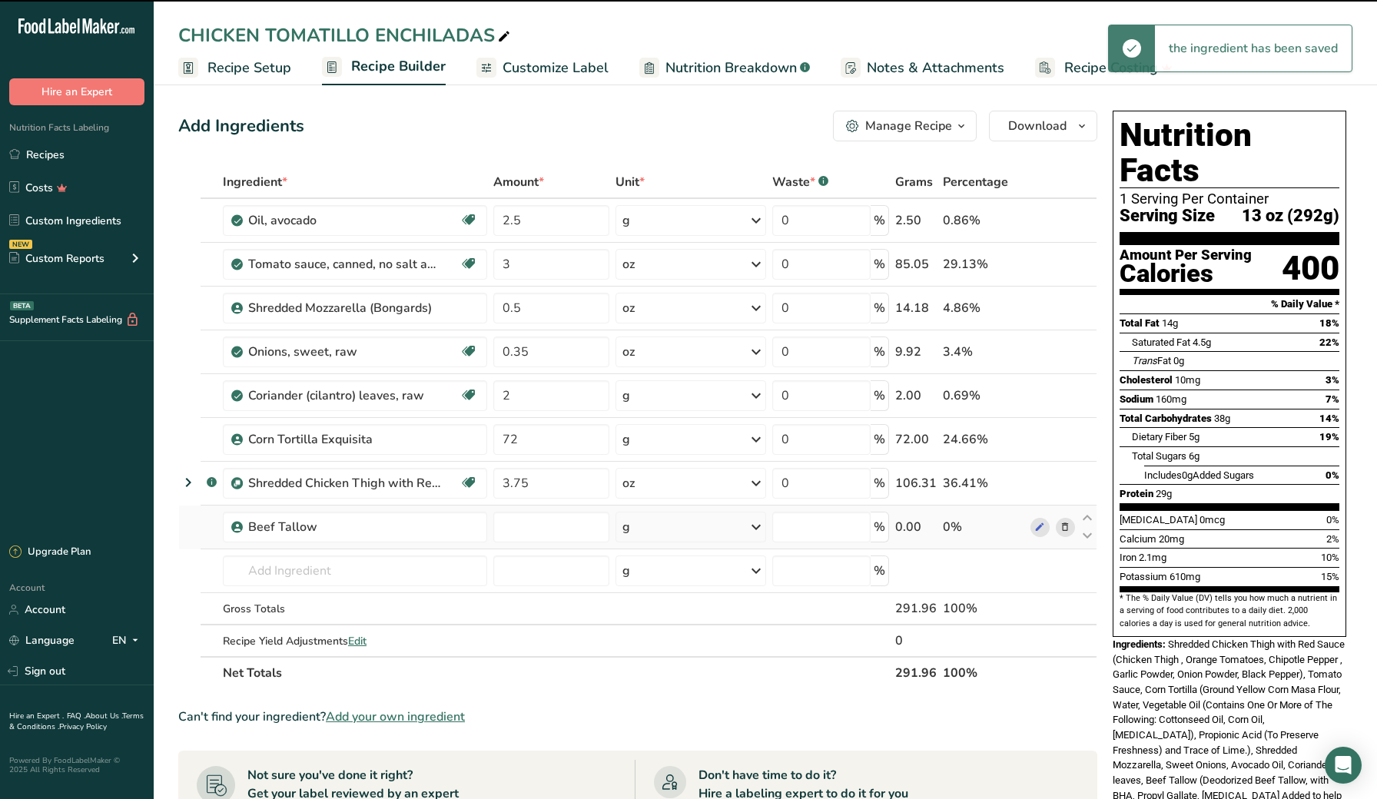
type input "0"
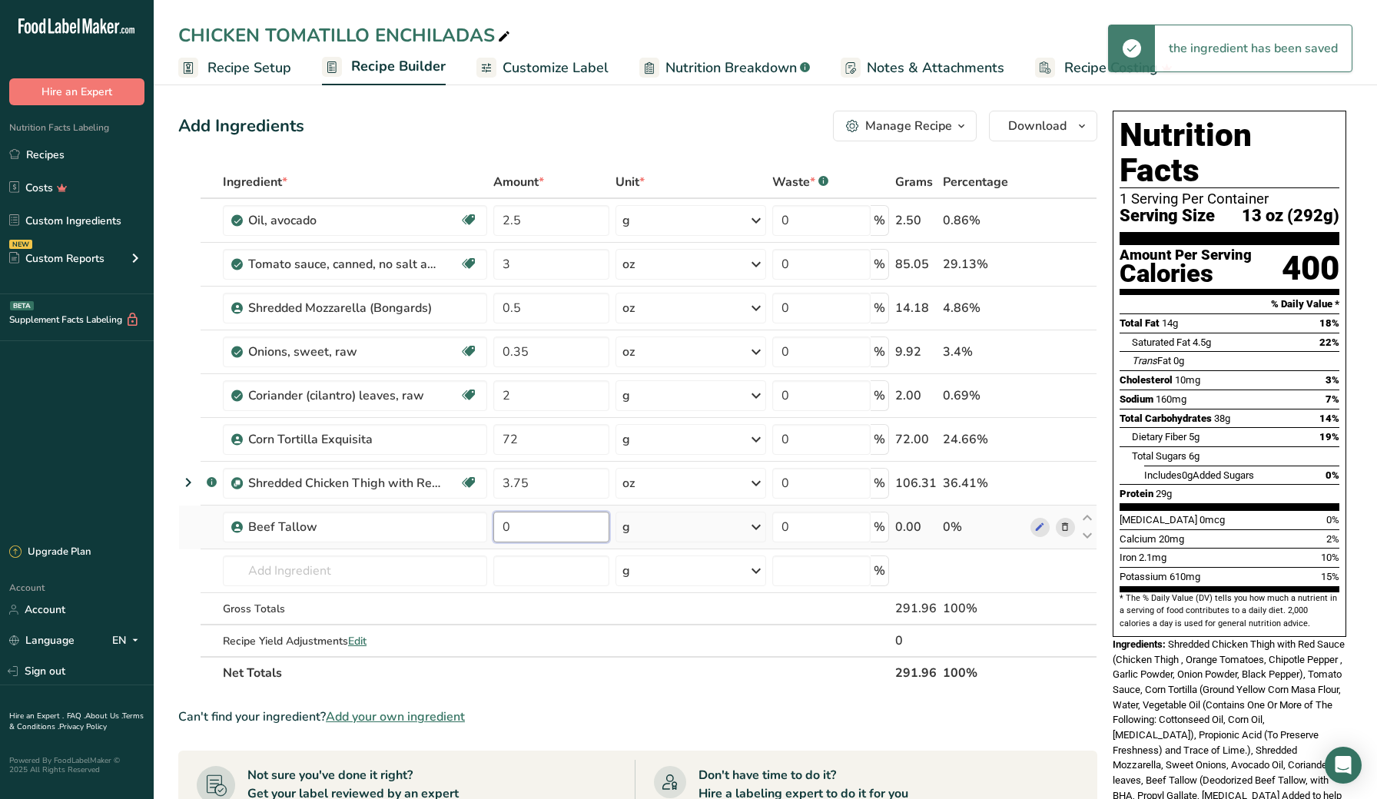
click at [547, 530] on input "0" at bounding box center [551, 527] width 116 height 31
type input "2.5"
click at [549, 686] on div "Ingredient * Amount * Unit * Waste * .a-a{fill:#347362;}.b-a{fill:#fff;} Grams …" at bounding box center [637, 427] width 919 height 523
click at [1068, 224] on icon at bounding box center [1065, 221] width 11 height 16
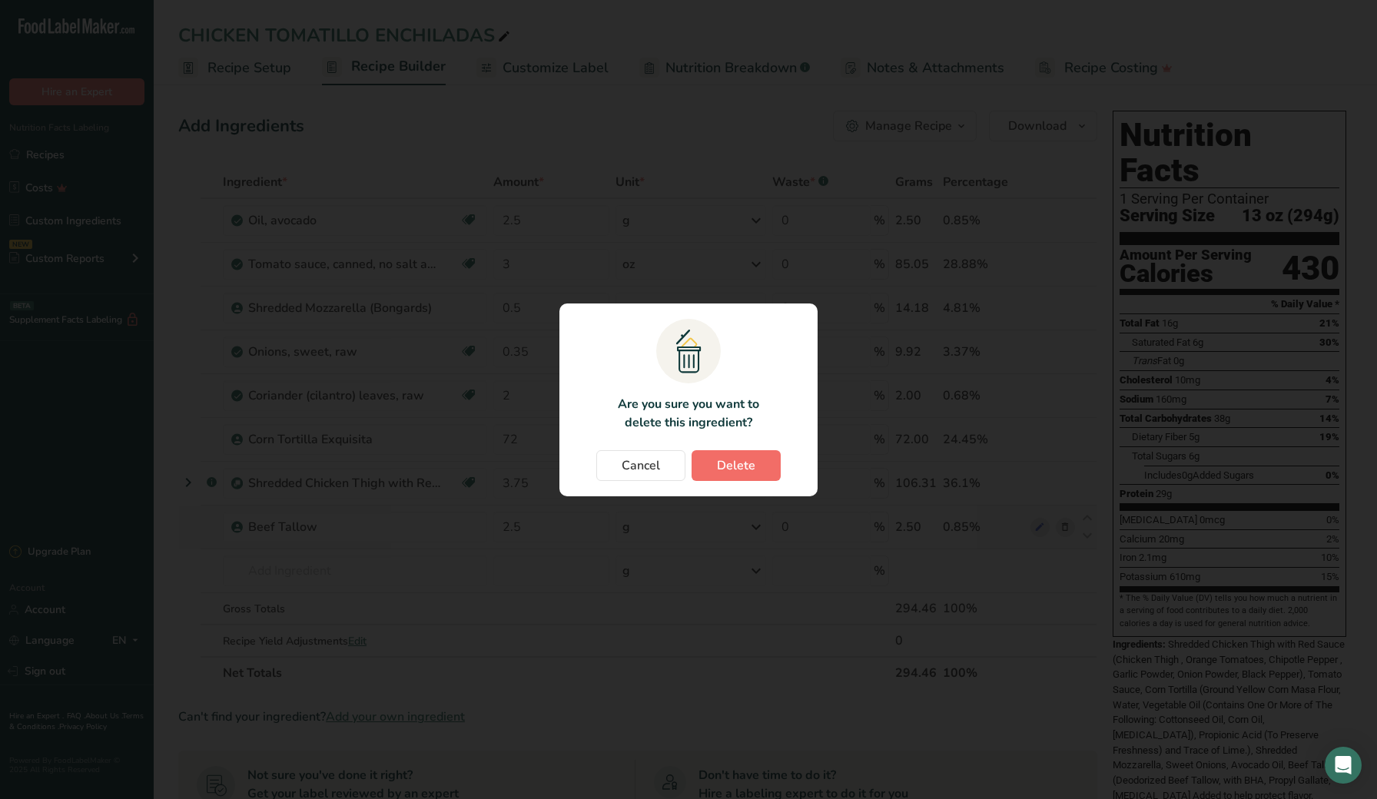
click at [729, 460] on span "Delete" at bounding box center [736, 466] width 38 height 18
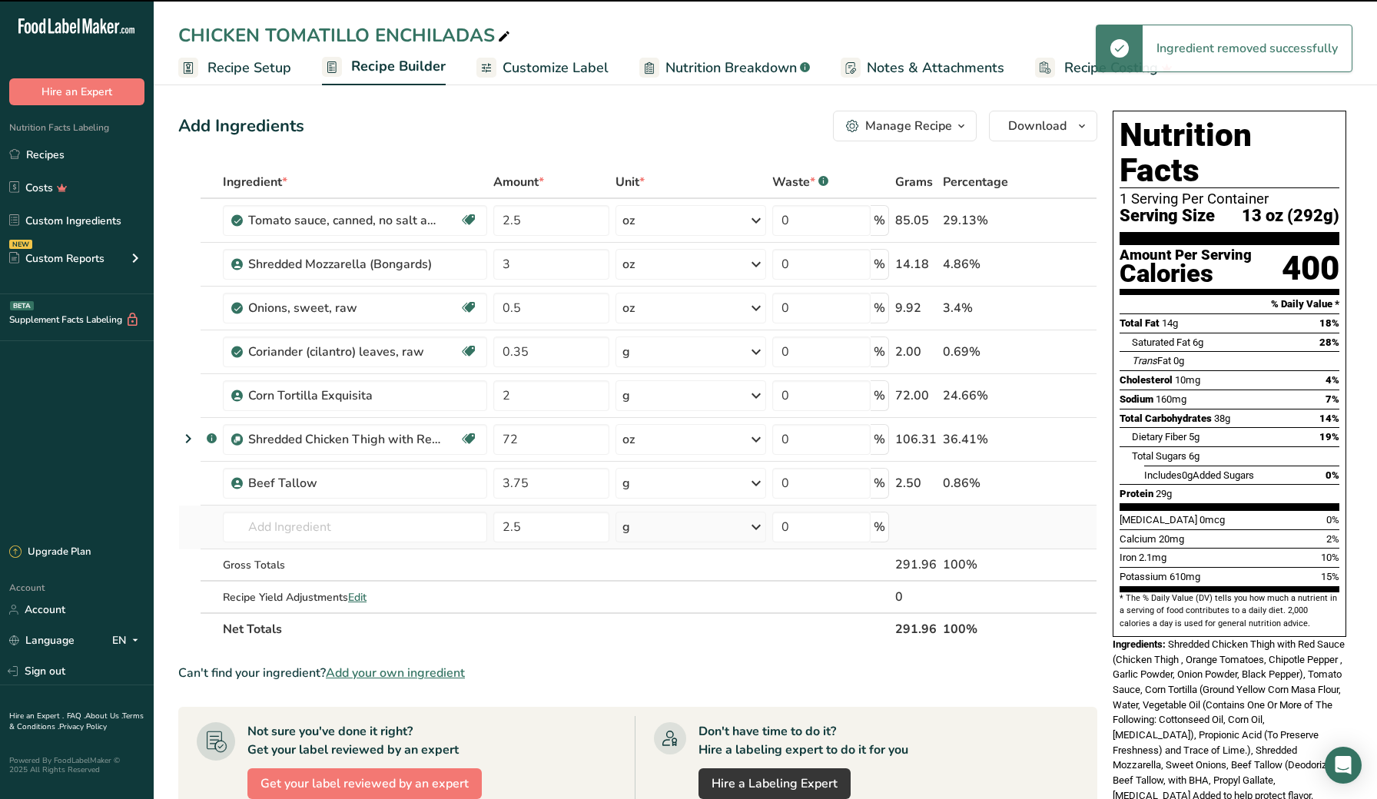
type input "3"
type input "0.5"
type input "0.35"
type input "2"
type input "72"
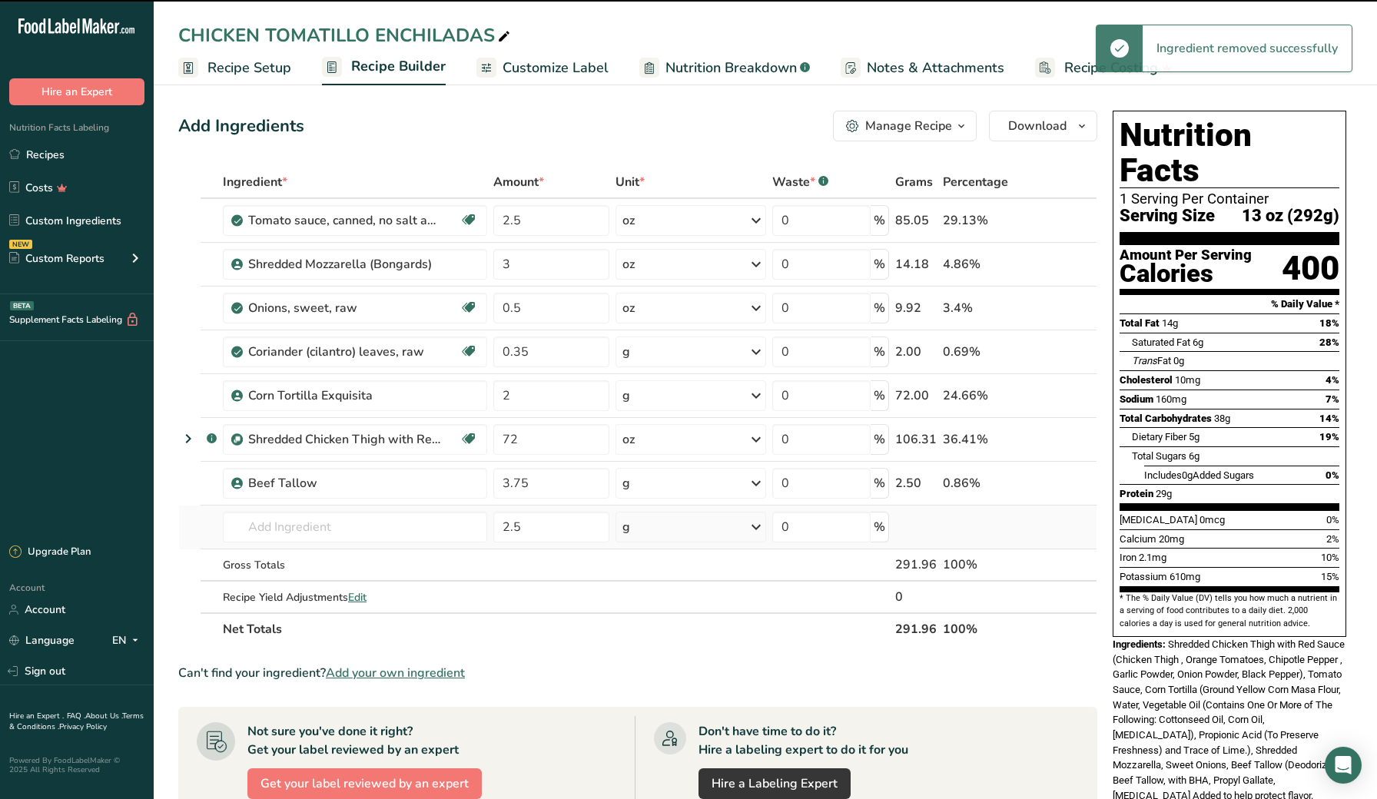
type input "3.75"
type input "2.5"
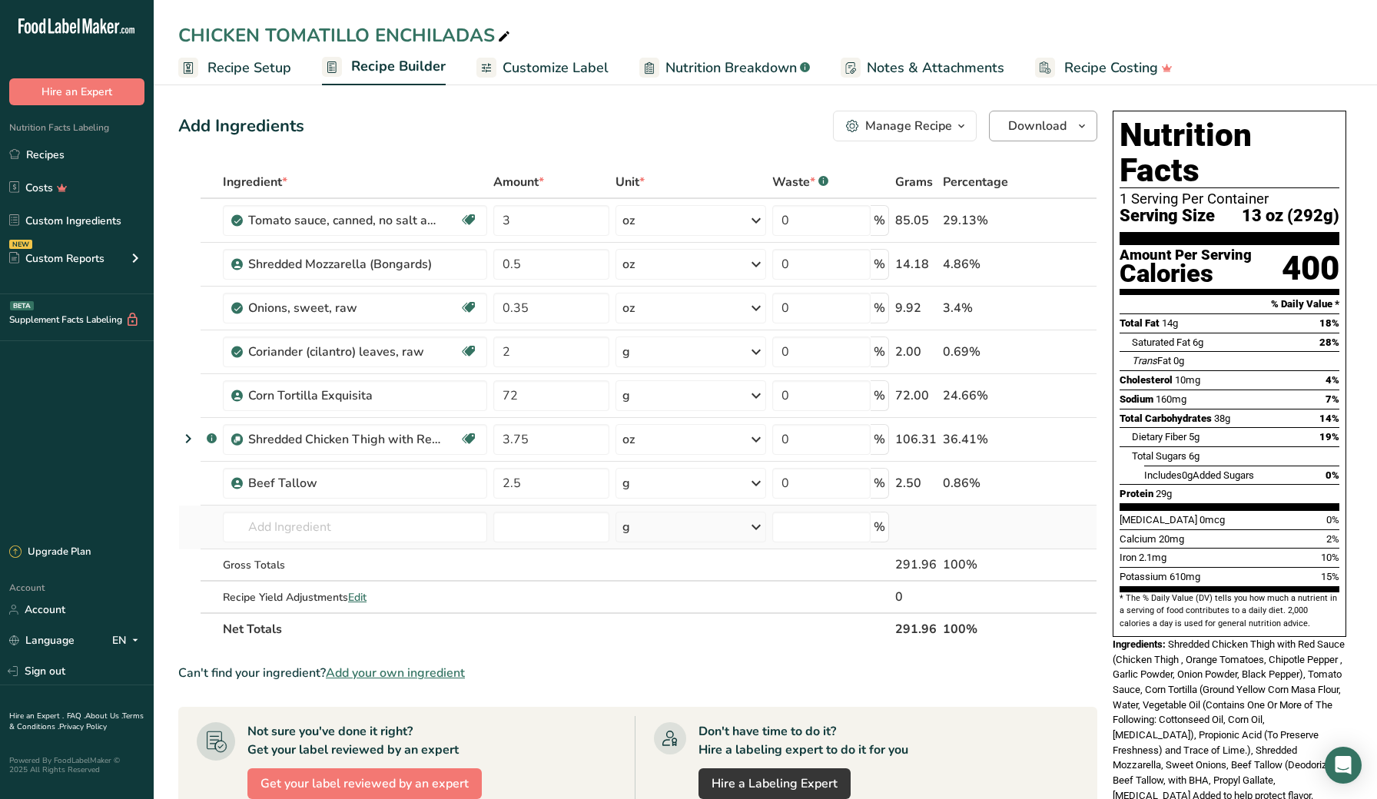
click at [1041, 131] on span "Download" at bounding box center [1037, 126] width 58 height 18
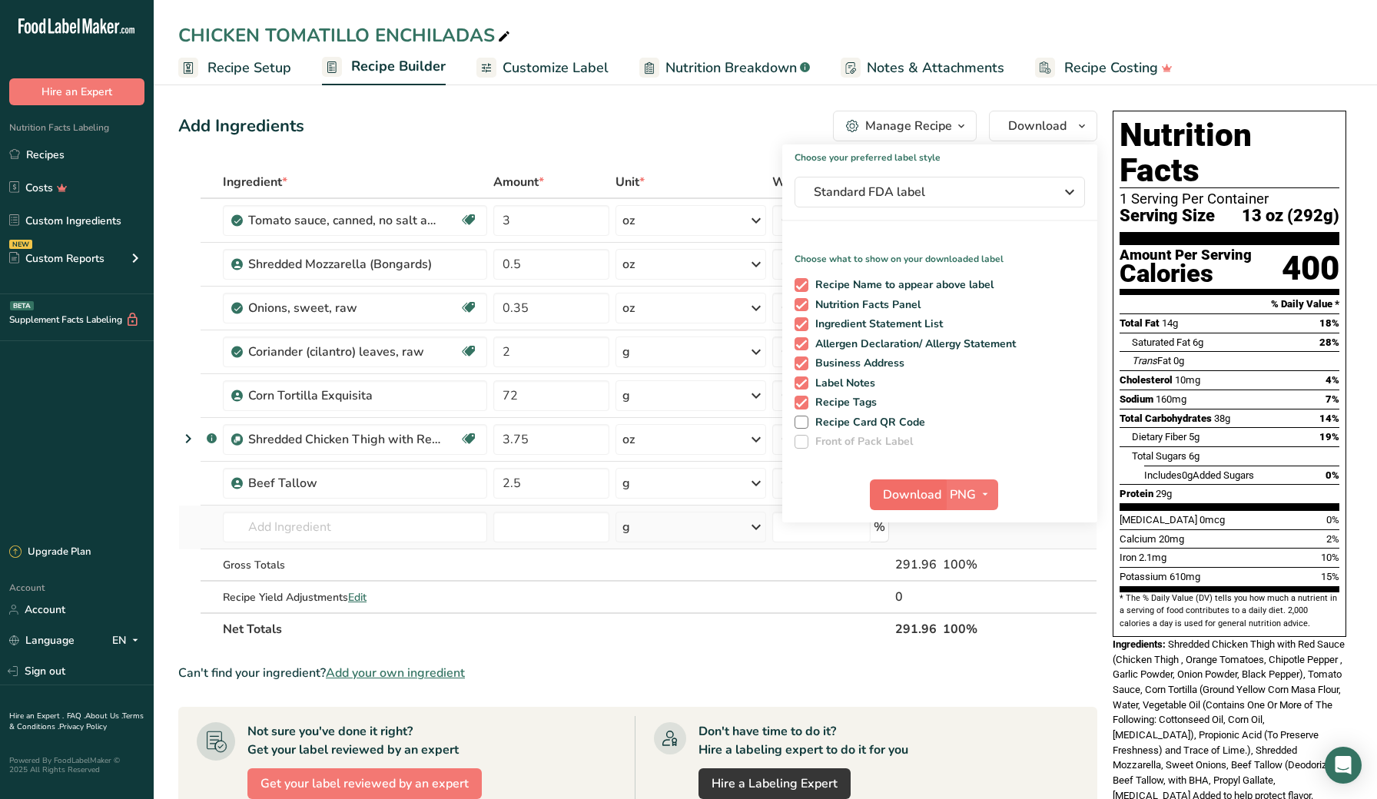
click at [906, 486] on span "Download" at bounding box center [912, 495] width 58 height 18
click at [87, 165] on link "Recipes" at bounding box center [77, 154] width 154 height 29
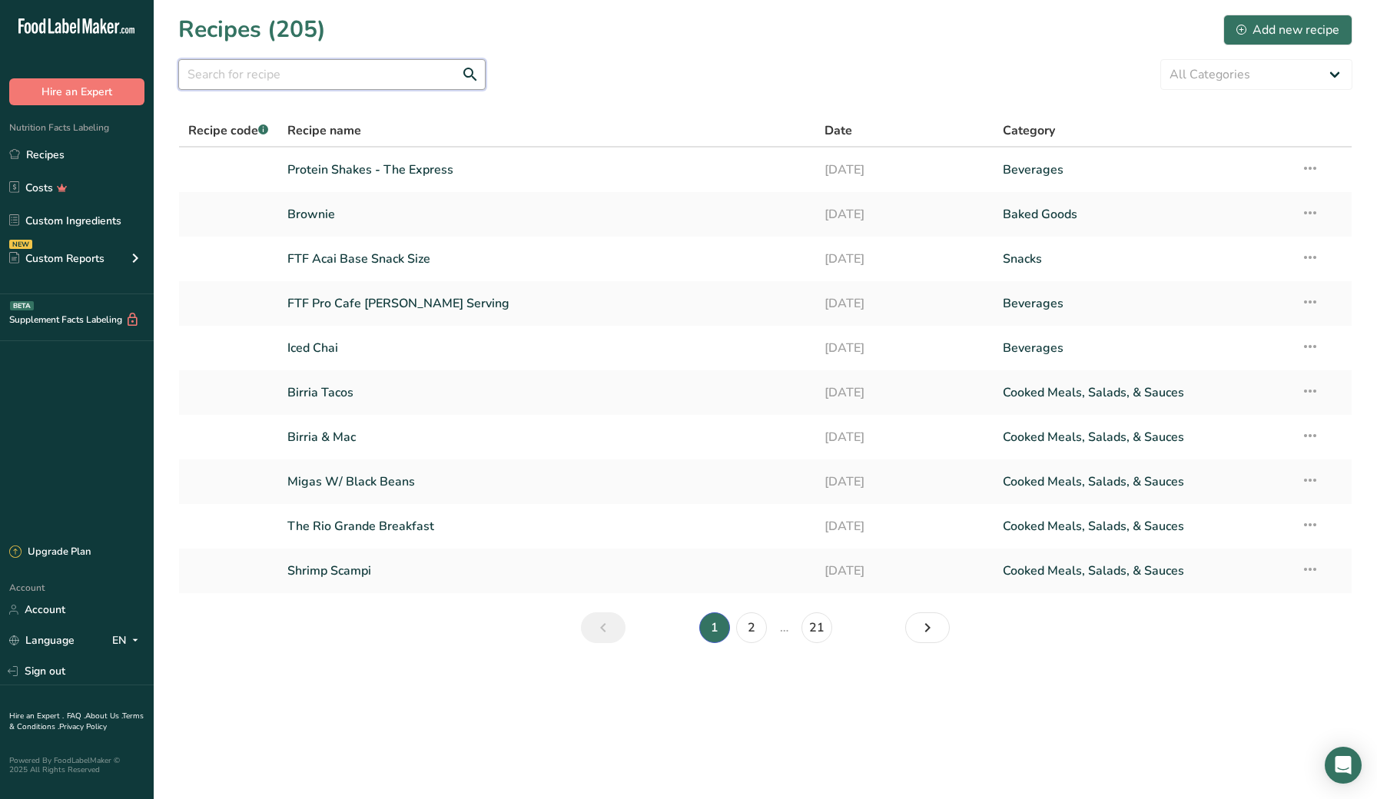
click at [334, 76] on input "text" at bounding box center [331, 74] width 307 height 31
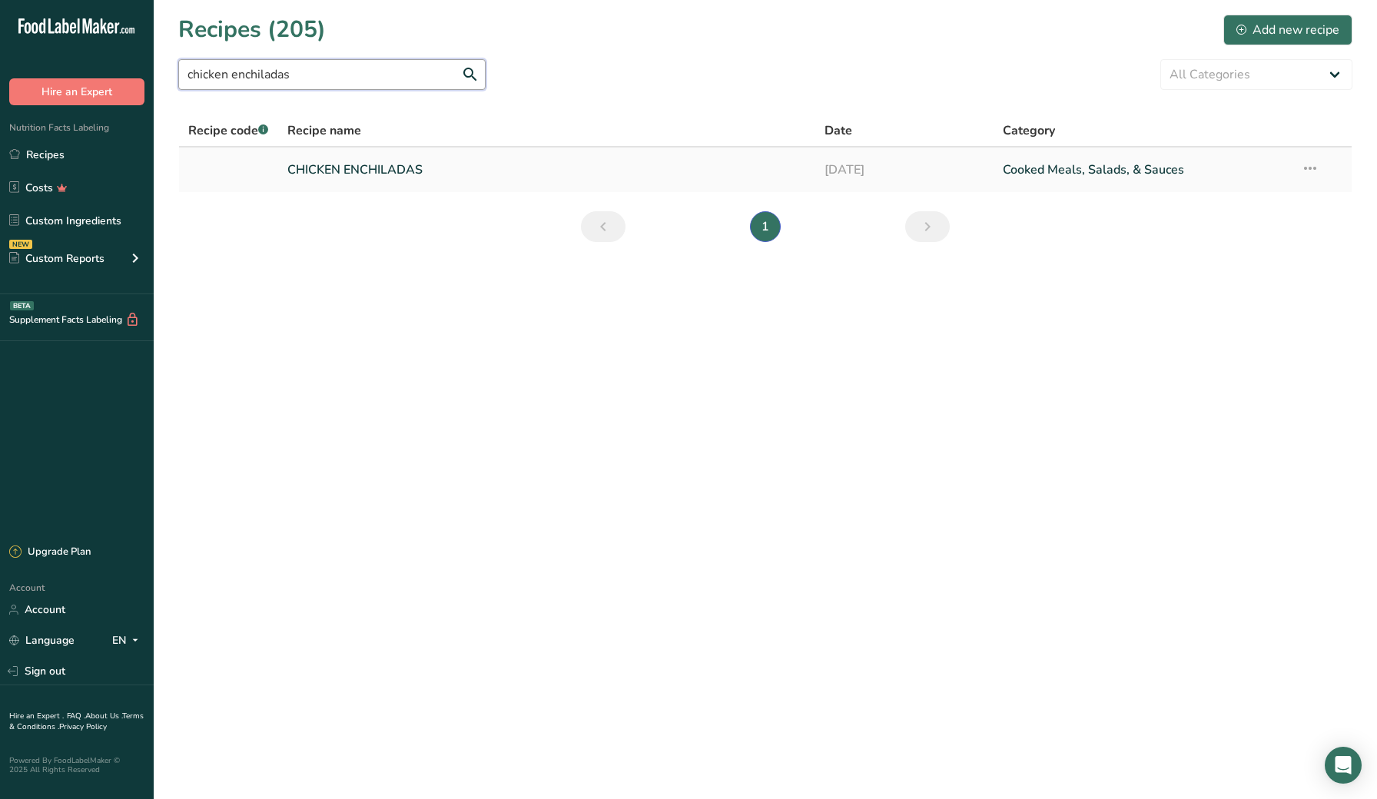
type input "chicken enchiladas"
click at [327, 166] on link "CHICKEN ENCHILADAS" at bounding box center [546, 170] width 518 height 32
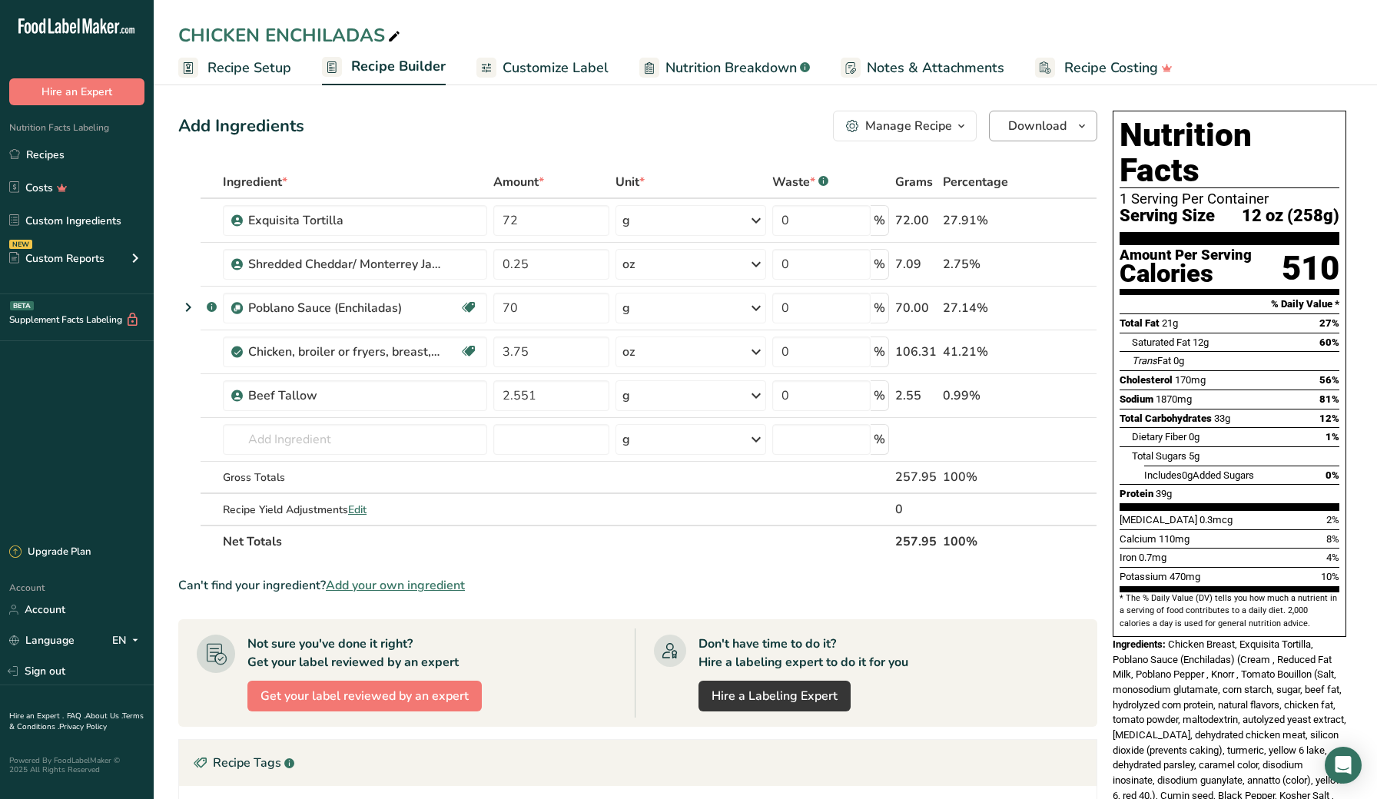
click at [1084, 129] on icon "button" at bounding box center [1082, 126] width 12 height 19
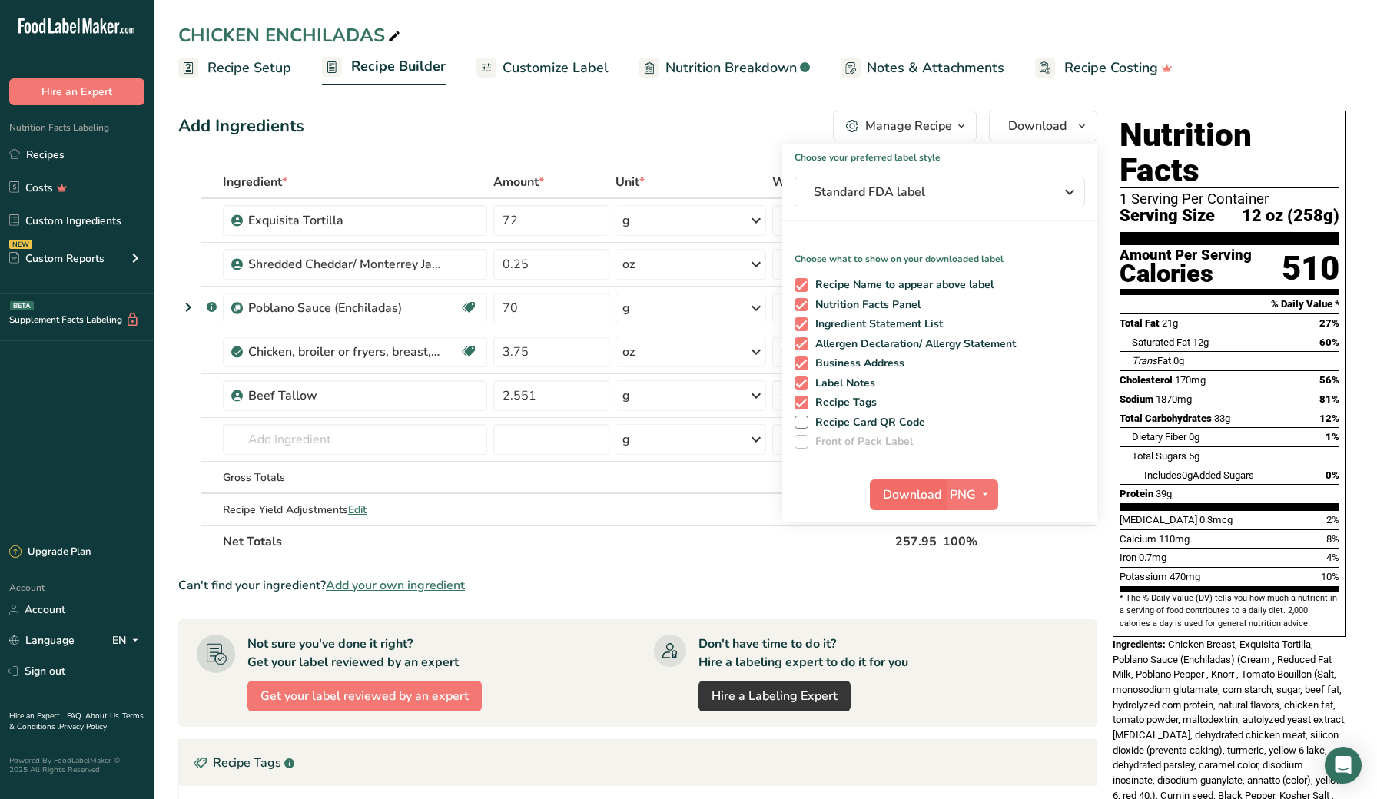
click at [910, 493] on span "Download" at bounding box center [912, 495] width 58 height 18
click at [168, 467] on section "Add Ingredients Manage Recipe Delete Recipe Duplicate Recipe Scale Recipe Save …" at bounding box center [765, 603] width 1223 height 1047
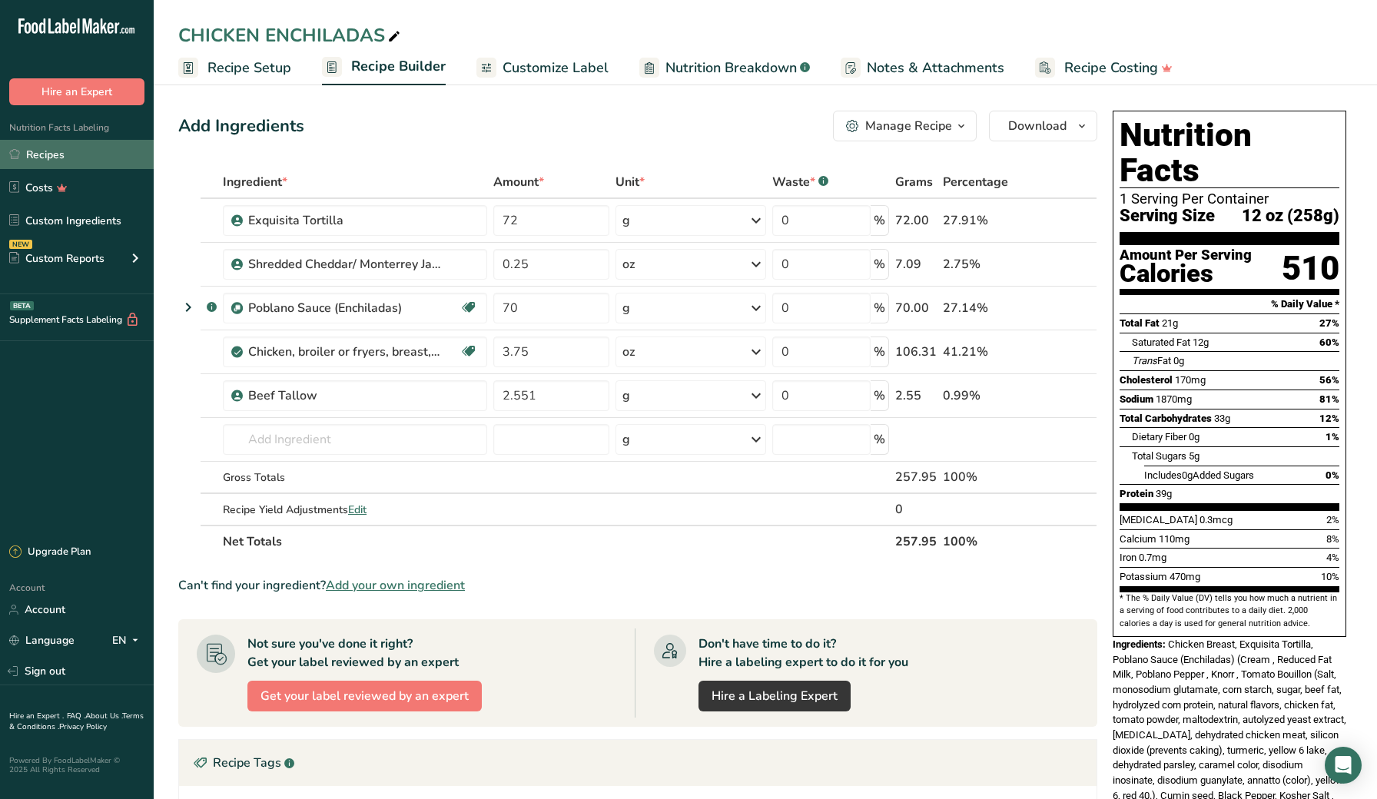
click at [91, 156] on link "Recipes" at bounding box center [77, 154] width 154 height 29
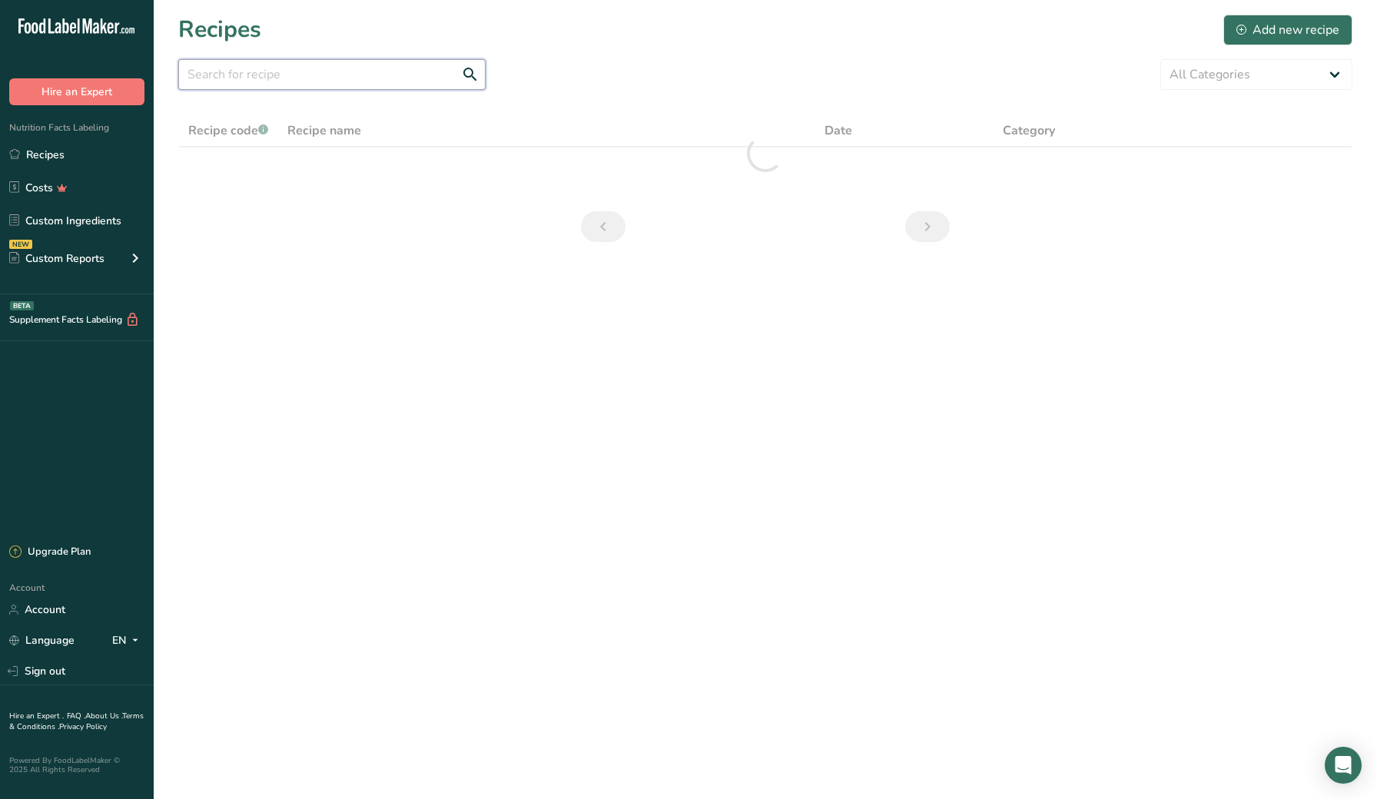
click at [241, 81] on input "text" at bounding box center [331, 74] width 307 height 31
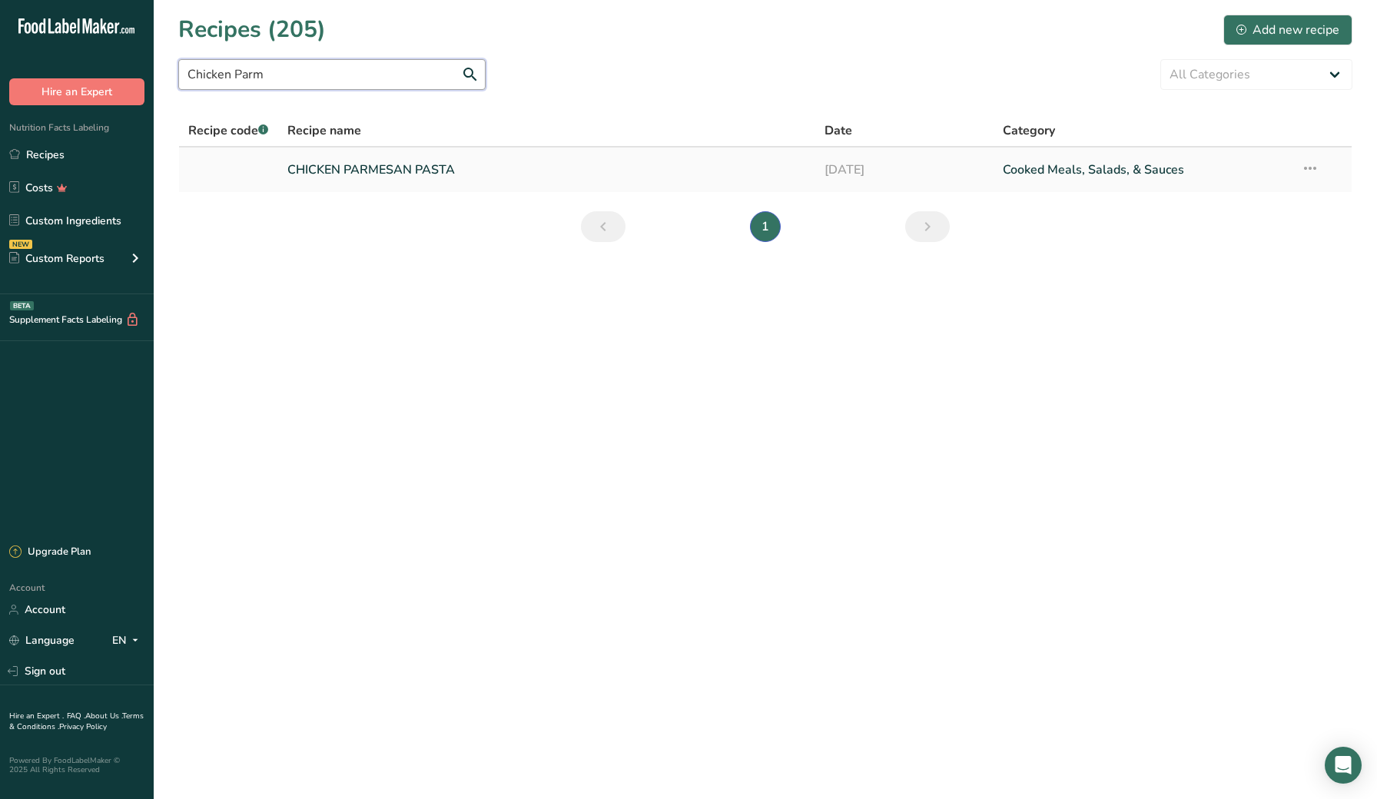
type input "Chicken Parm"
click at [238, 171] on link at bounding box center [228, 170] width 81 height 32
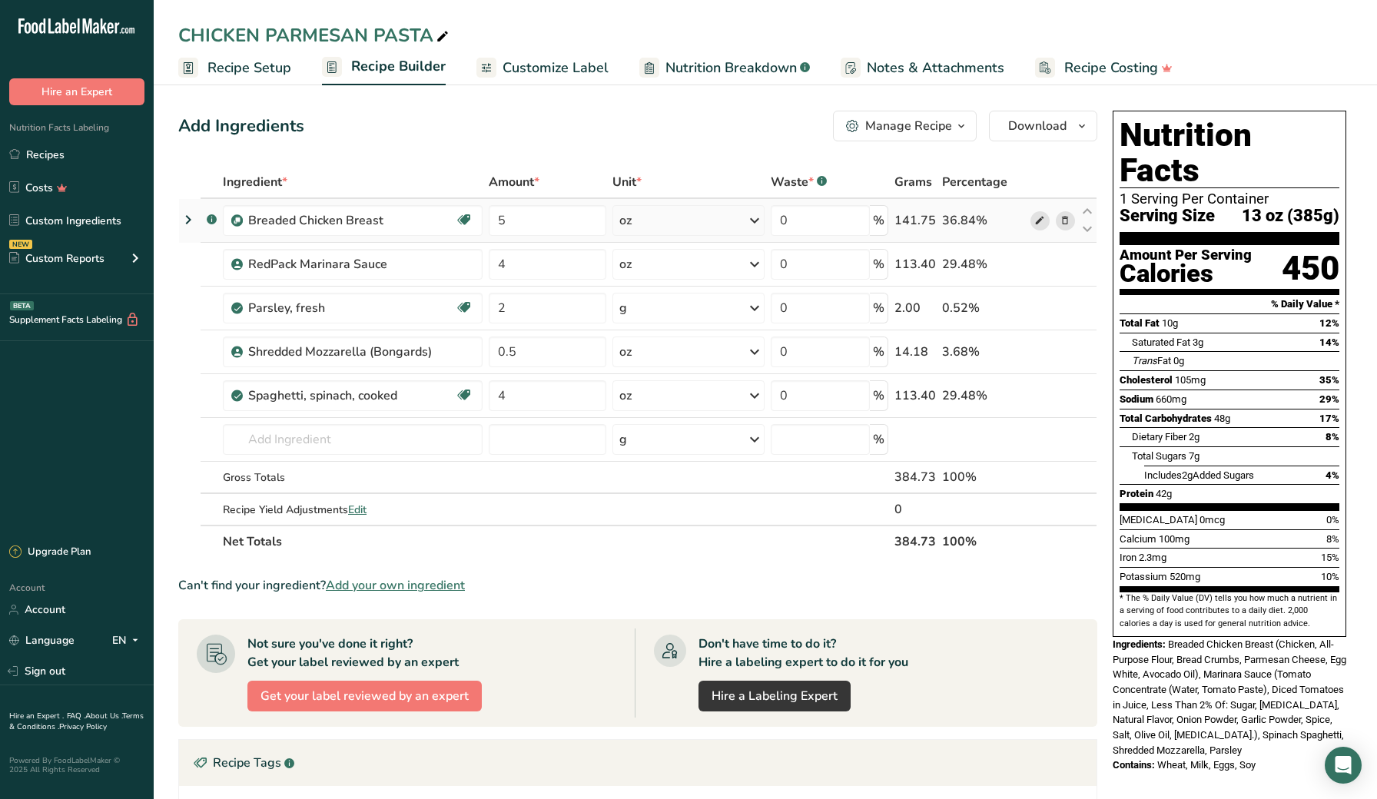
click at [1044, 222] on icon at bounding box center [1039, 221] width 11 height 16
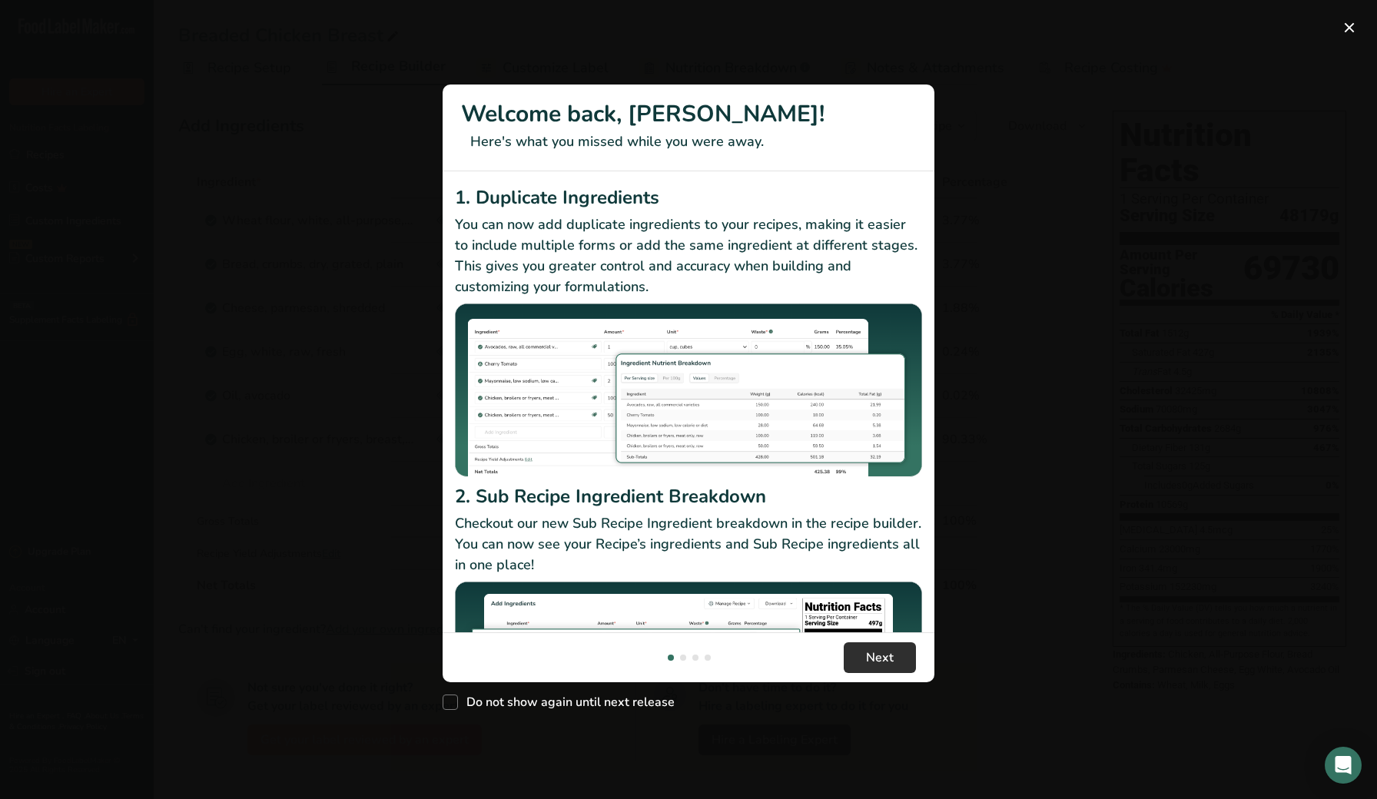
click at [876, 653] on span "Next" at bounding box center [880, 658] width 28 height 18
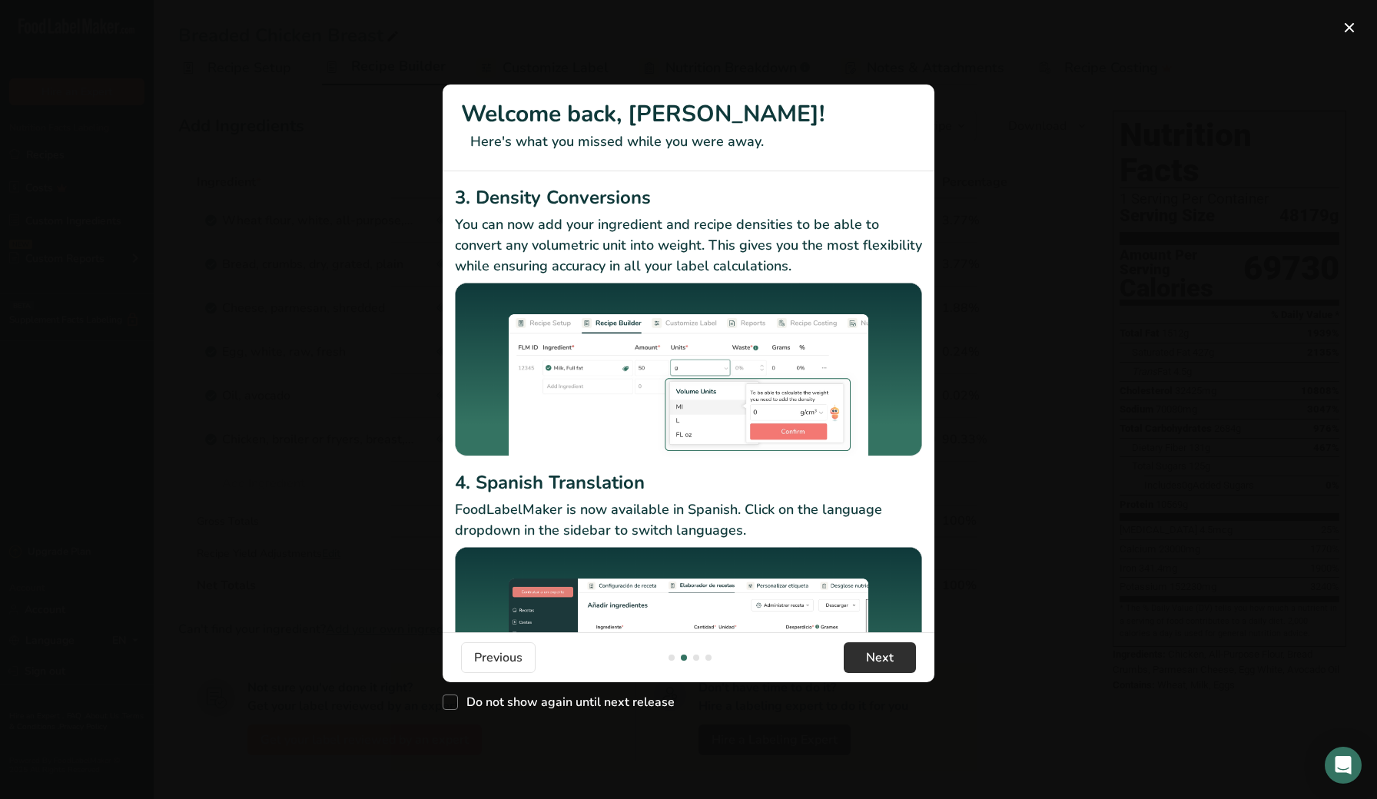
click at [851, 649] on button "Next" at bounding box center [880, 657] width 72 height 31
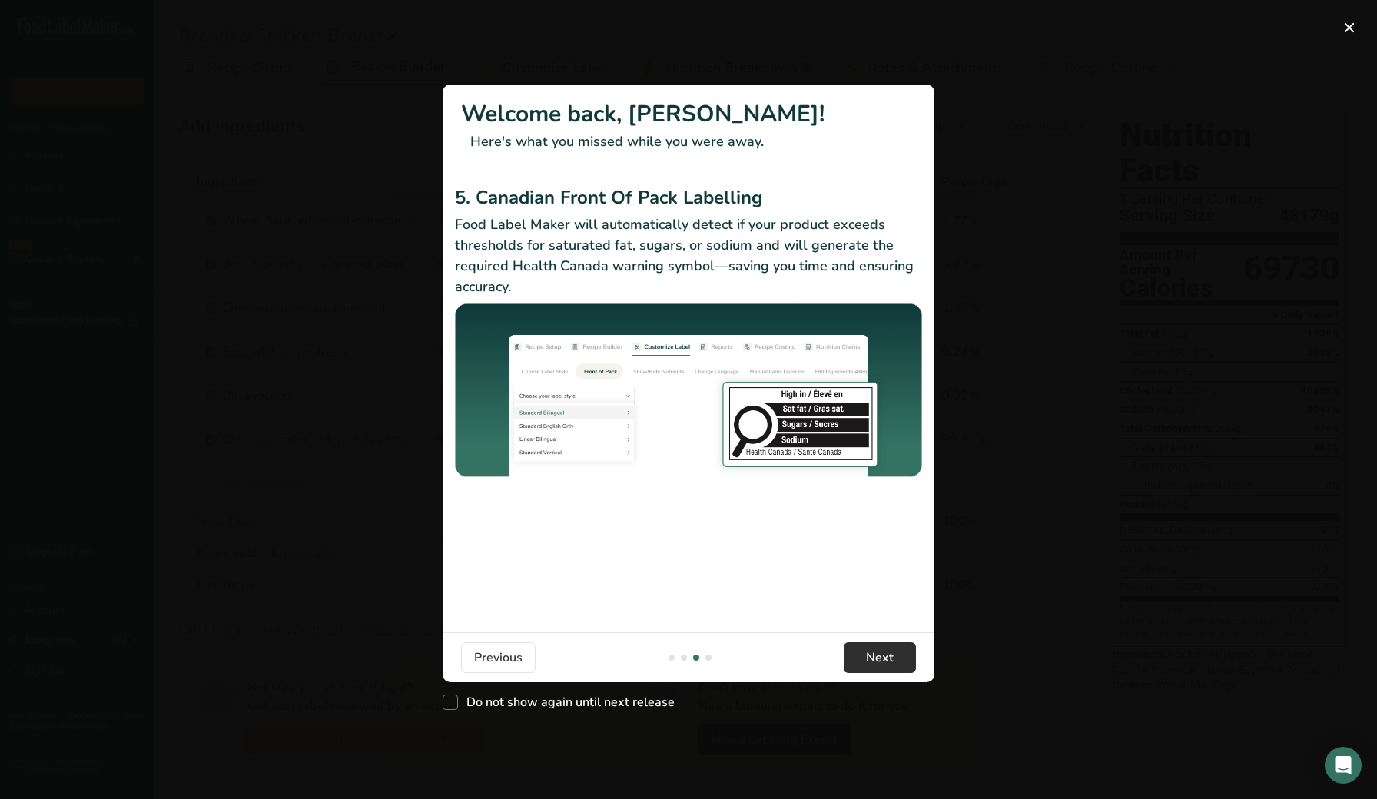
click at [869, 662] on span "Next" at bounding box center [880, 658] width 28 height 18
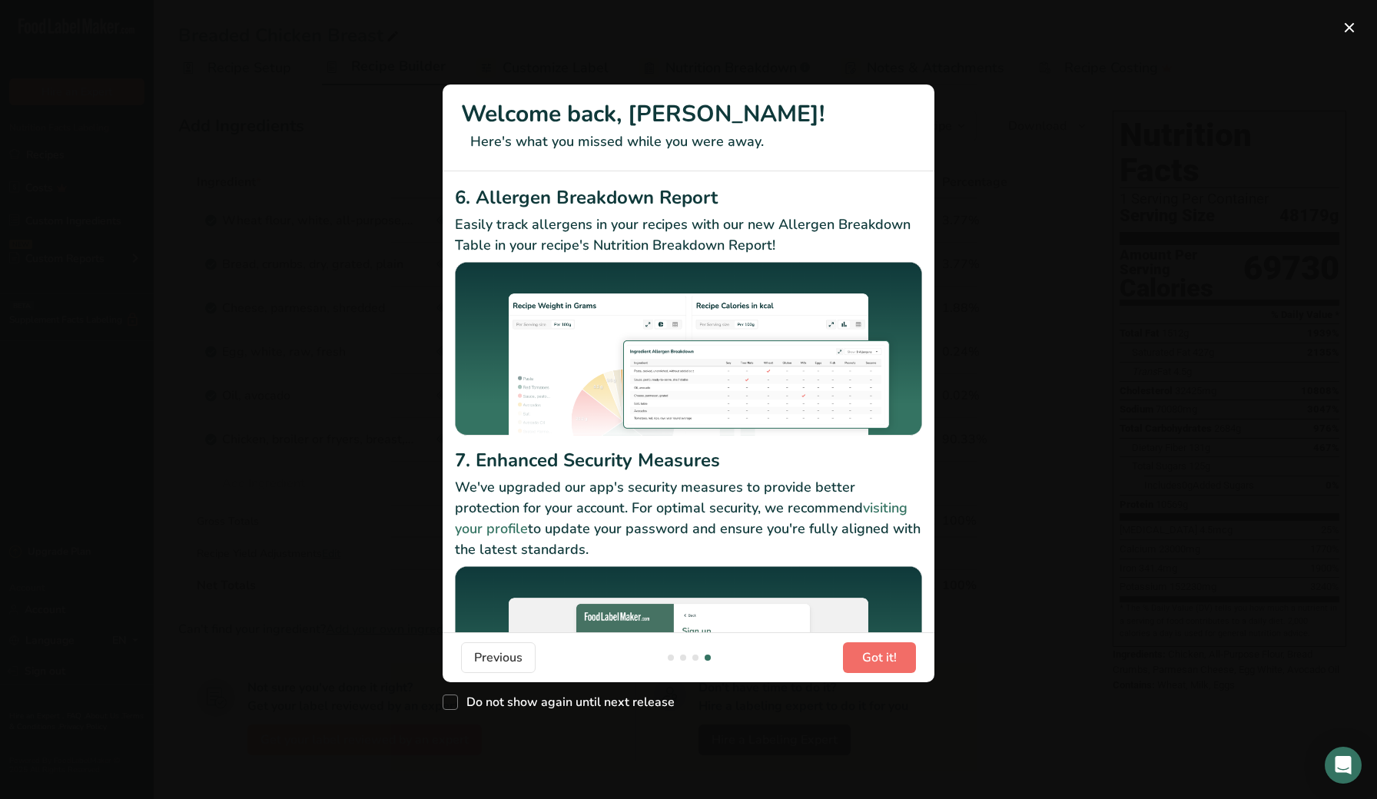
click at [901, 649] on button "Got it!" at bounding box center [879, 657] width 73 height 31
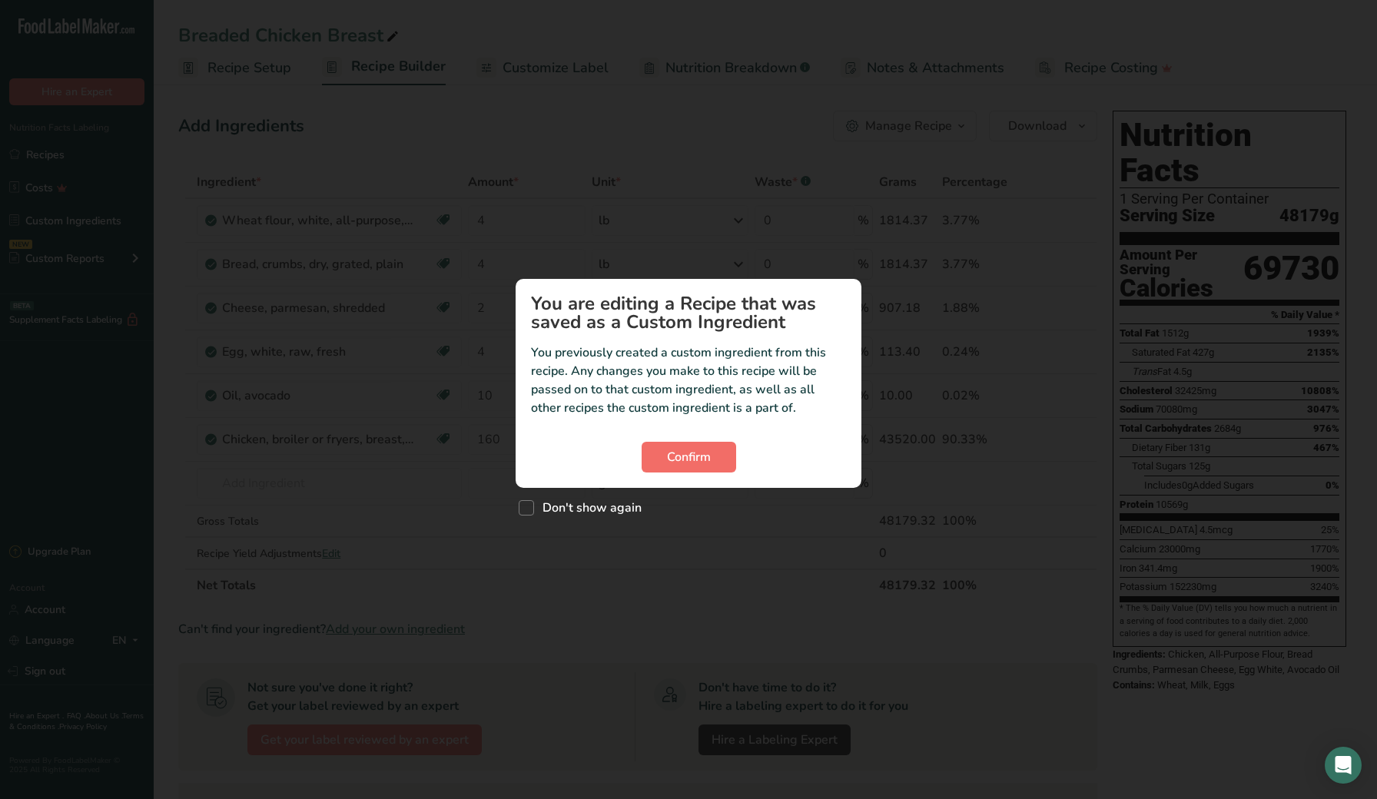
click at [694, 467] on button "Confirm" at bounding box center [689, 457] width 95 height 31
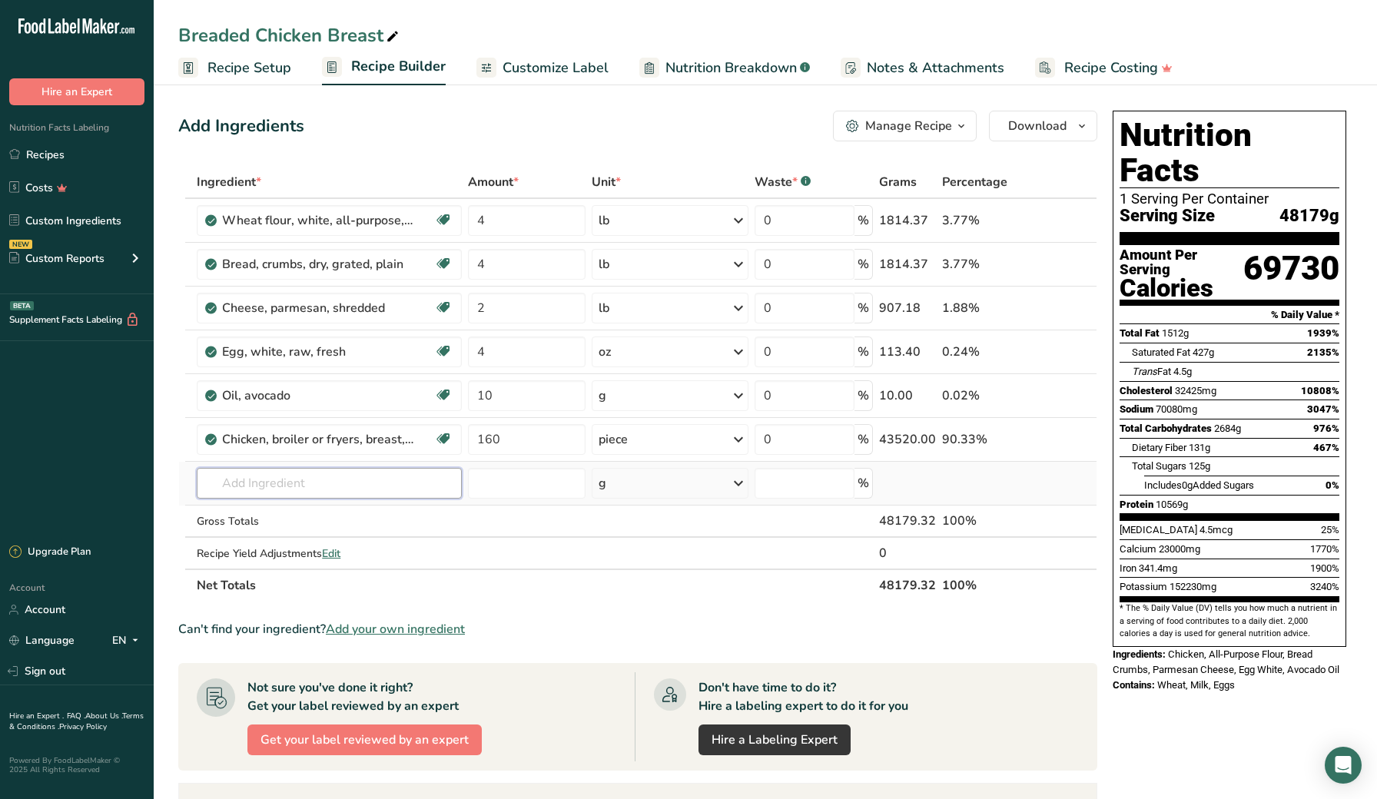
click at [289, 486] on input "text" at bounding box center [329, 483] width 265 height 31
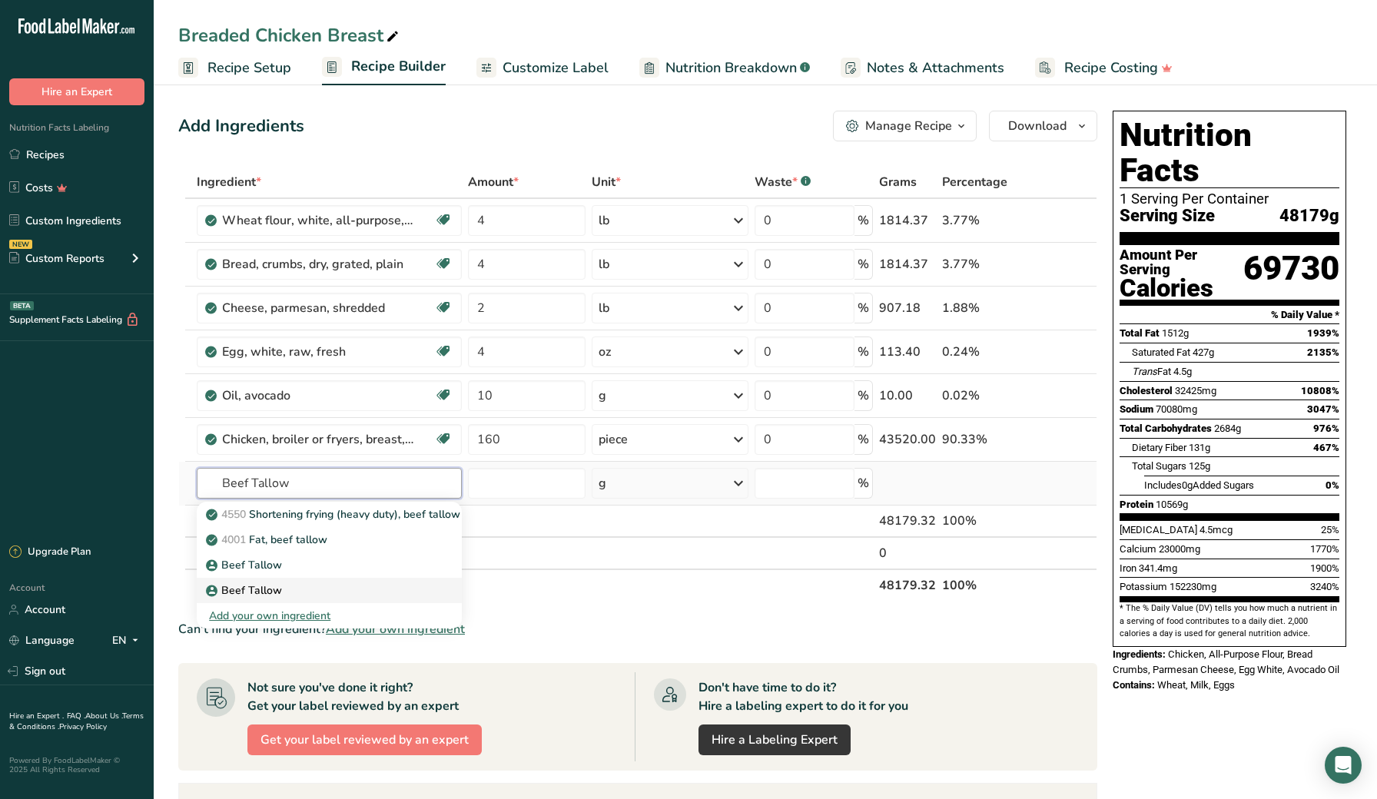
type input "Beef Tallow"
click at [275, 573] on p "Beef Tallow" at bounding box center [245, 565] width 73 height 16
type input "Beef Tallow"
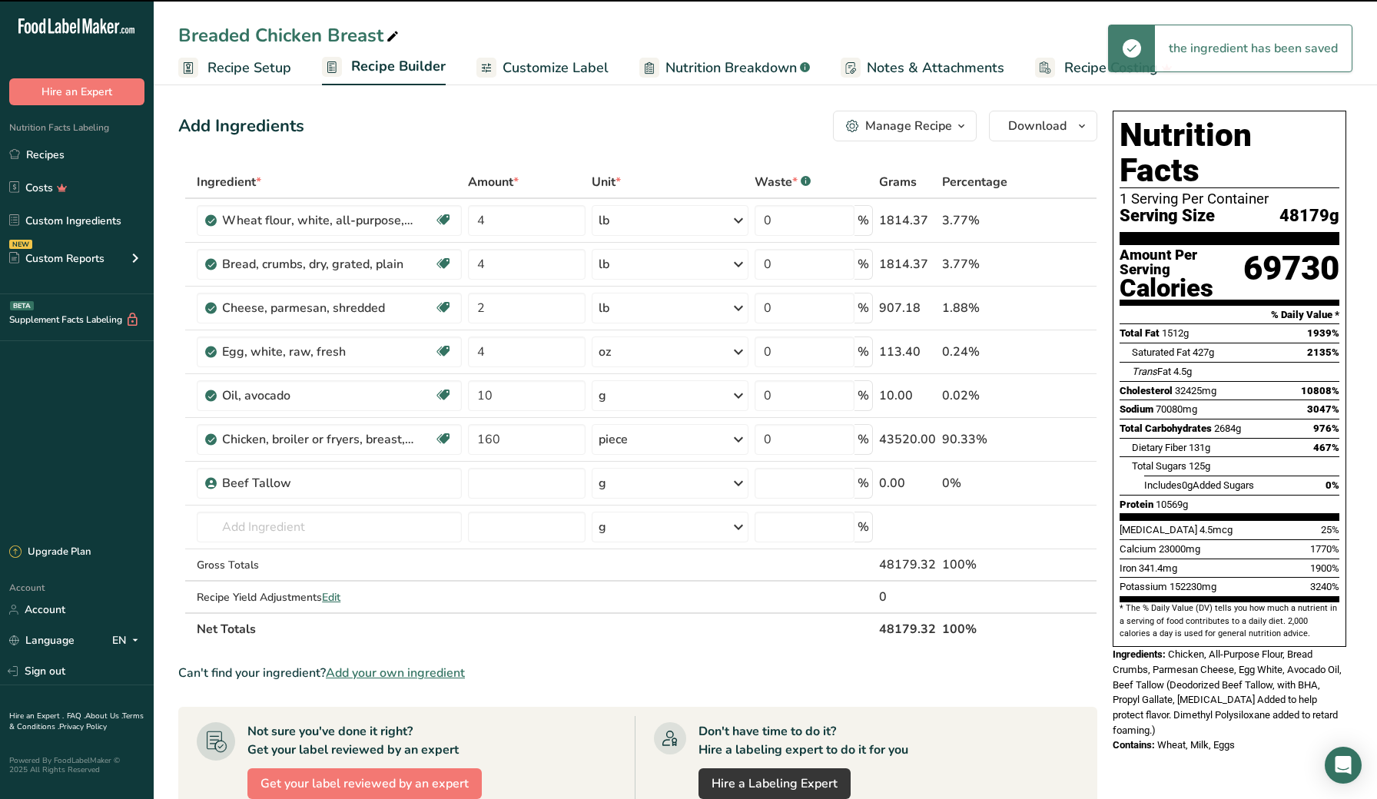
type input "0"
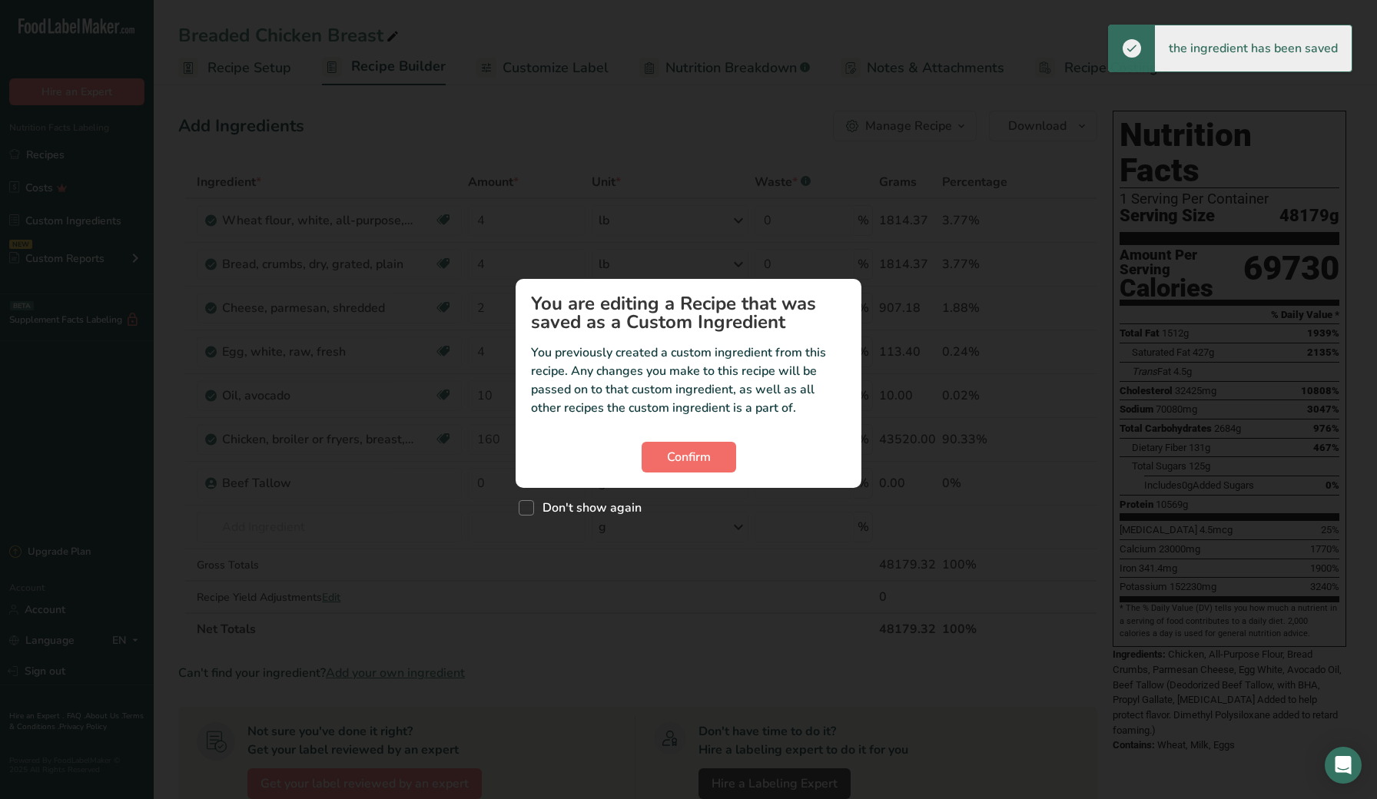
click at [669, 462] on span "Confirm" at bounding box center [689, 457] width 44 height 18
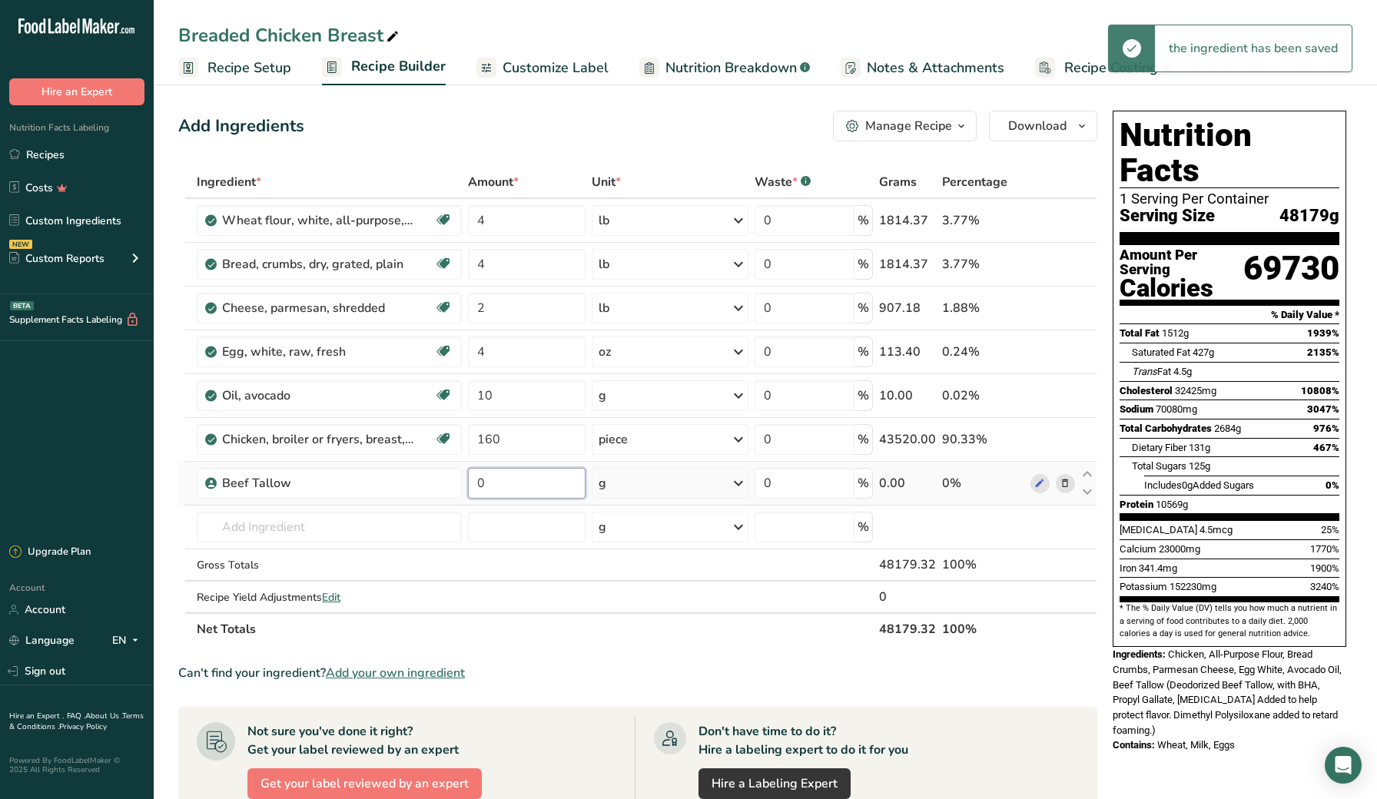
click at [516, 485] on input "0" at bounding box center [527, 483] width 118 height 31
type input "10"
click at [552, 526] on div "Ingredient * Amount * Unit * Waste * .a-a{fill:#347362;}.b-a{fill:#fff;} Grams …" at bounding box center [637, 406] width 919 height 480
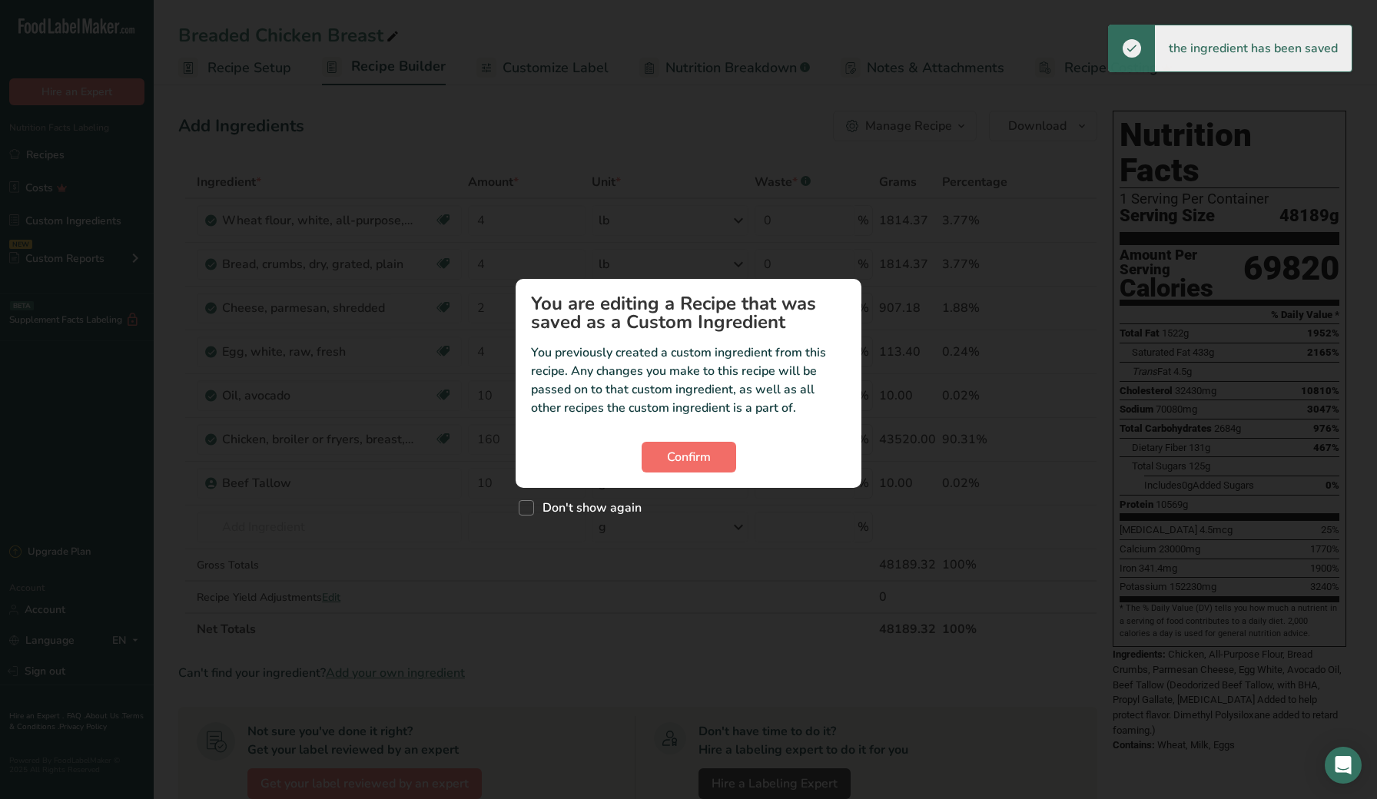
click at [662, 453] on button "Confirm" at bounding box center [689, 457] width 95 height 31
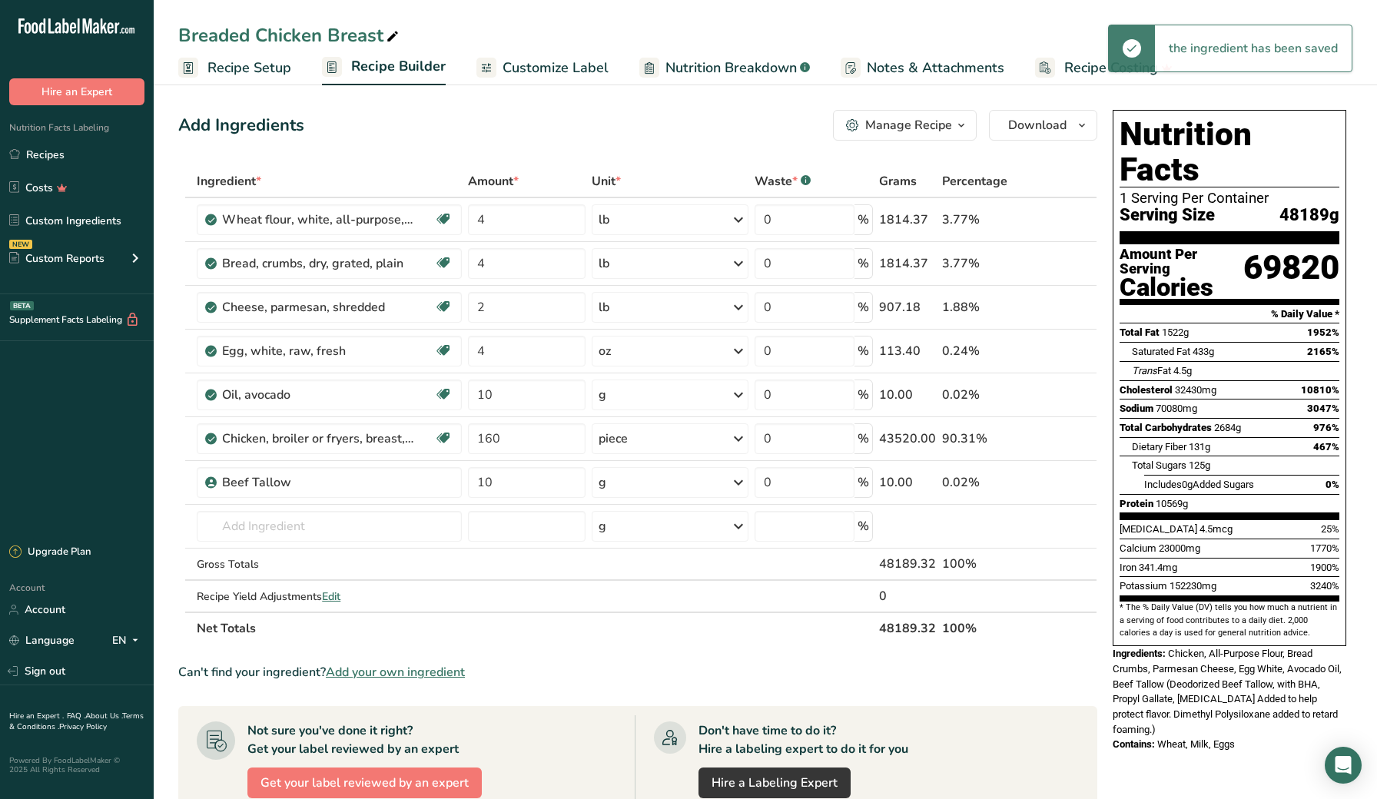
scroll to position [0, 0]
click at [1066, 396] on icon at bounding box center [1065, 396] width 11 height 16
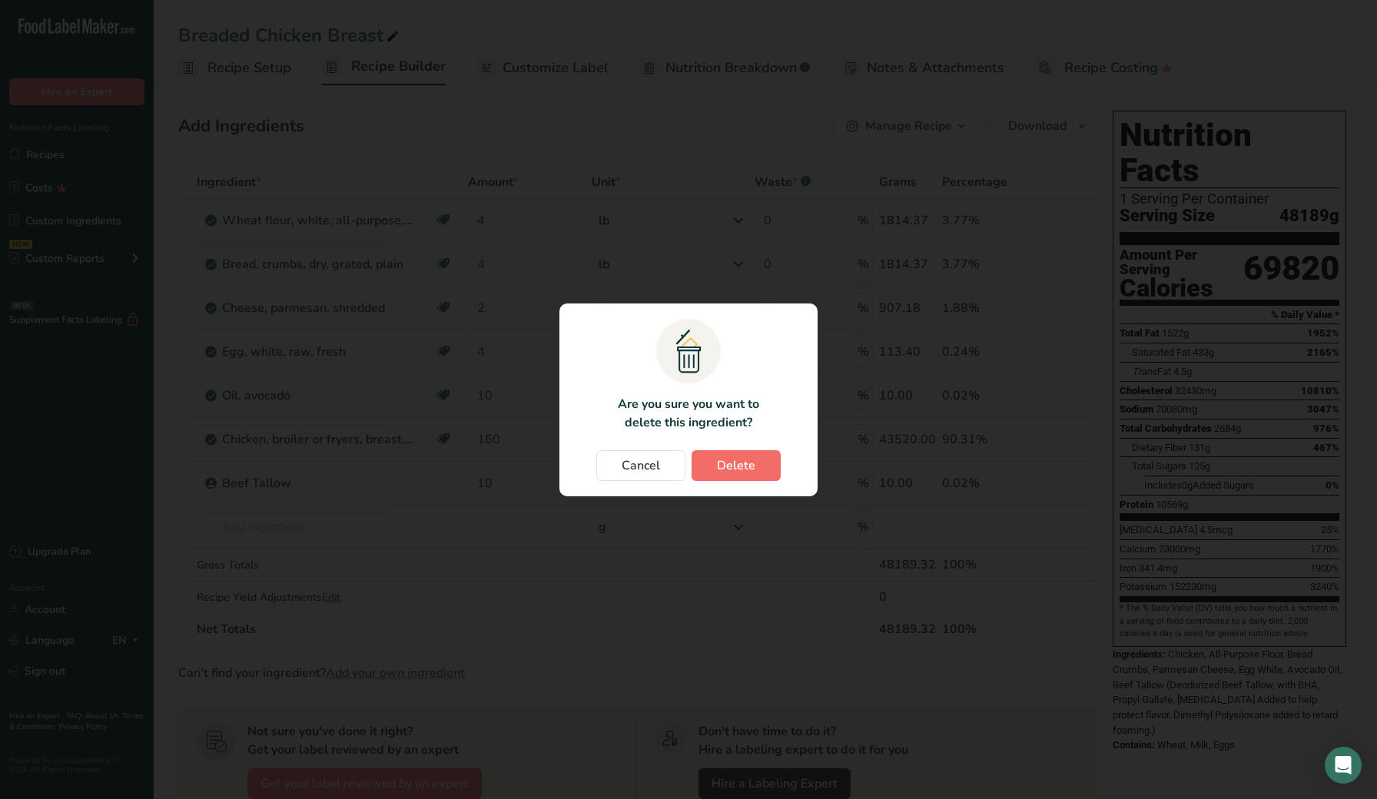
click at [710, 464] on button "Delete" at bounding box center [736, 465] width 89 height 31
type input "160"
type input "10"
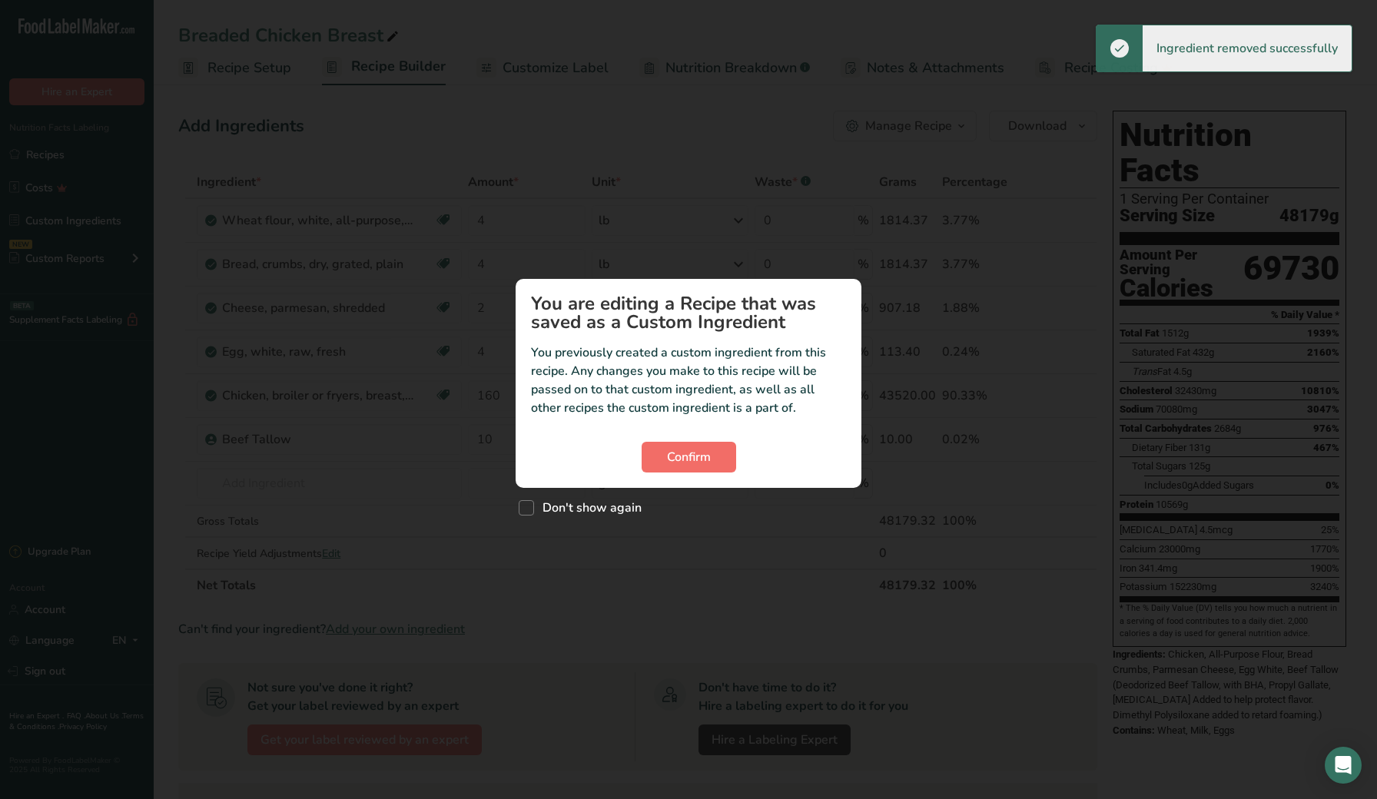
click at [699, 455] on span "Confirm" at bounding box center [689, 457] width 44 height 18
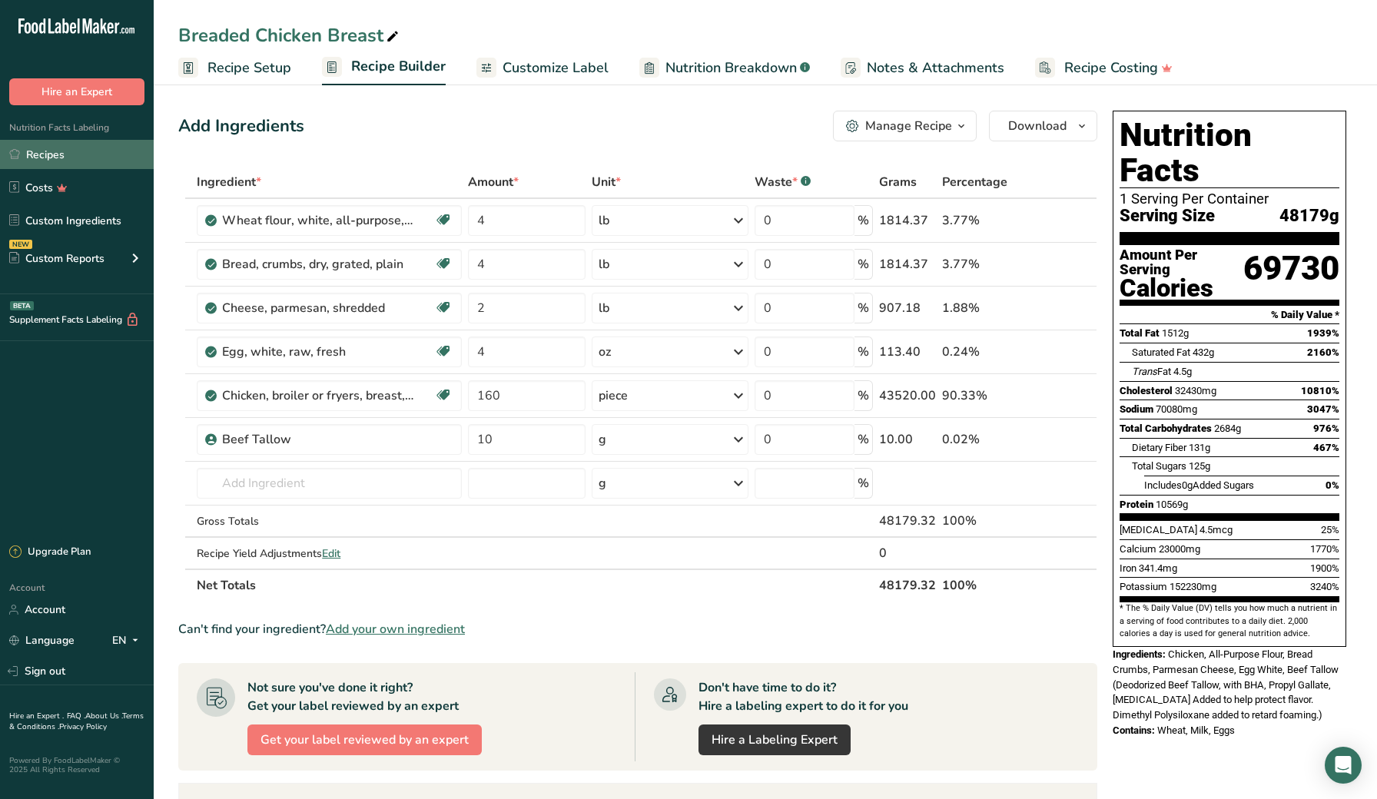
click at [80, 150] on link "Recipes" at bounding box center [77, 154] width 154 height 29
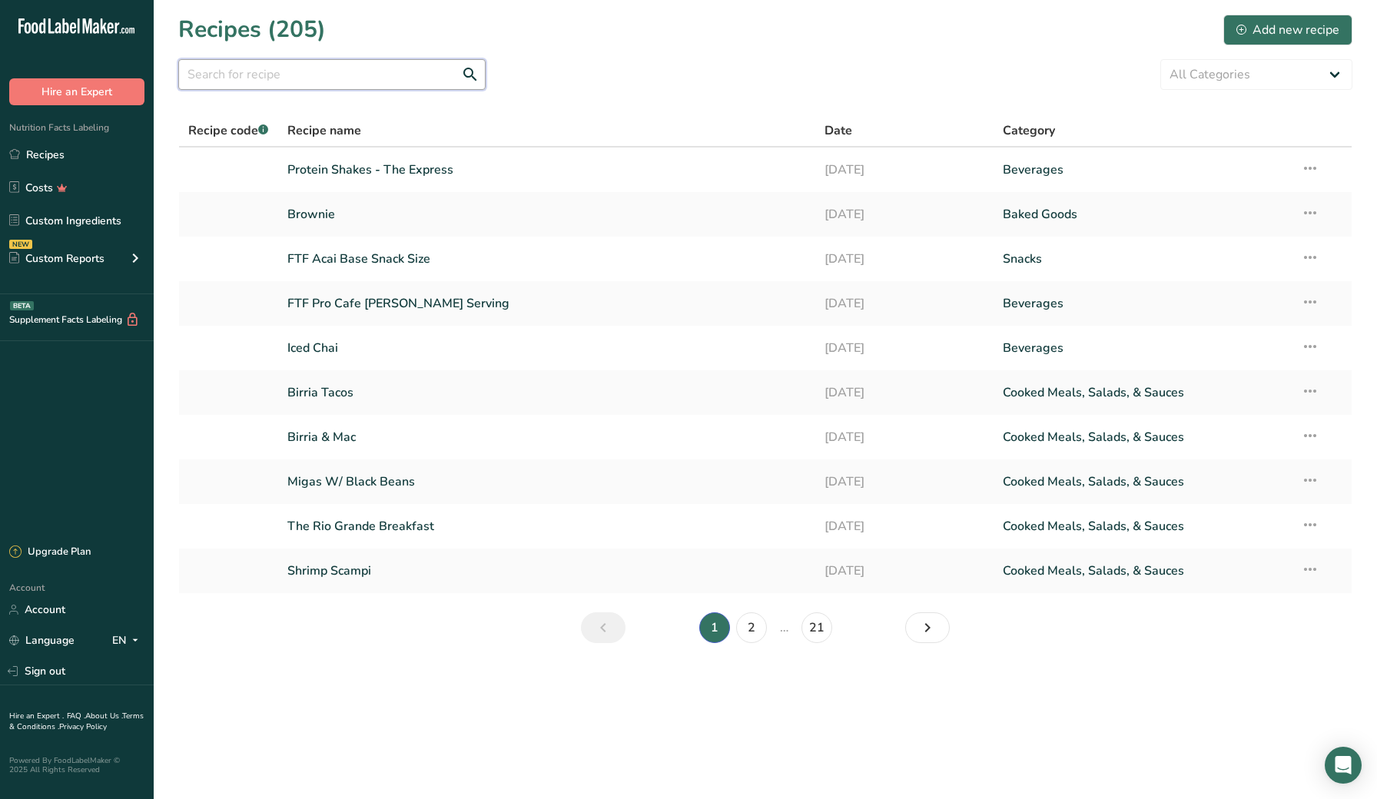
click at [345, 66] on input "text" at bounding box center [331, 74] width 307 height 31
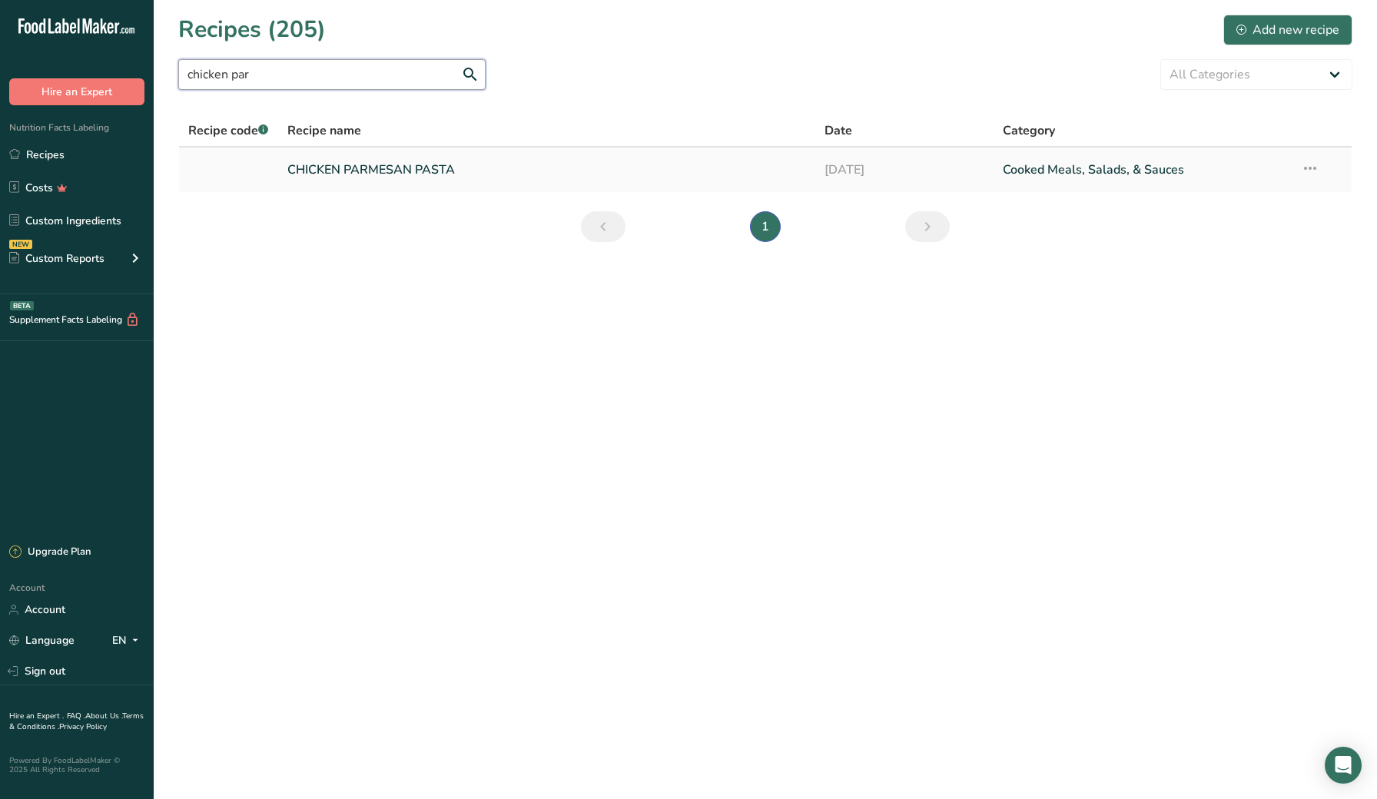
type input "chicken par"
click at [342, 174] on link "CHICKEN PARMESAN PASTA" at bounding box center [546, 170] width 518 height 32
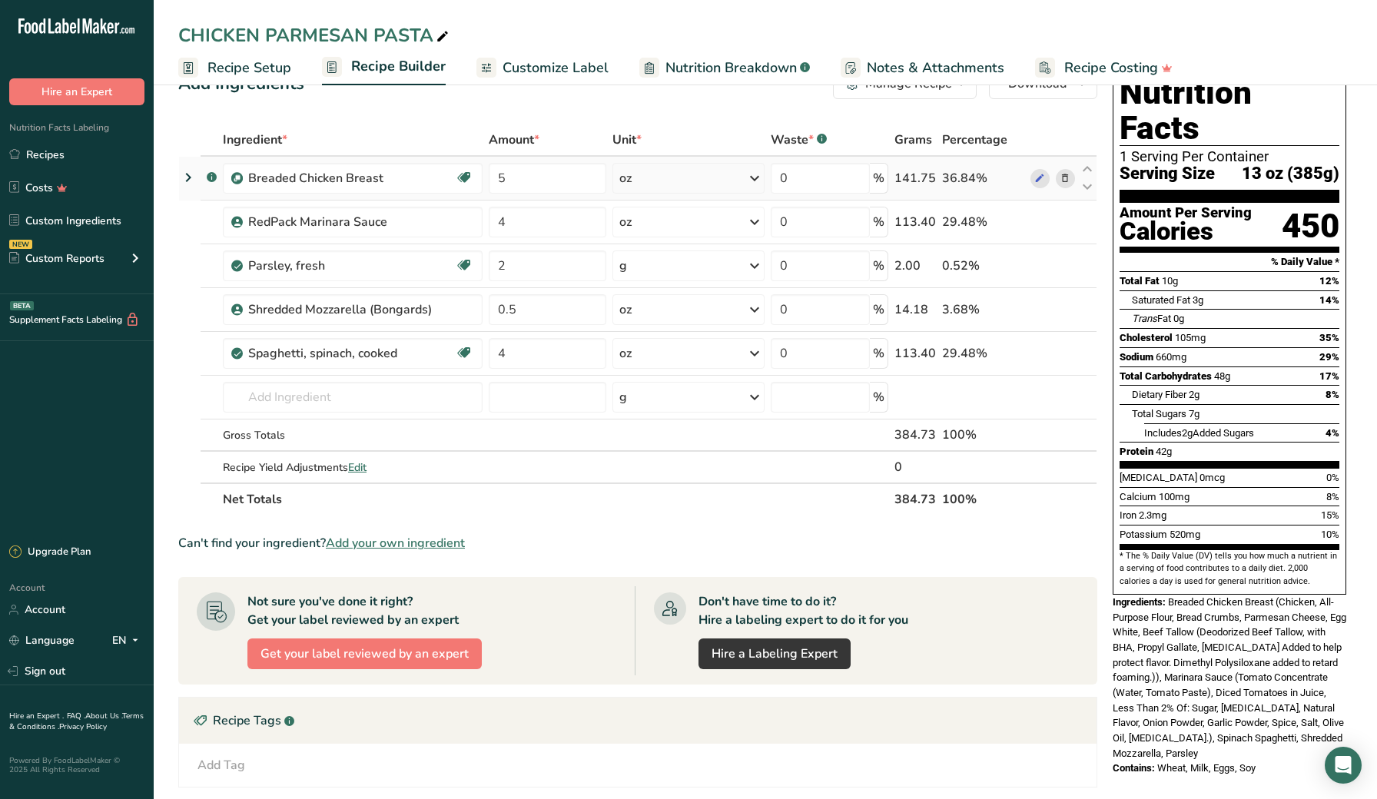
scroll to position [47, 0]
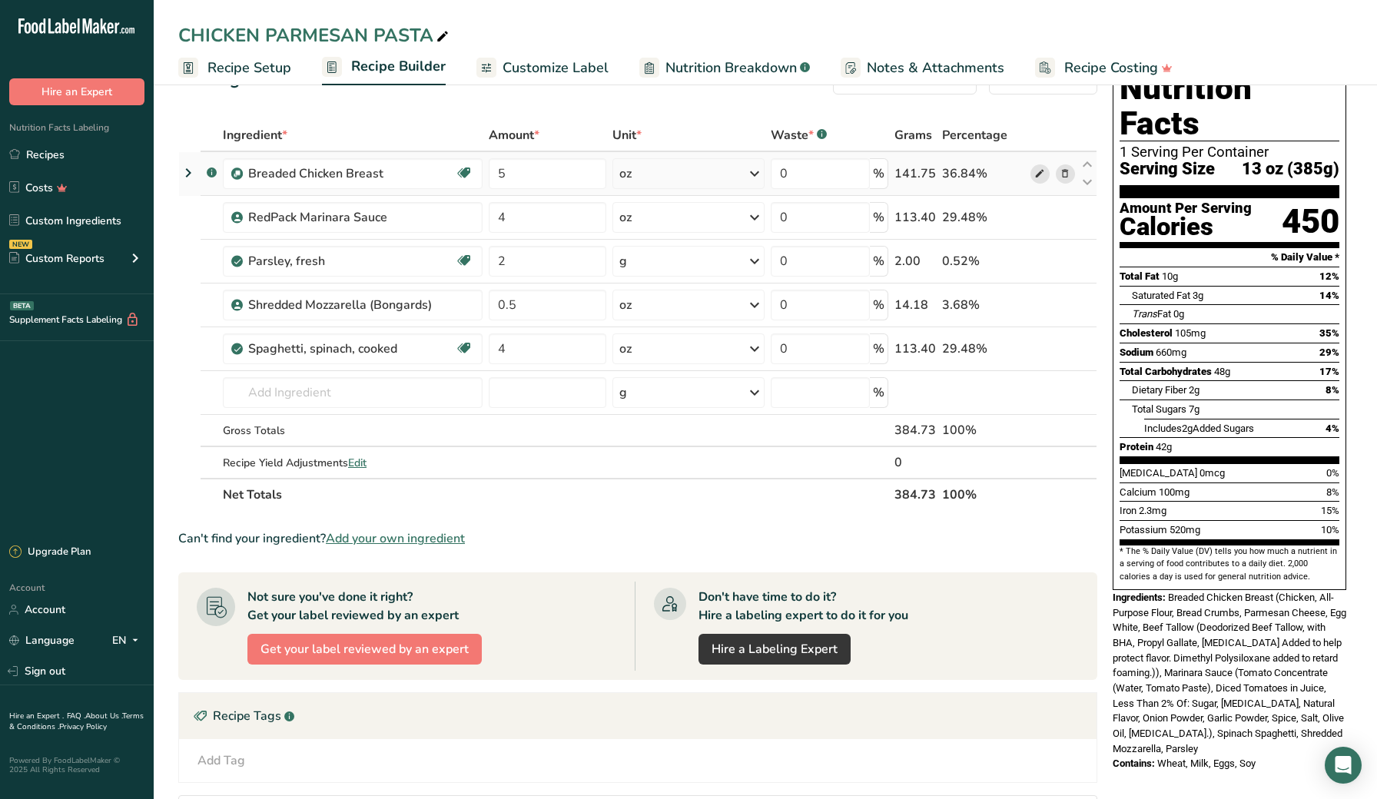
click at [1045, 173] on icon at bounding box center [1039, 174] width 11 height 16
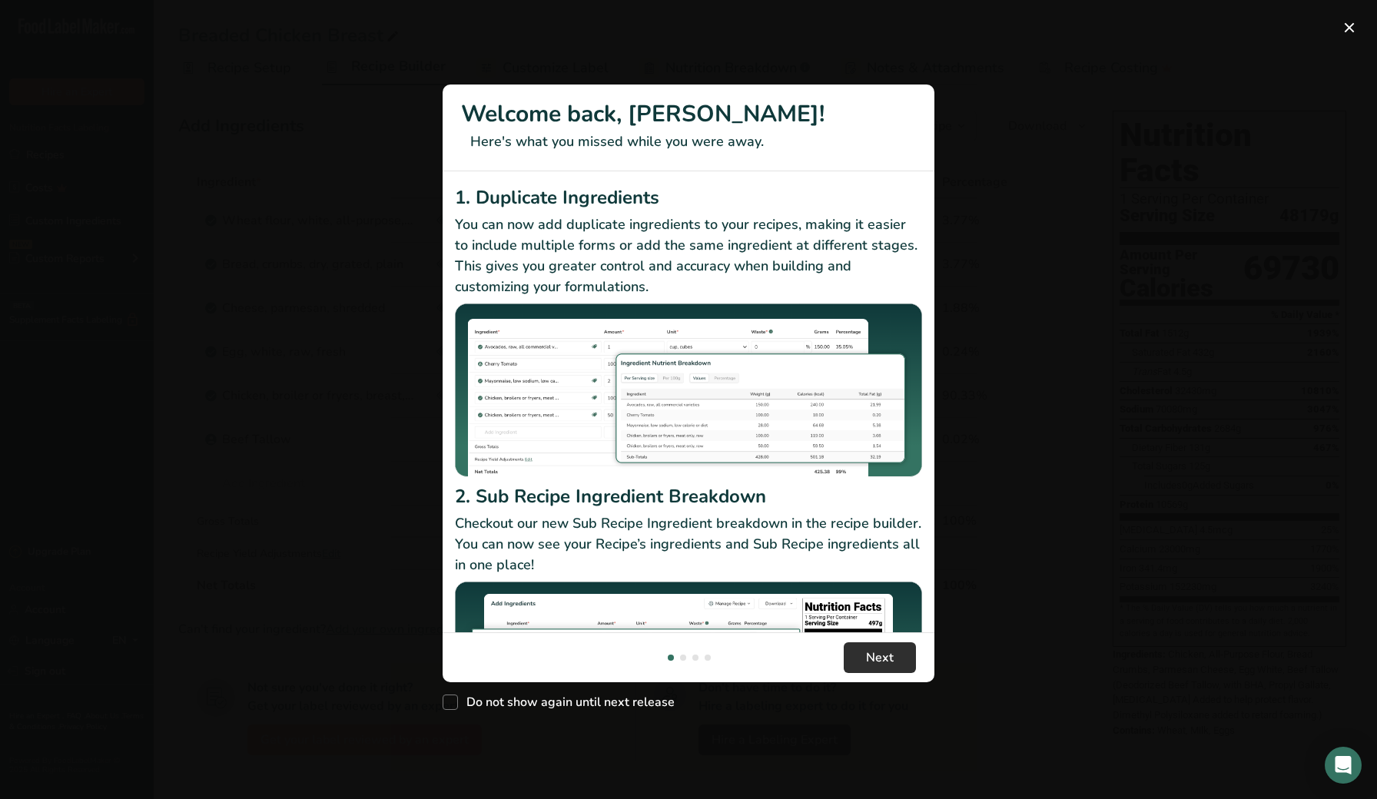
click at [874, 653] on span "Next" at bounding box center [880, 658] width 28 height 18
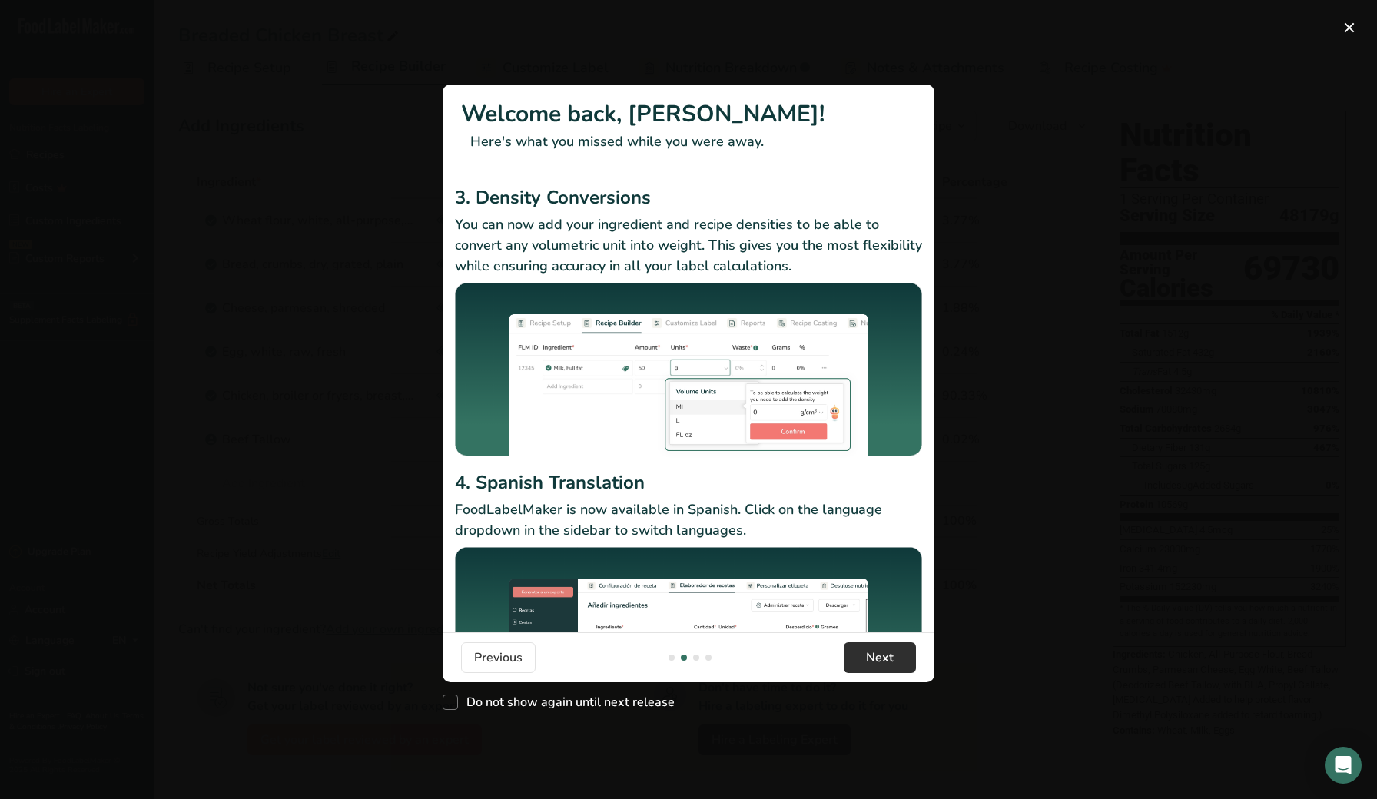
click at [874, 653] on span "Next" at bounding box center [880, 658] width 28 height 18
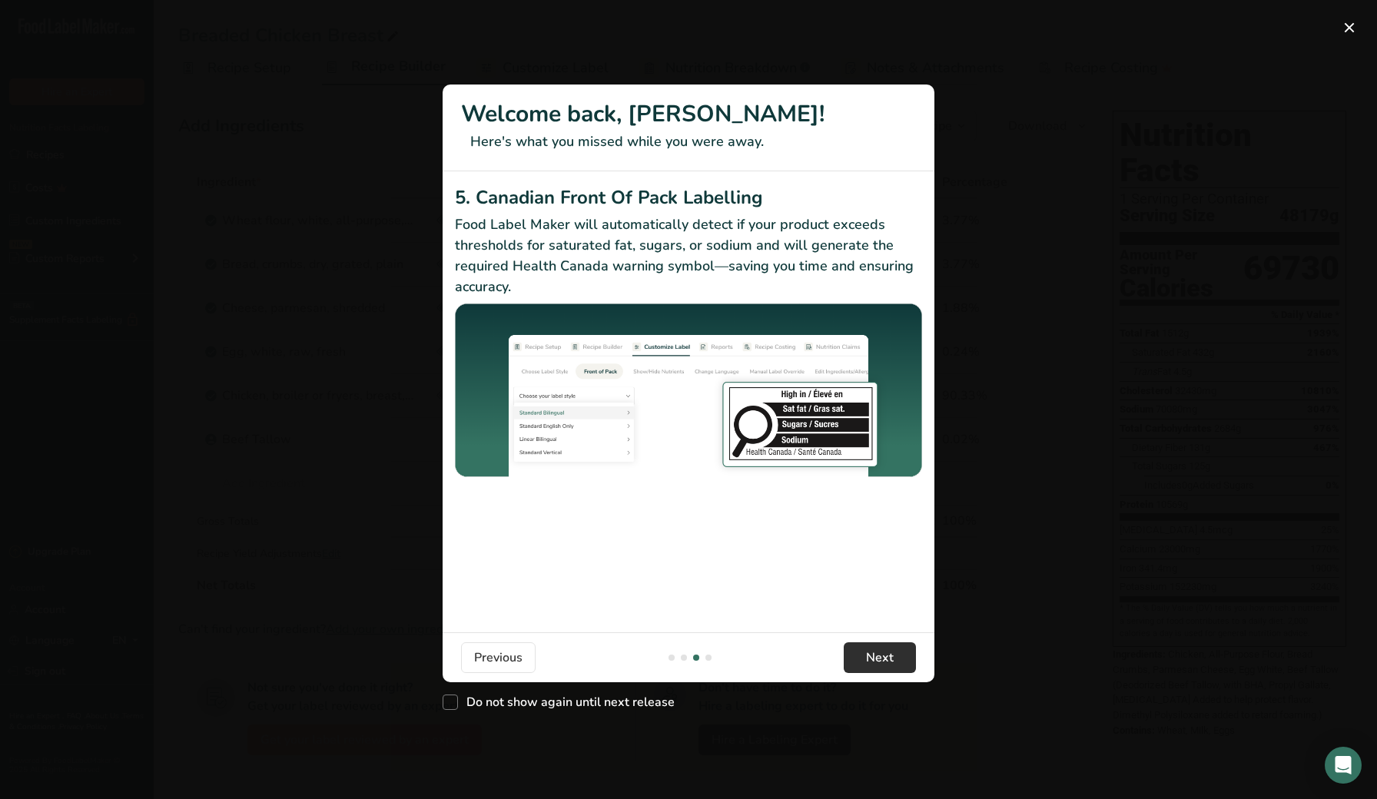
click at [874, 653] on span "Next" at bounding box center [880, 658] width 28 height 18
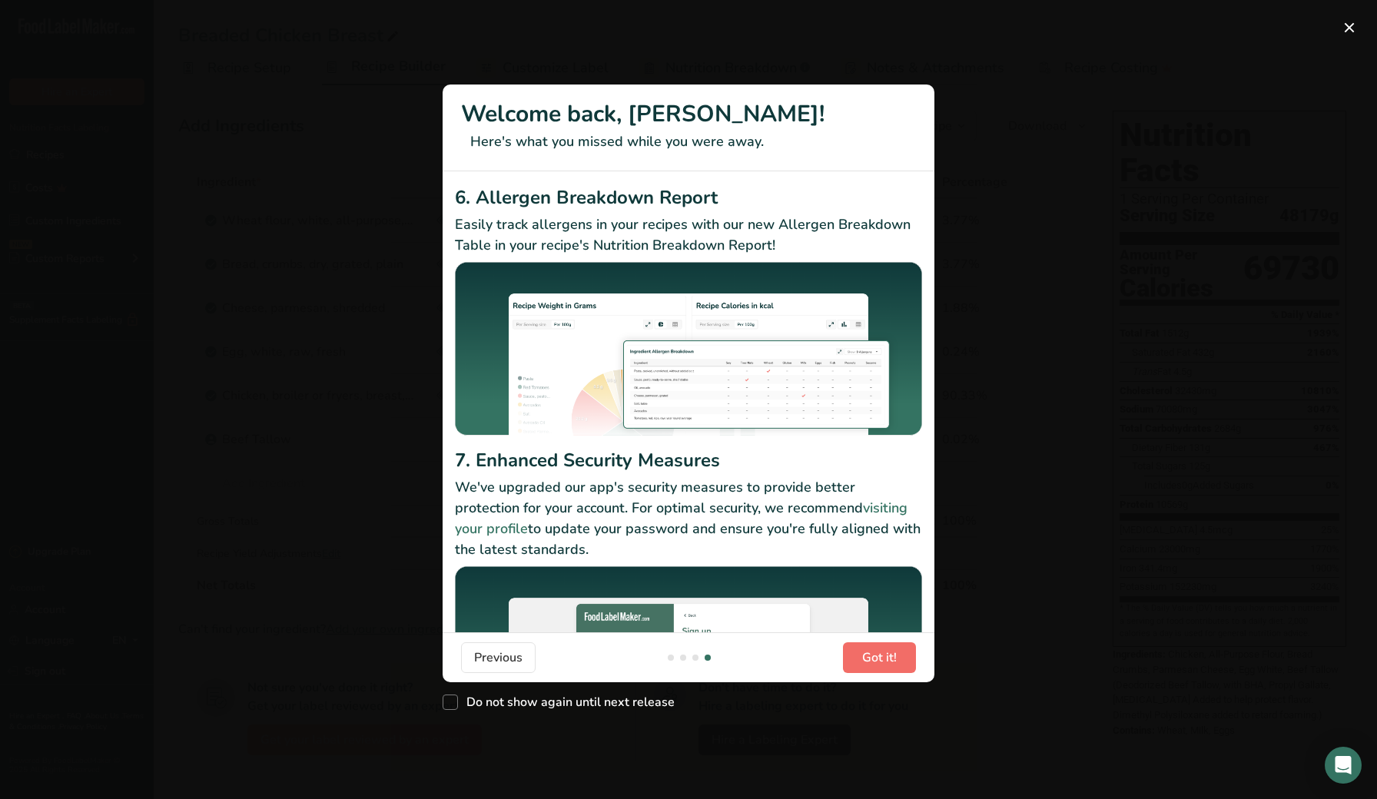
click at [874, 653] on span "Got it!" at bounding box center [879, 658] width 35 height 18
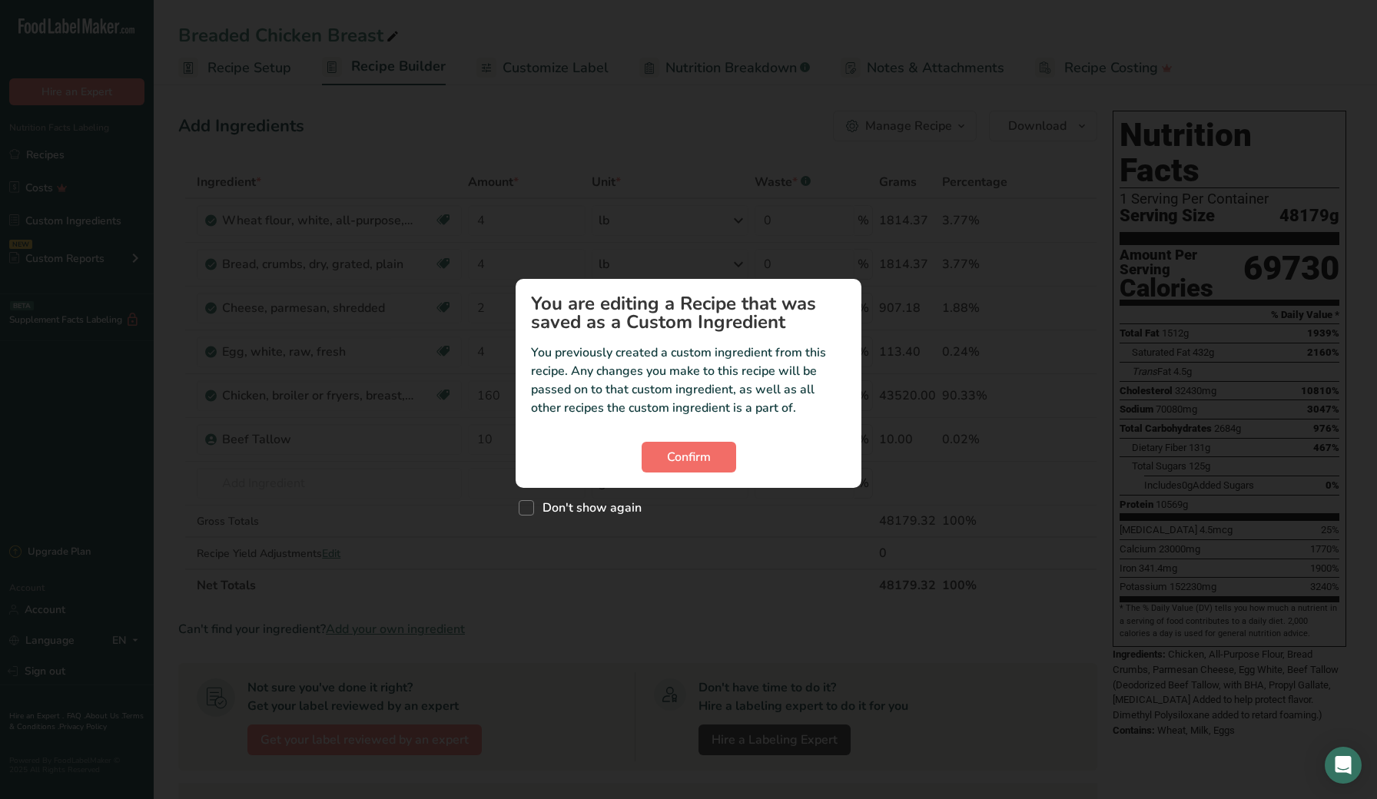
click at [685, 462] on span "Confirm" at bounding box center [689, 457] width 44 height 18
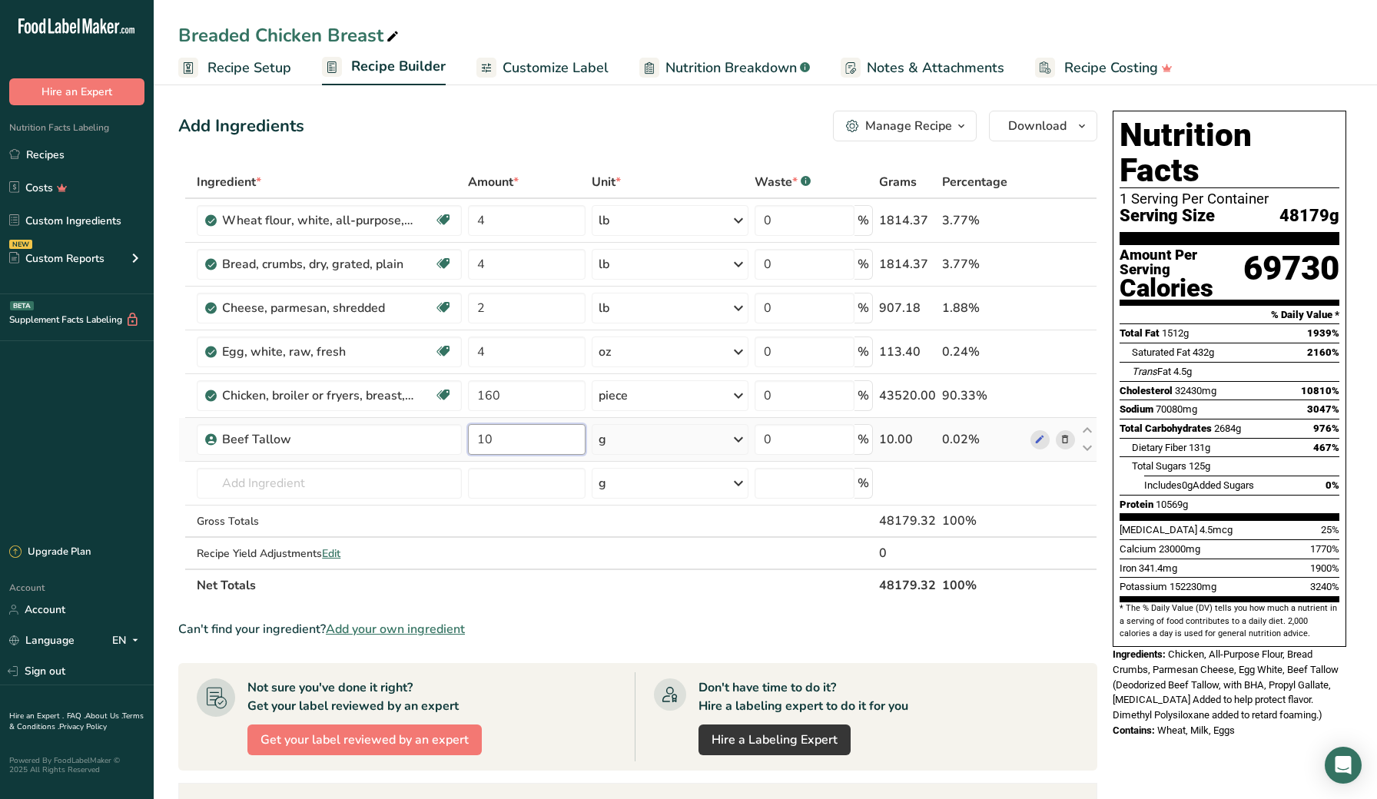
click at [530, 440] on input "10" at bounding box center [527, 439] width 118 height 31
type input "1"
type input "20"
click at [166, 410] on section "Add Ingredients Manage Recipe Delete Recipe Duplicate Recipe Scale Recipe Save …" at bounding box center [765, 657] width 1223 height 1155
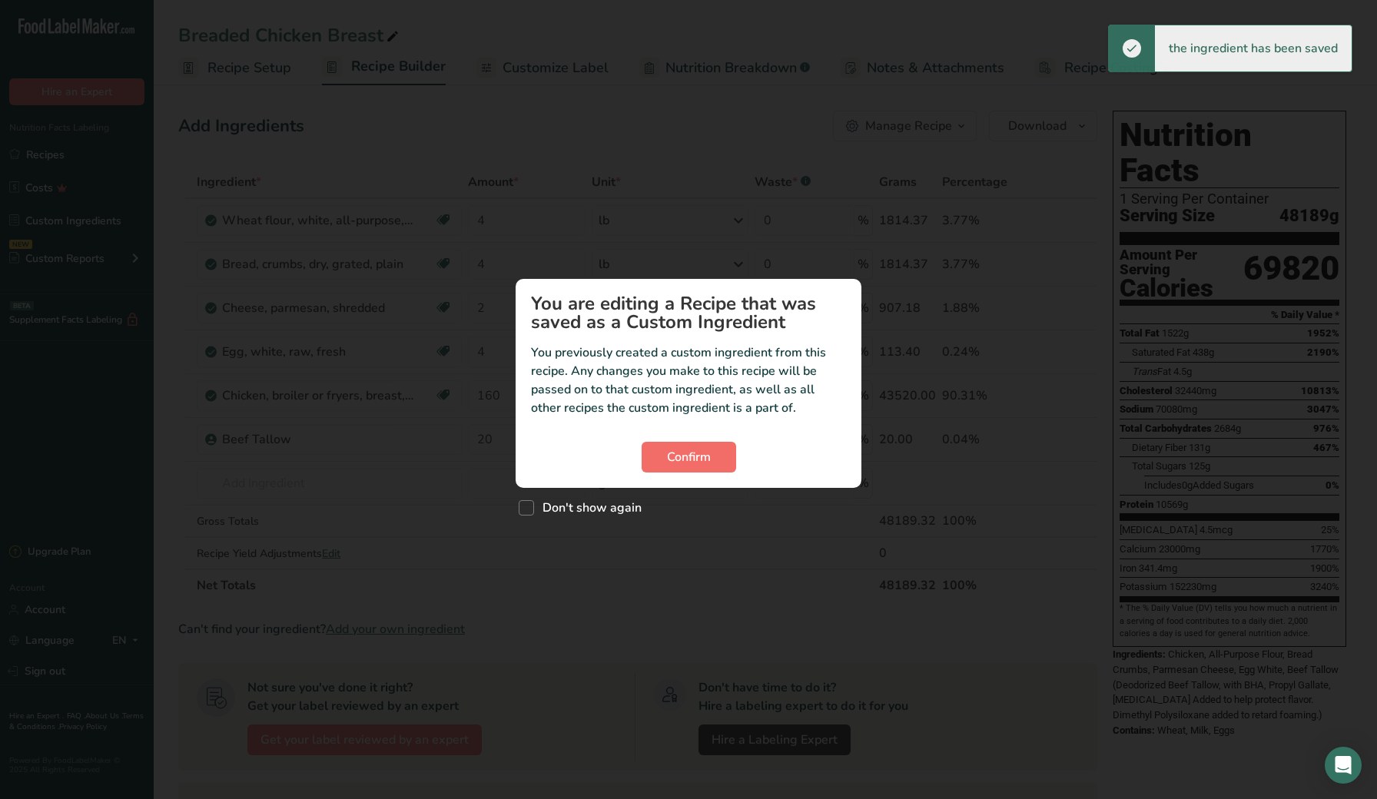
click at [702, 454] on span "Confirm" at bounding box center [689, 457] width 44 height 18
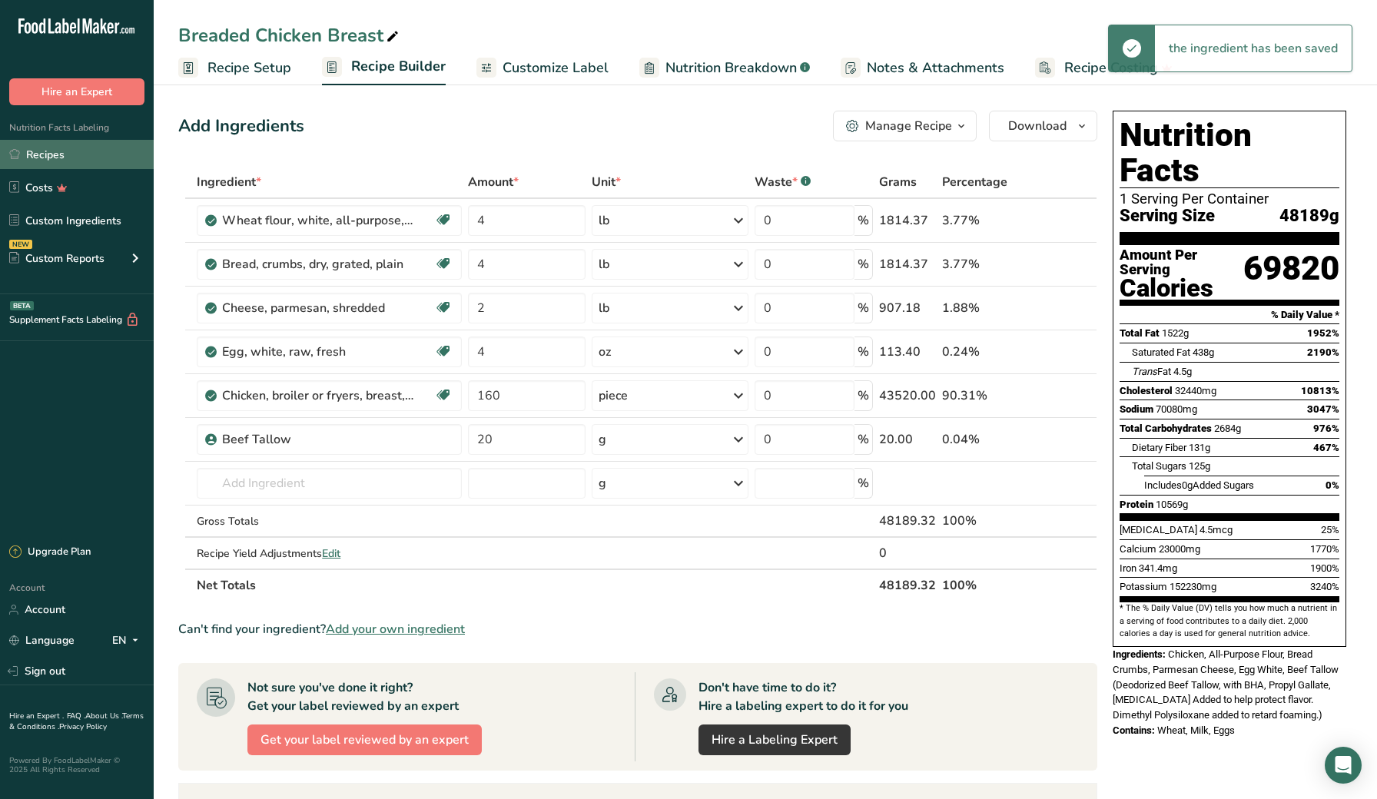
click at [92, 158] on link "Recipes" at bounding box center [77, 154] width 154 height 29
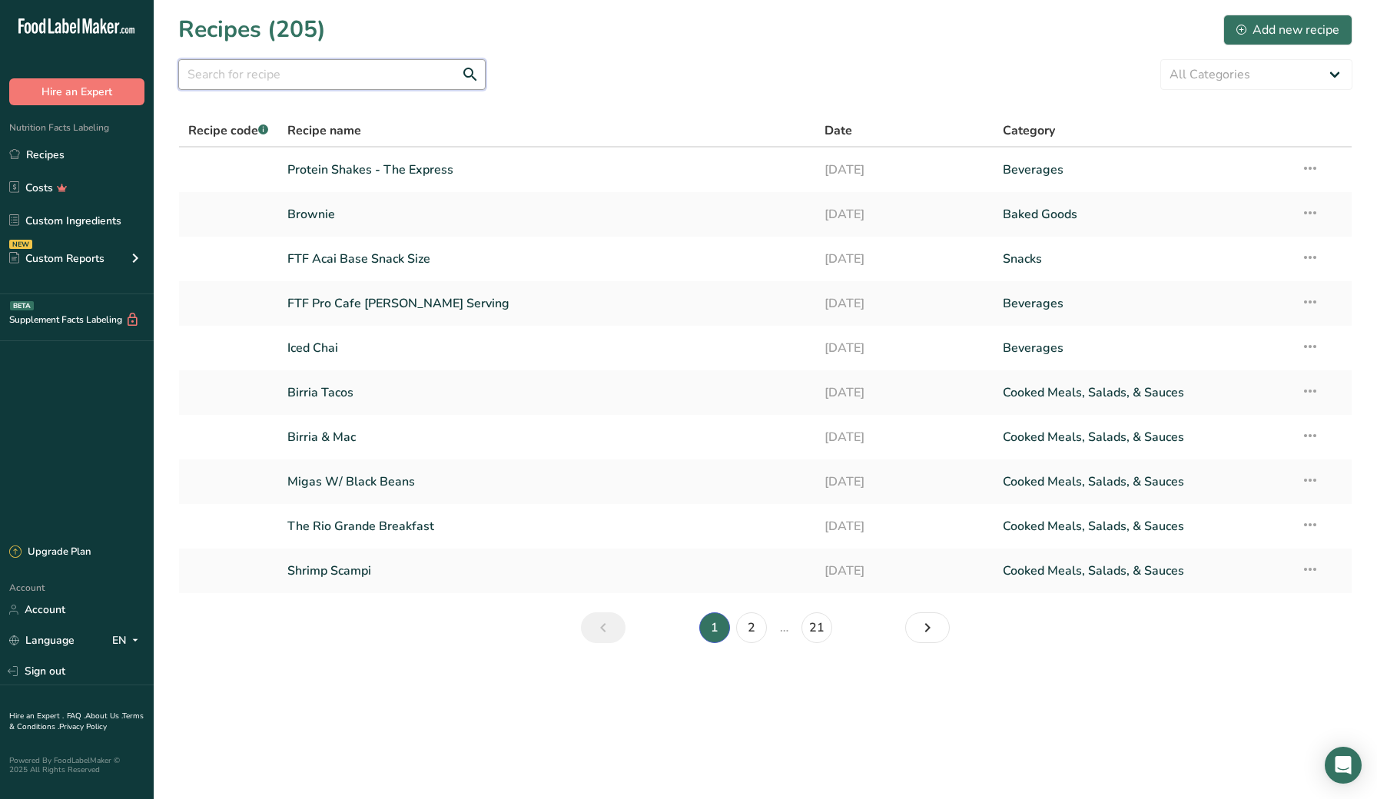
click at [234, 74] on input "text" at bounding box center [331, 74] width 307 height 31
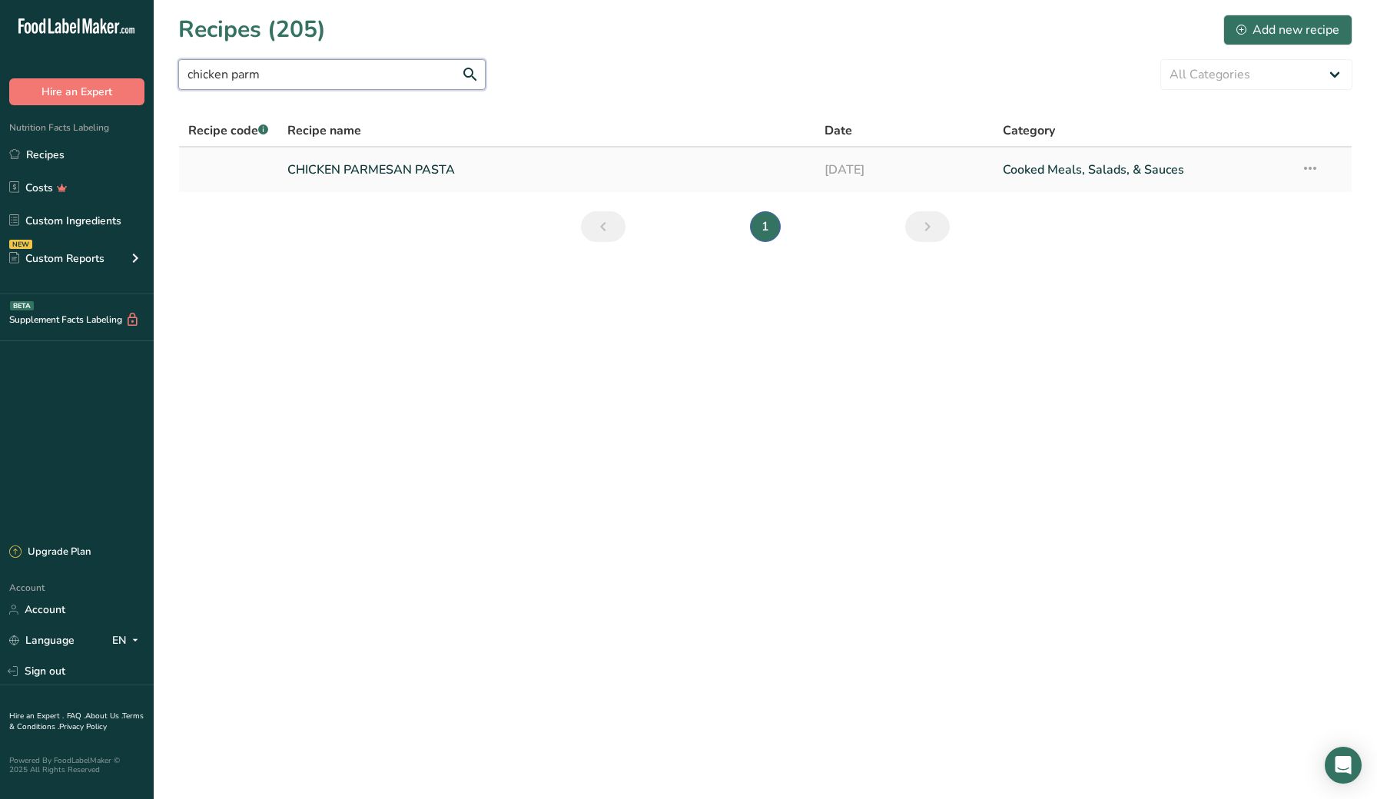
type input "chicken parm"
click at [382, 161] on link "CHICKEN PARMESAN PASTA" at bounding box center [546, 170] width 518 height 32
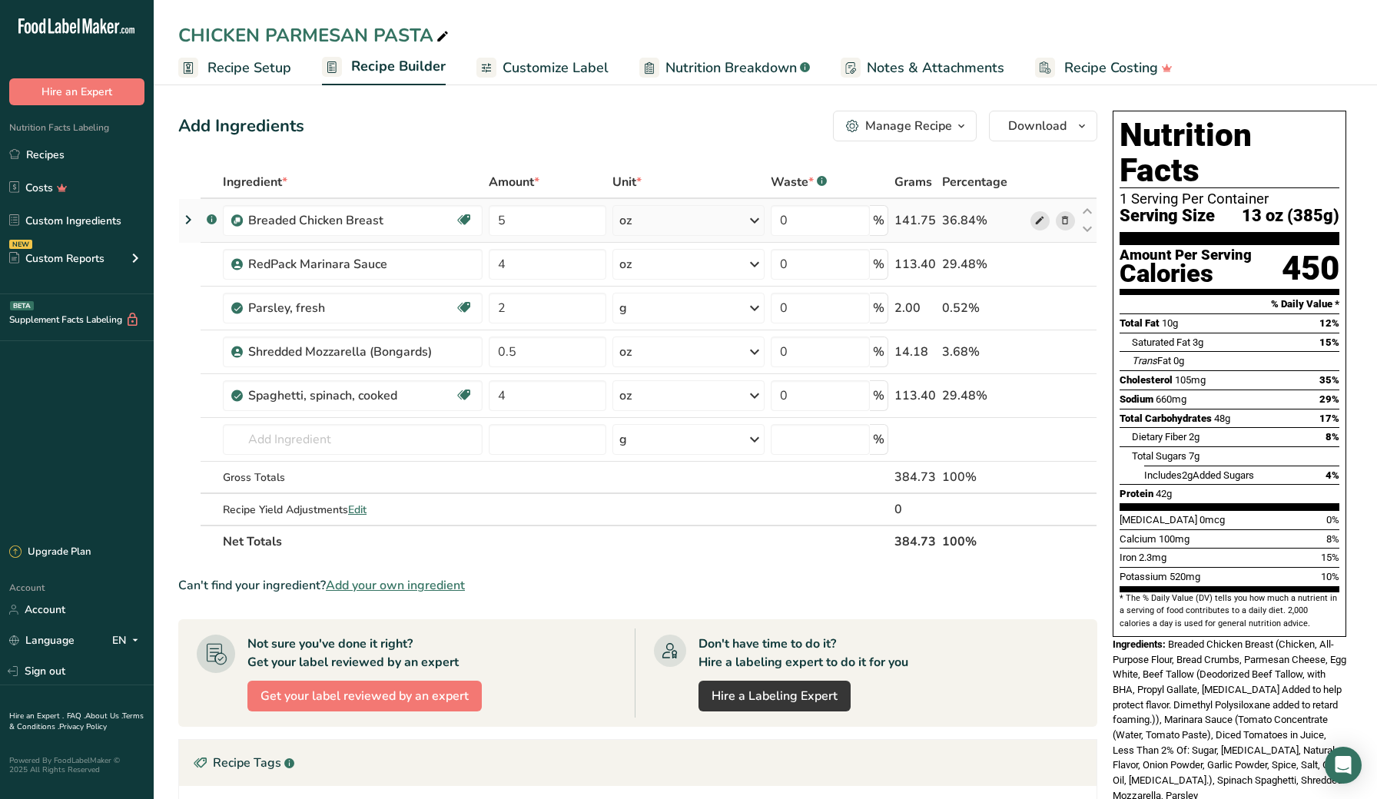
click at [1040, 221] on icon at bounding box center [1039, 221] width 11 height 16
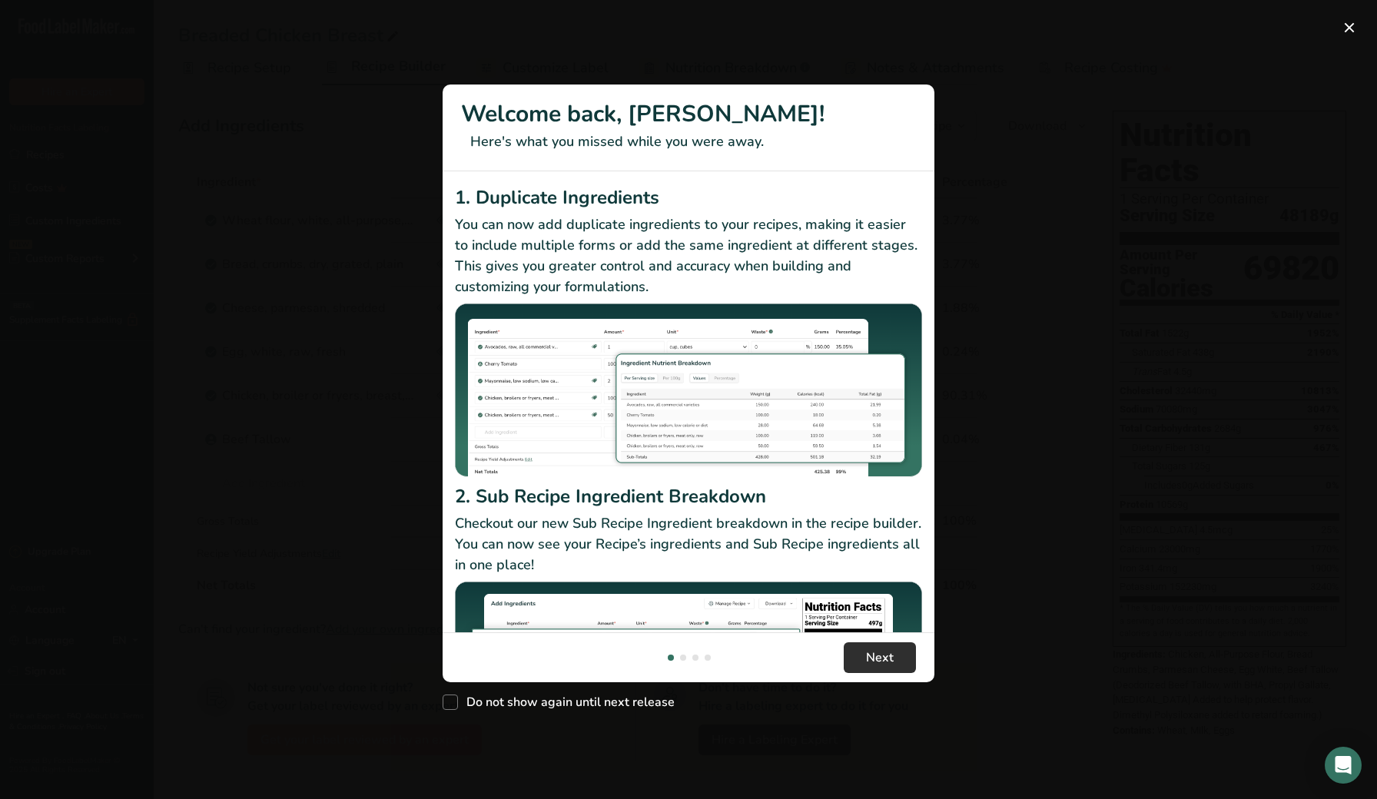
click at [897, 664] on button "Next" at bounding box center [880, 657] width 72 height 31
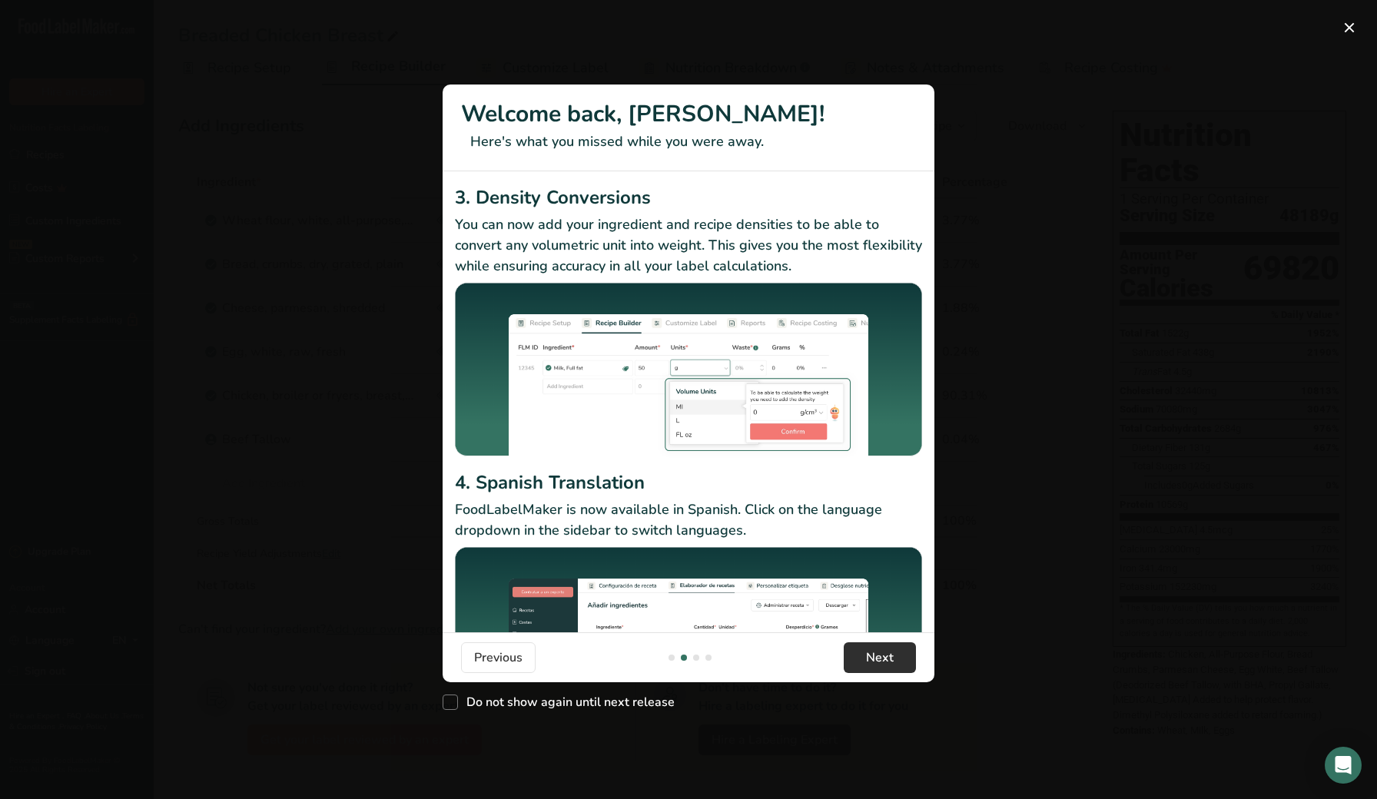
click at [897, 664] on button "Next" at bounding box center [880, 657] width 72 height 31
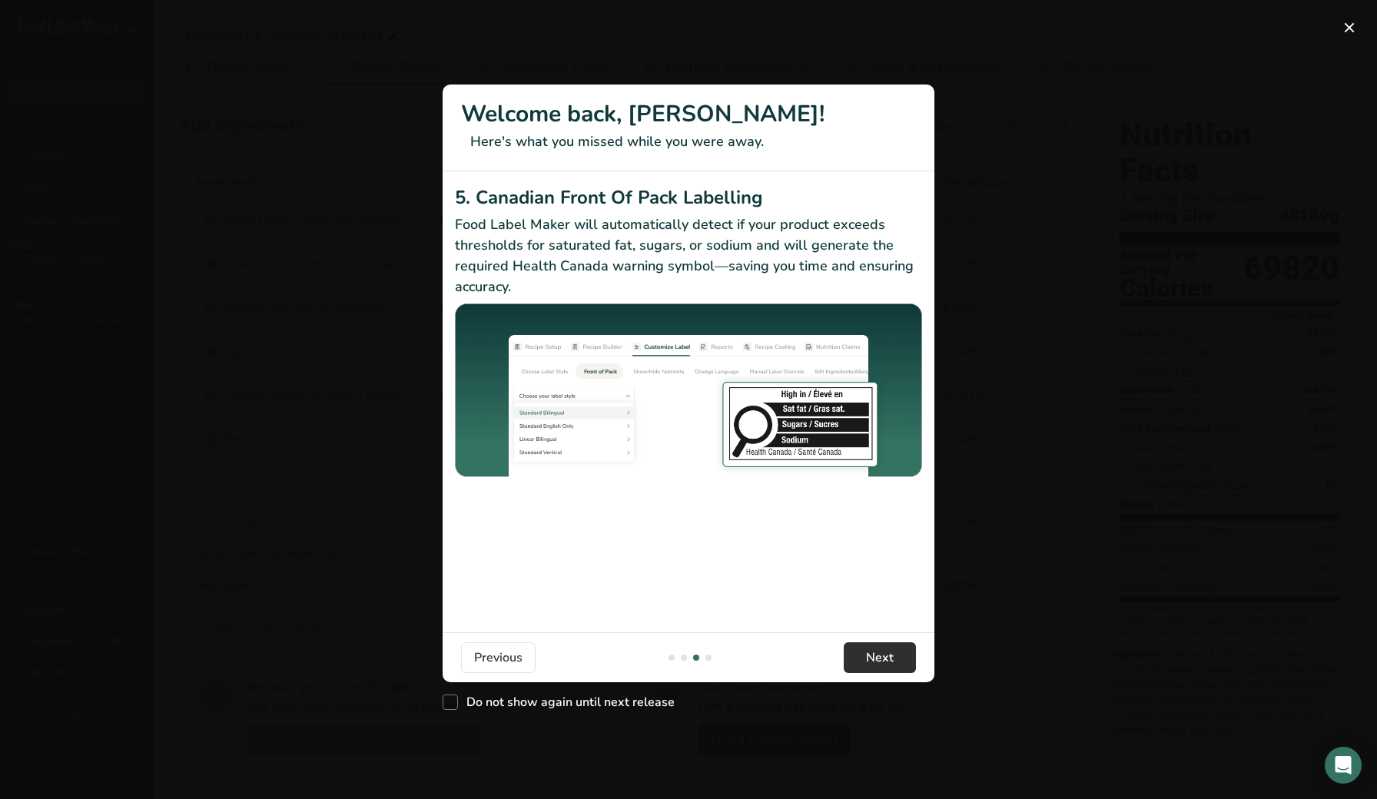
click at [897, 664] on button "Next" at bounding box center [880, 657] width 72 height 31
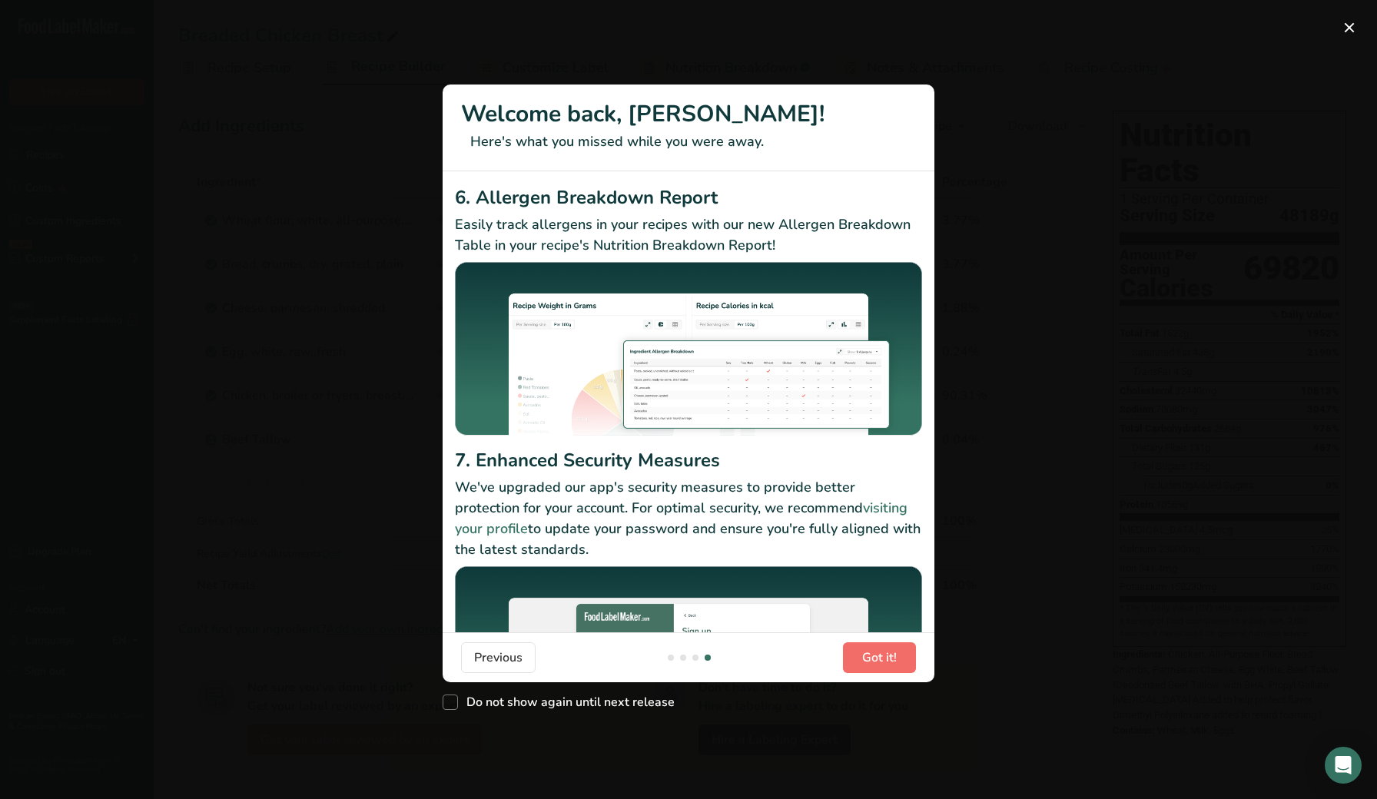
click at [897, 664] on button "Got it!" at bounding box center [879, 657] width 73 height 31
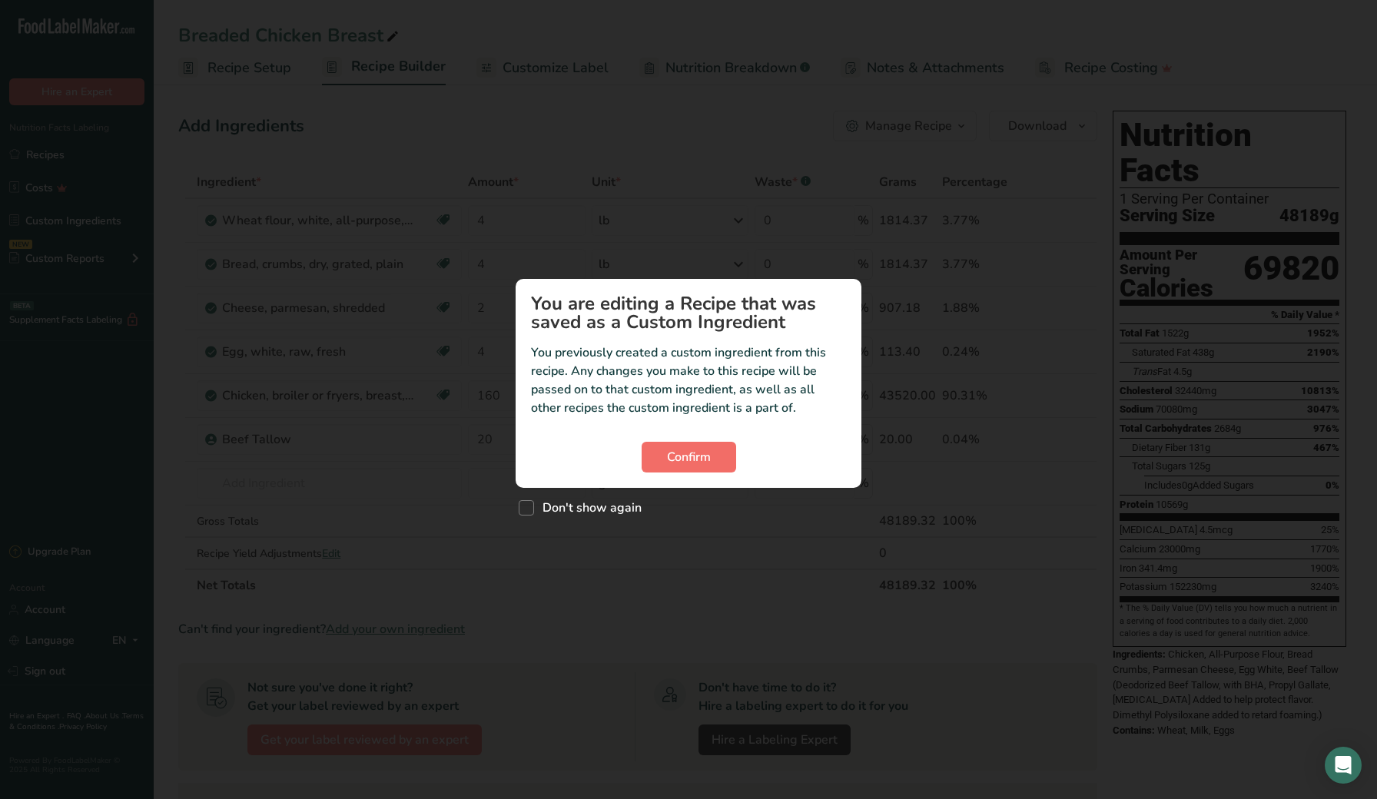
click at [708, 445] on button "Confirm" at bounding box center [689, 457] width 95 height 31
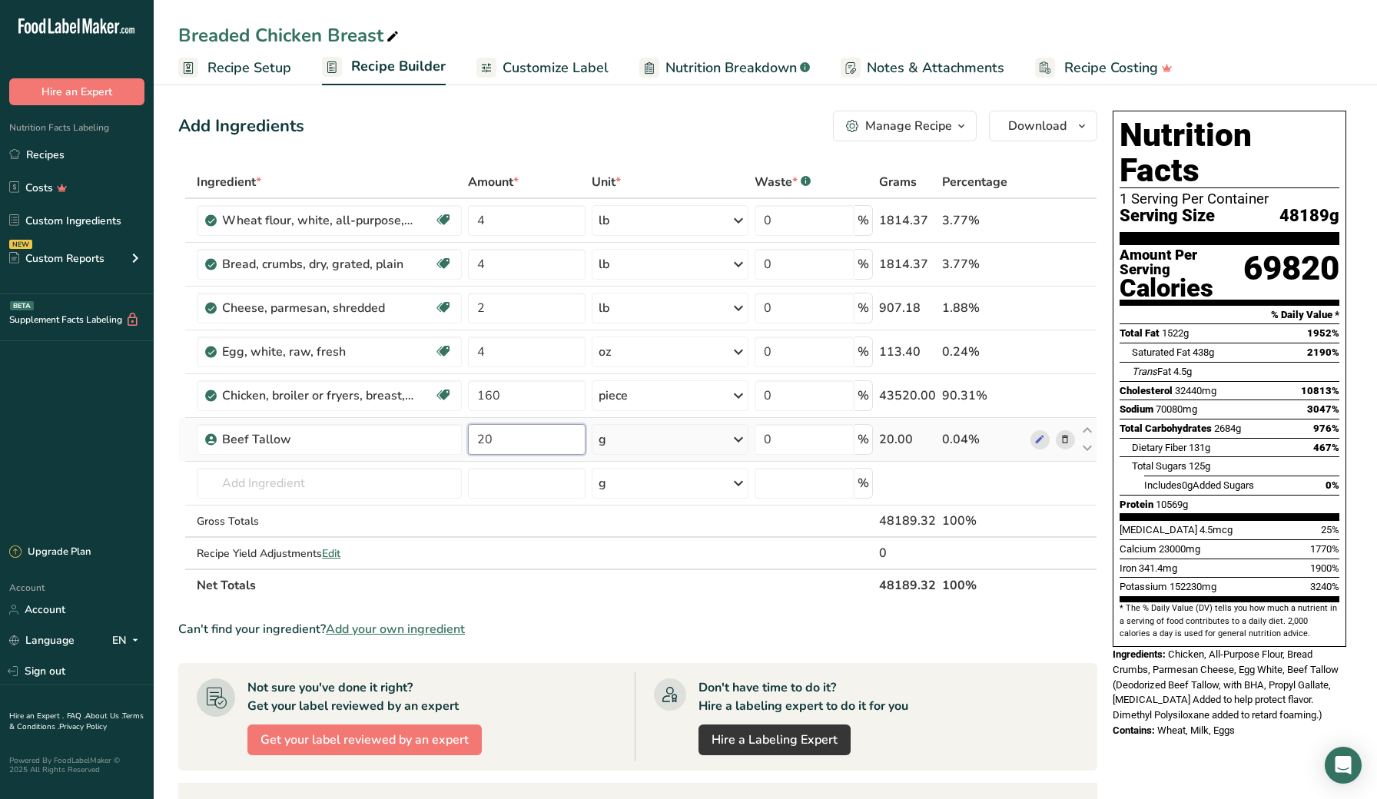
click at [503, 437] on input "20" at bounding box center [527, 439] width 118 height 31
type input "2"
type input "30"
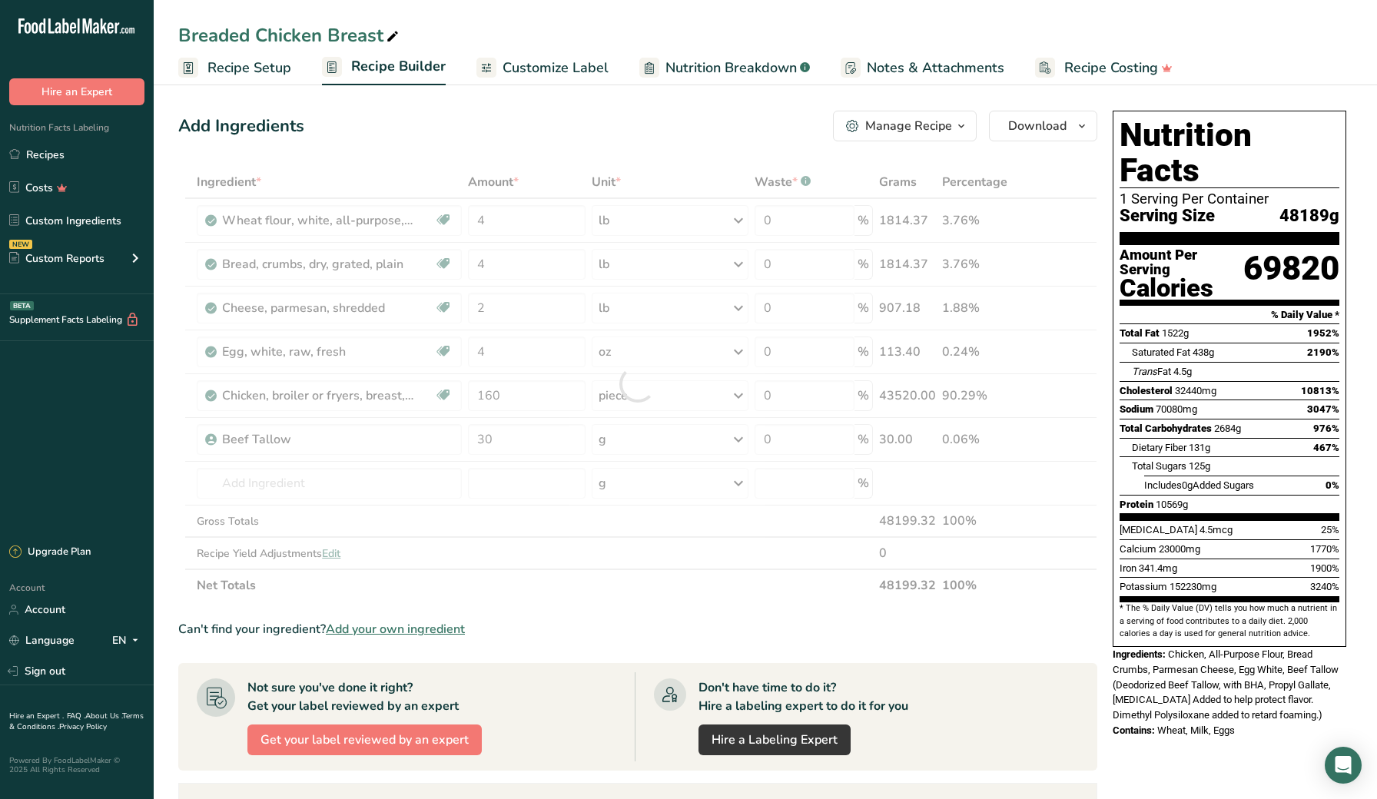
click at [161, 449] on section "Add Ingredients Manage Recipe Delete Recipe Duplicate Recipe Scale Recipe Save …" at bounding box center [765, 657] width 1223 height 1155
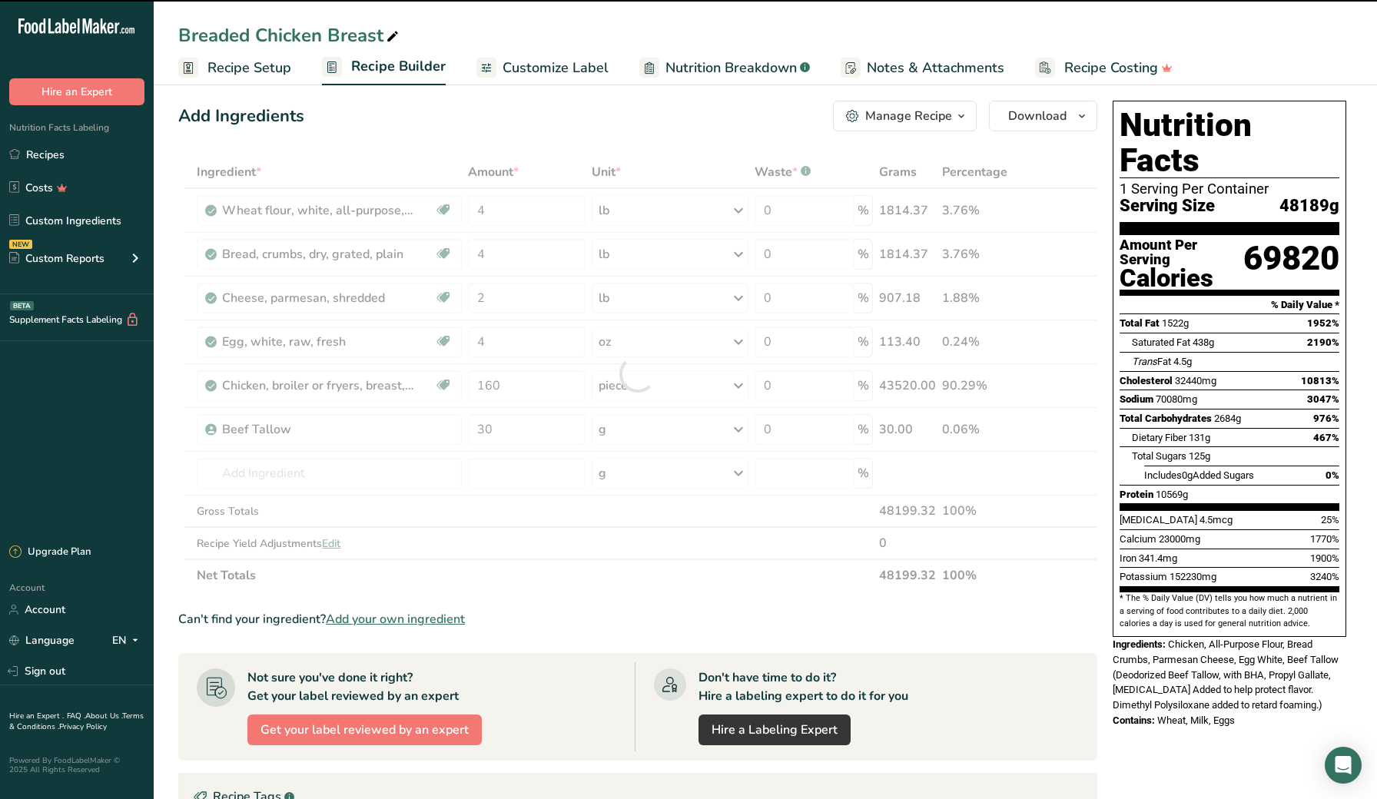
scroll to position [12, 0]
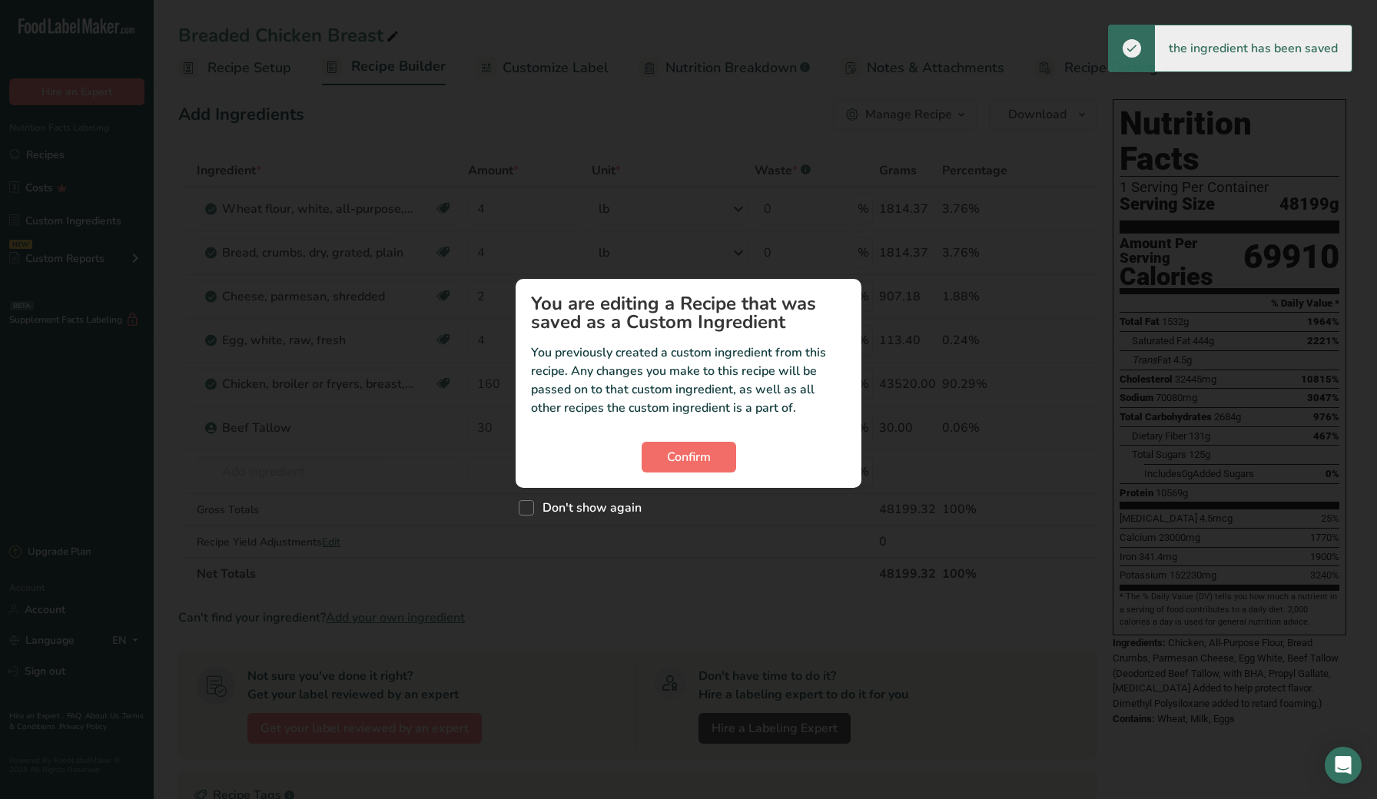
click at [674, 462] on span "Confirm" at bounding box center [689, 457] width 44 height 18
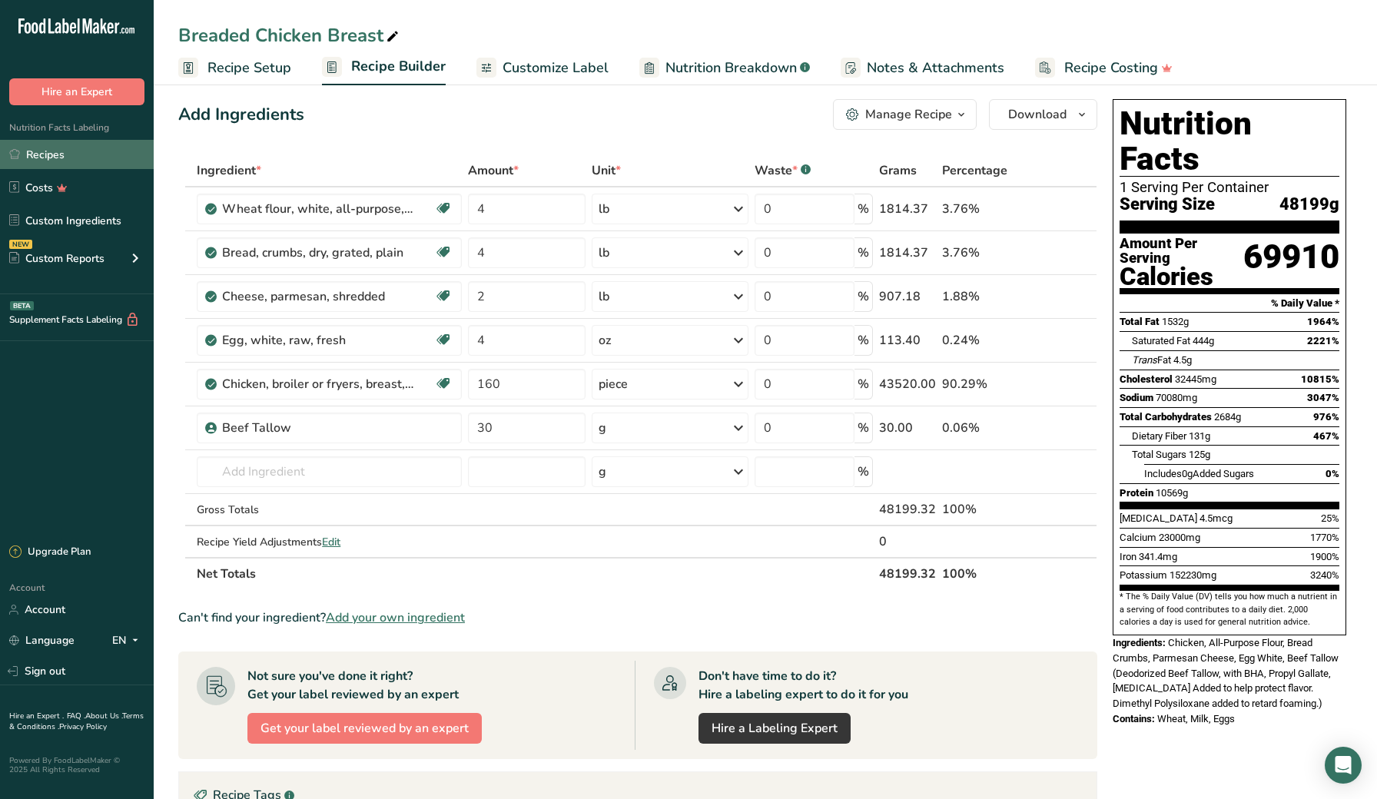
click at [82, 151] on link "Recipes" at bounding box center [77, 154] width 154 height 29
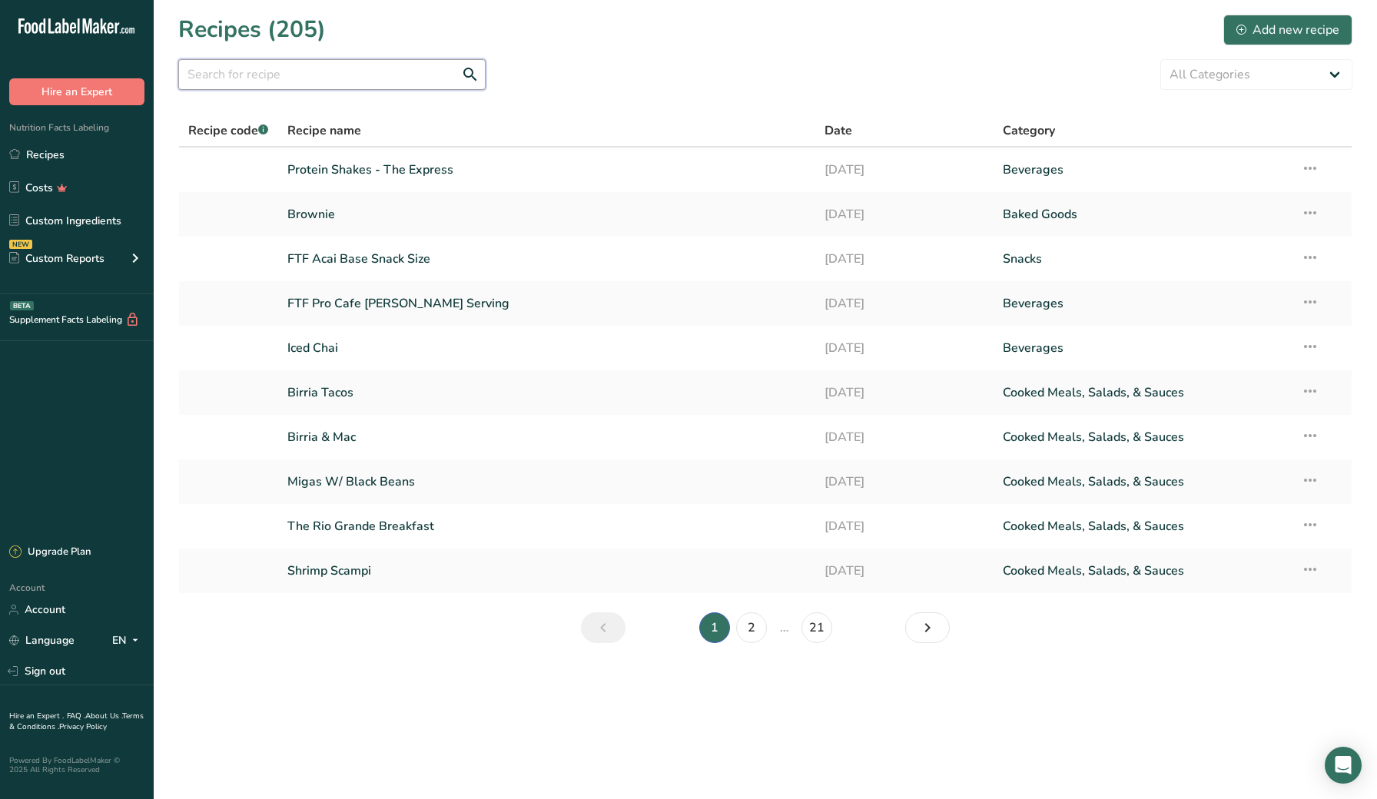
click at [285, 73] on input "text" at bounding box center [331, 74] width 307 height 31
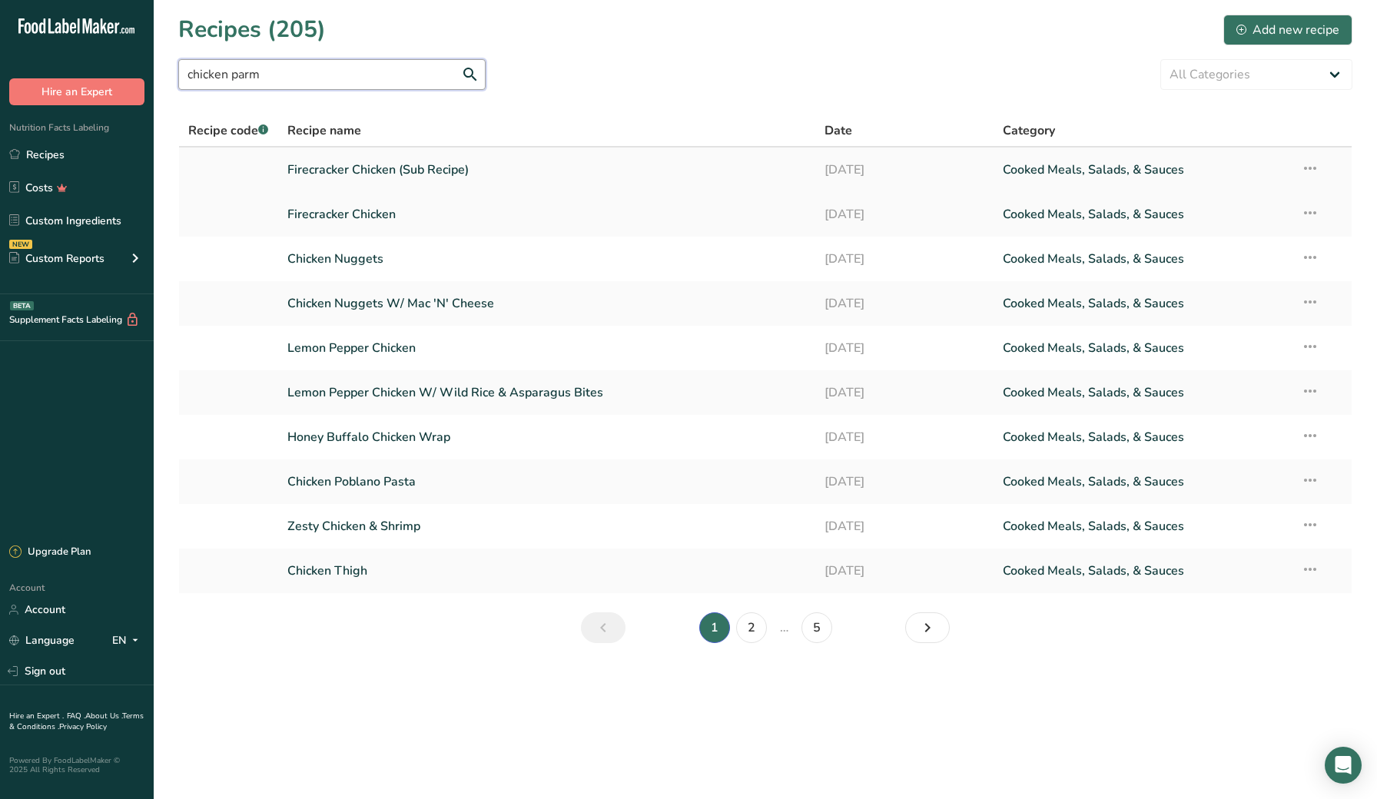
type input "chicken parm"
click at [331, 167] on link "Firecracker Chicken (Sub Recipe)" at bounding box center [546, 170] width 518 height 32
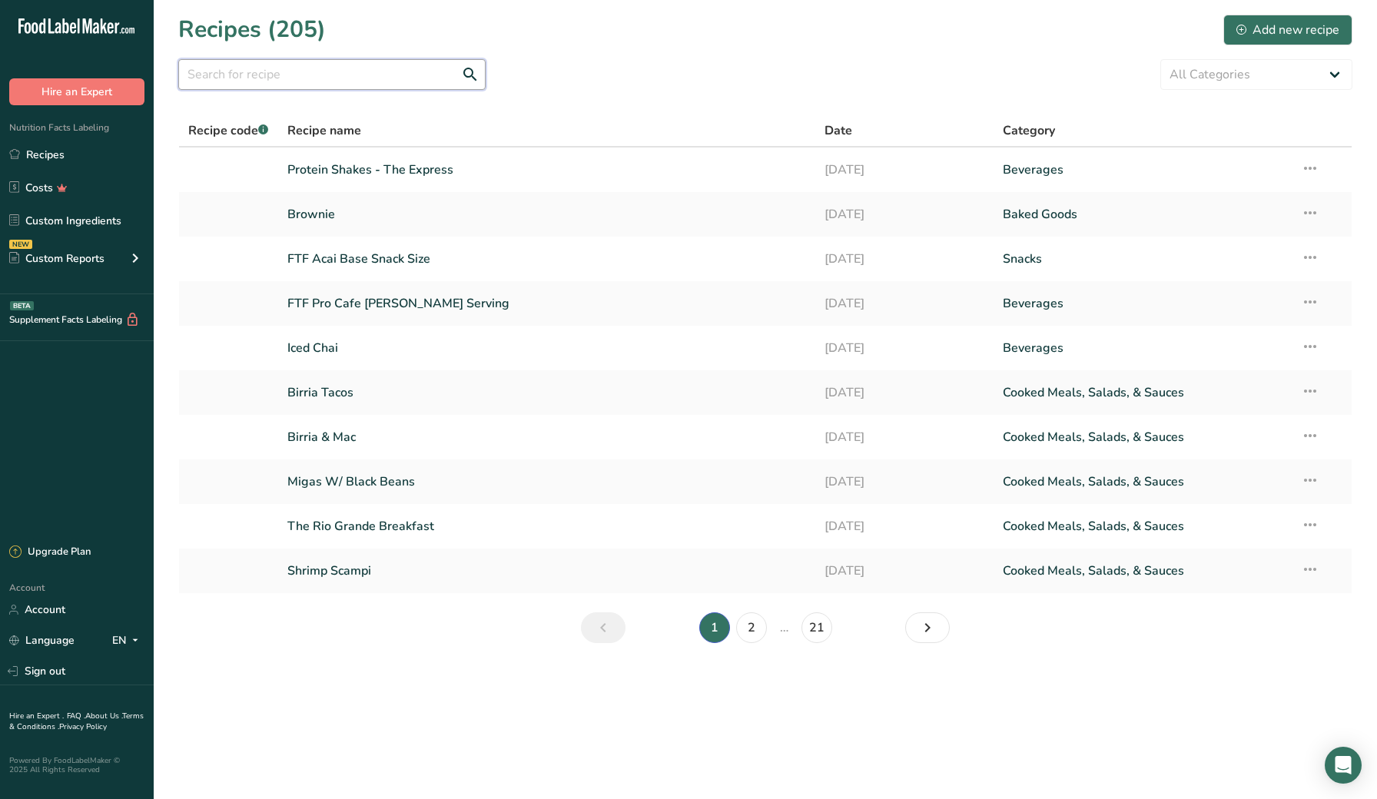
click at [267, 83] on input "text" at bounding box center [331, 74] width 307 height 31
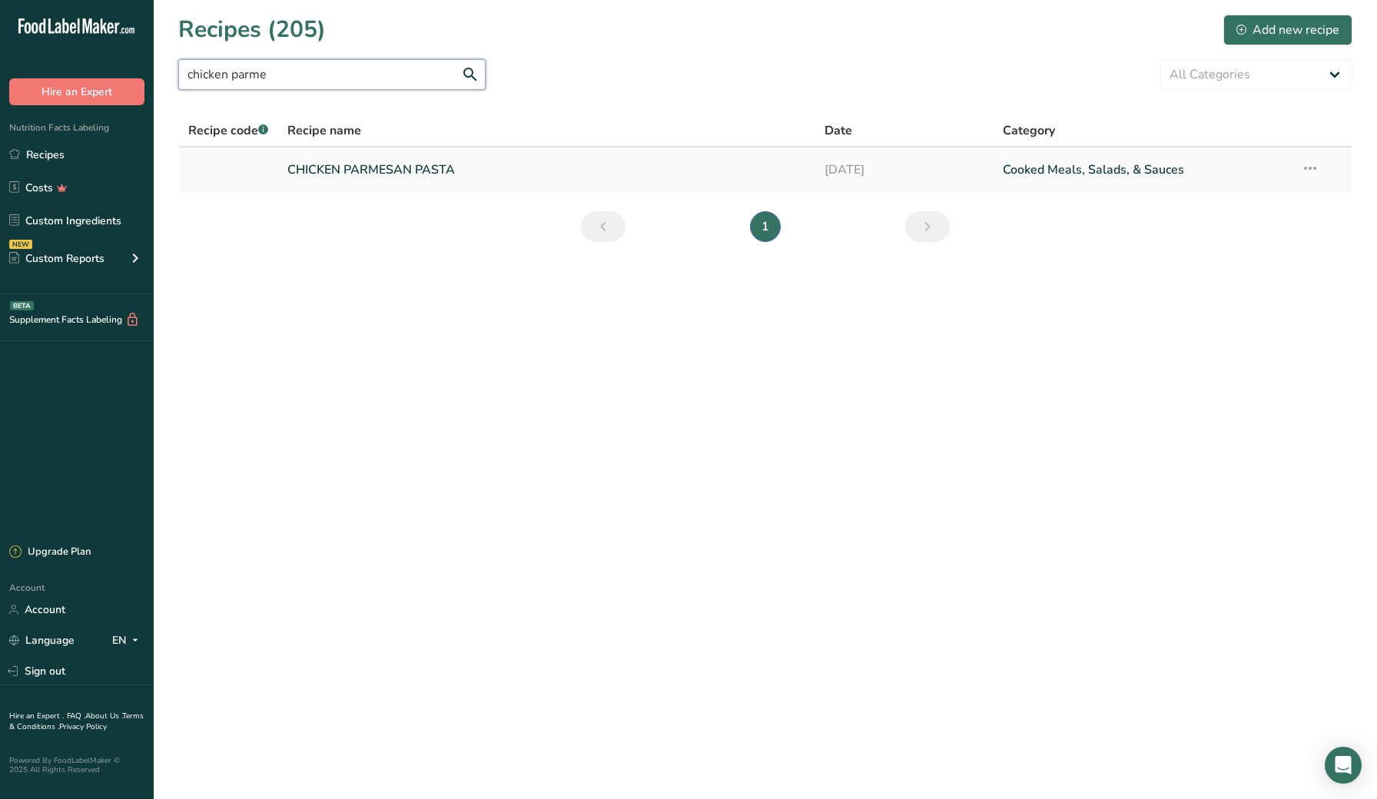
type input "chicken parme"
click at [306, 173] on link "CHICKEN PARMESAN PASTA" at bounding box center [546, 170] width 518 height 32
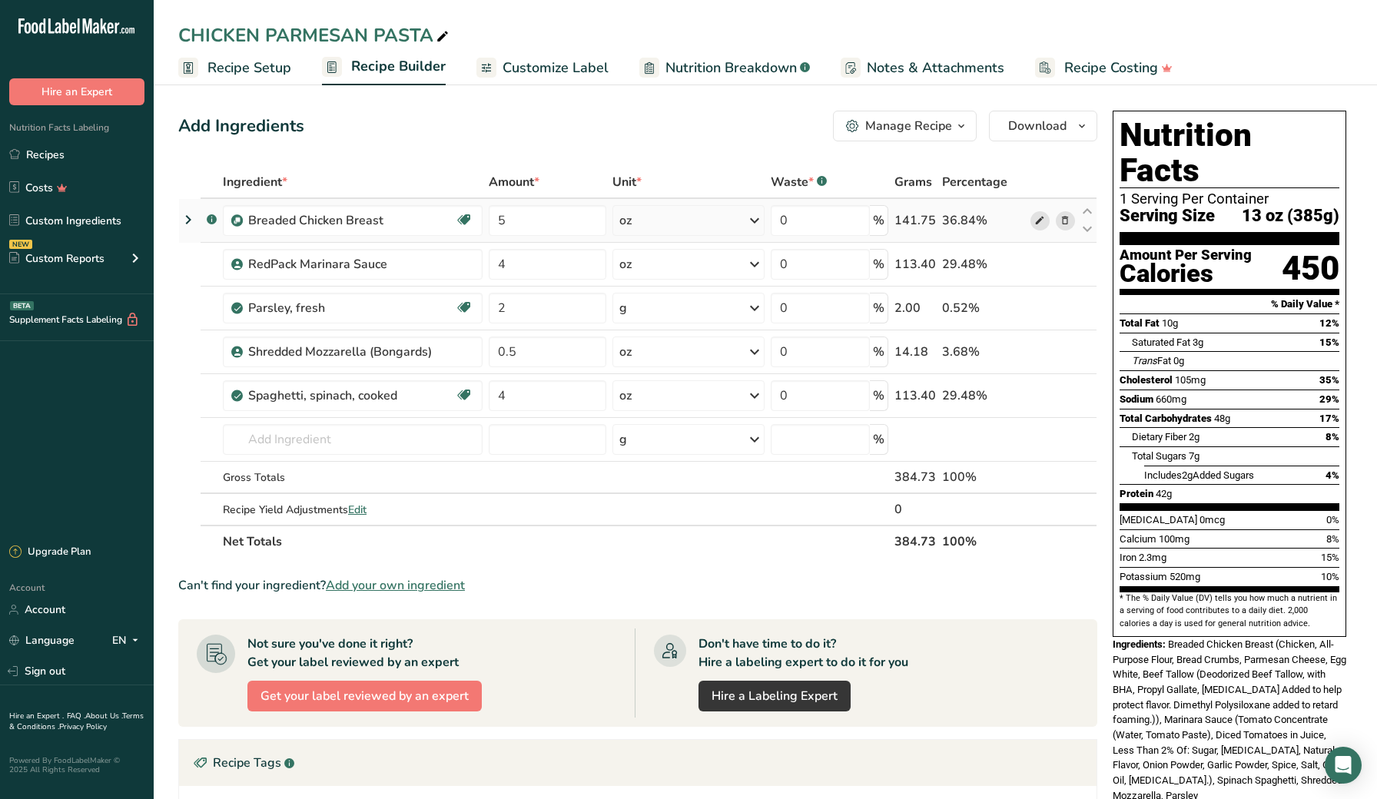
click at [1037, 221] on icon at bounding box center [1039, 221] width 11 height 16
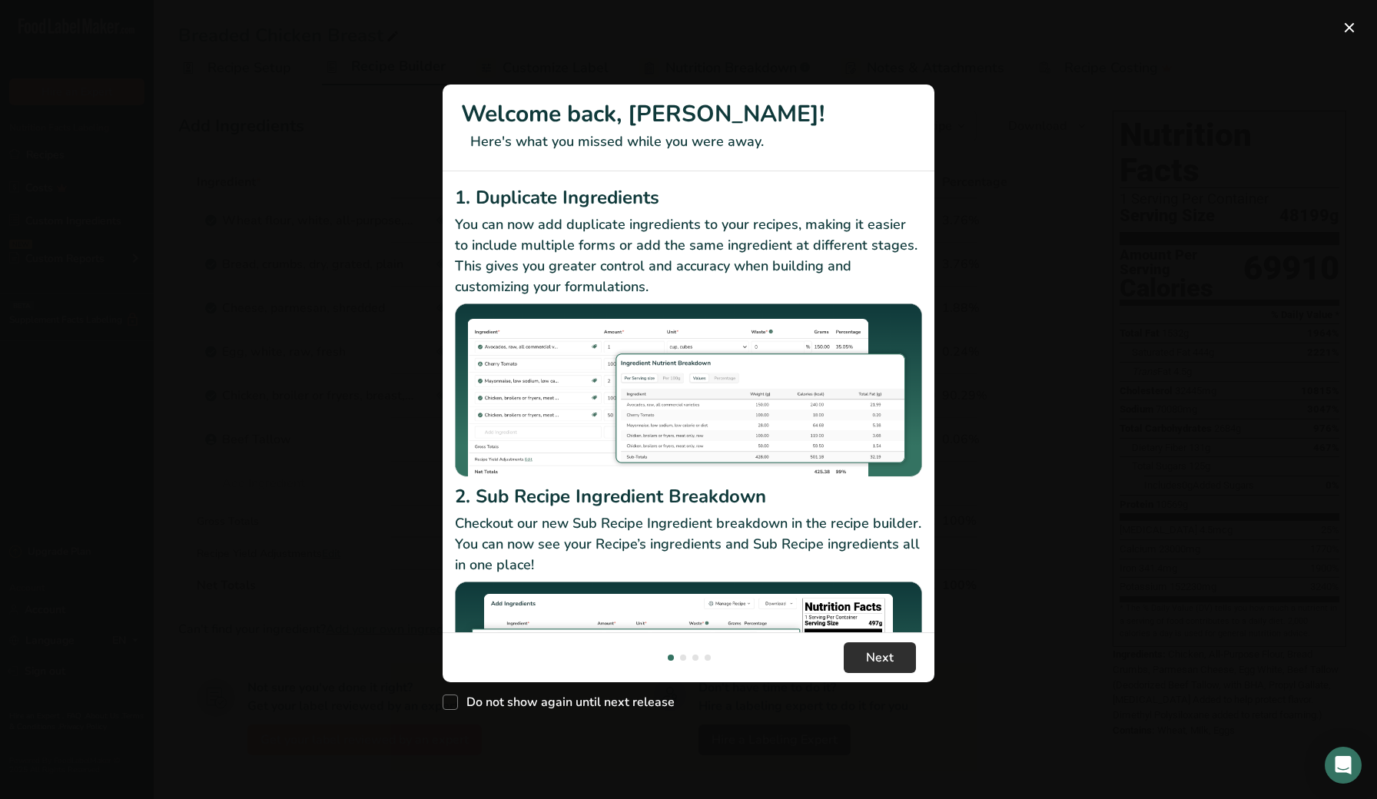
click at [905, 667] on button "Next" at bounding box center [880, 657] width 72 height 31
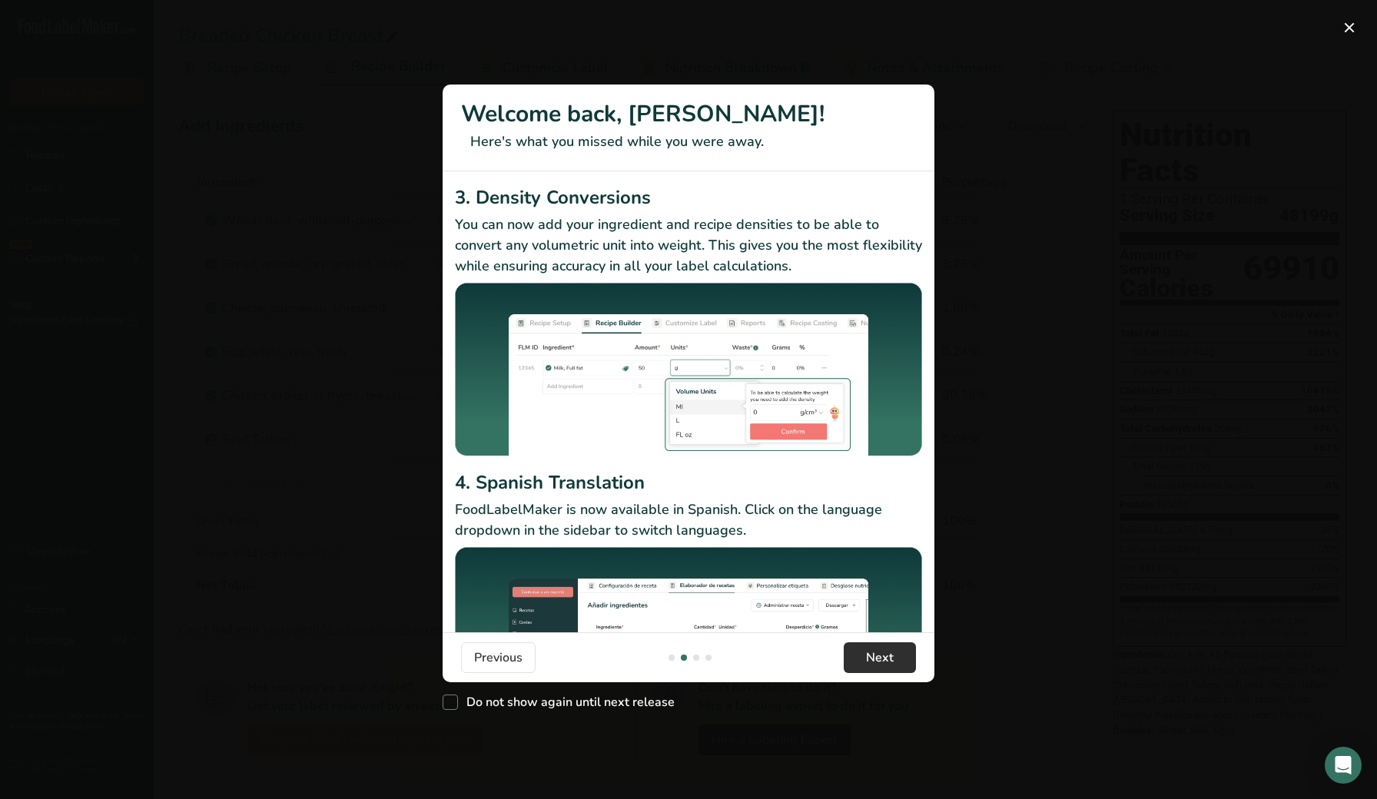
click at [905, 667] on button "Next" at bounding box center [880, 657] width 72 height 31
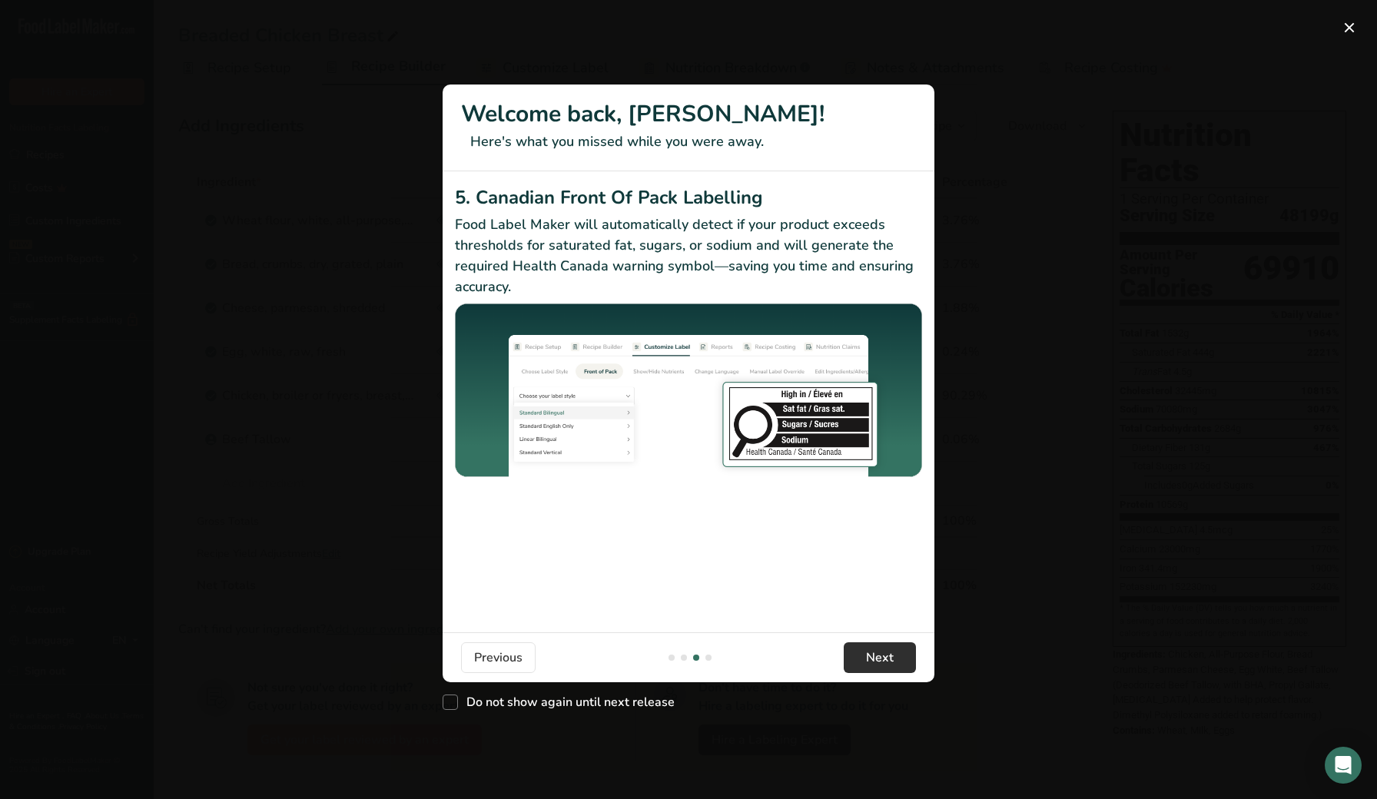
click at [905, 667] on button "Next" at bounding box center [880, 657] width 72 height 31
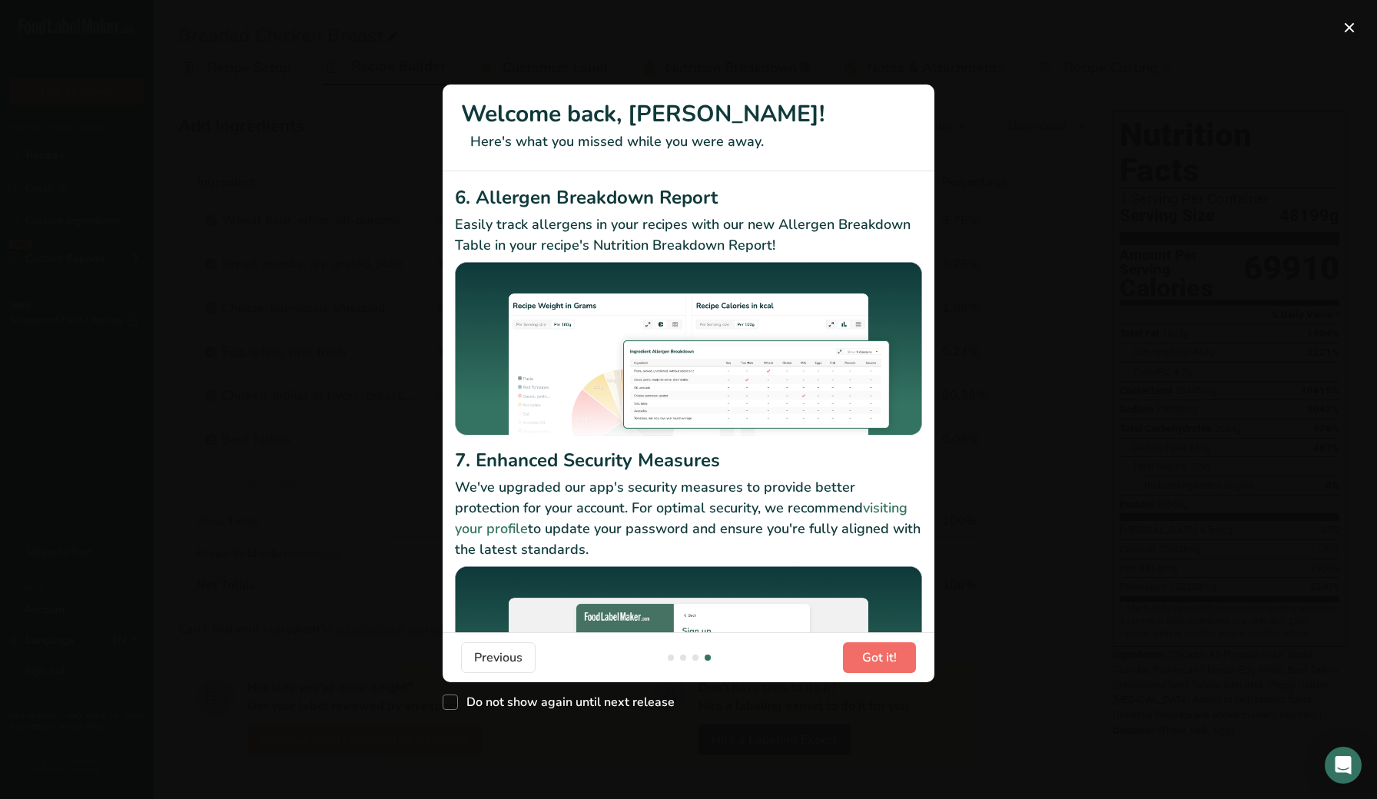
click at [905, 667] on button "Got it!" at bounding box center [879, 657] width 73 height 31
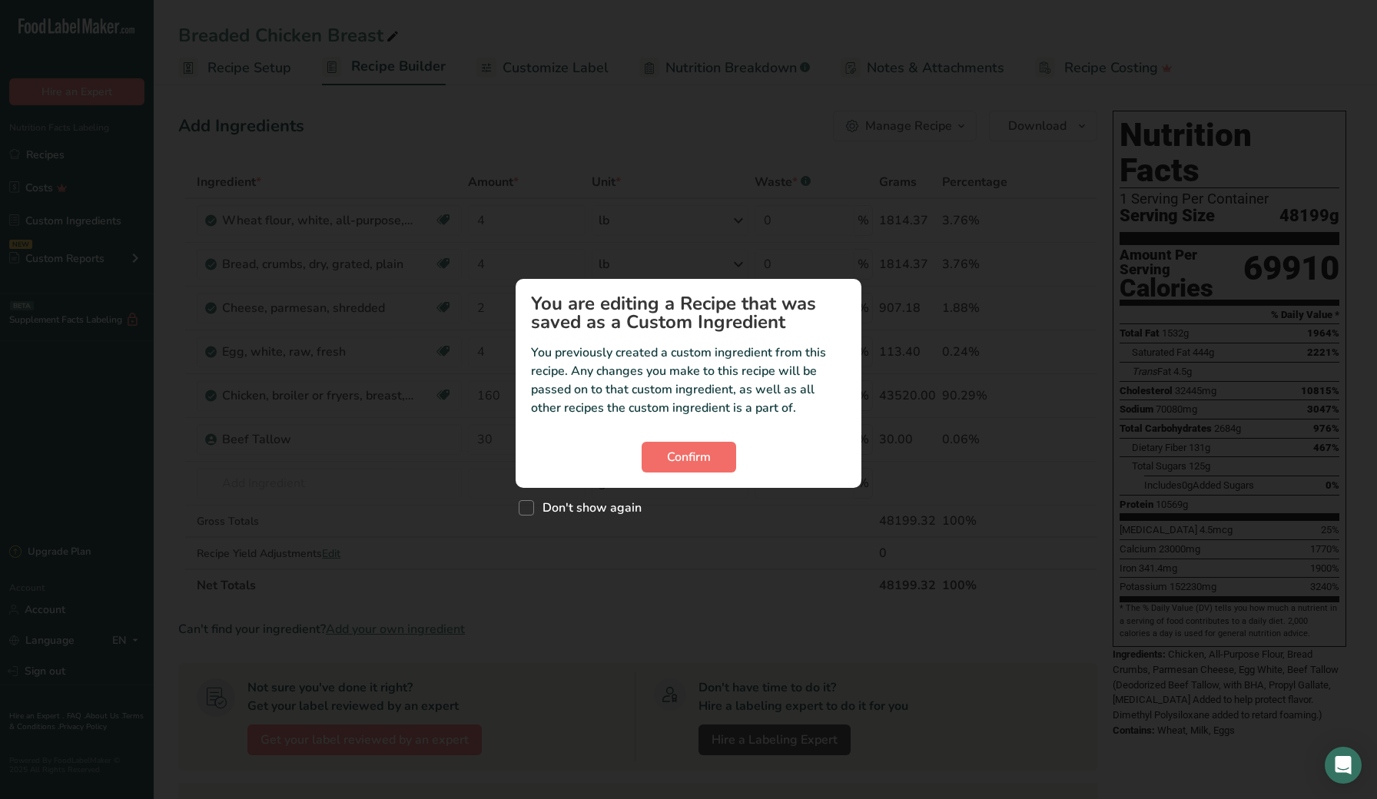
click at [721, 458] on button "Confirm" at bounding box center [689, 457] width 95 height 31
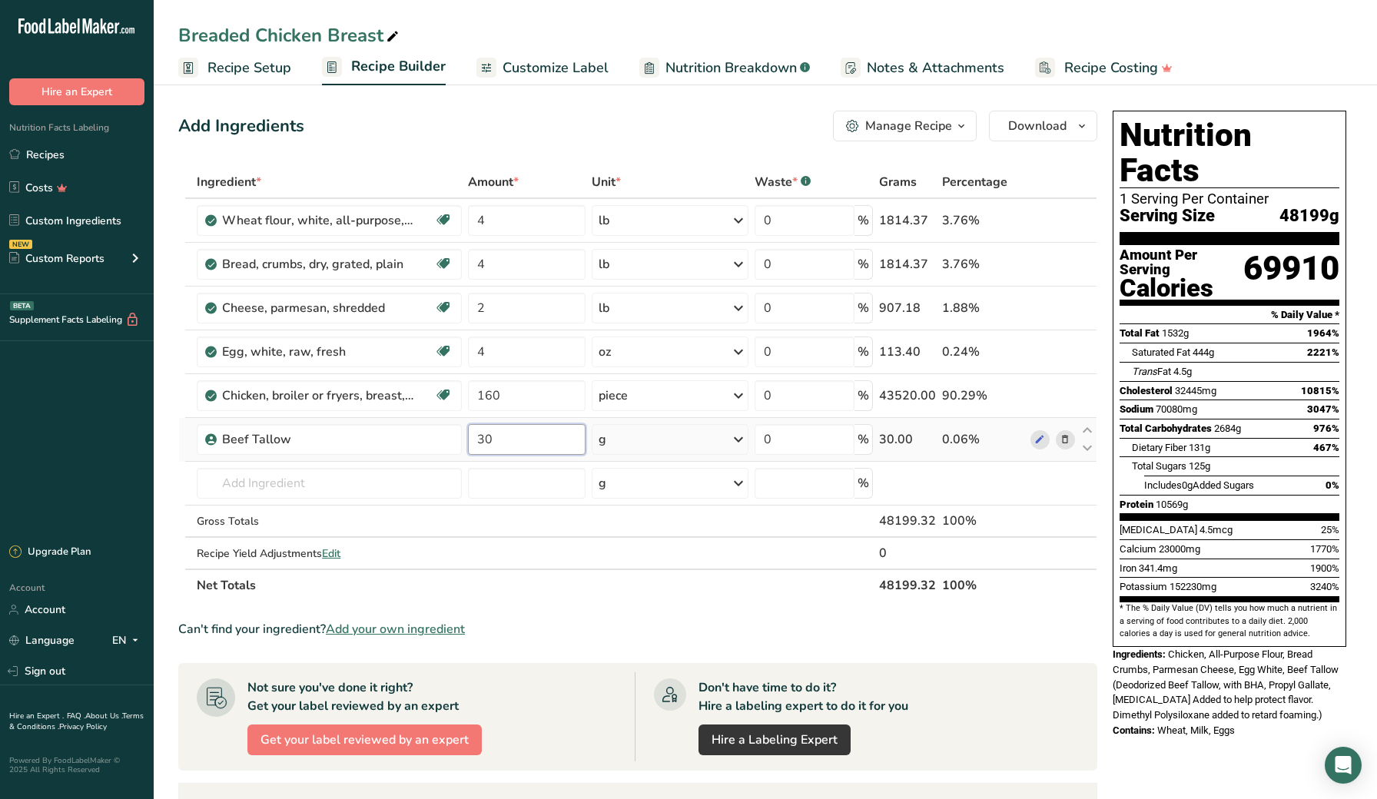
click at [546, 444] on input "30" at bounding box center [527, 439] width 118 height 31
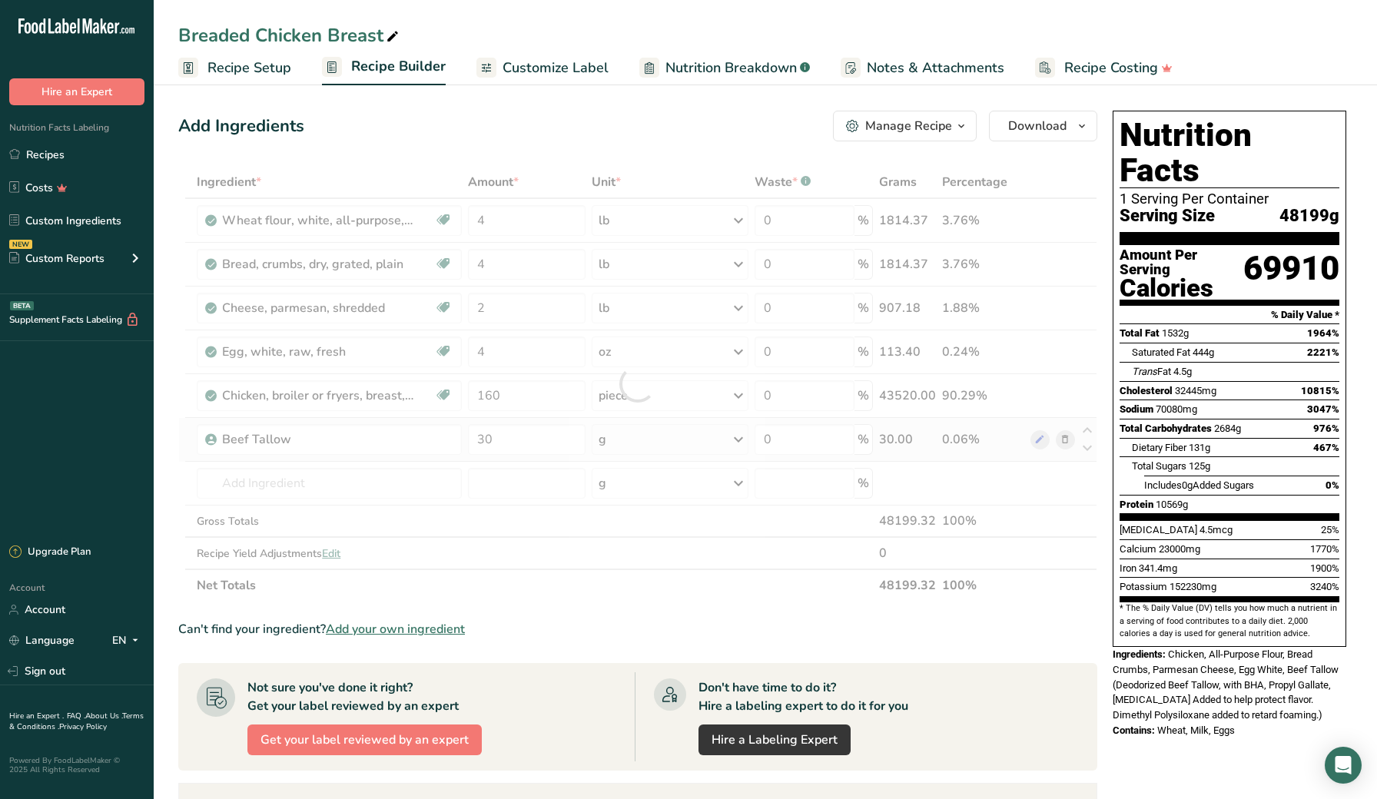
click at [635, 446] on div "Ingredient * Amount * Unit * Waste * .a-a{fill:#347362;}.b-a{fill:#fff;} Grams …" at bounding box center [637, 384] width 919 height 436
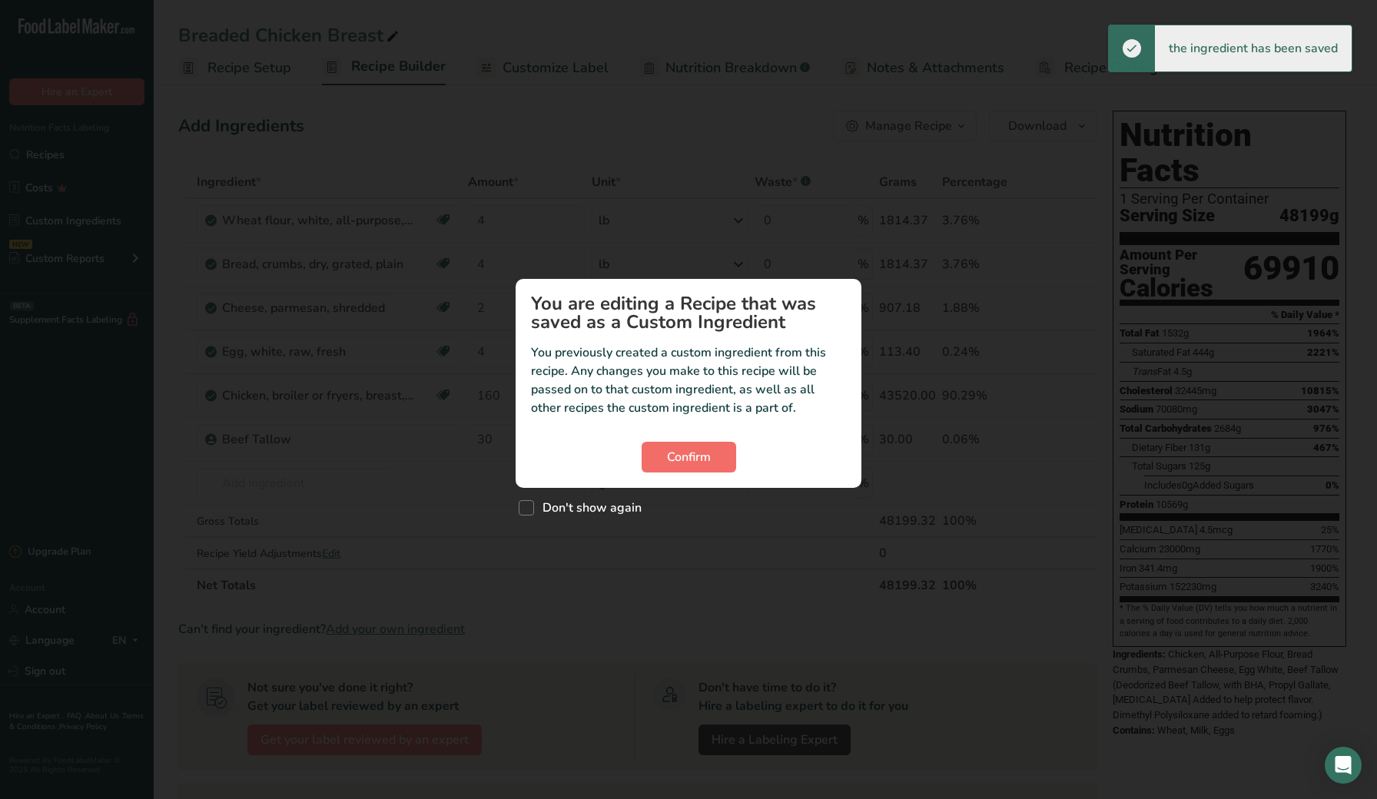
click at [673, 459] on span "Confirm" at bounding box center [689, 457] width 44 height 18
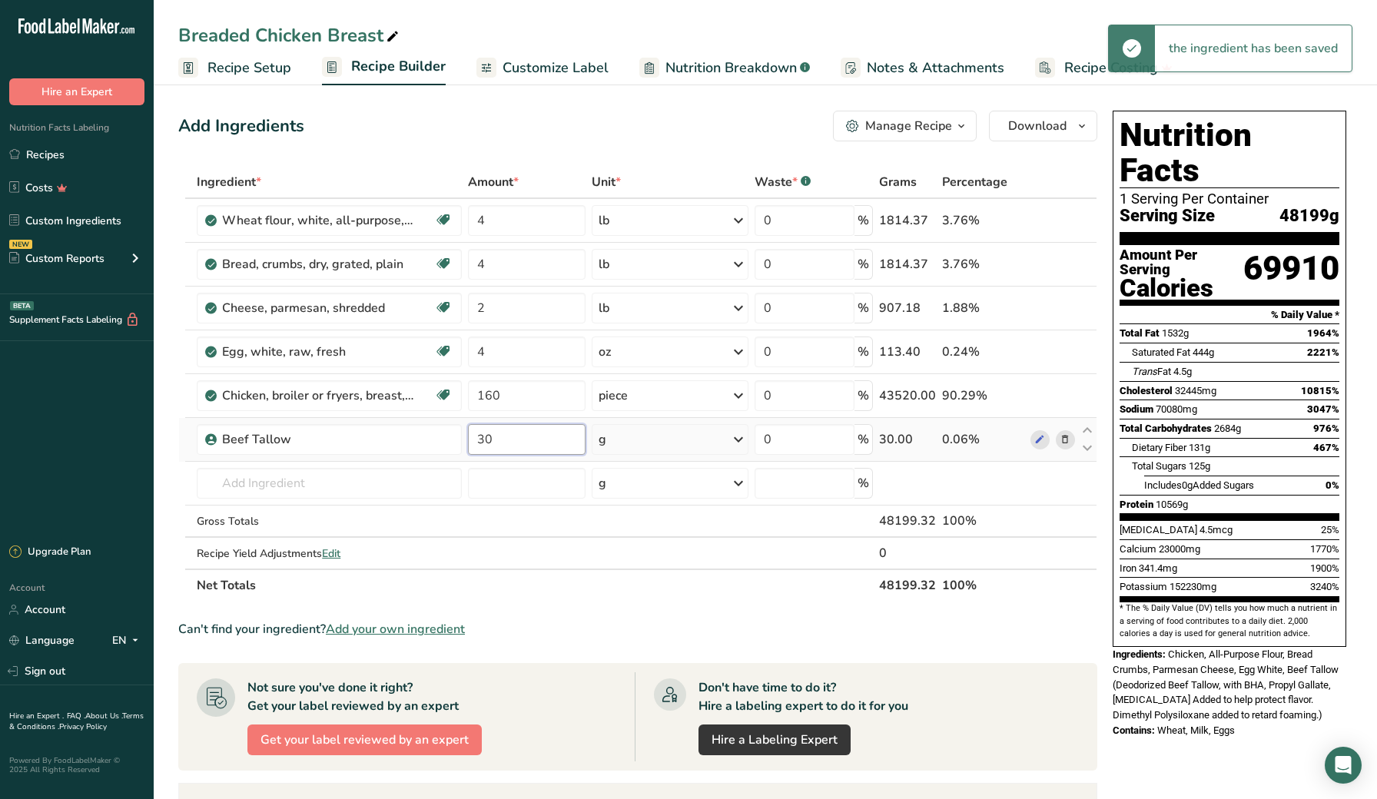
click at [544, 443] on input "30" at bounding box center [527, 439] width 118 height 31
type input "3"
type input "60"
click at [159, 480] on section "Add Ingredients Manage Recipe Delete Recipe Duplicate Recipe Scale Recipe Save …" at bounding box center [765, 657] width 1223 height 1155
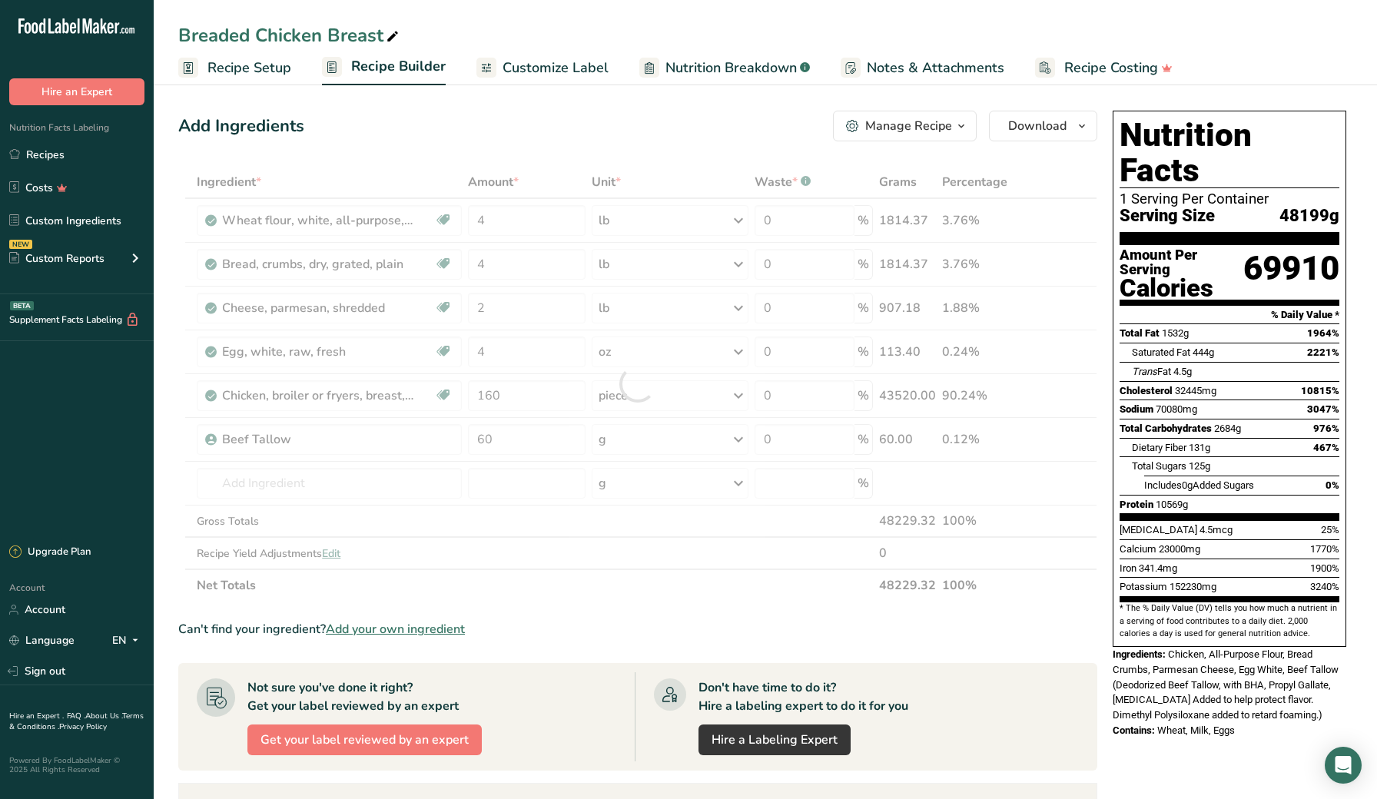
scroll to position [2, 0]
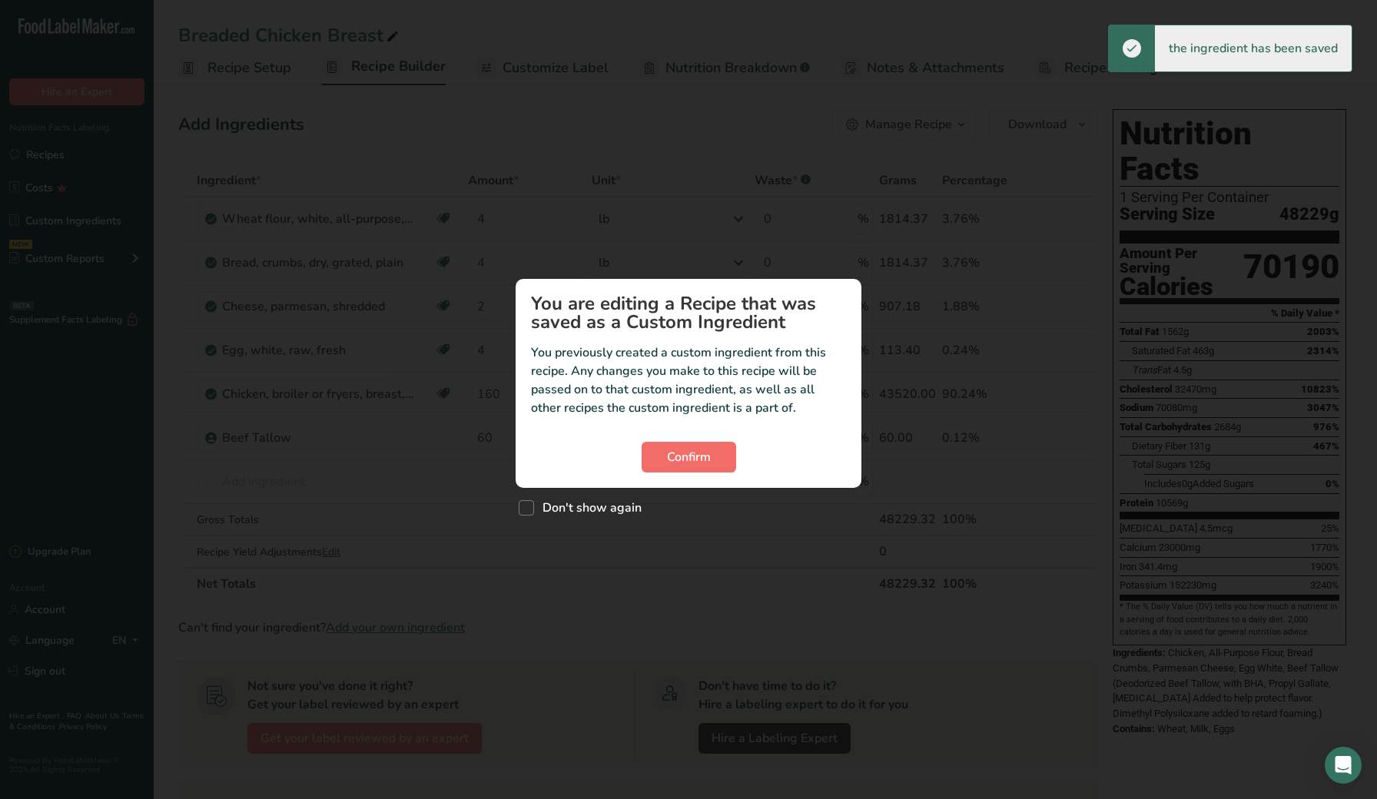
click at [671, 448] on span "Confirm" at bounding box center [689, 457] width 44 height 18
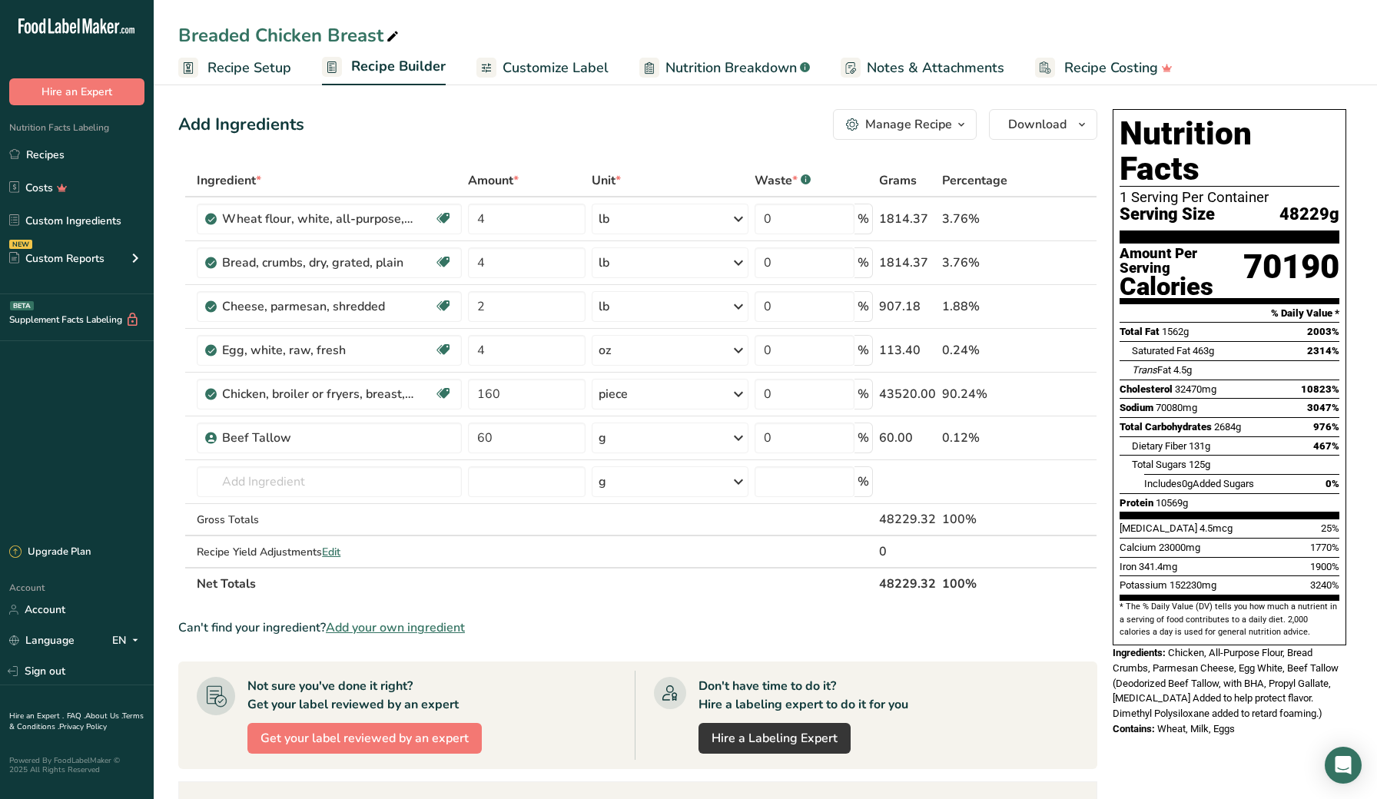
click at [95, 169] on ul "Recipes Costs Custom Ingredients NEW Custom Reports Menu Label Ingredient Compa…" at bounding box center [77, 209] width 154 height 138
click at [99, 164] on link "Recipes" at bounding box center [77, 154] width 154 height 29
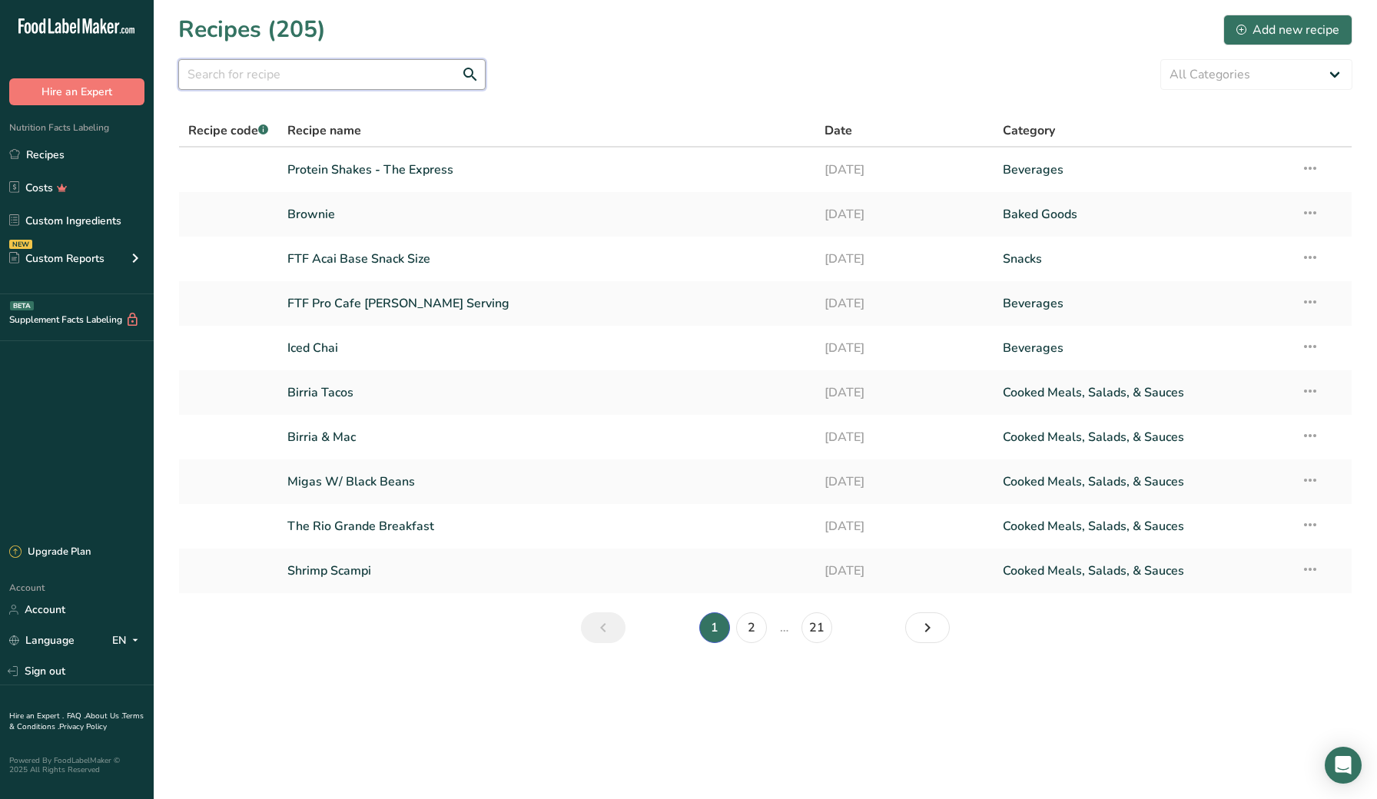
click at [313, 70] on input "text" at bounding box center [331, 74] width 307 height 31
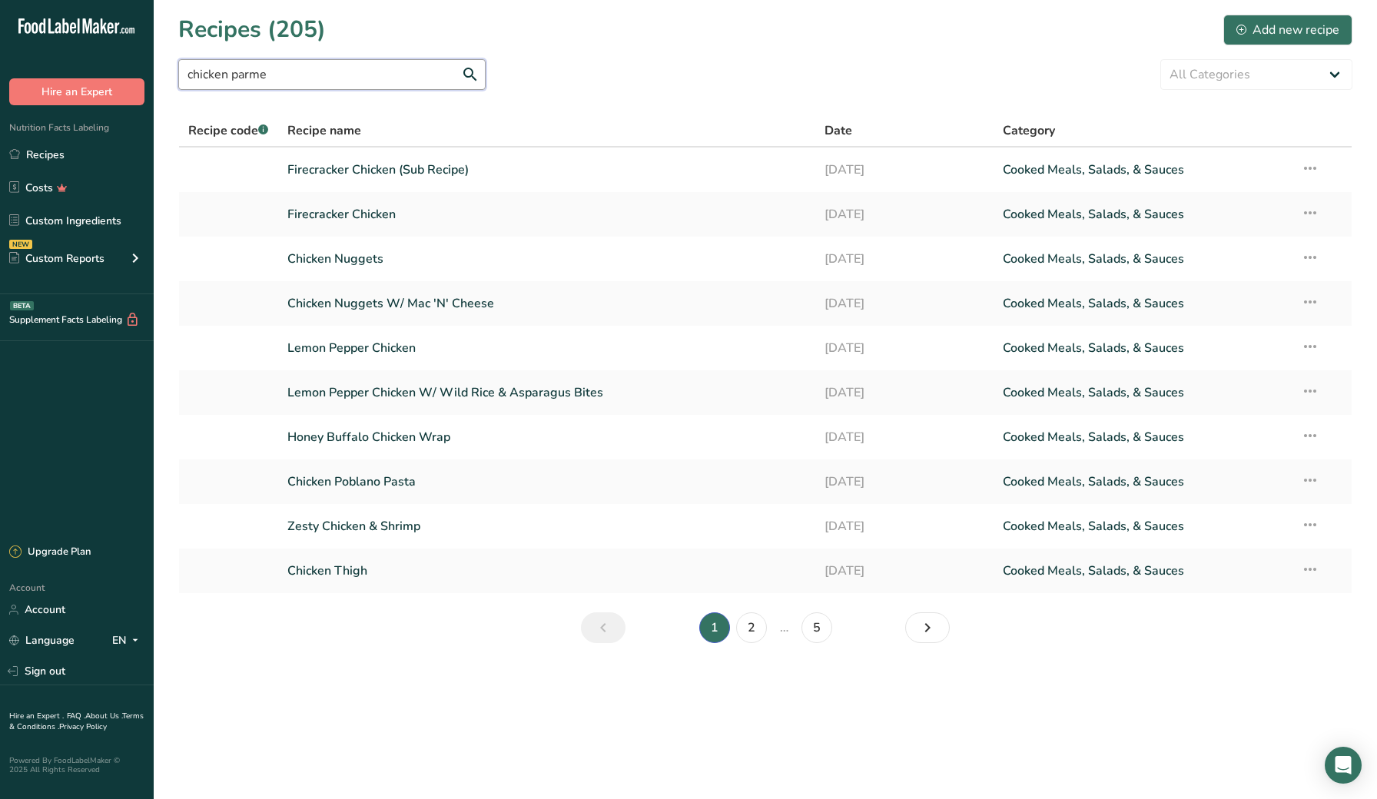
click at [300, 77] on input "chicken parme" at bounding box center [331, 74] width 307 height 31
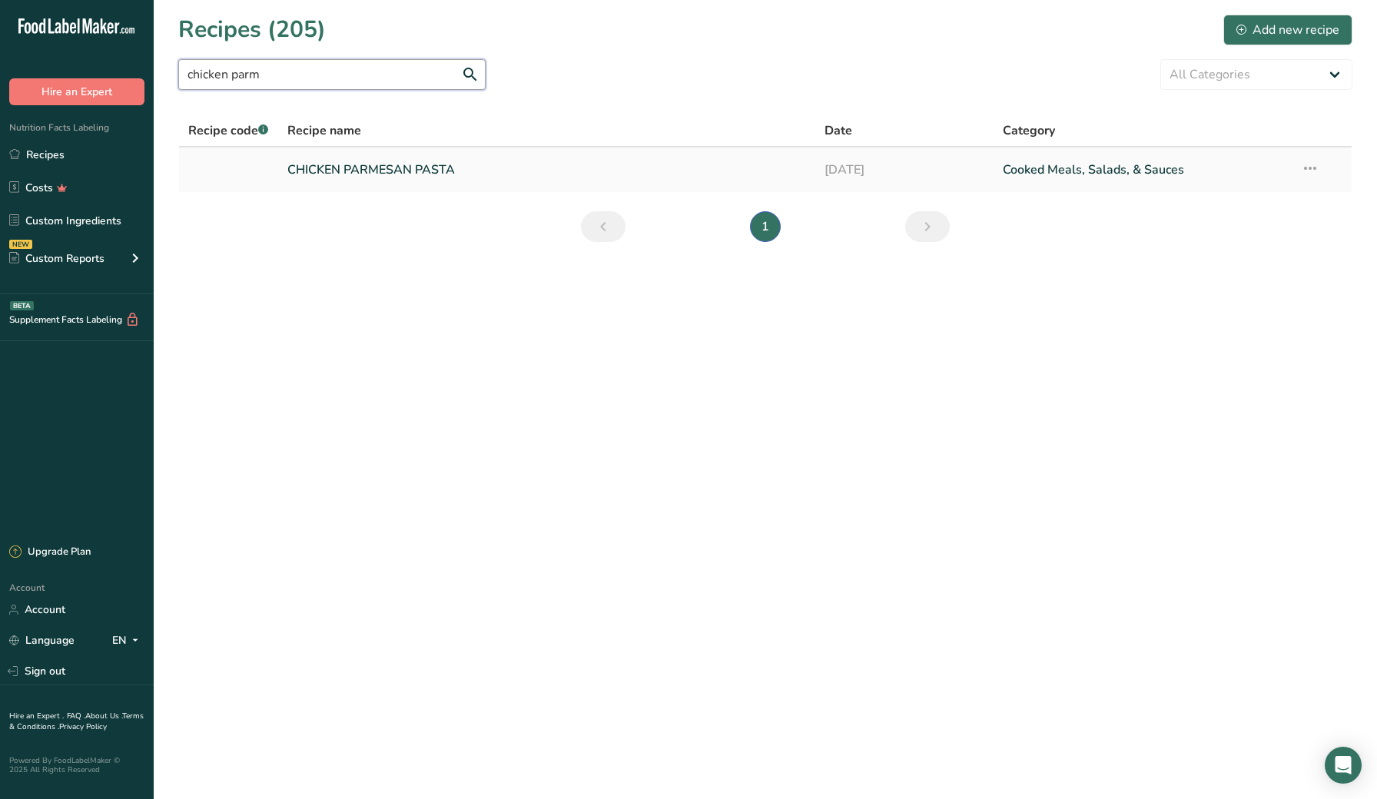
type input "chicken parm"
click at [324, 164] on link "CHICKEN PARMESAN PASTA" at bounding box center [546, 170] width 518 height 32
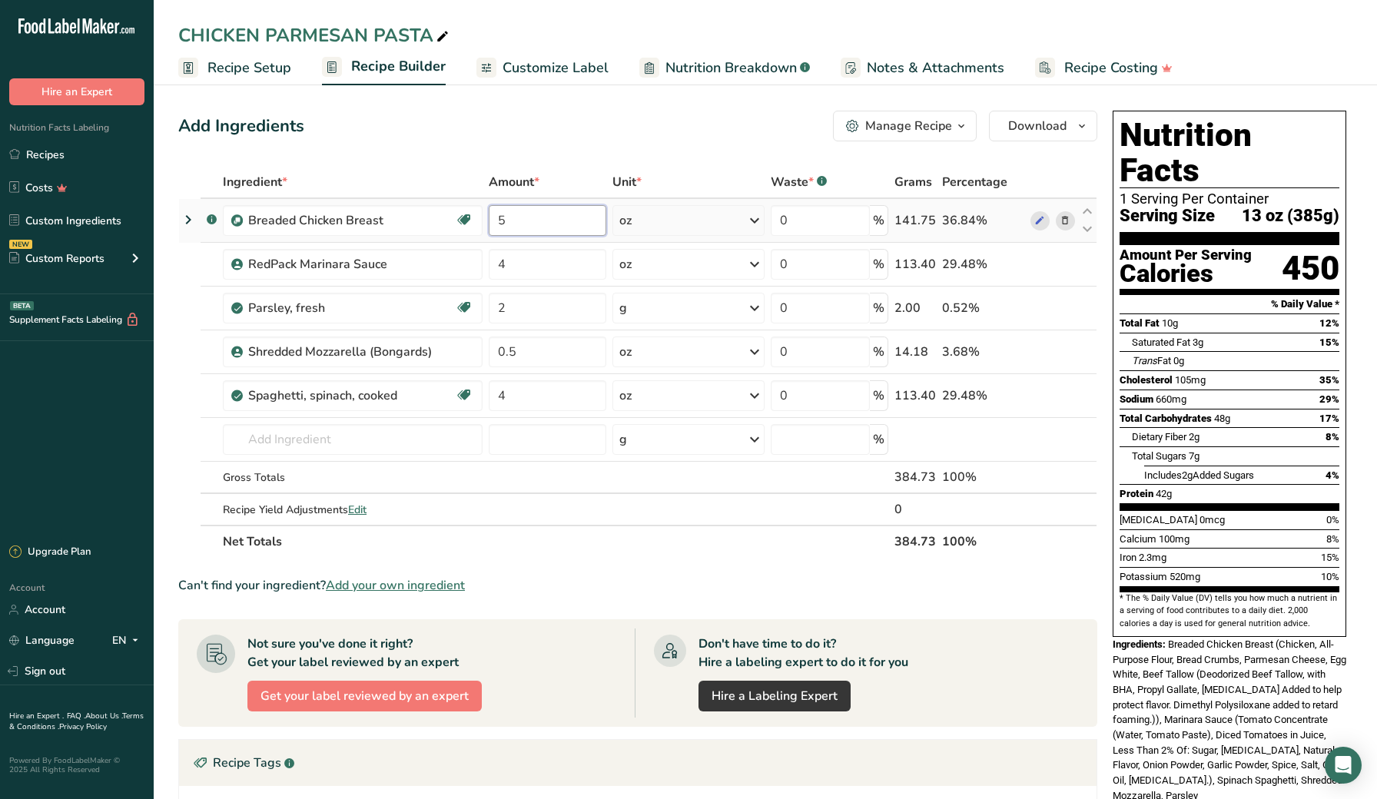
click at [536, 227] on input "5" at bounding box center [547, 220] width 117 height 31
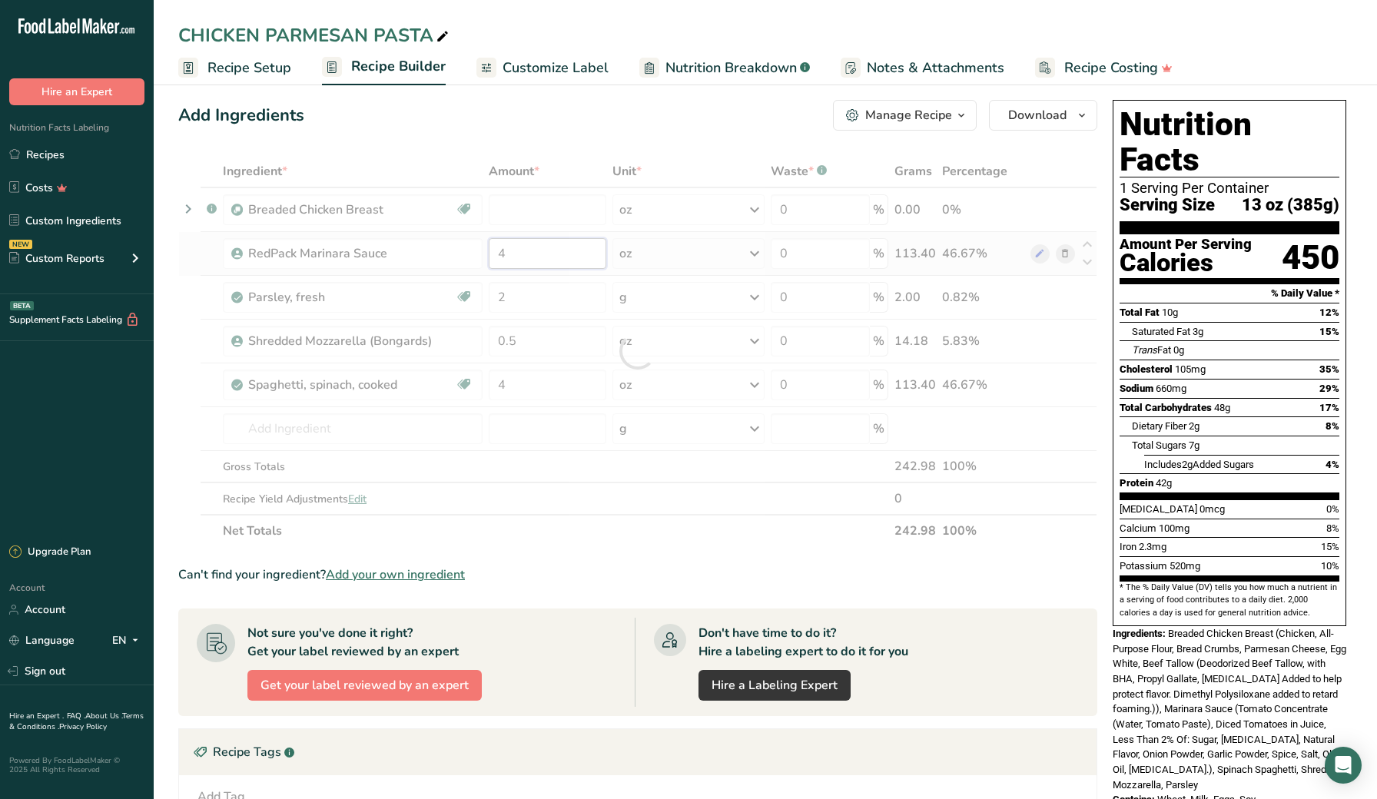
type input "0"
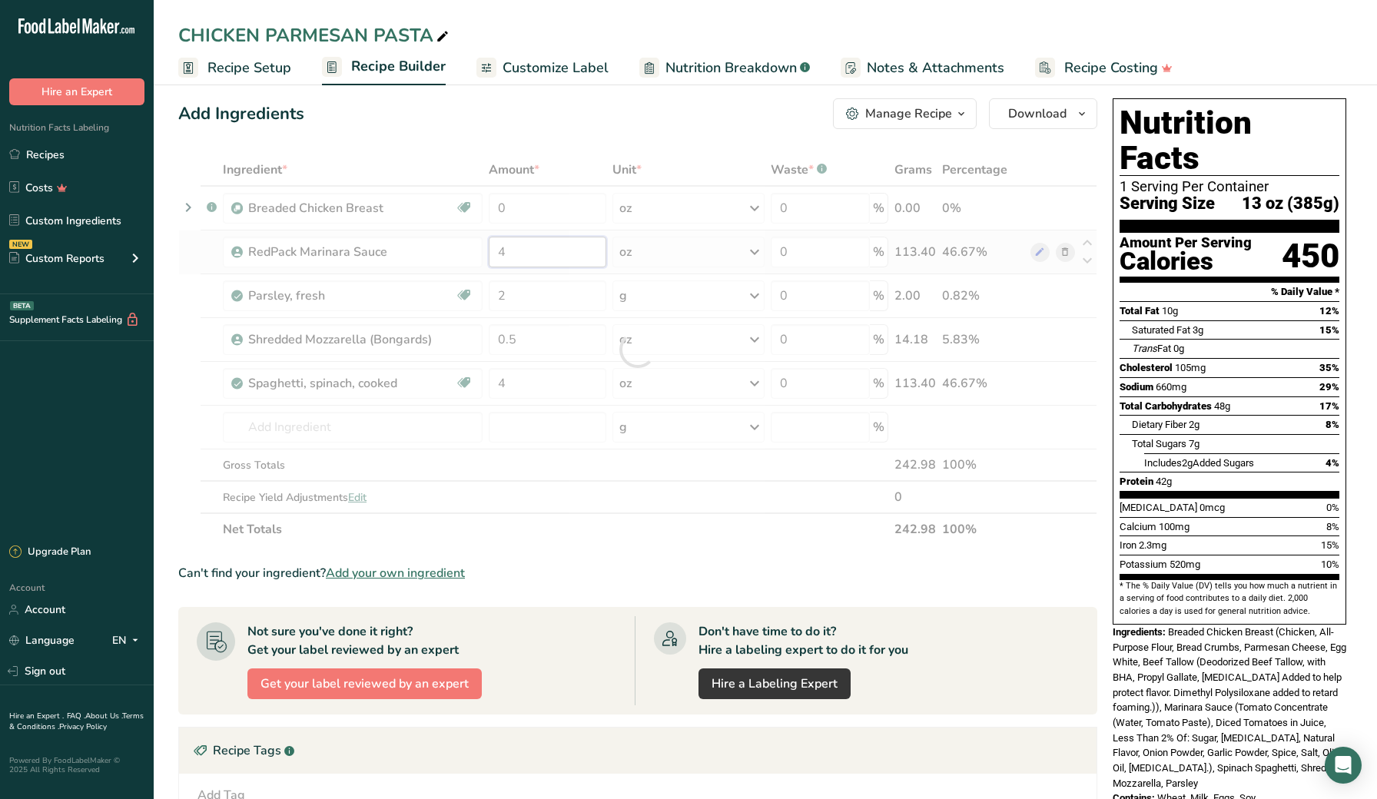
click at [540, 261] on div "Ingredient * Amount * Unit * Waste * .a-a{fill:#347362;}.b-a{fill:#fff;} Grams …" at bounding box center [637, 350] width 919 height 392
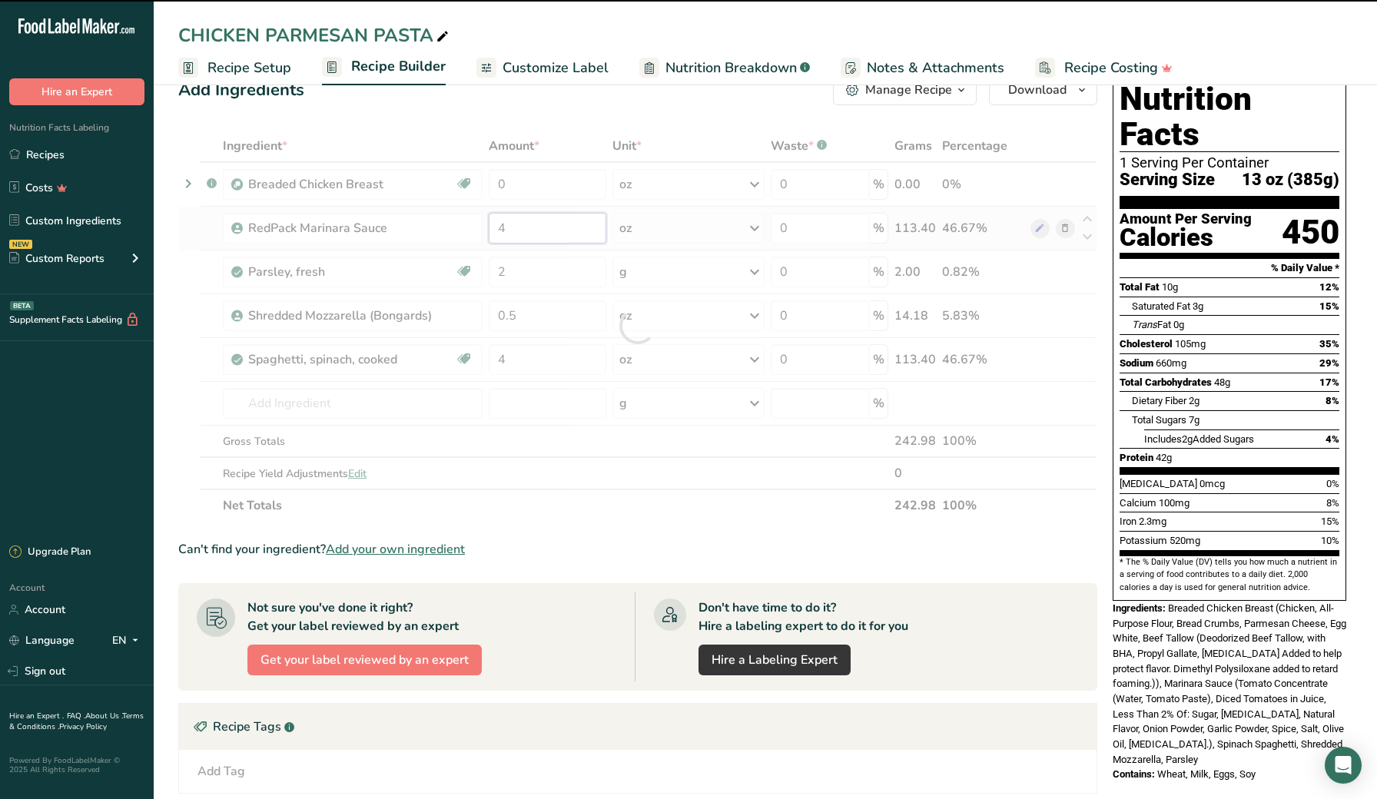
scroll to position [36, 0]
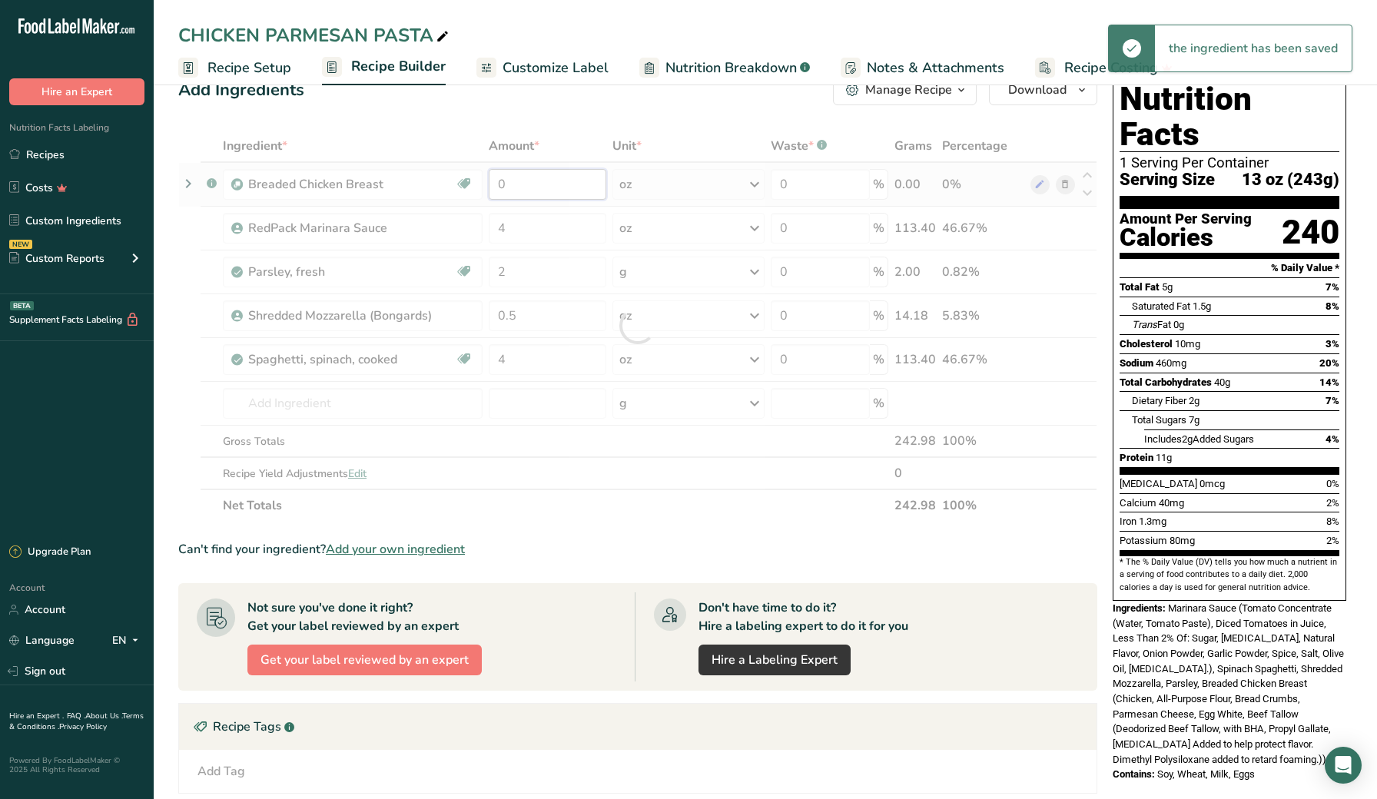
click at [543, 185] on div "Ingredient * Amount * Unit * Waste * .a-a{fill:#347362;}.b-a{fill:#fff;} Grams …" at bounding box center [637, 326] width 919 height 392
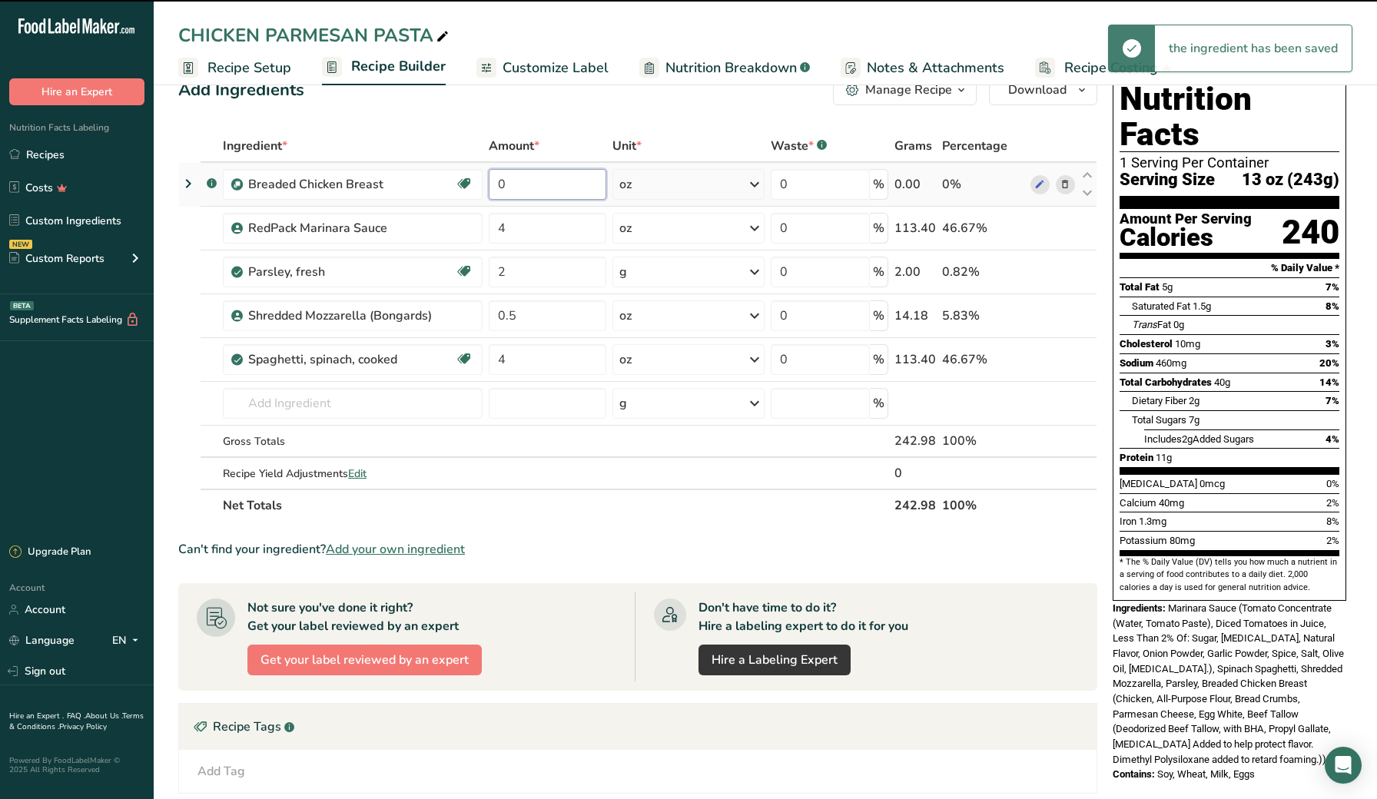
type input "5"
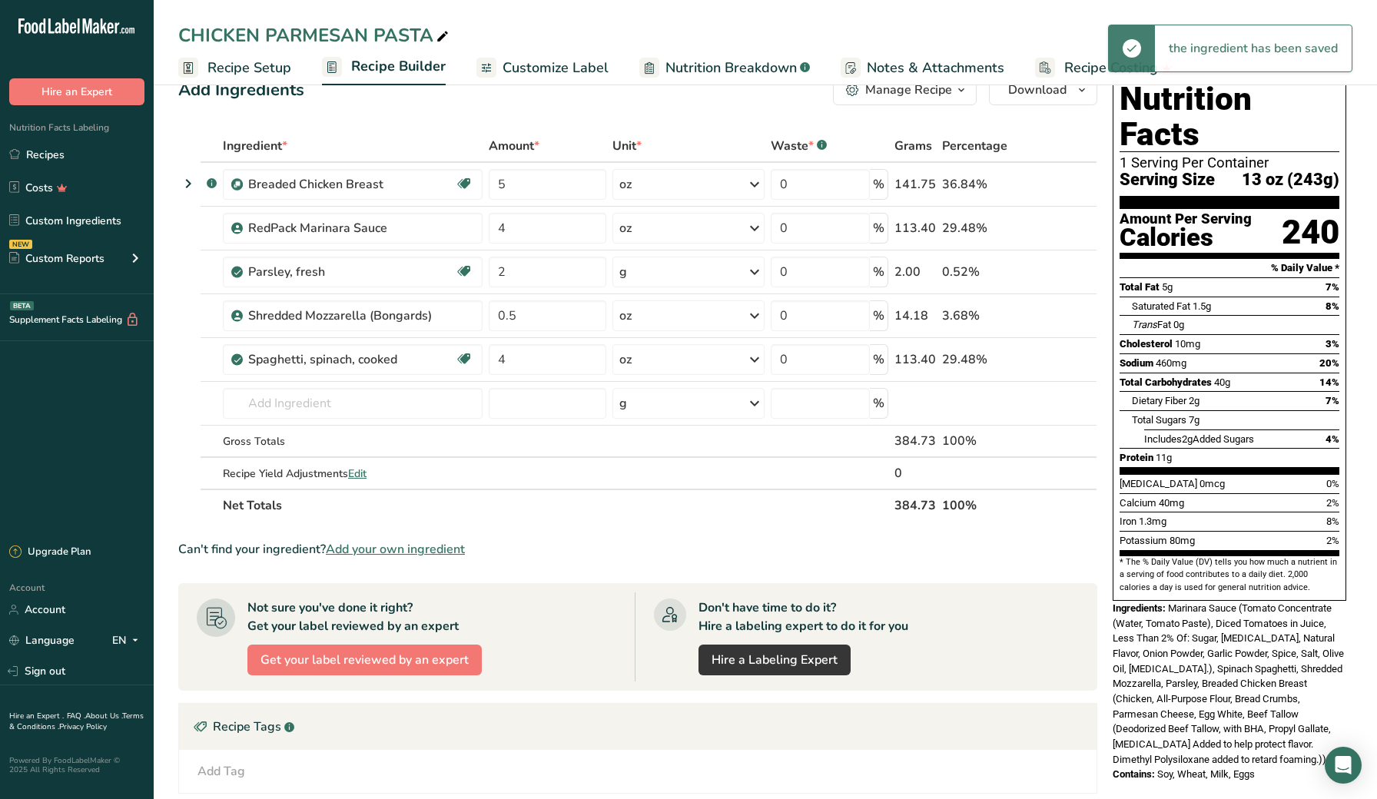
click at [535, 102] on div "Add Ingredients Manage Recipe Delete Recipe Duplicate Recipe Scale Recipe Save …" at bounding box center [637, 90] width 919 height 31
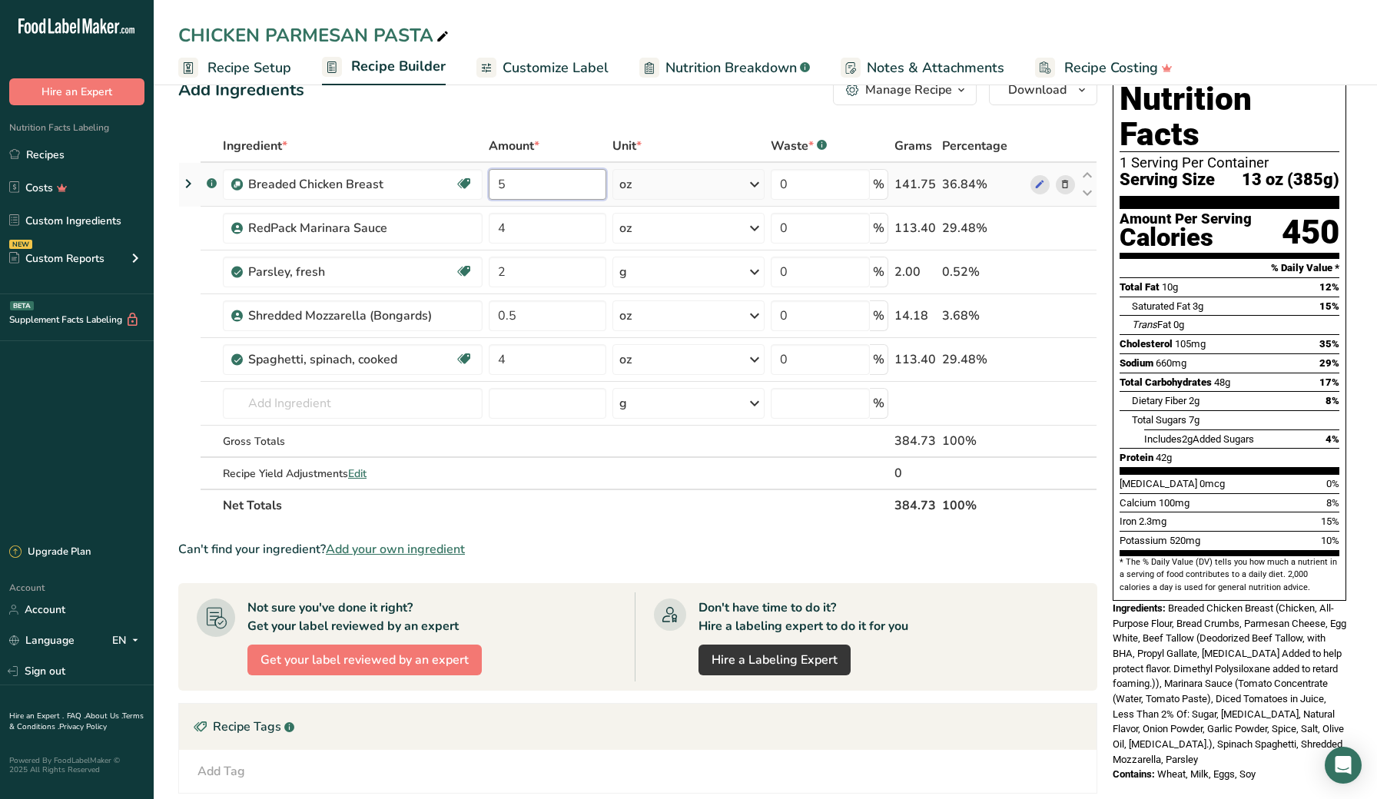
click at [521, 184] on input "5" at bounding box center [547, 184] width 117 height 31
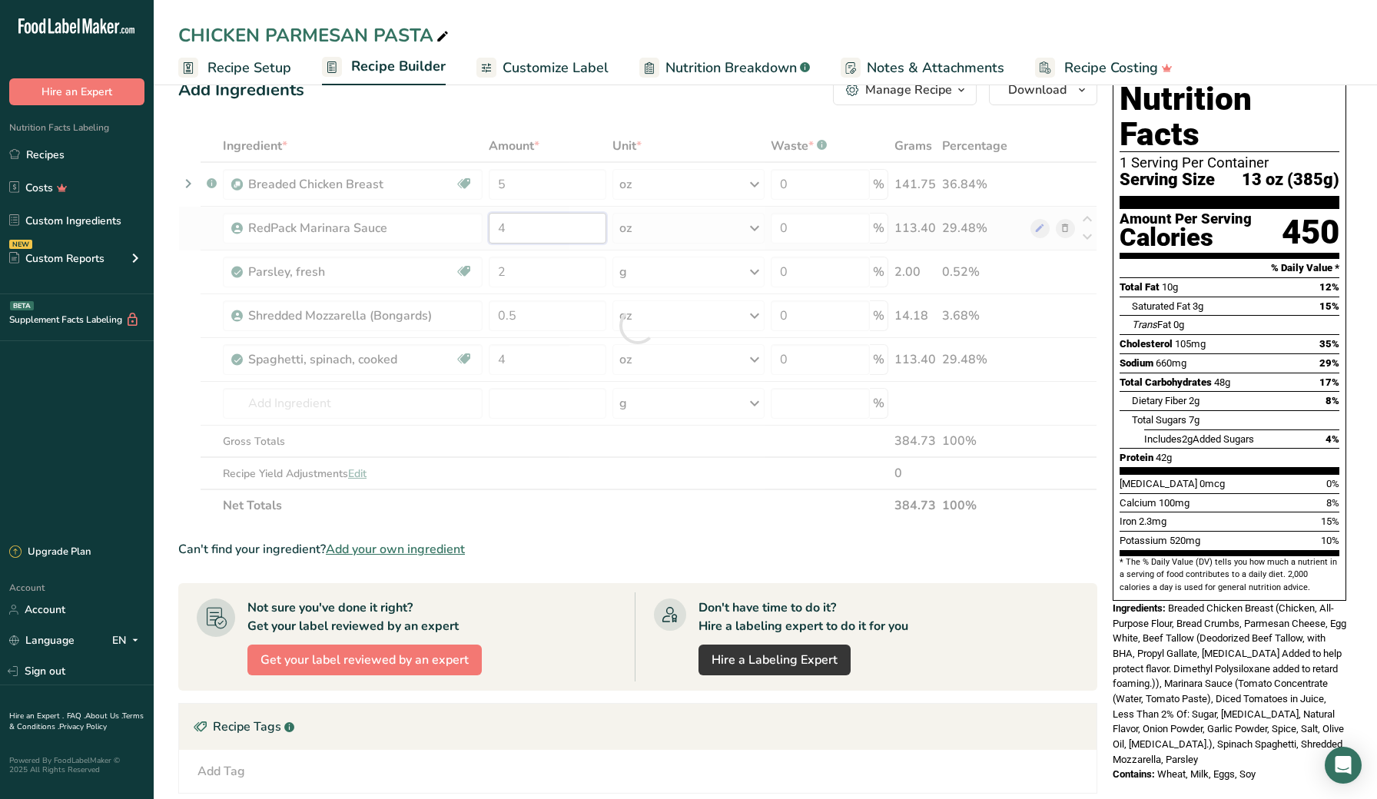
click at [530, 236] on div "Ingredient * Amount * Unit * Waste * .a-a{fill:#347362;}.b-a{fill:#fff;} Grams …" at bounding box center [637, 326] width 919 height 392
click at [539, 274] on div "Ingredient * Amount * Unit * Waste * .a-a{fill:#347362;}.b-a{fill:#fff;} Grams …" at bounding box center [637, 326] width 919 height 392
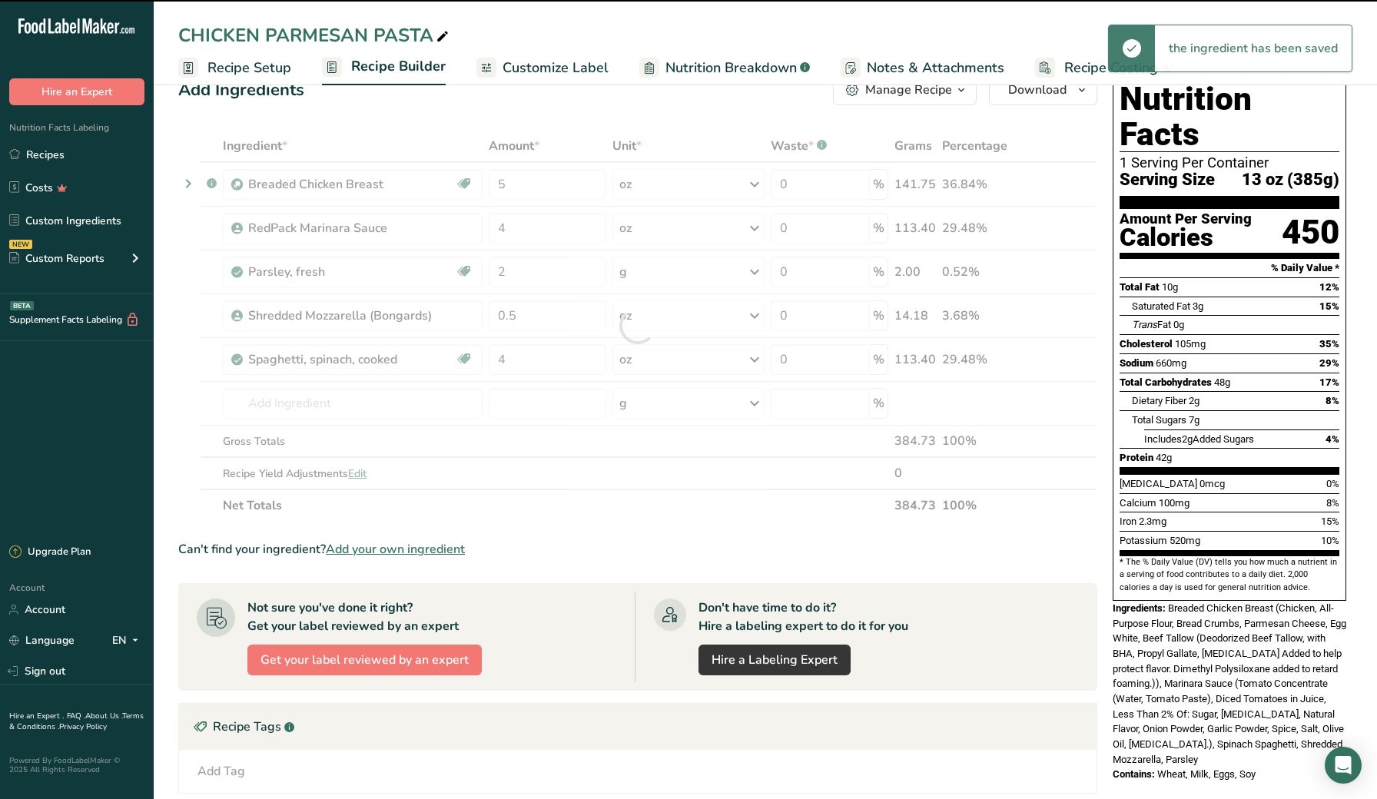
click at [540, 313] on div at bounding box center [637, 326] width 919 height 392
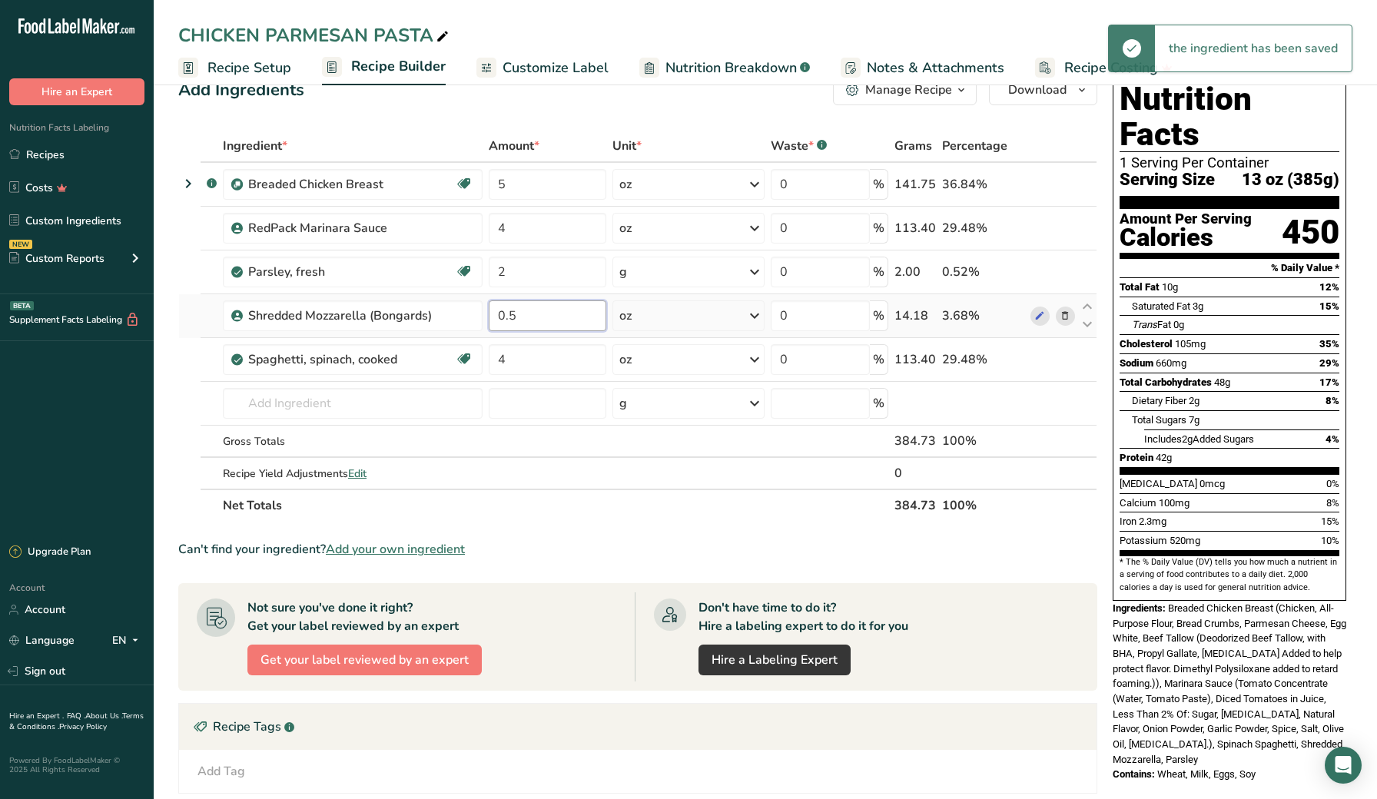
click at [553, 317] on input "0.5" at bounding box center [547, 315] width 117 height 31
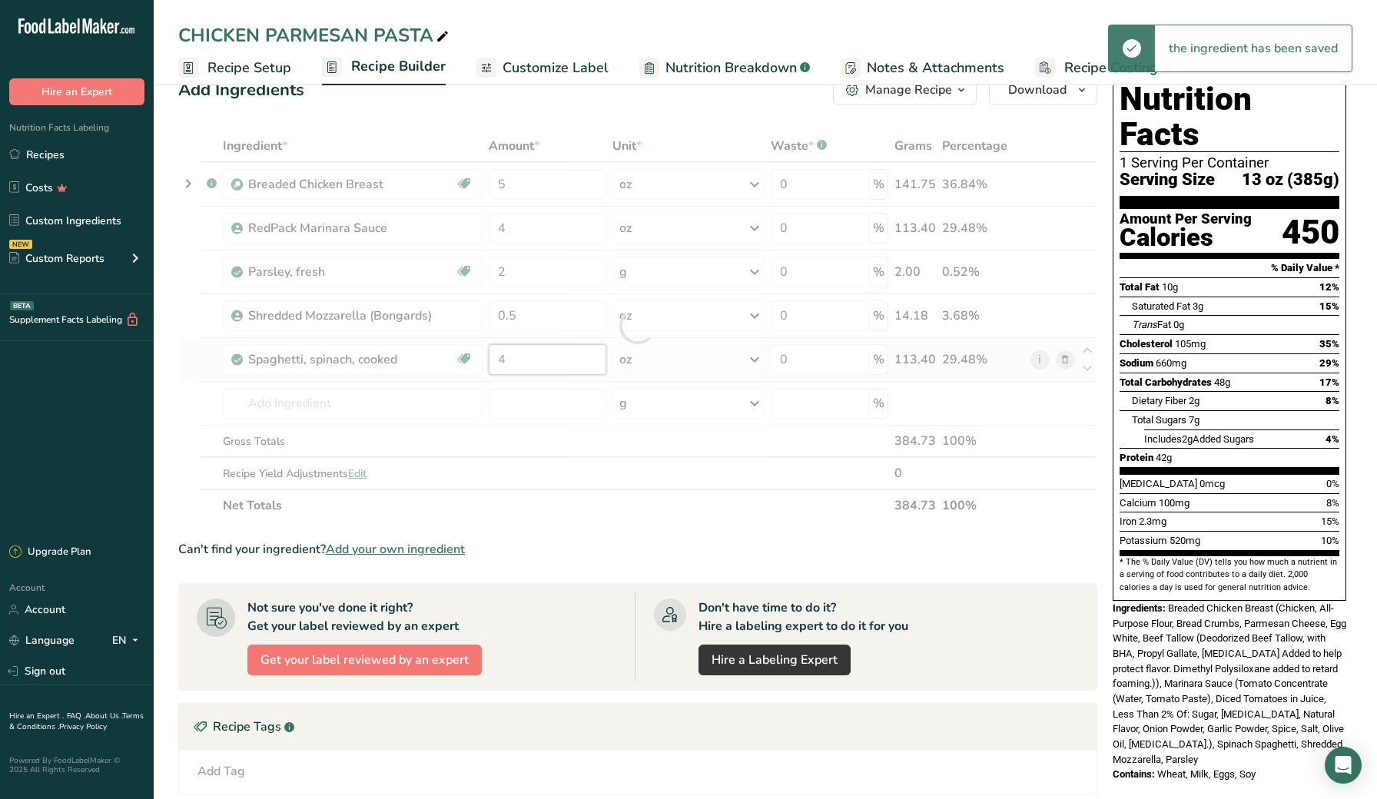
click at [550, 357] on div "Ingredient * Amount * Unit * Waste * .a-a{fill:#347362;}.b-a{fill:#fff;} Grams …" at bounding box center [637, 326] width 919 height 392
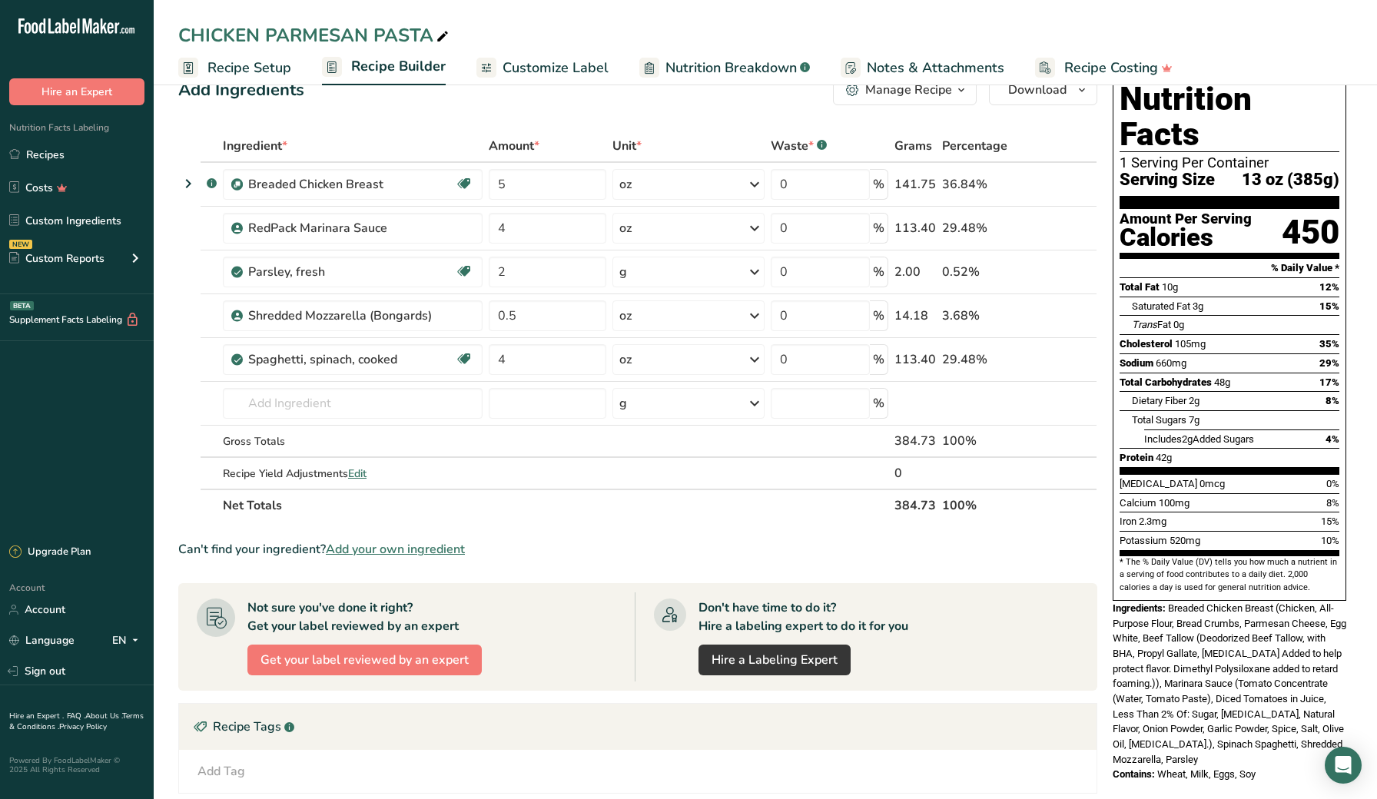
click at [164, 237] on section "Add Ingredients Manage Recipe Delete Recipe Duplicate Recipe Scale Recipe Save …" at bounding box center [765, 583] width 1223 height 1079
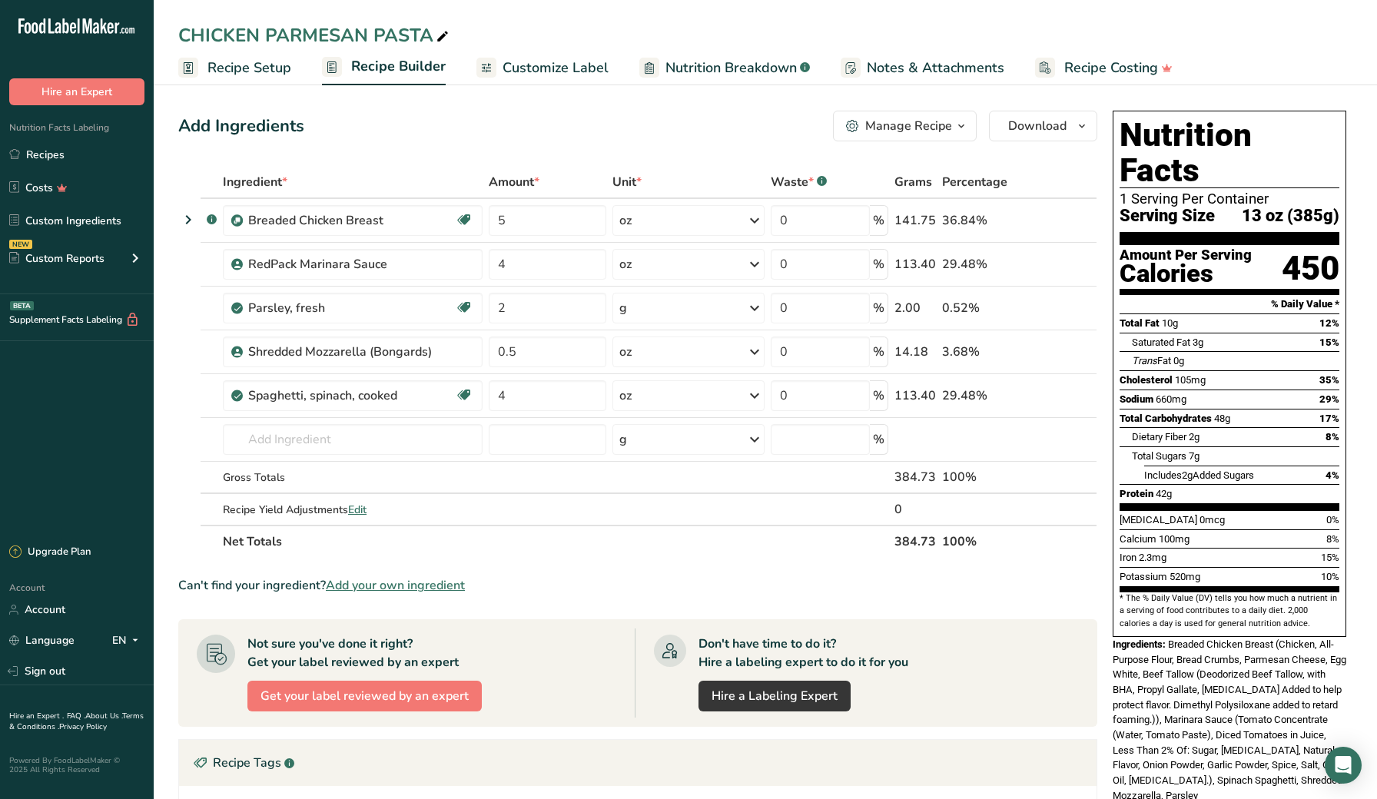
scroll to position [0, 0]
click at [163, 233] on section "Add Ingredients Manage Recipe Delete Recipe Duplicate Recipe Scale Recipe Save …" at bounding box center [765, 619] width 1223 height 1079
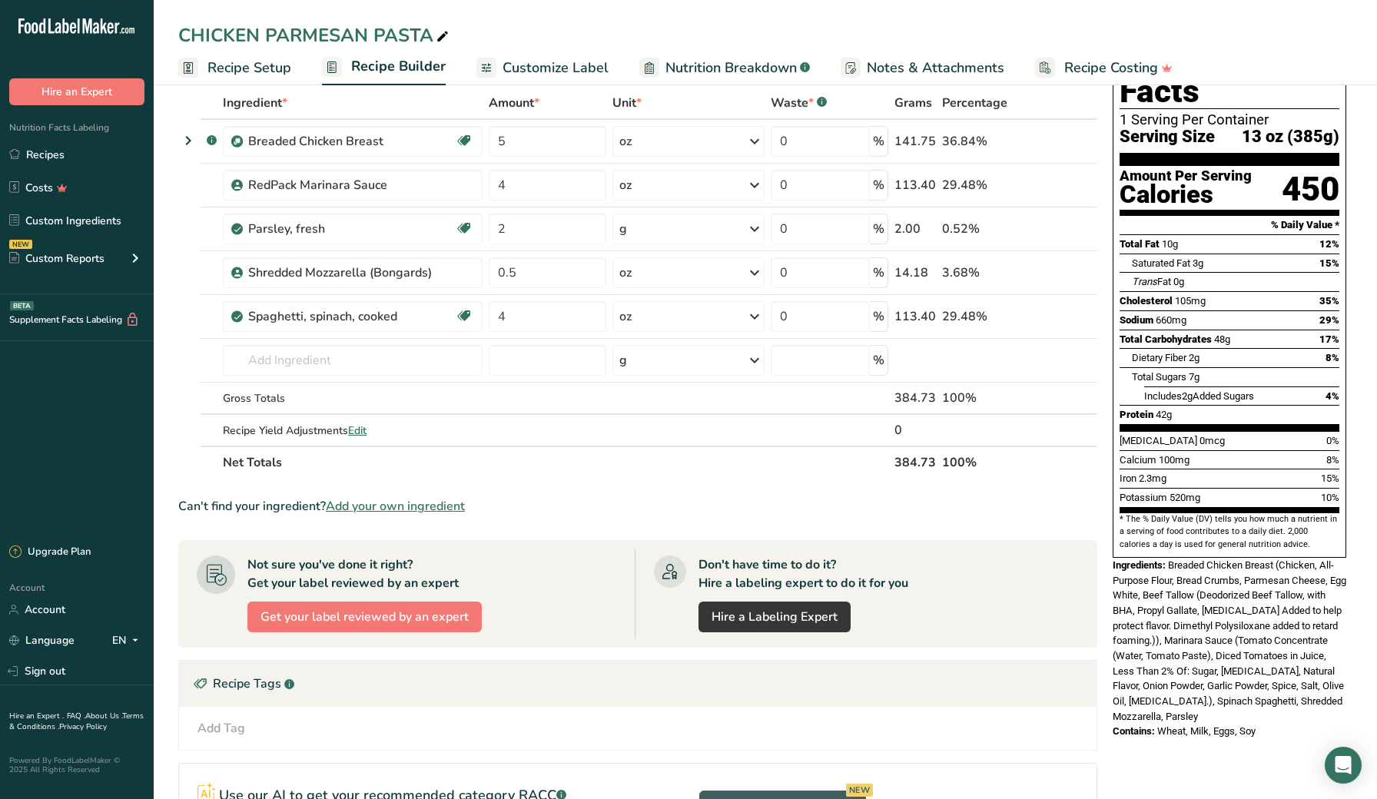
click at [171, 356] on section "Add Ingredients Manage Recipe Delete Recipe Duplicate Recipe Scale Recipe Save …" at bounding box center [765, 540] width 1223 height 1079
click at [184, 353] on td at bounding box center [190, 361] width 22 height 44
click at [162, 189] on section "Add Ingredients Manage Recipe Delete Recipe Duplicate Recipe Scale Recipe Save …" at bounding box center [765, 540] width 1223 height 1079
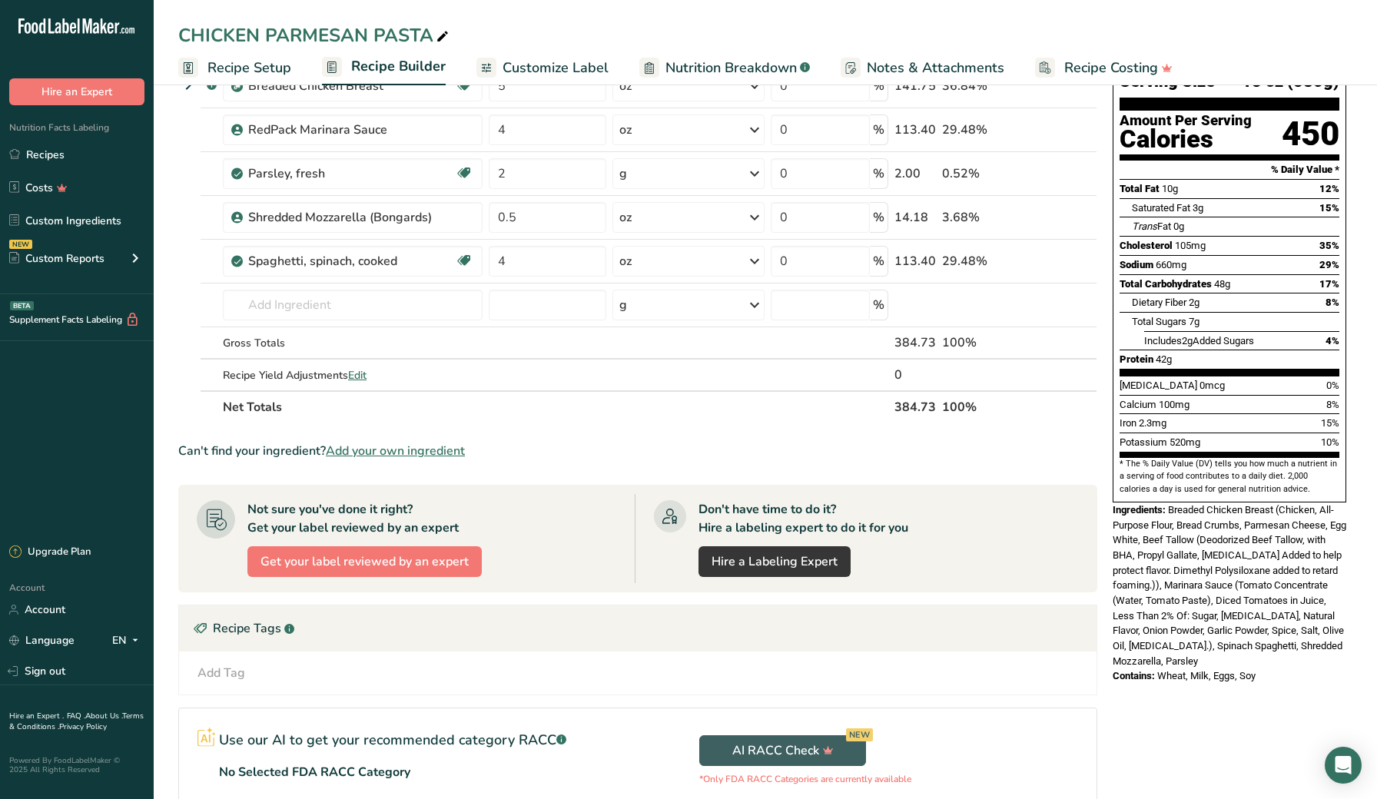
scroll to position [155, 0]
